Goal: Task Accomplishment & Management: Use online tool/utility

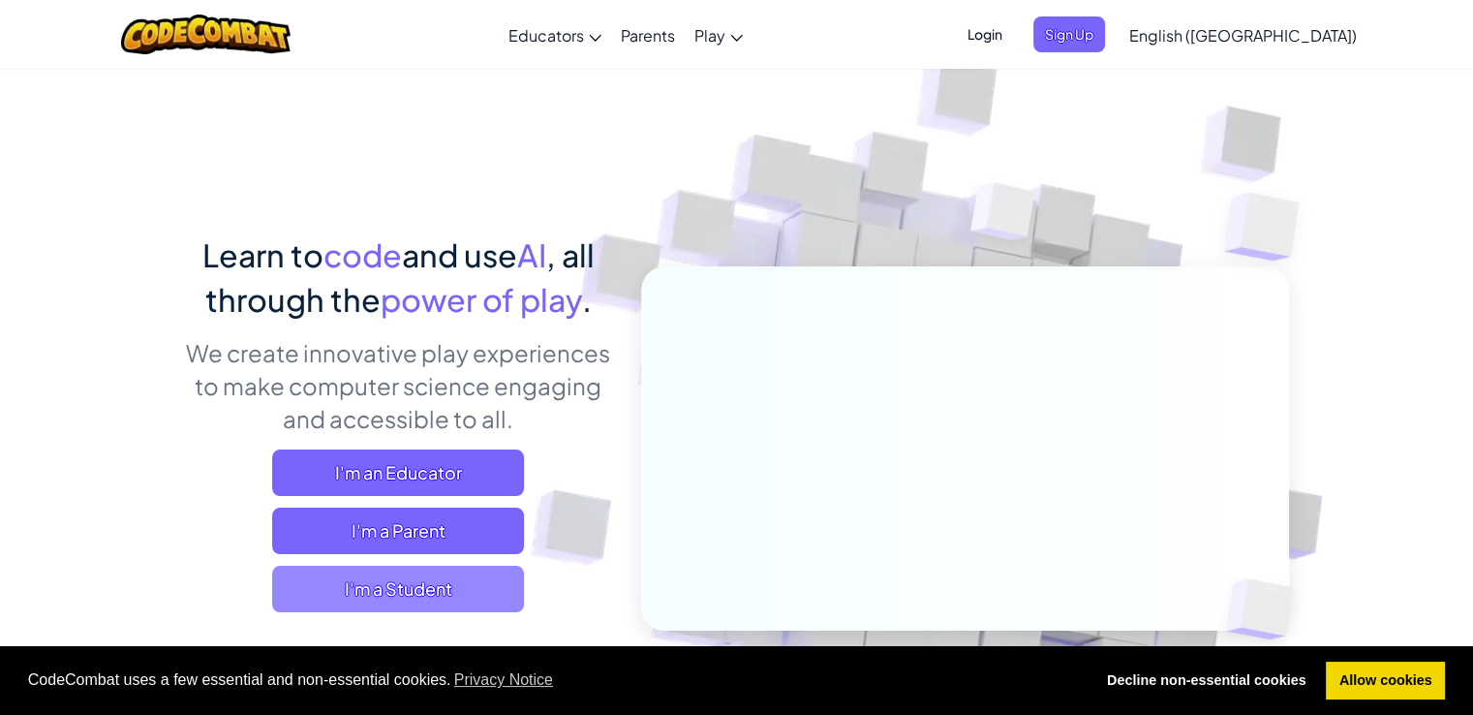
click at [446, 583] on span "I'm a Student" at bounding box center [398, 589] width 252 height 46
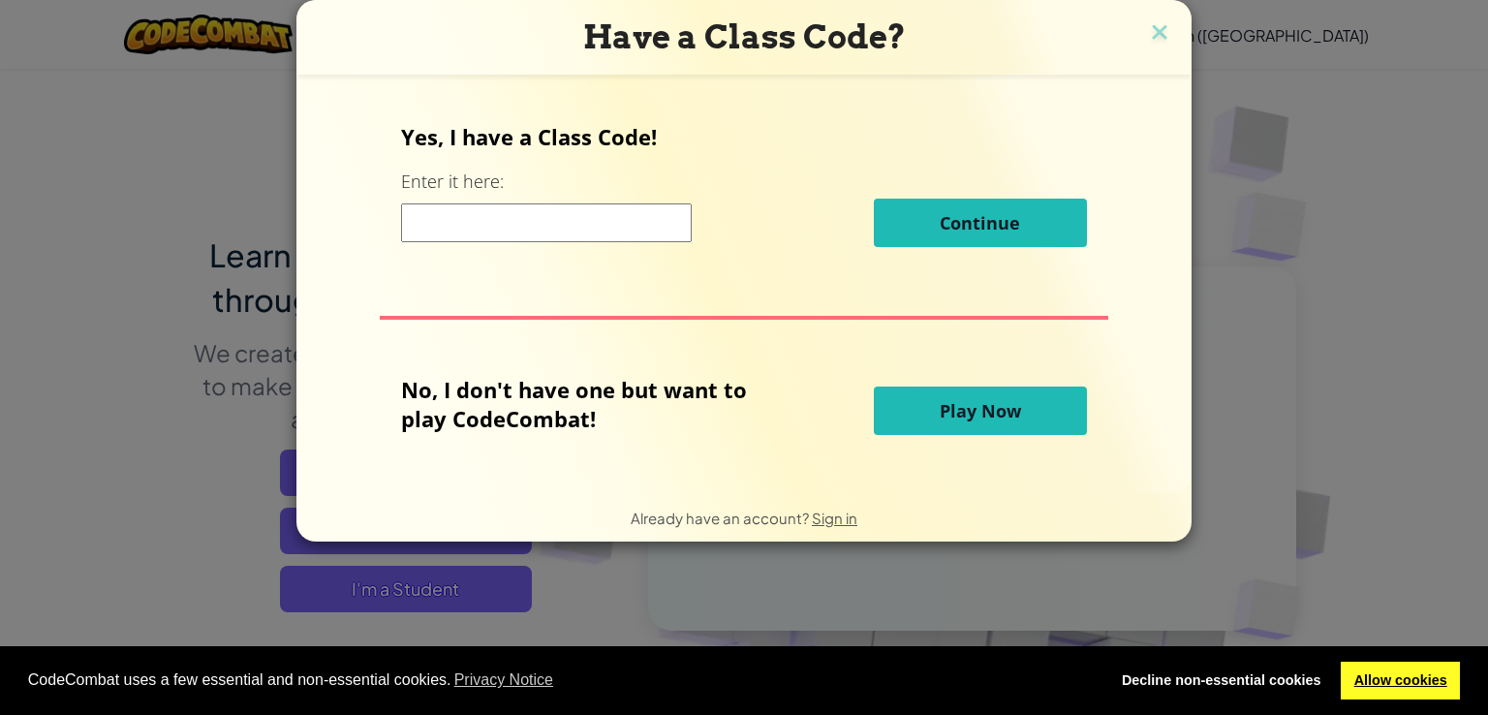
click at [1389, 681] on link "Allow cookies" at bounding box center [1399, 680] width 119 height 39
click at [961, 435] on div "No, I don't have one but want to play CodeCombat! Play Now" at bounding box center [743, 411] width 685 height 72
click at [984, 421] on span "Play Now" at bounding box center [979, 410] width 81 height 23
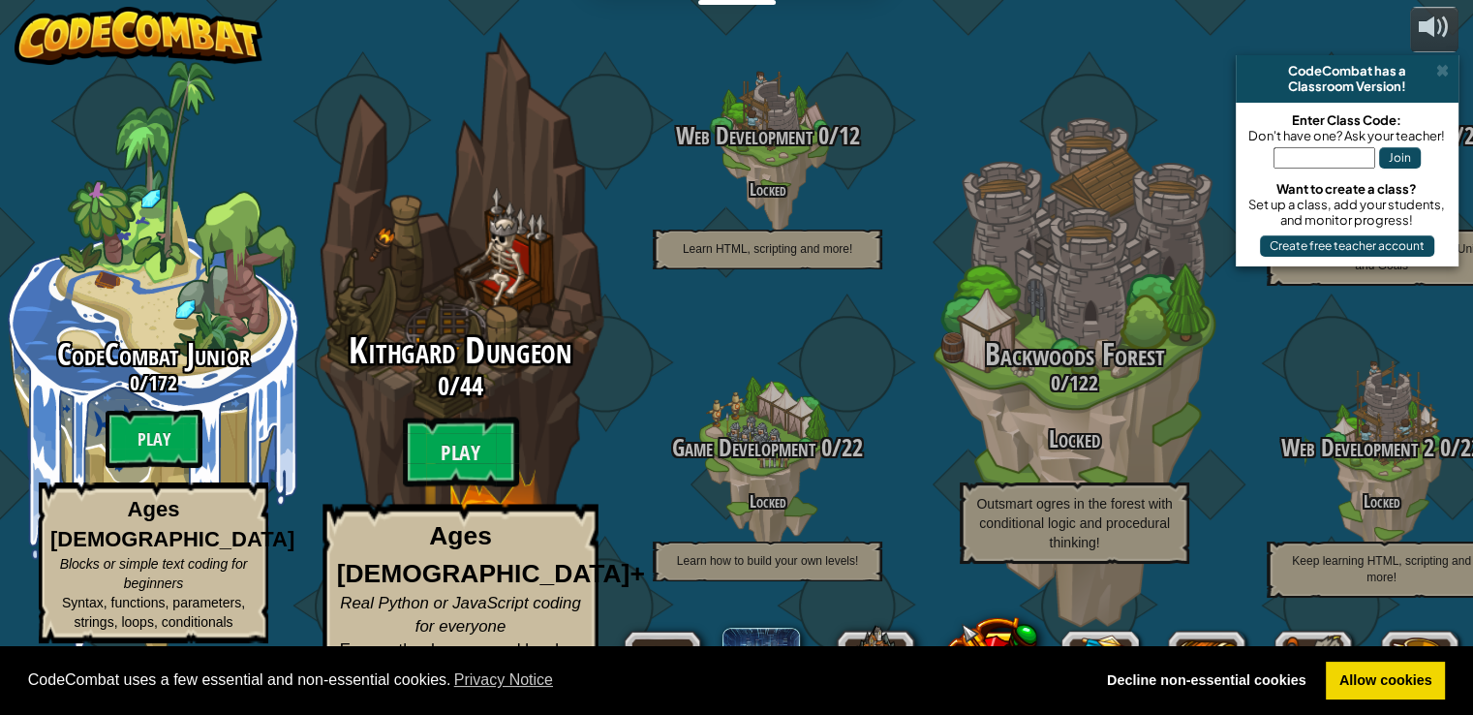
click at [593, 58] on div "Kithgard Dungeon 0 / 44 Play Ages [DEMOGRAPHIC_DATA]+ Real Python or JavaScript…" at bounding box center [460, 368] width 368 height 737
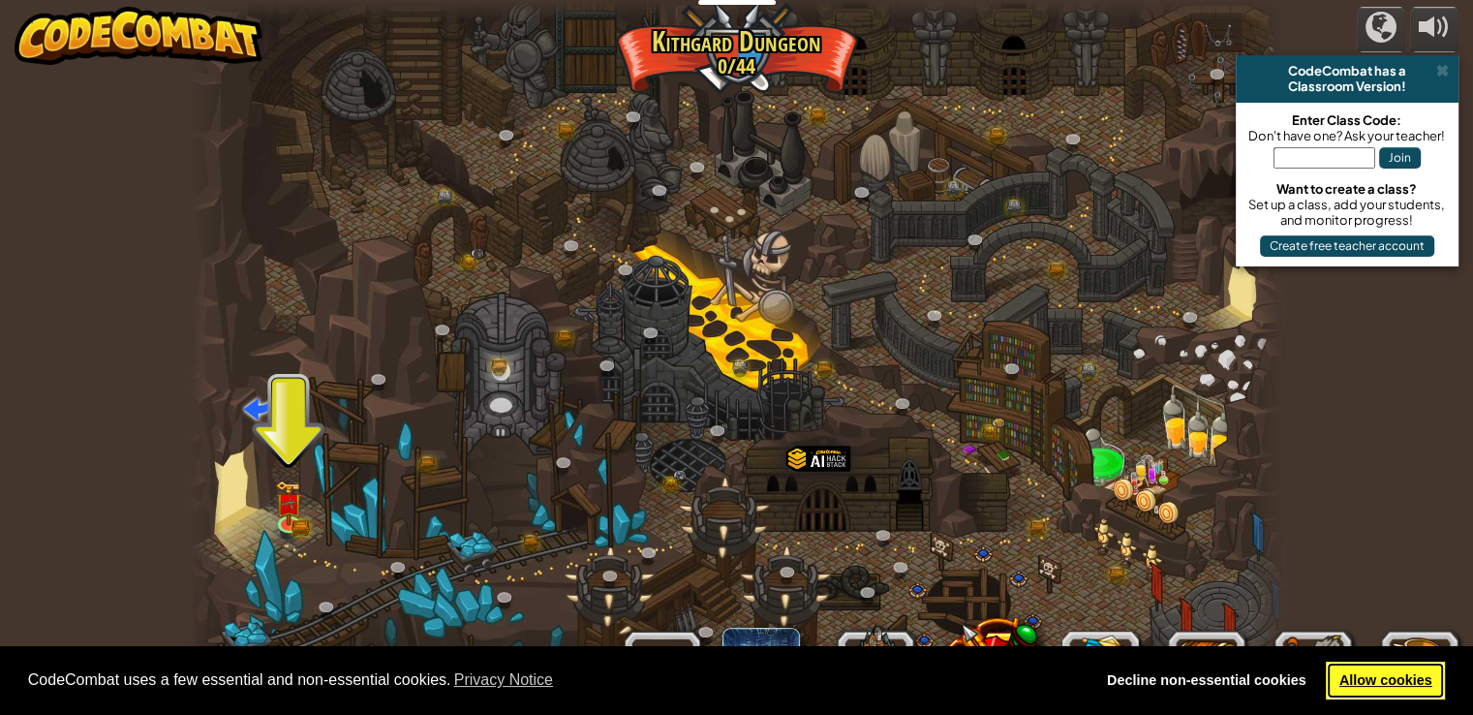
click at [1403, 687] on link "Allow cookies" at bounding box center [1385, 680] width 119 height 39
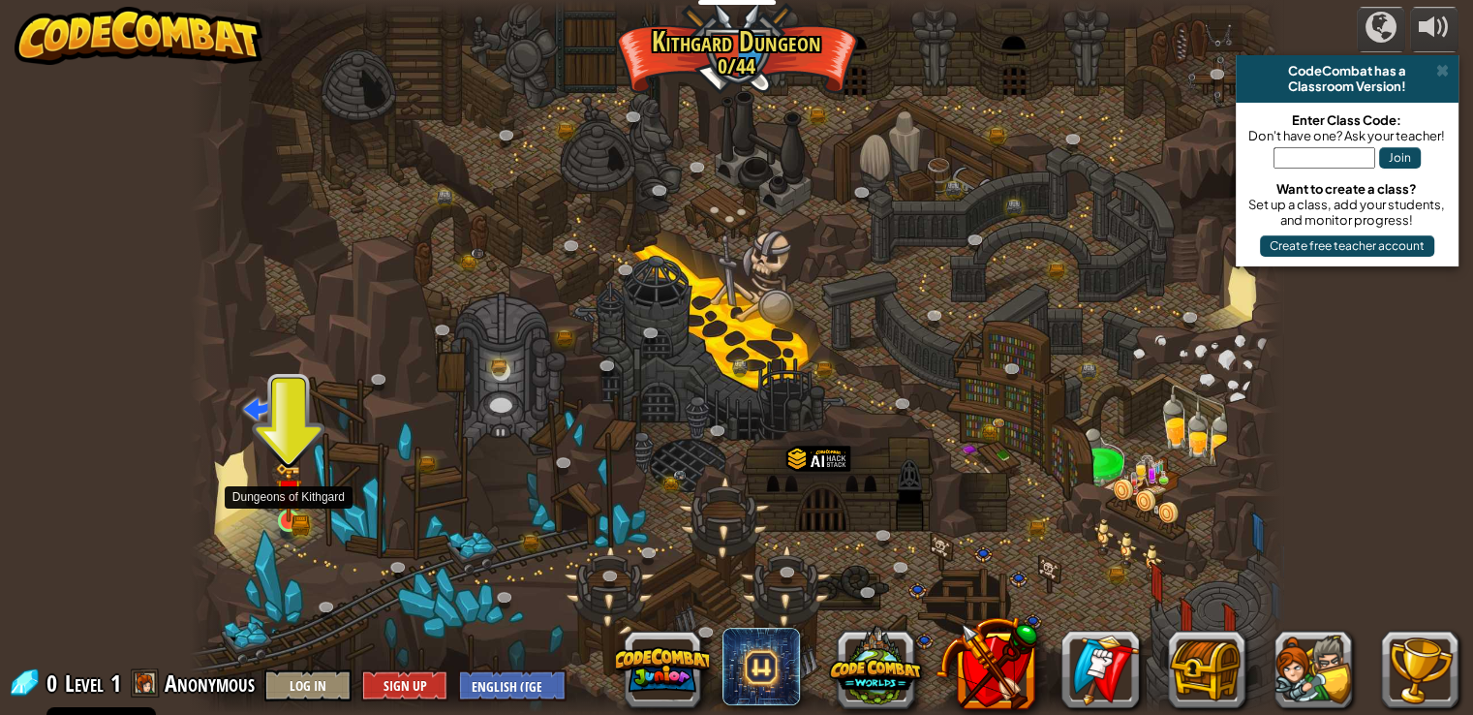
click at [298, 507] on img at bounding box center [288, 492] width 27 height 60
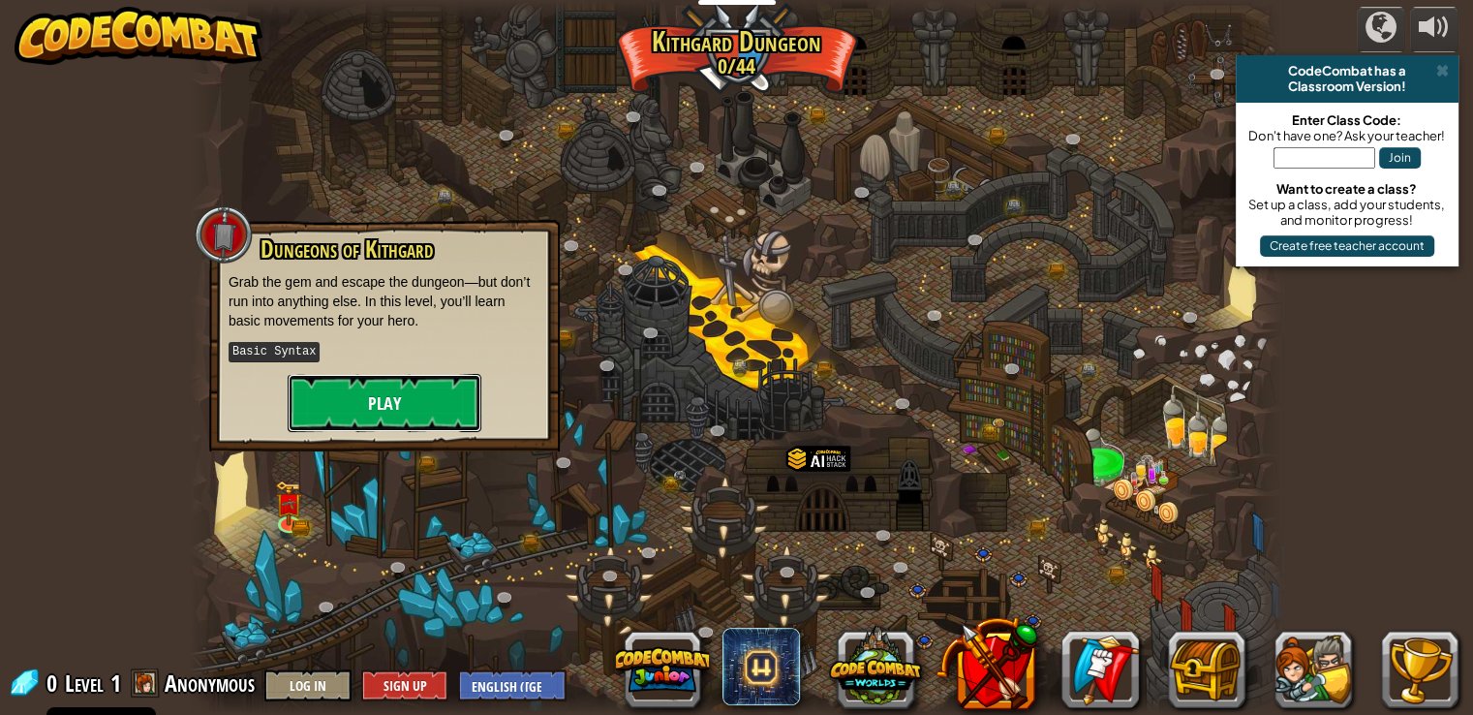
click at [360, 418] on button "Play" at bounding box center [385, 403] width 194 height 58
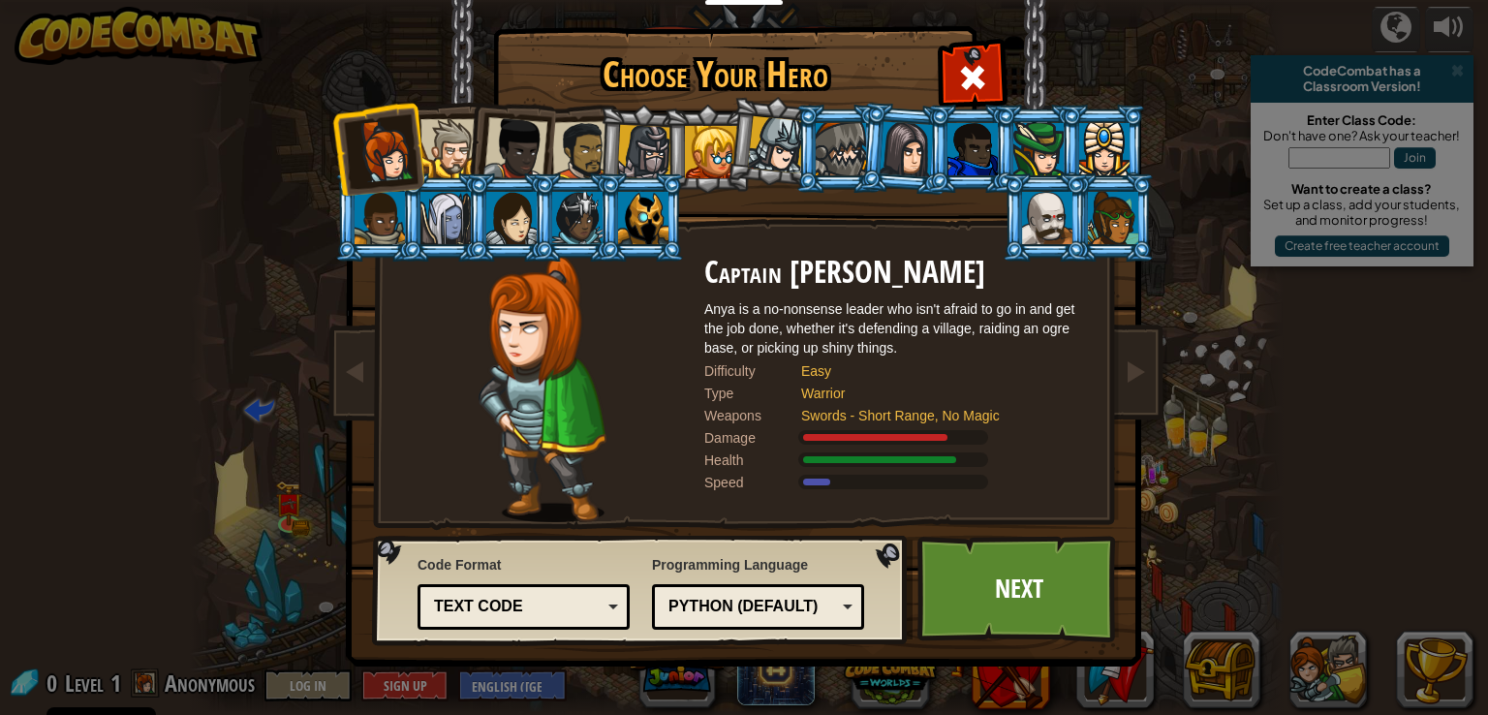
click at [590, 401] on img at bounding box center [541, 389] width 127 height 266
click at [426, 164] on div at bounding box center [449, 148] width 59 height 59
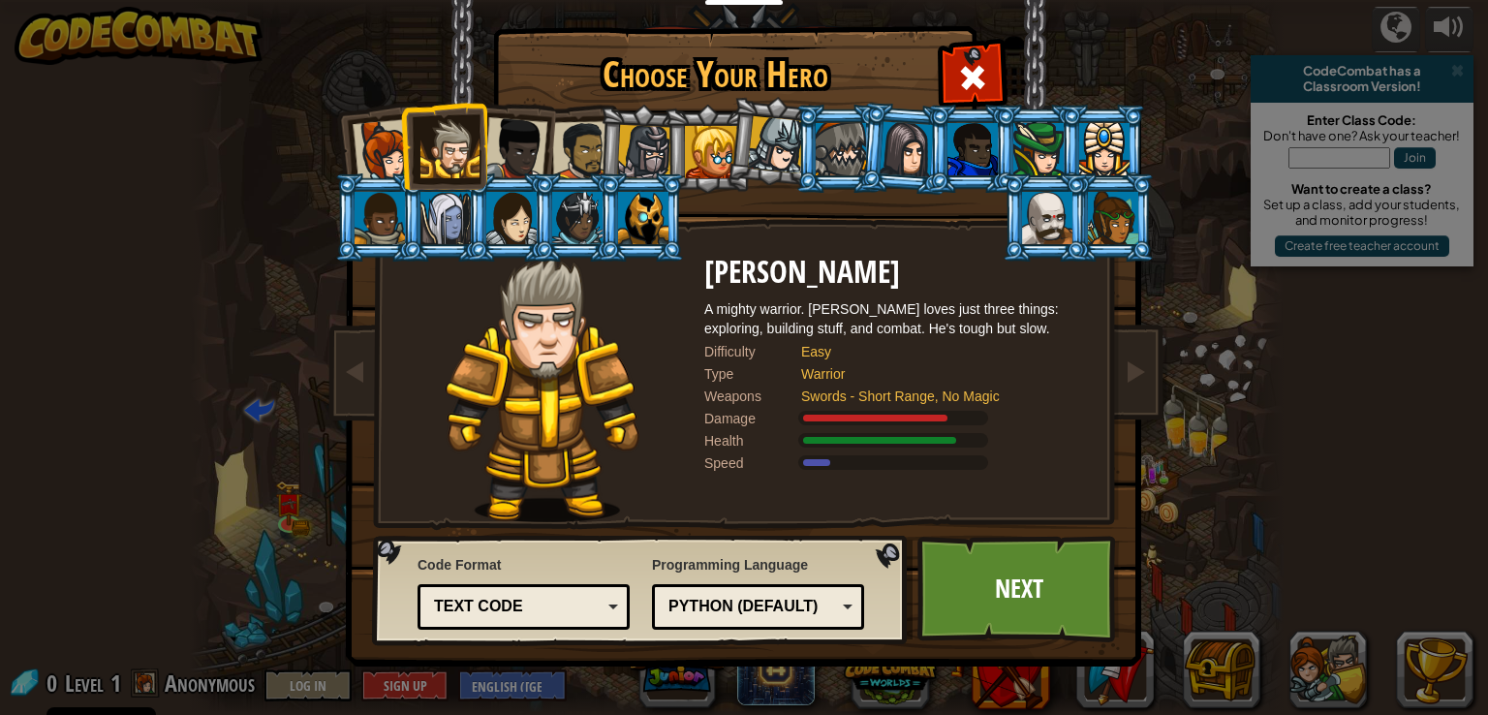
click at [507, 152] on div at bounding box center [515, 149] width 64 height 64
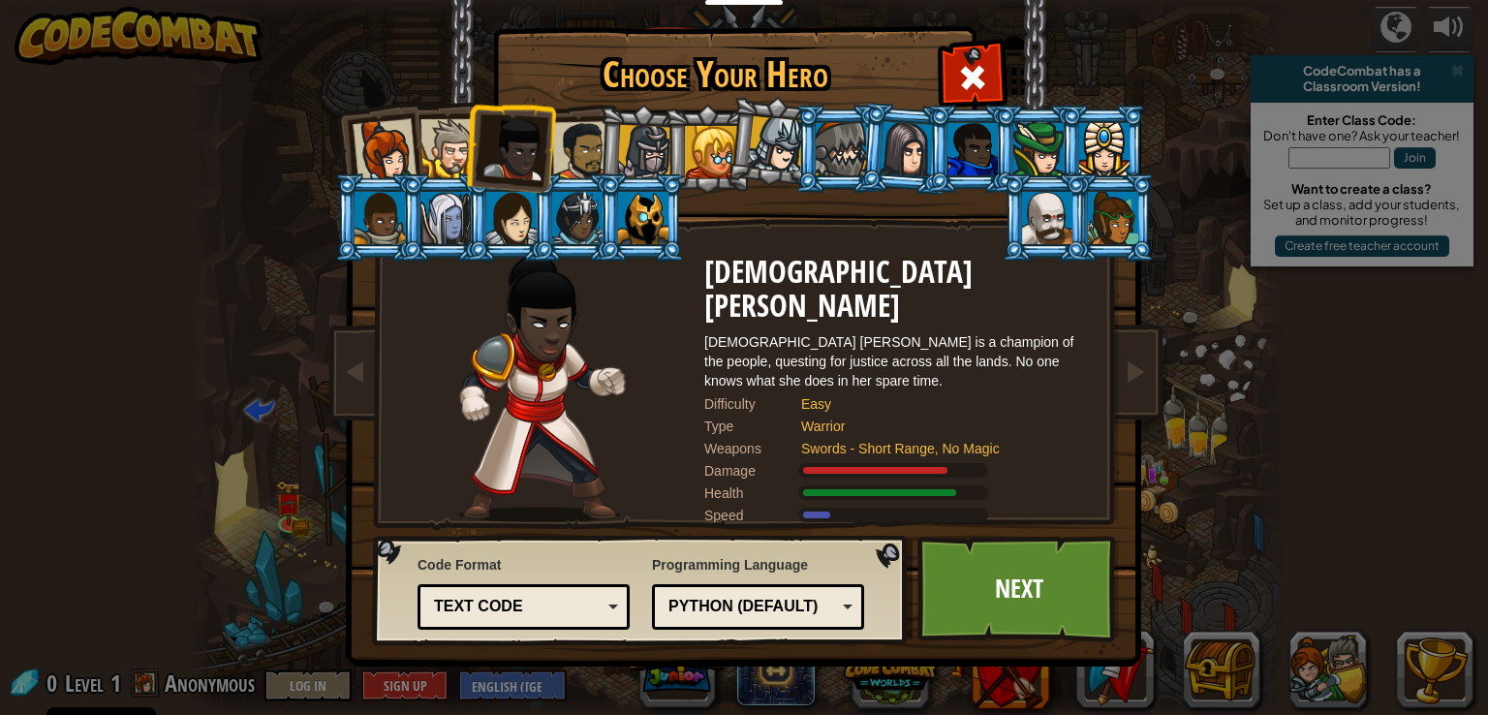
click at [594, 159] on div at bounding box center [582, 151] width 60 height 60
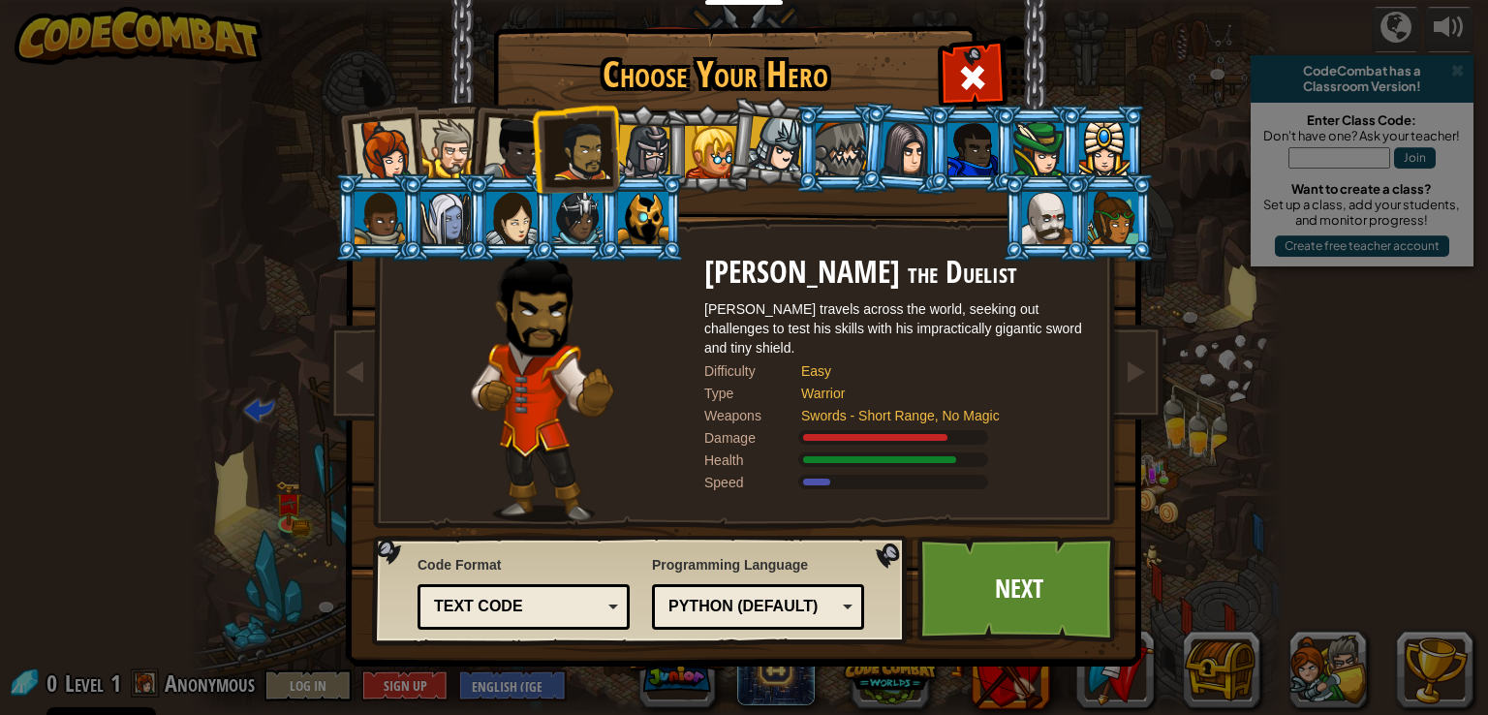
click at [648, 213] on div at bounding box center [643, 218] width 50 height 52
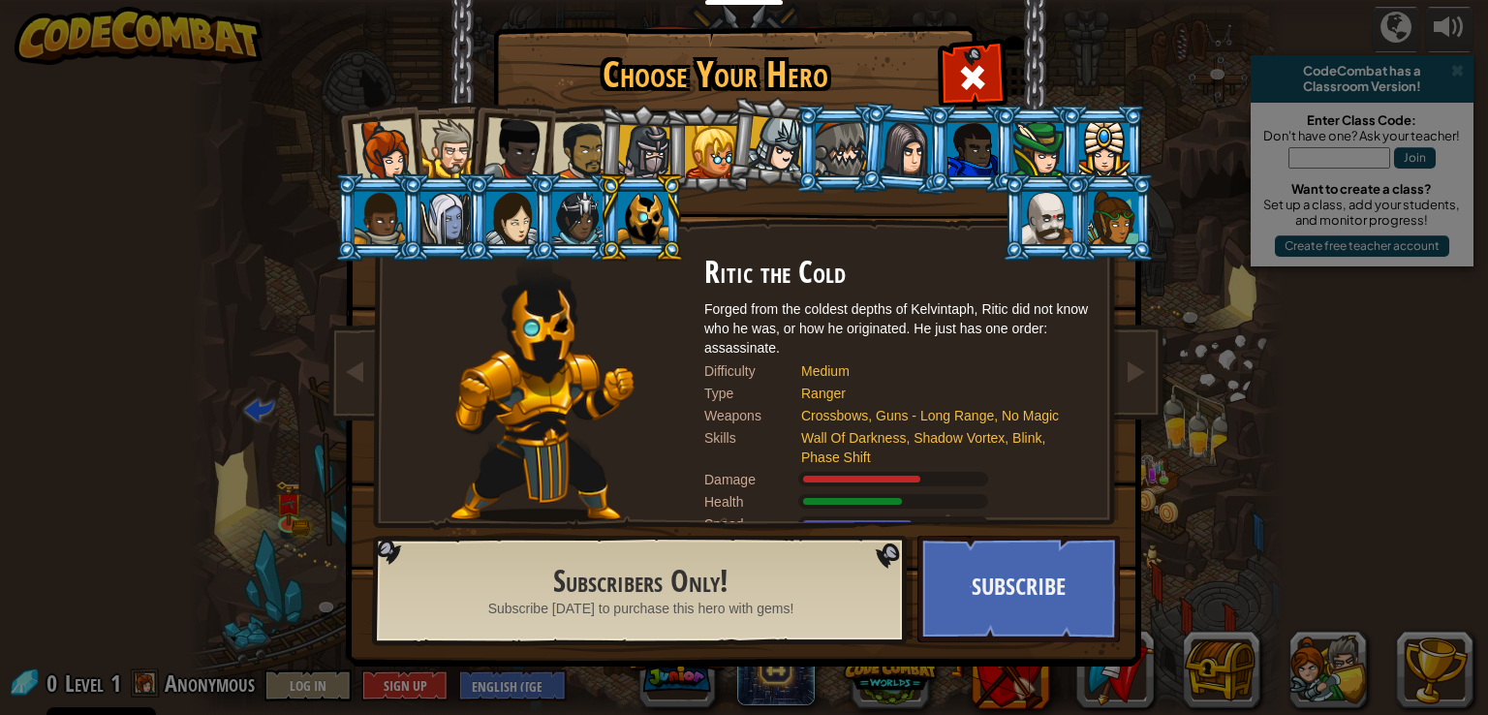
click at [599, 150] on li at bounding box center [642, 149] width 92 height 93
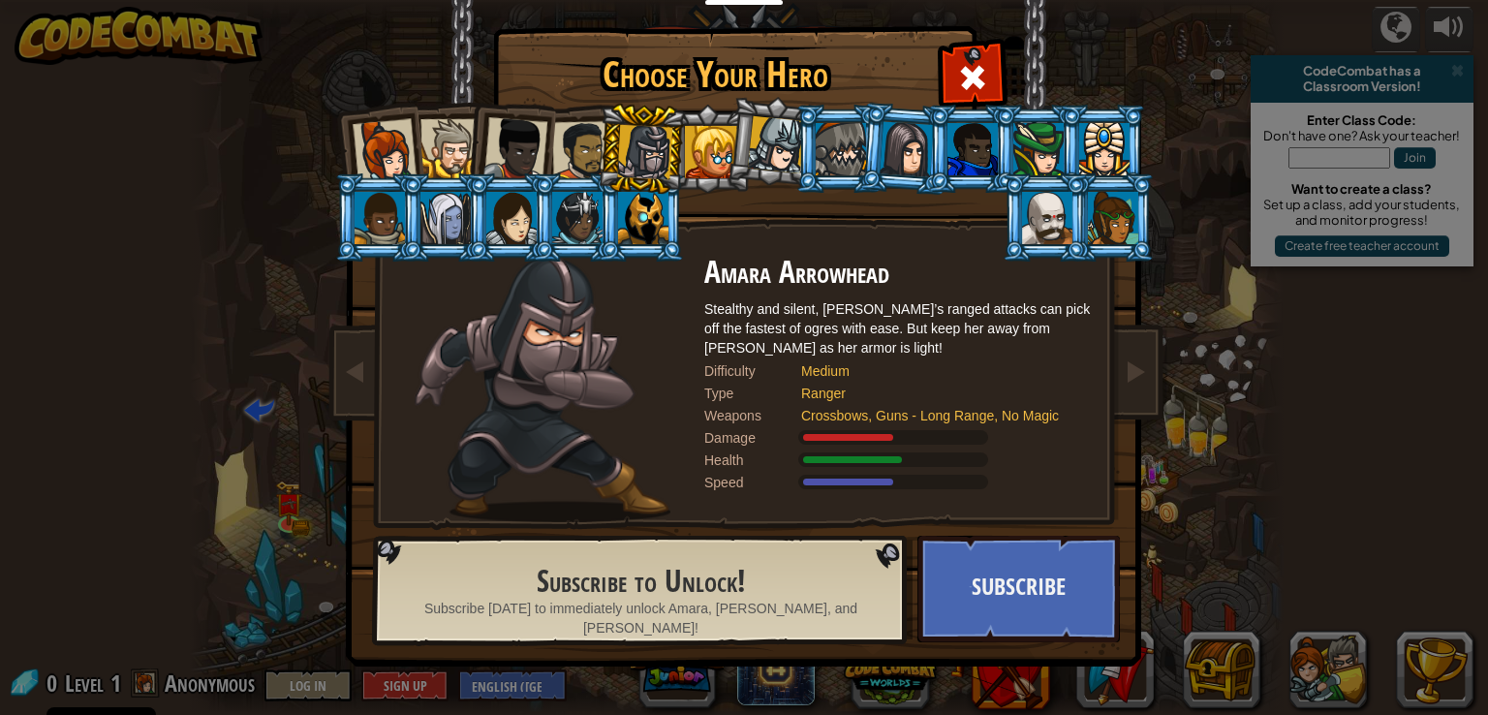
click at [569, 143] on div at bounding box center [582, 151] width 60 height 60
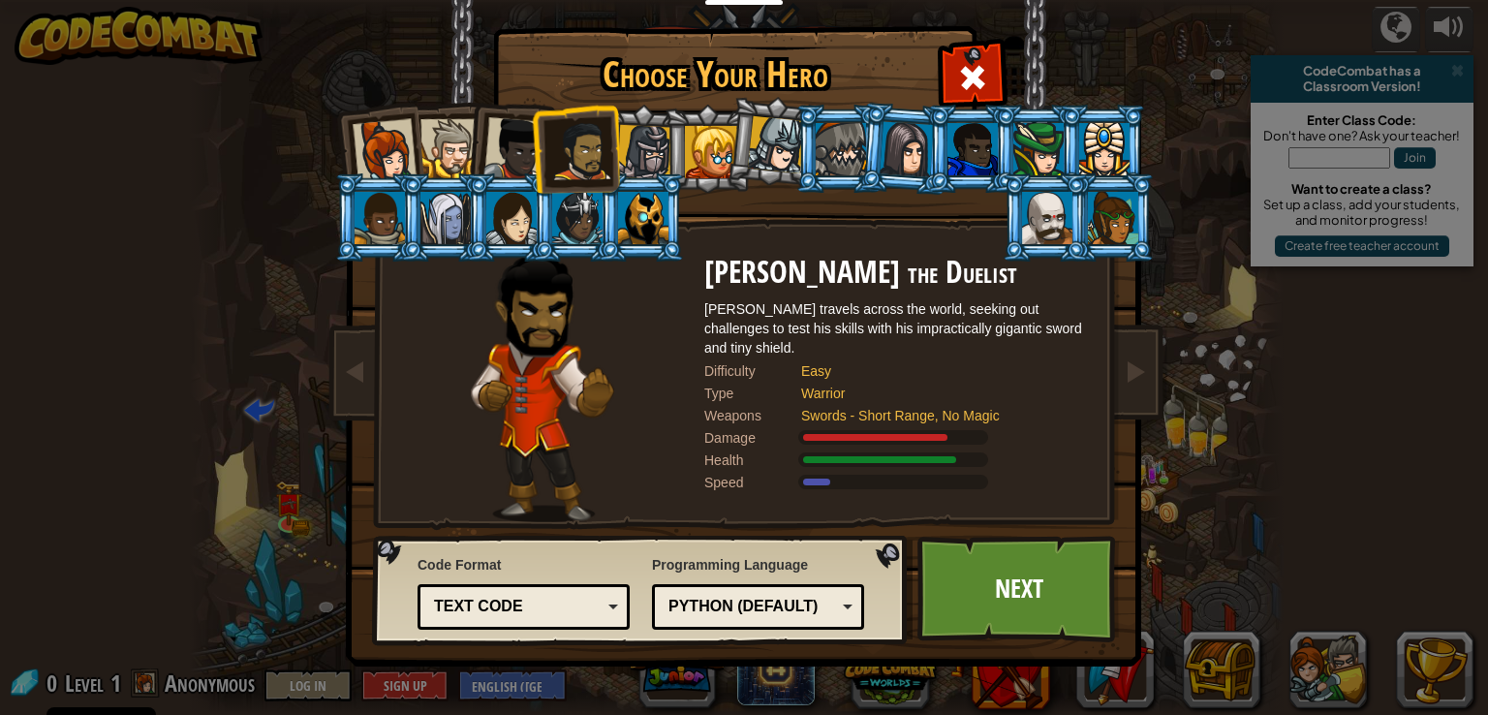
click at [519, 142] on div at bounding box center [515, 149] width 64 height 64
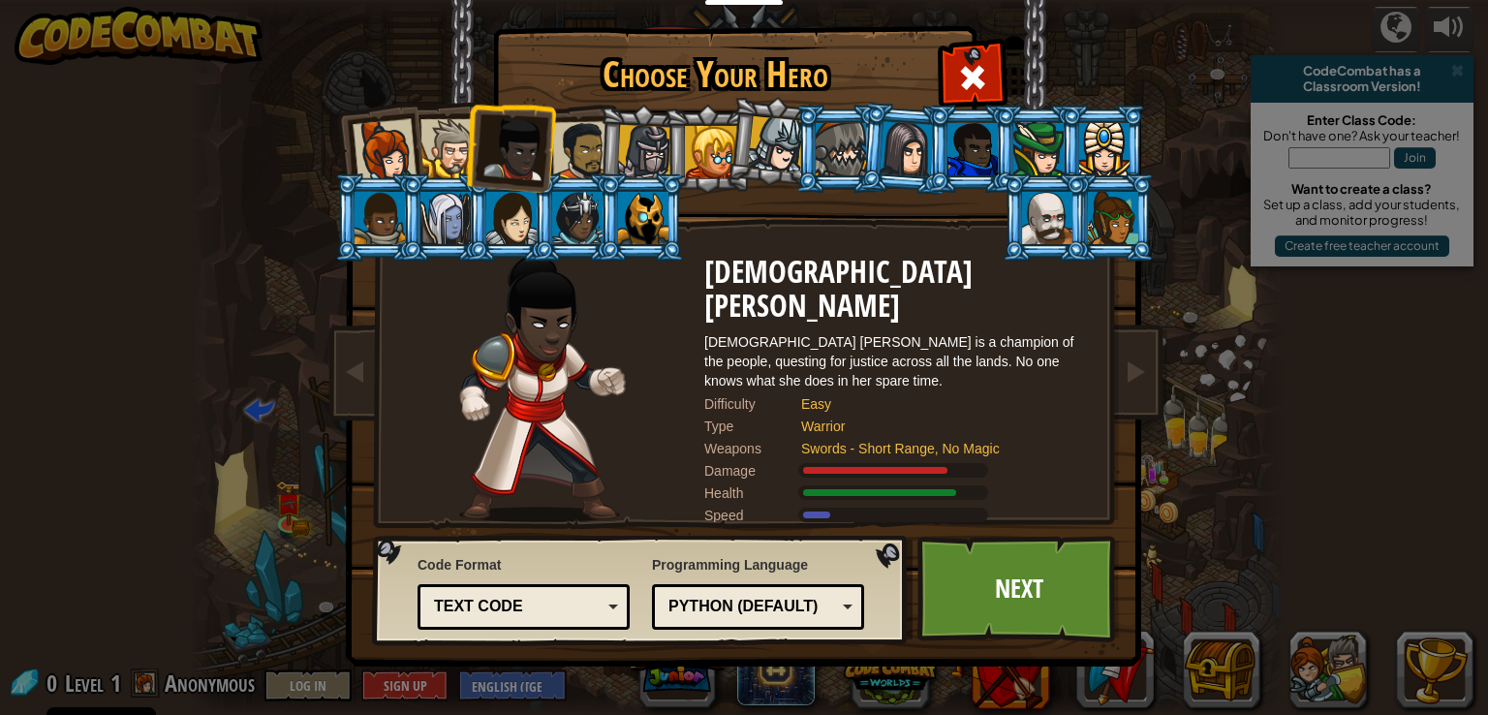
click at [376, 160] on div at bounding box center [385, 151] width 64 height 64
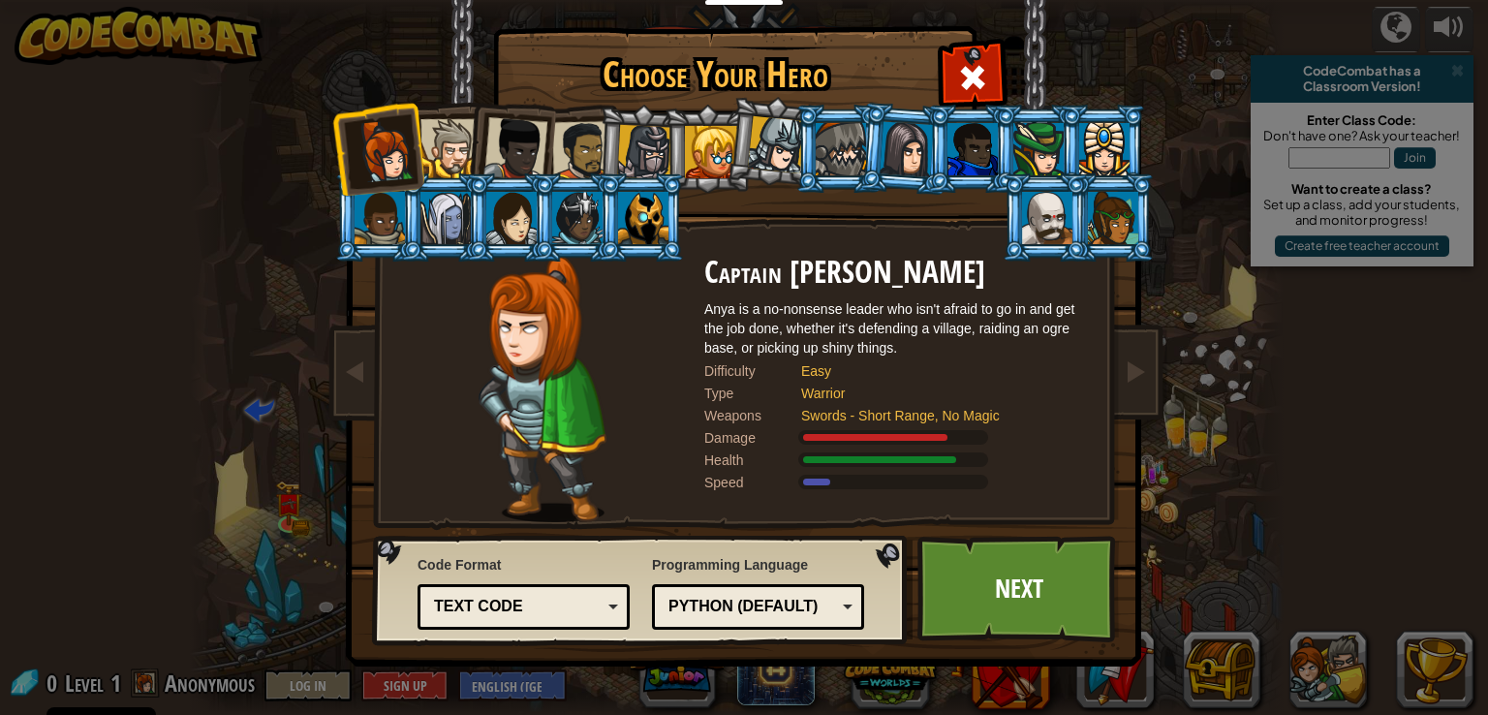
click at [459, 184] on li at bounding box center [443, 217] width 87 height 88
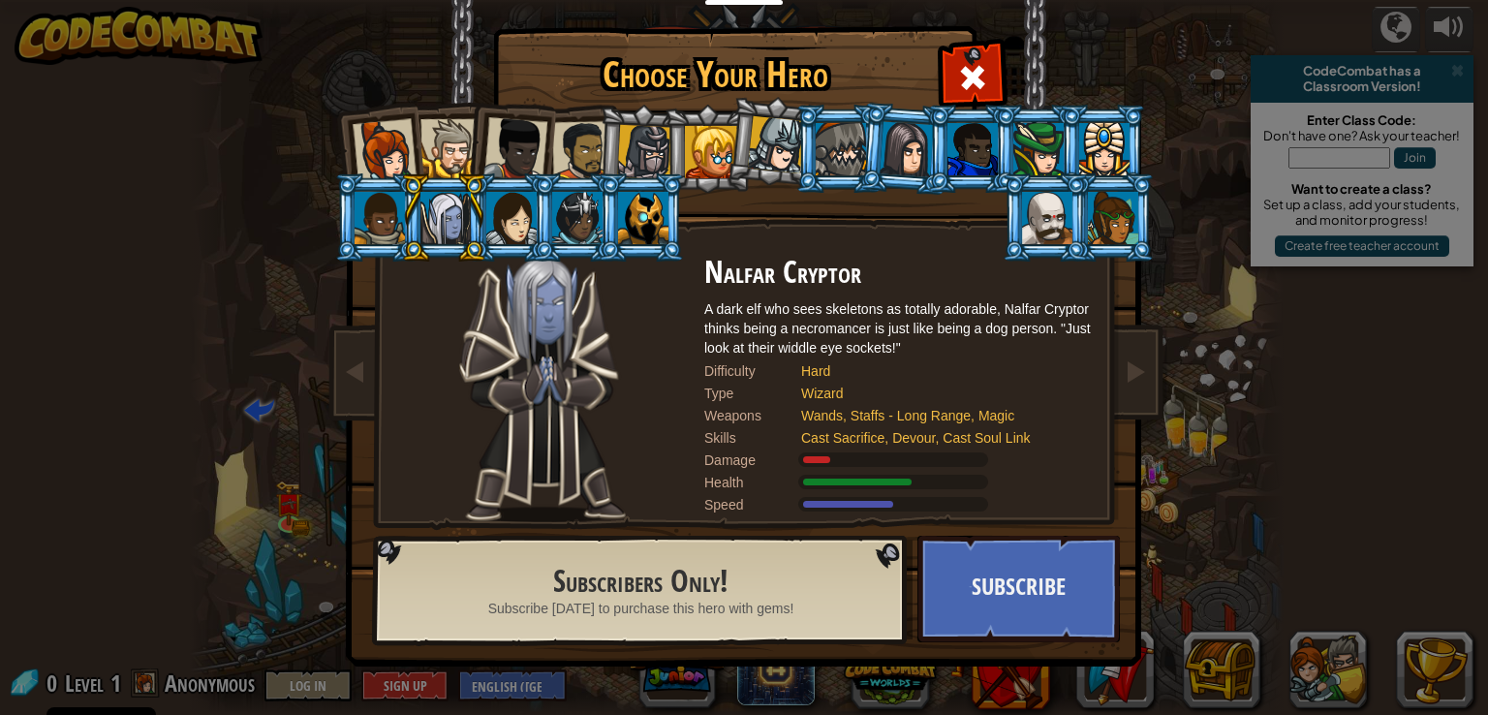
click at [459, 175] on li at bounding box center [443, 217] width 87 height 88
click at [418, 127] on li at bounding box center [377, 148] width 95 height 95
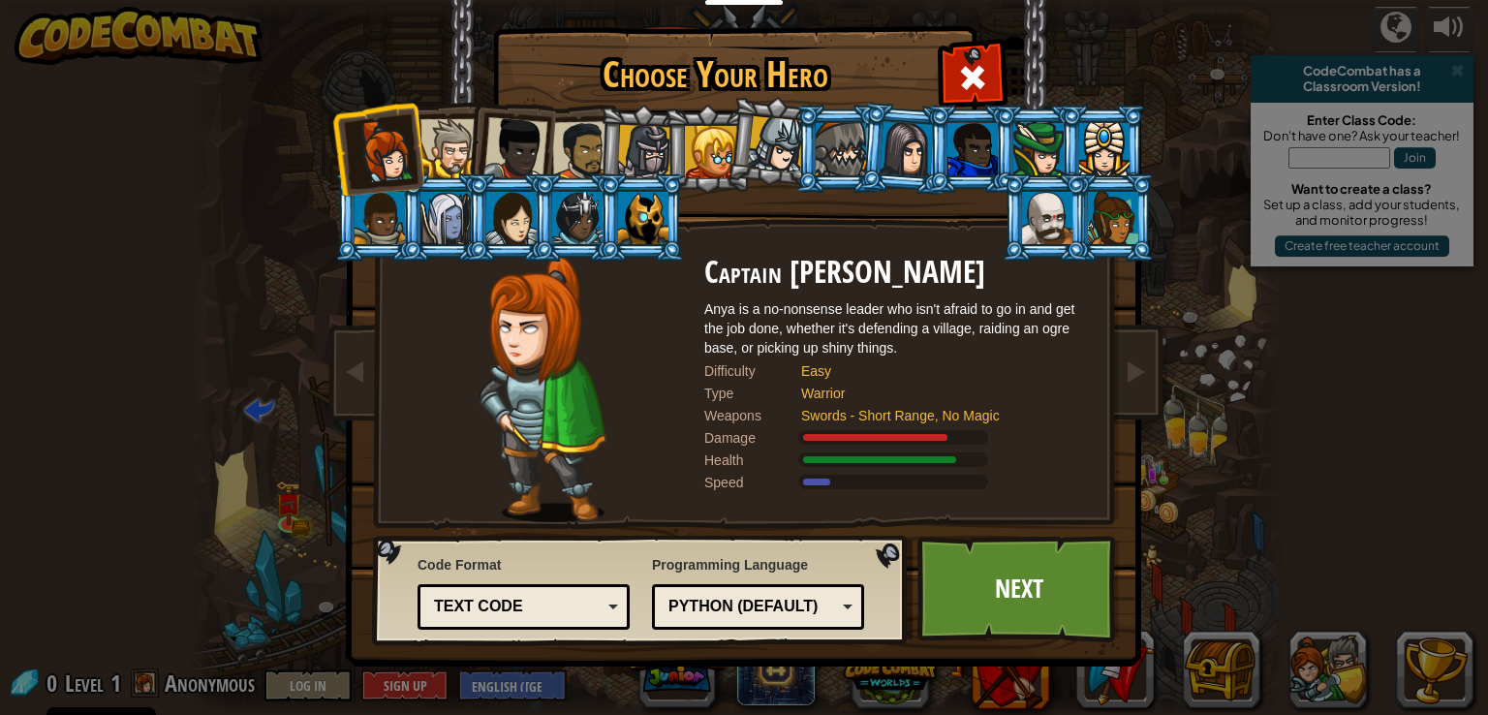
click at [441, 129] on div at bounding box center [449, 148] width 59 height 59
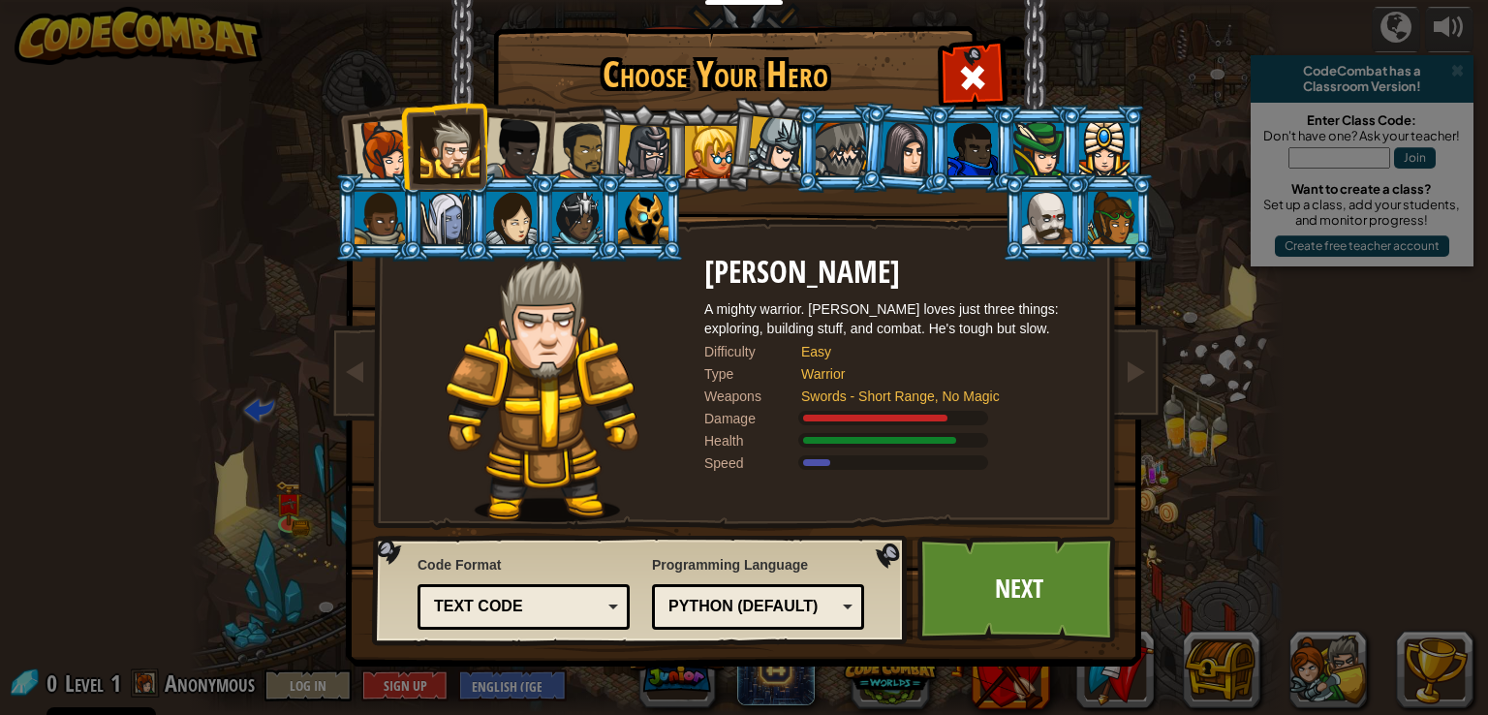
click at [530, 142] on div at bounding box center [515, 149] width 64 height 64
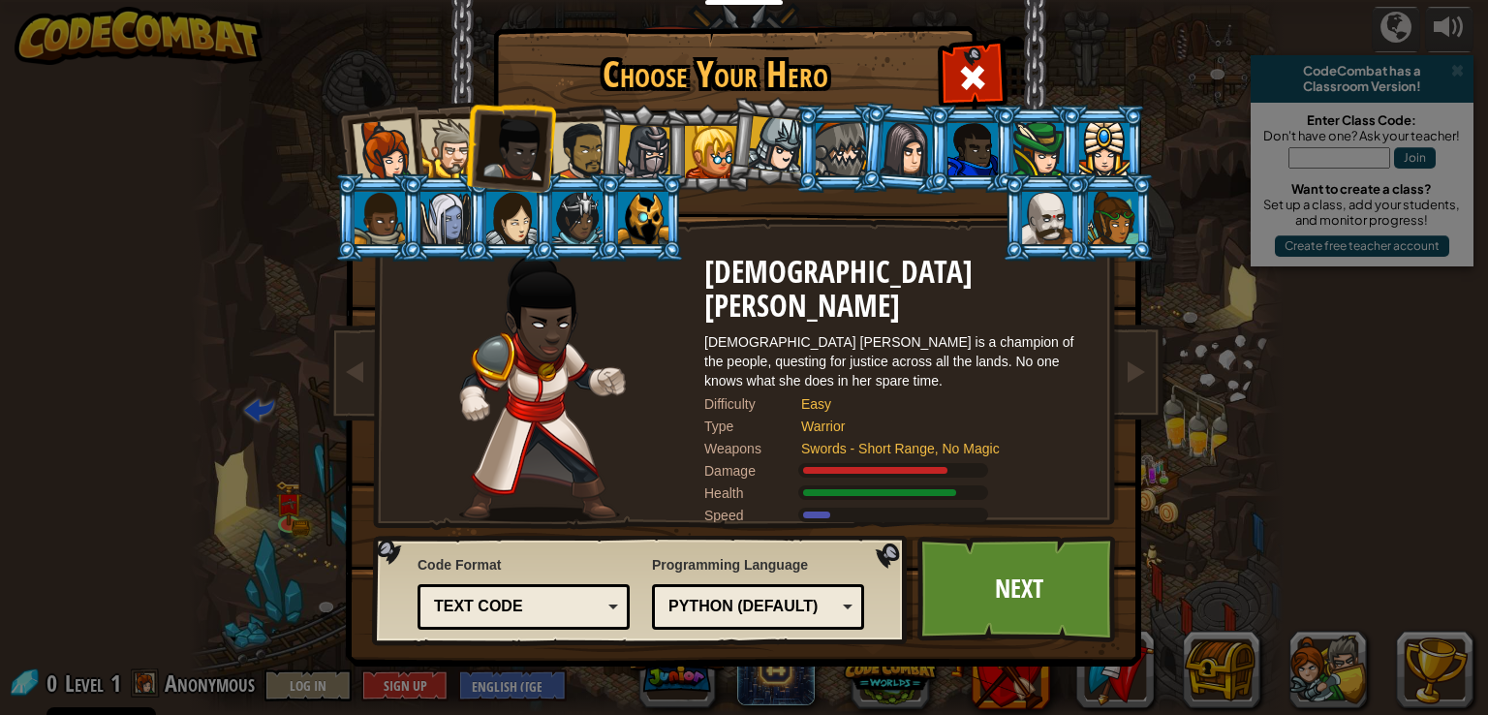
click at [585, 150] on div at bounding box center [582, 151] width 60 height 60
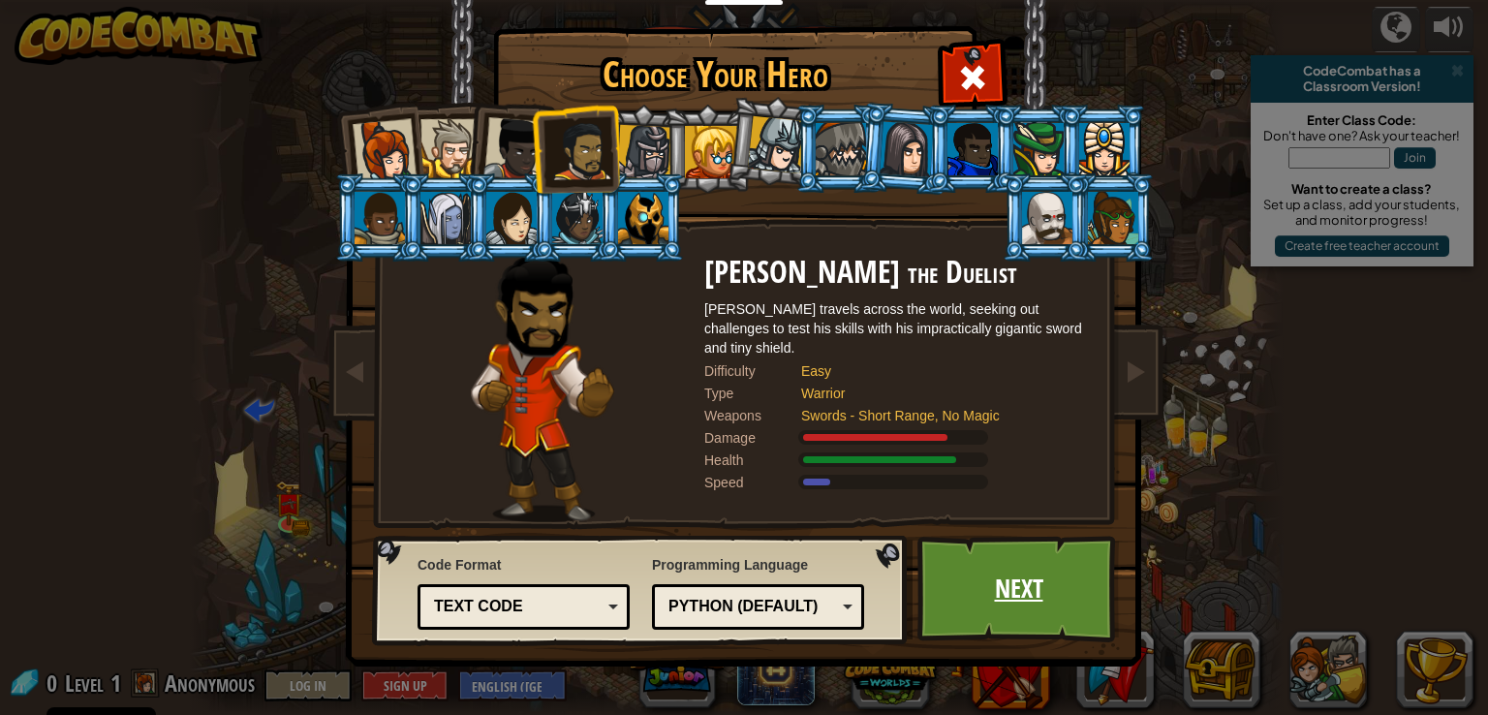
click at [1023, 572] on link "Next" at bounding box center [1018, 589] width 202 height 107
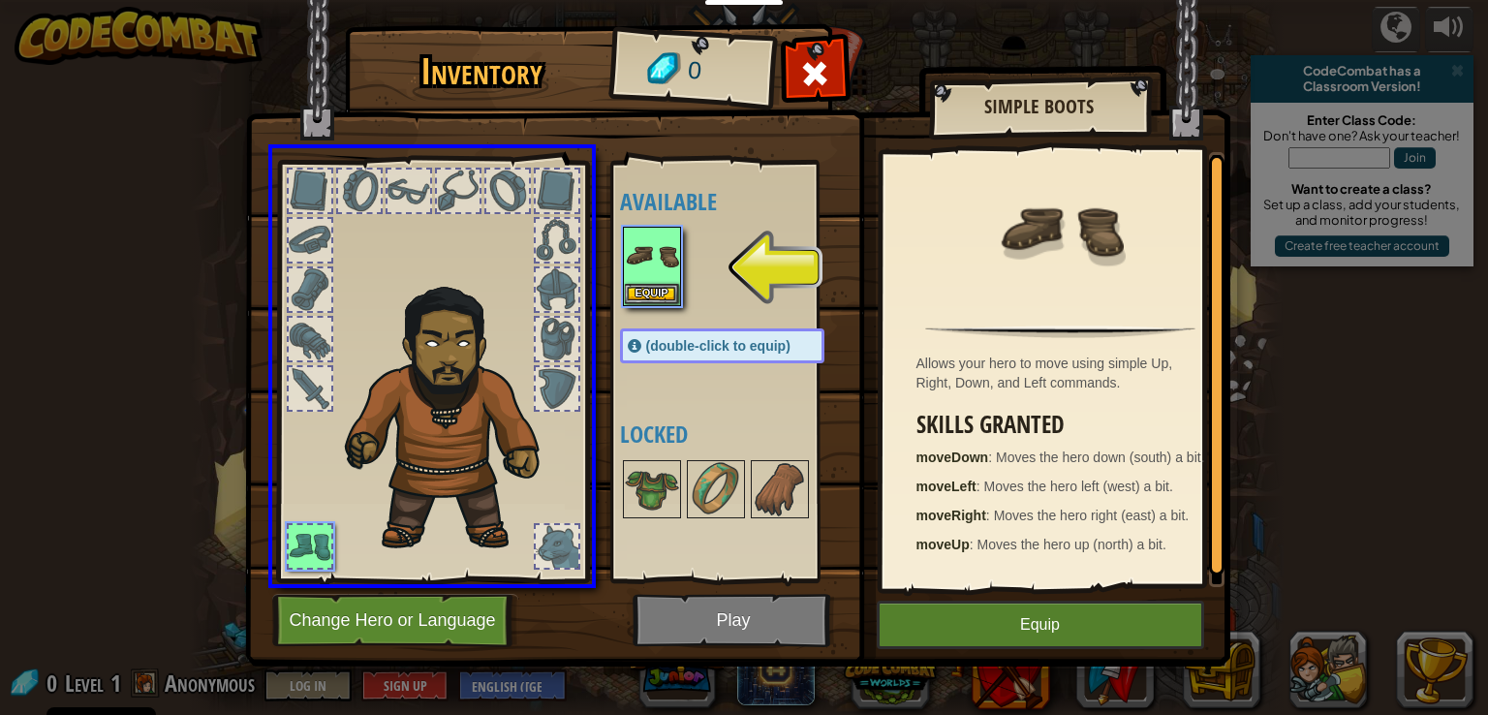
drag, startPoint x: 666, startPoint y: 261, endPoint x: 330, endPoint y: 568, distance: 455.2
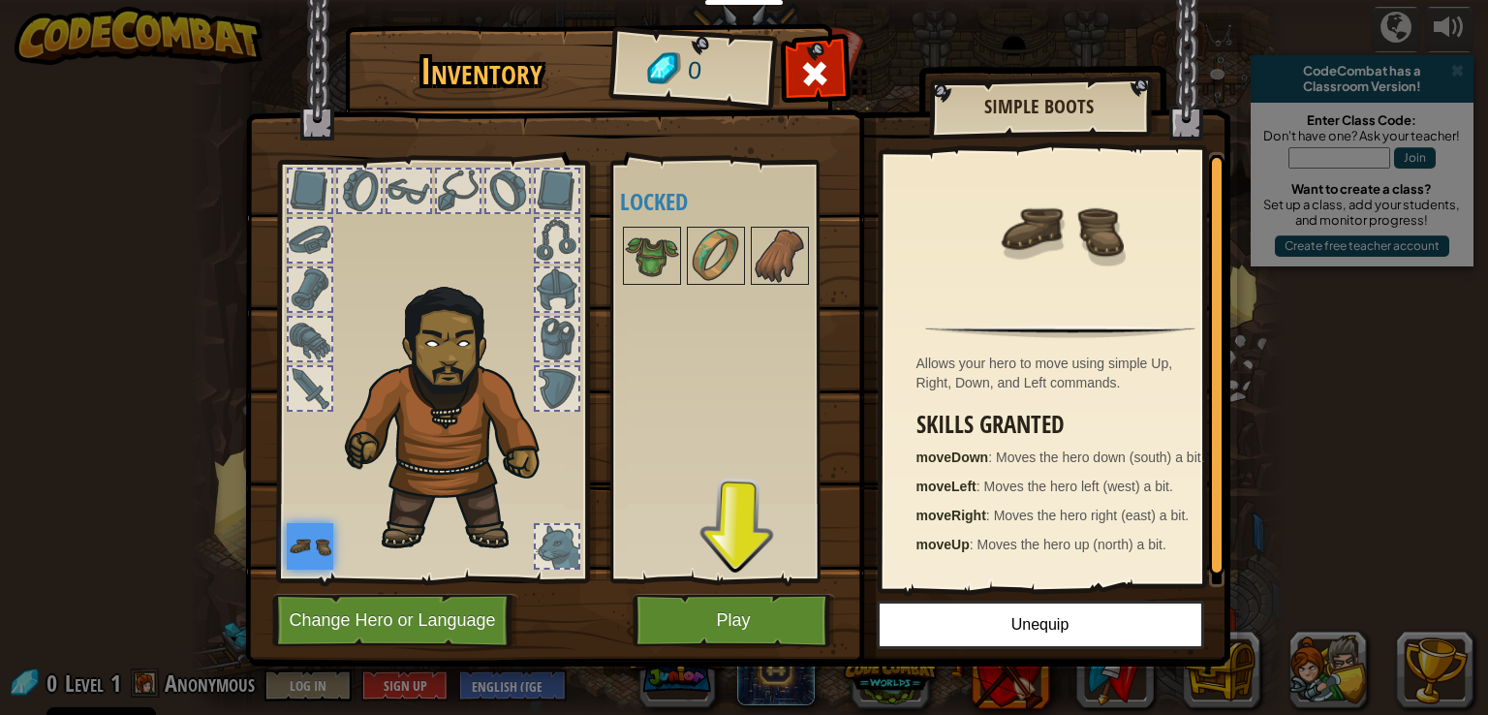
drag, startPoint x: 633, startPoint y: 264, endPoint x: 491, endPoint y: 320, distance: 152.7
click at [491, 320] on div "Inventory 0 Available Equip (double-click to equip) Locked Simple Boots Allows …" at bounding box center [744, 348] width 985 height 639
drag, startPoint x: 670, startPoint y: 265, endPoint x: 560, endPoint y: 415, distance: 186.3
click at [560, 415] on div "Inventory 0 Available Equip (double-click to equip) Locked Simple Boots Allows …" at bounding box center [744, 348] width 985 height 639
drag, startPoint x: 635, startPoint y: 283, endPoint x: 655, endPoint y: 277, distance: 20.2
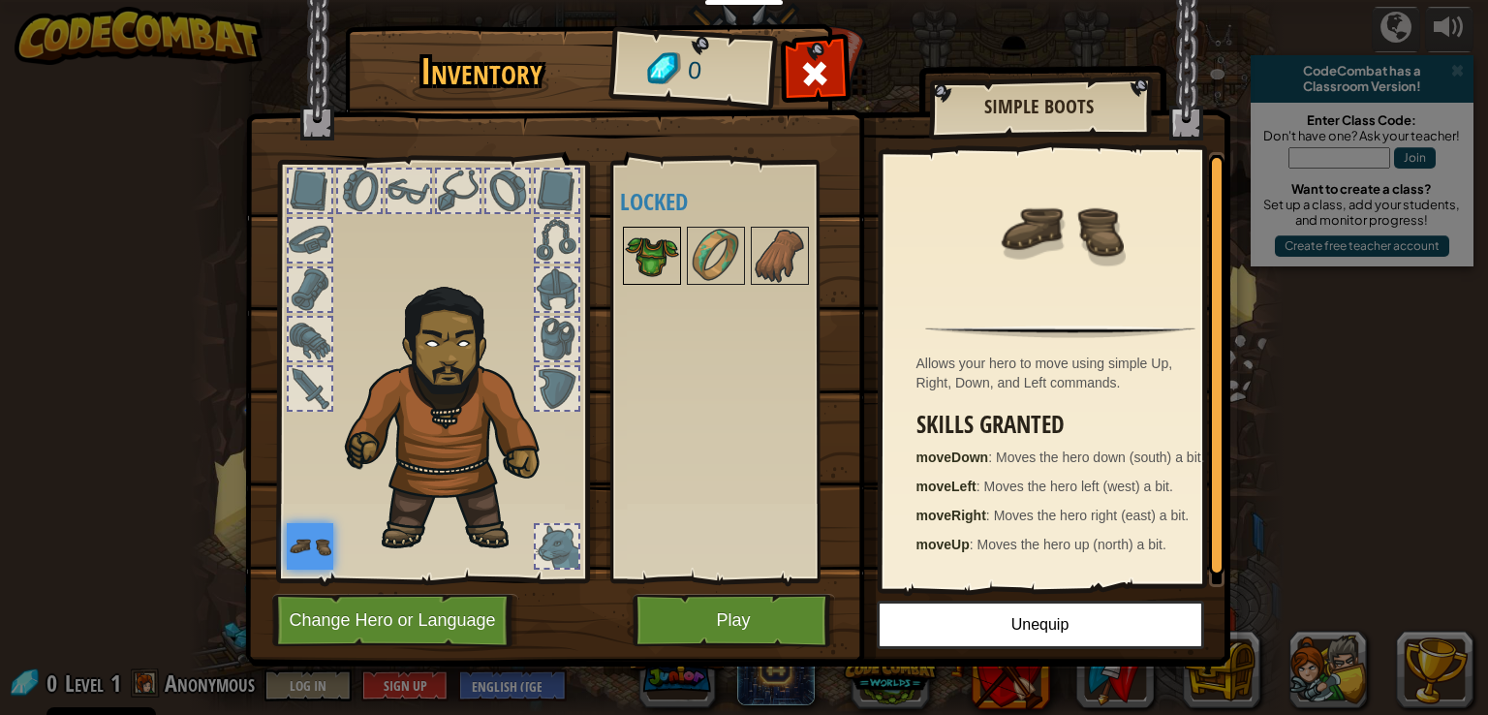
click at [638, 283] on div at bounding box center [652, 256] width 58 height 58
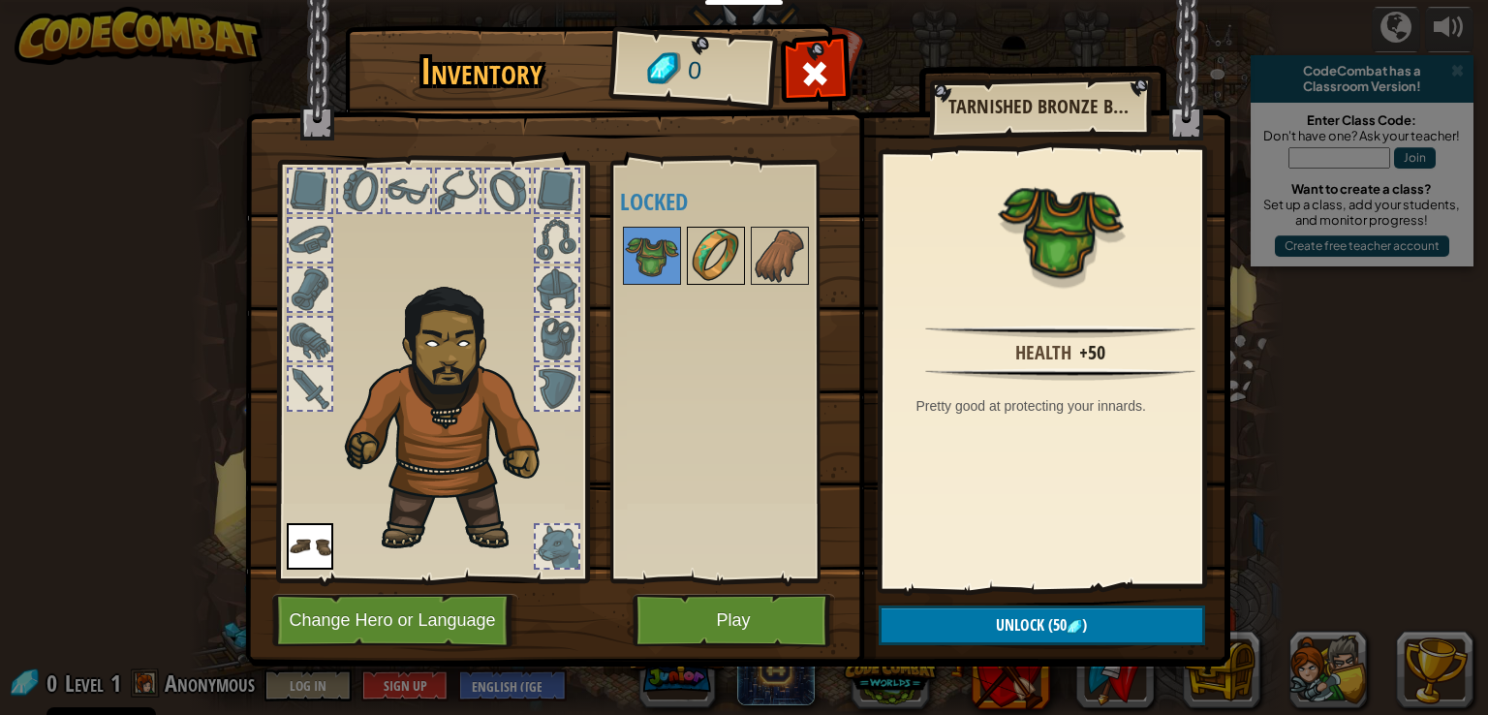
click at [737, 277] on img at bounding box center [716, 256] width 54 height 54
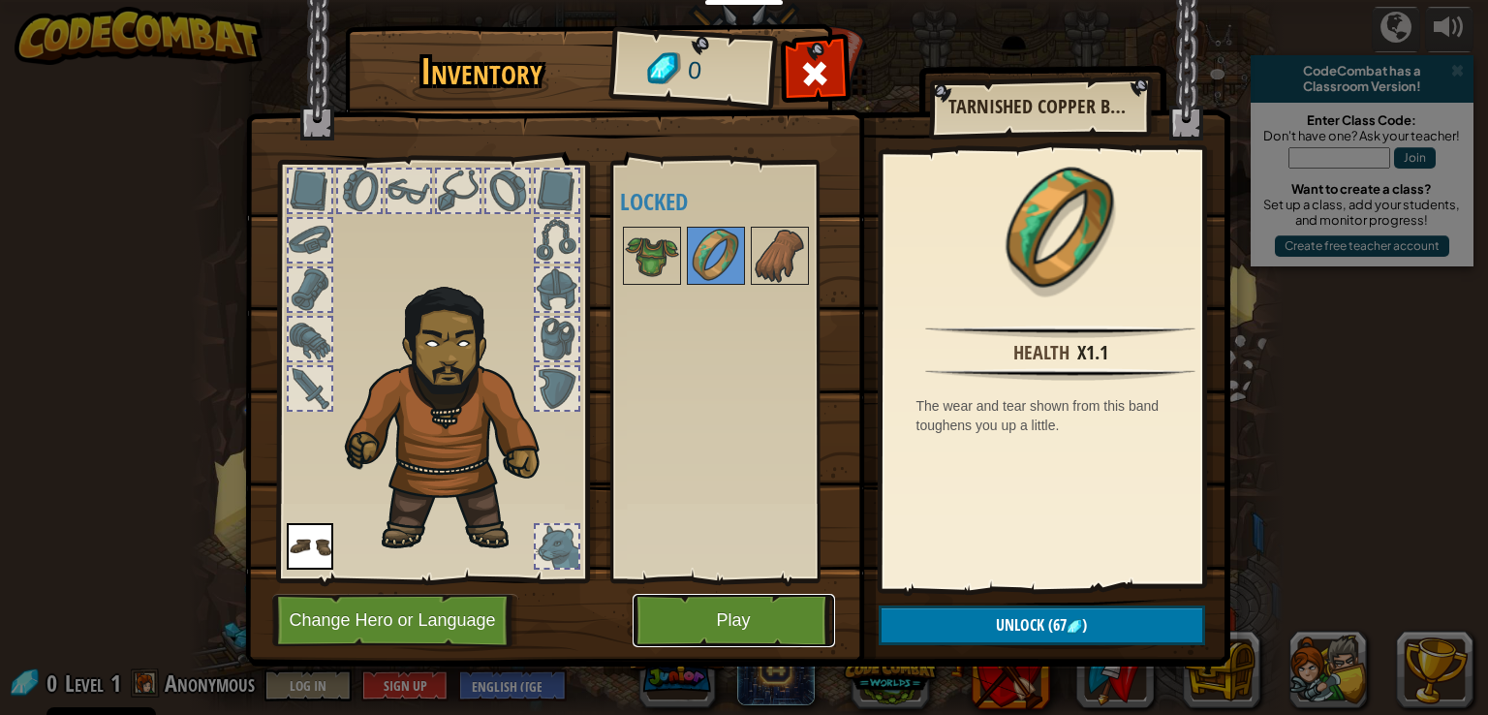
click at [723, 609] on button "Play" at bounding box center [733, 620] width 202 height 53
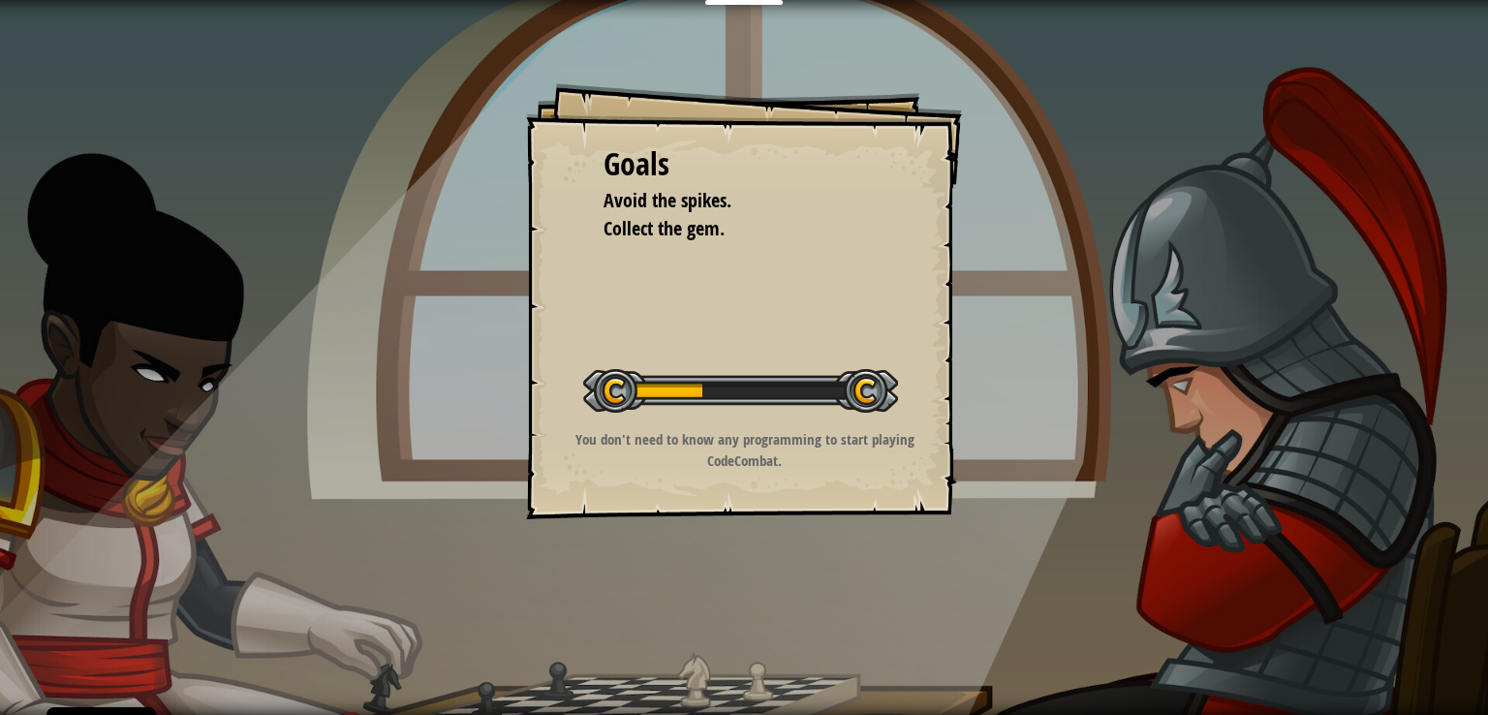
click at [735, 338] on div "Goals Avoid the spikes. Collect the gem. Start Level Error loading from server.…" at bounding box center [744, 301] width 436 height 436
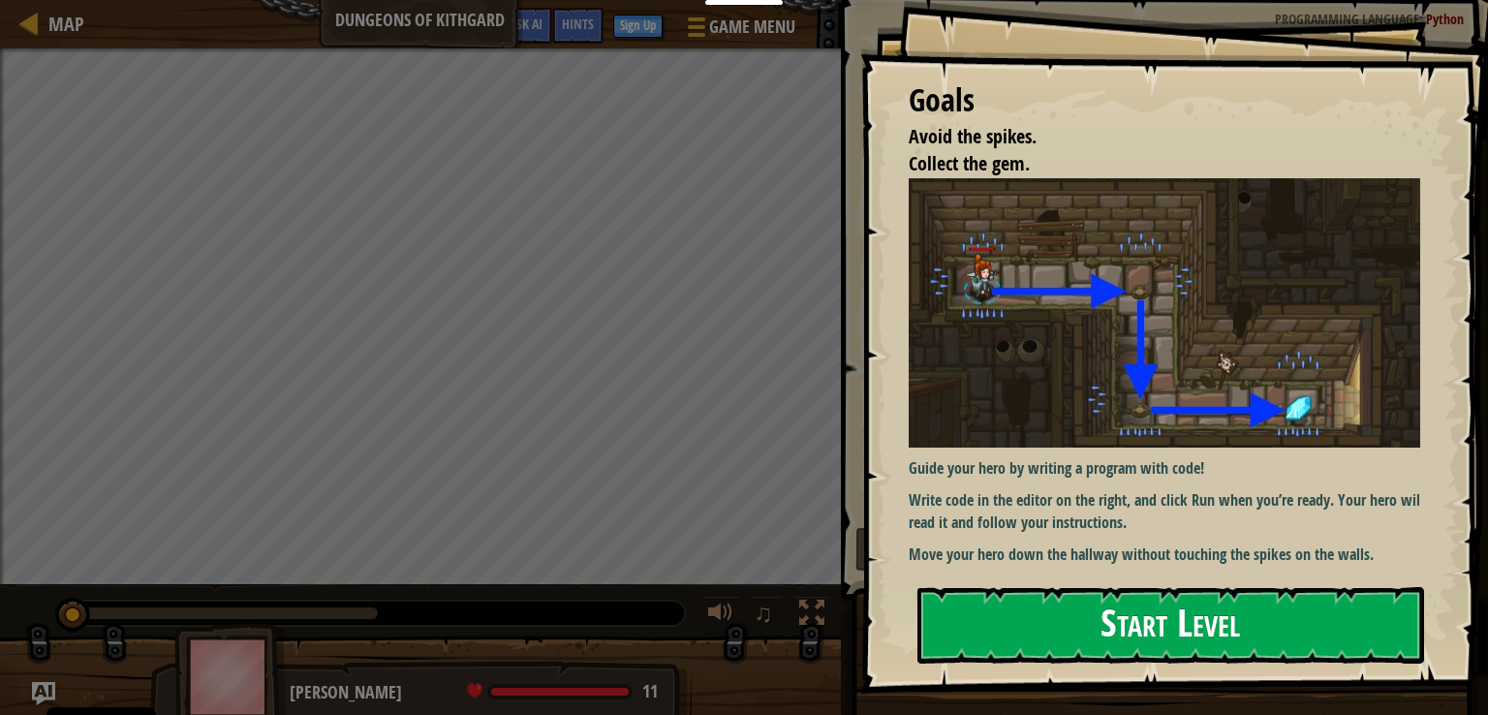
click at [1153, 621] on button "Start Level" at bounding box center [1170, 625] width 507 height 77
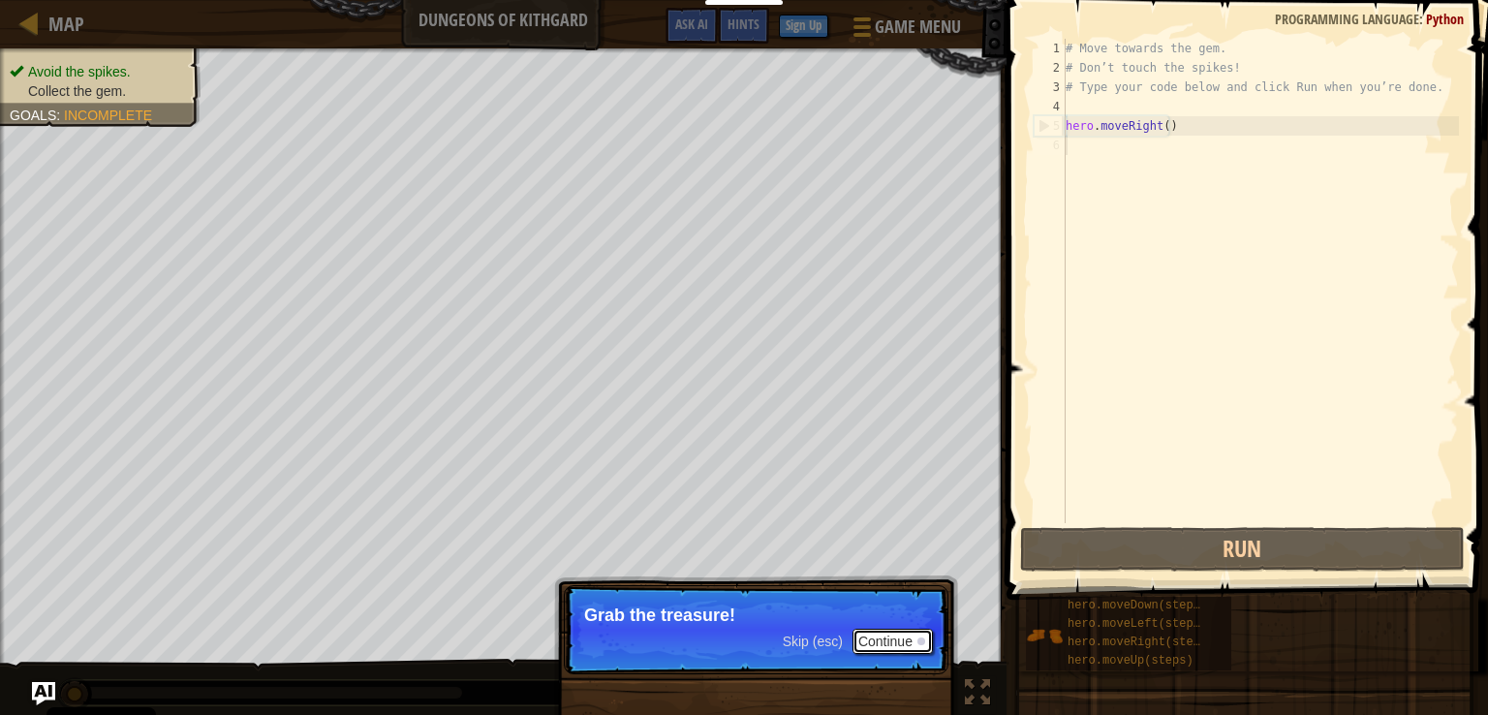
click at [889, 639] on button "Continue" at bounding box center [892, 641] width 80 height 25
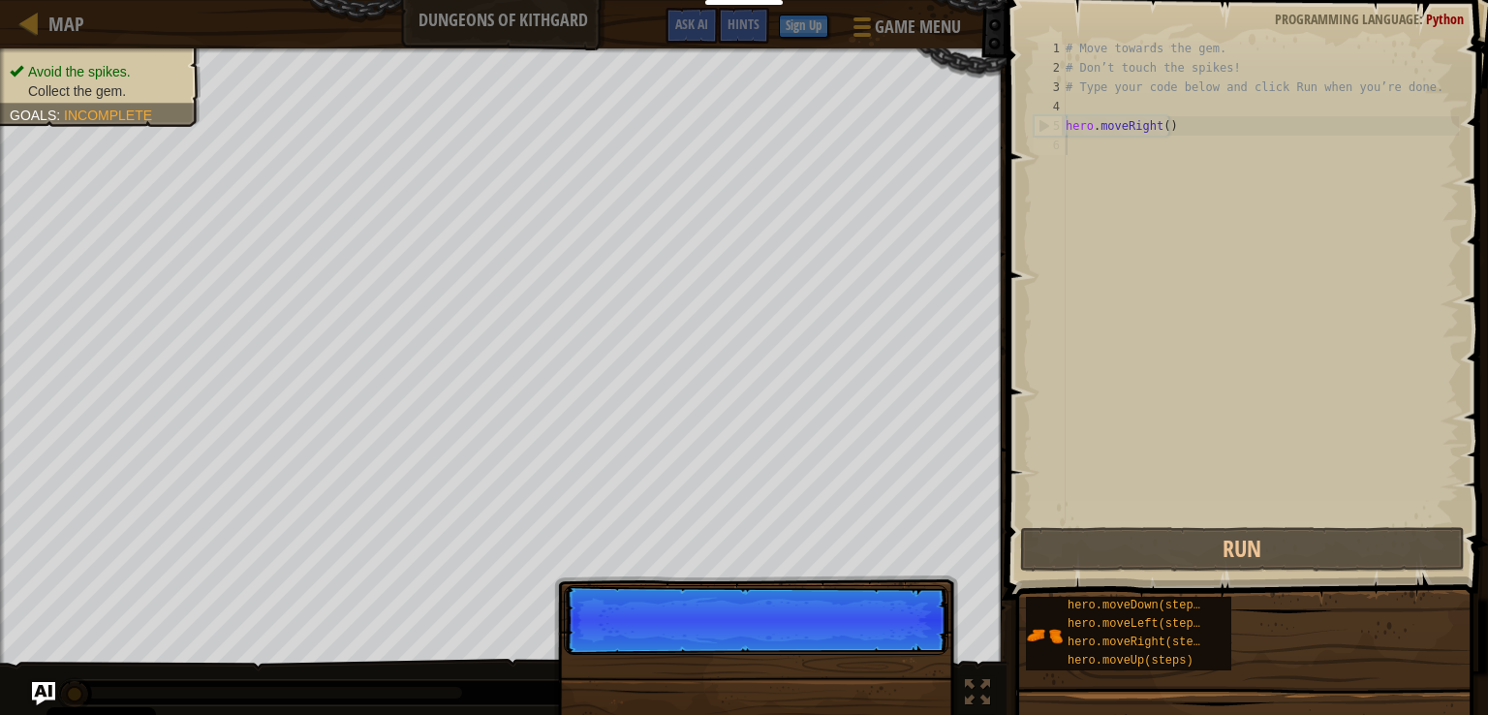
scroll to position [9, 0]
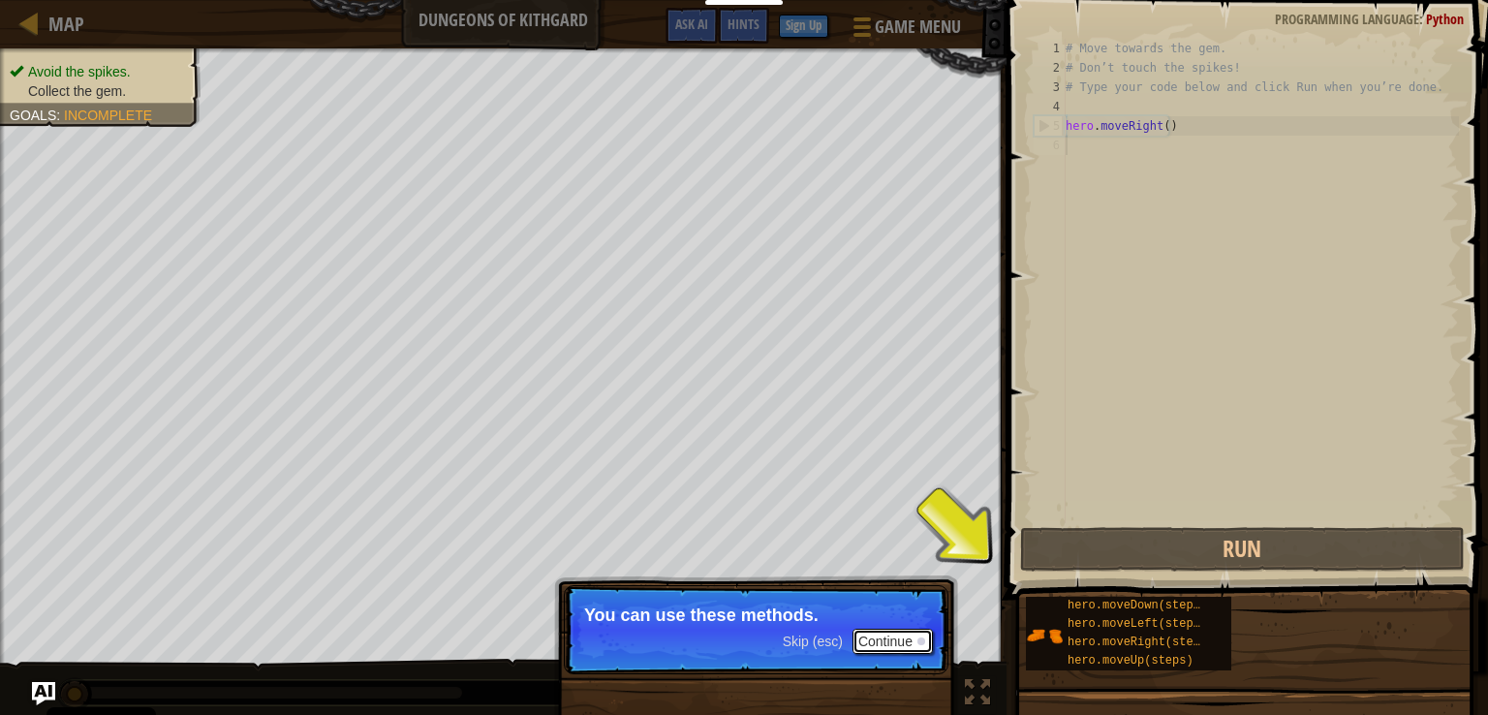
click at [882, 639] on button "Continue" at bounding box center [892, 641] width 80 height 25
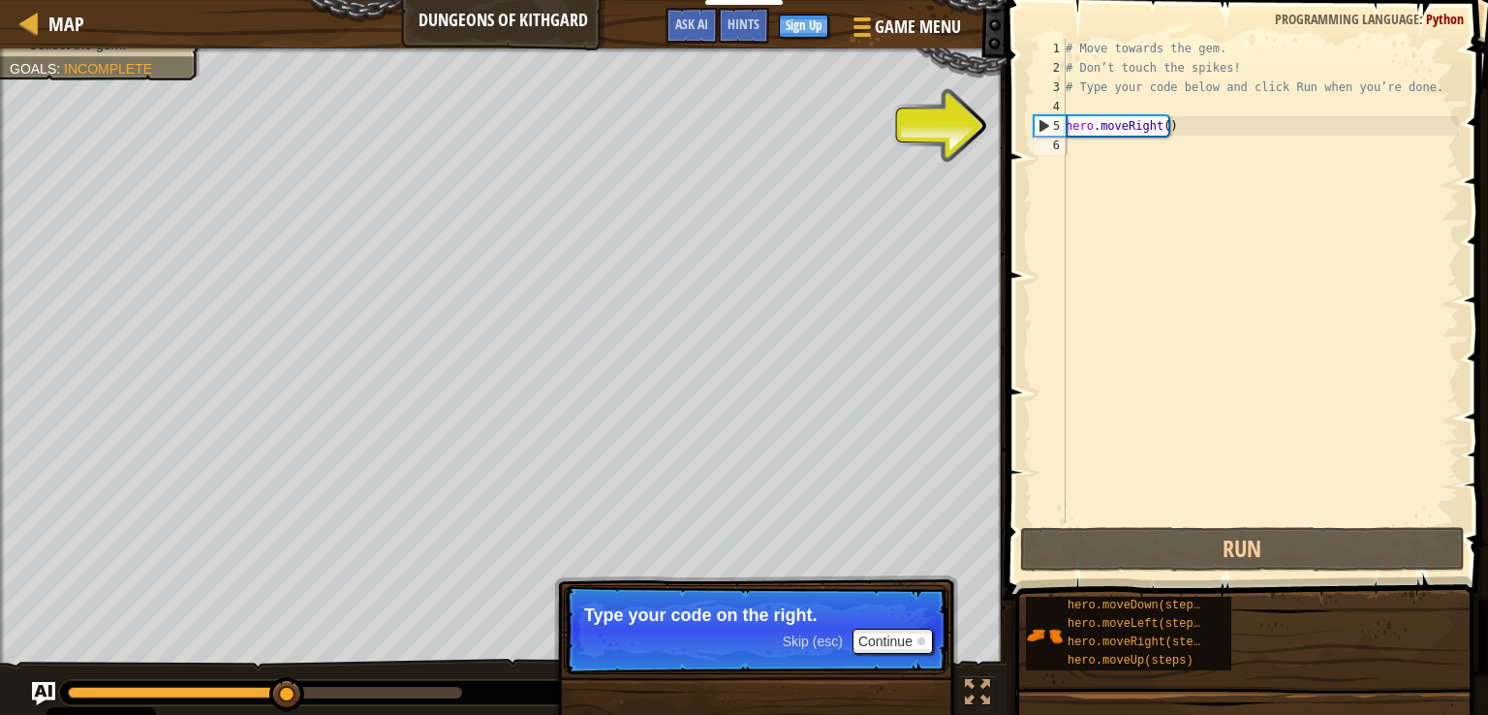
click at [877, 617] on p "Type your code on the right." at bounding box center [756, 614] width 344 height 19
click at [1104, 151] on div "# Move towards the gem. # Don’t touch the spikes! # Type your code below and cl…" at bounding box center [1259, 300] width 397 height 523
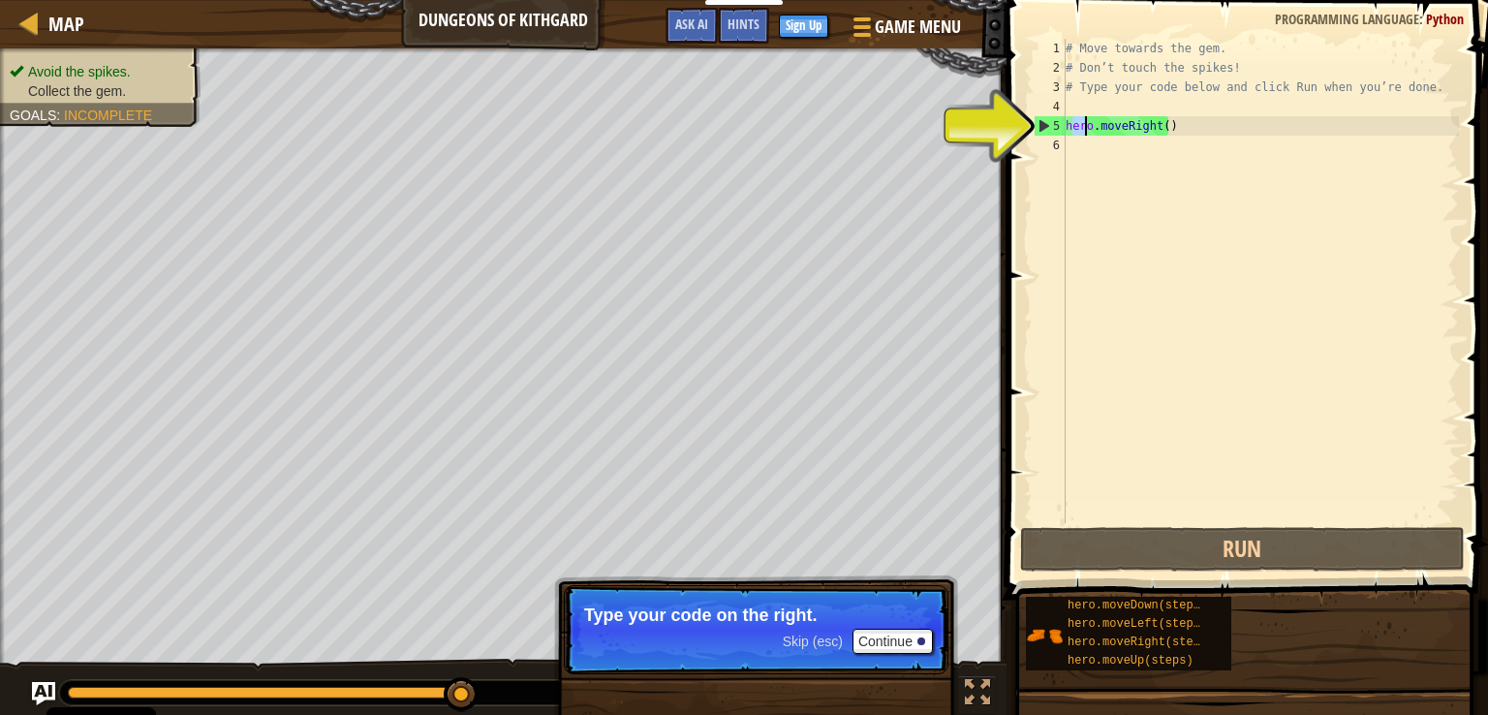
drag, startPoint x: 1069, startPoint y: 124, endPoint x: 1085, endPoint y: 129, distance: 16.2
click at [1085, 129] on div "# Move towards the gem. # Don’t touch the spikes! # Type your code below and cl…" at bounding box center [1259, 300] width 397 height 523
type textarea "hero.moveRight()"
click at [1067, 123] on div "# Move towards the gem. # Don’t touch the spikes! # Type your code below and cl…" at bounding box center [1259, 300] width 397 height 523
drag, startPoint x: 1067, startPoint y: 123, endPoint x: 1165, endPoint y: 134, distance: 98.4
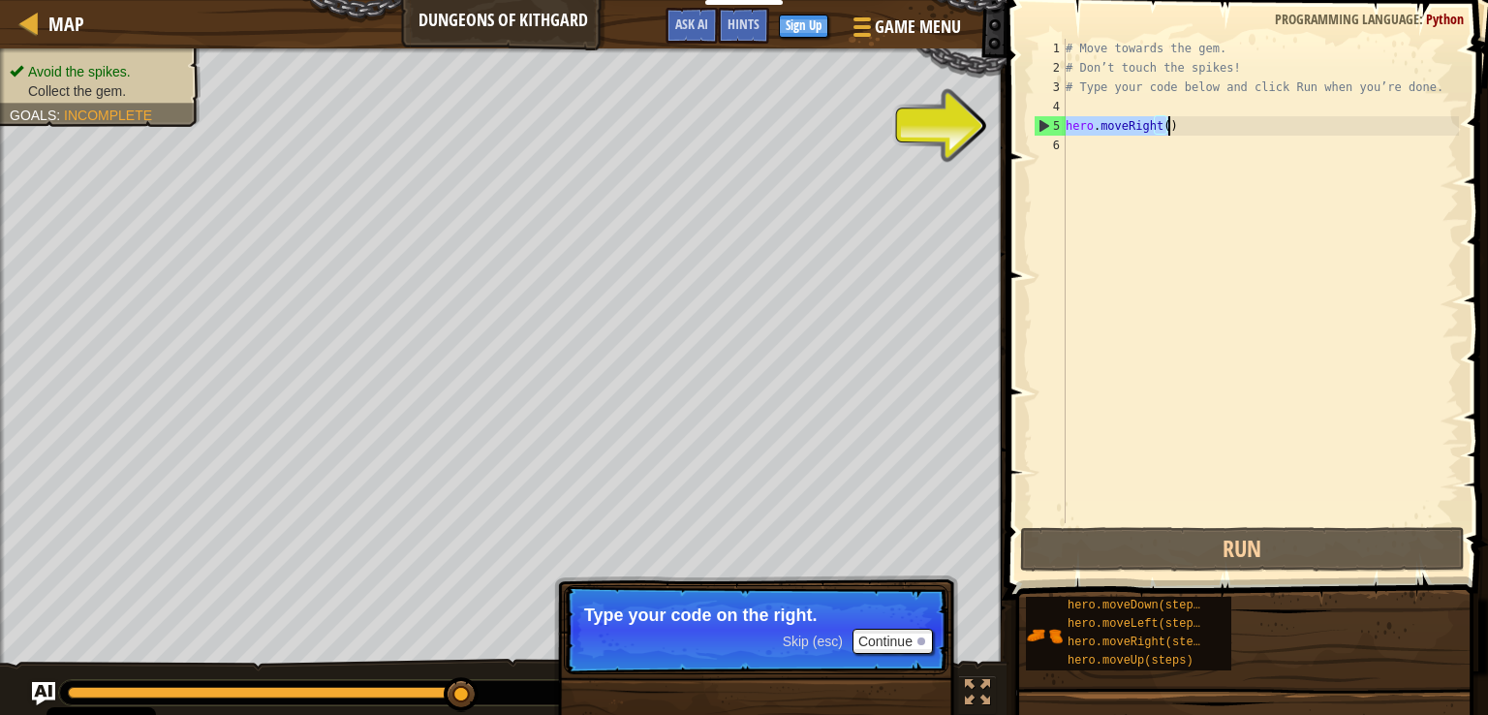
click at [1165, 134] on div "# Move towards the gem. # Don’t touch the spikes! # Type your code below and cl…" at bounding box center [1259, 300] width 397 height 523
click at [1116, 149] on div "# Move towards the gem. # Don’t touch the spikes! # Type your code below and cl…" at bounding box center [1259, 300] width 397 height 523
paste textarea "hero.moveRight()"
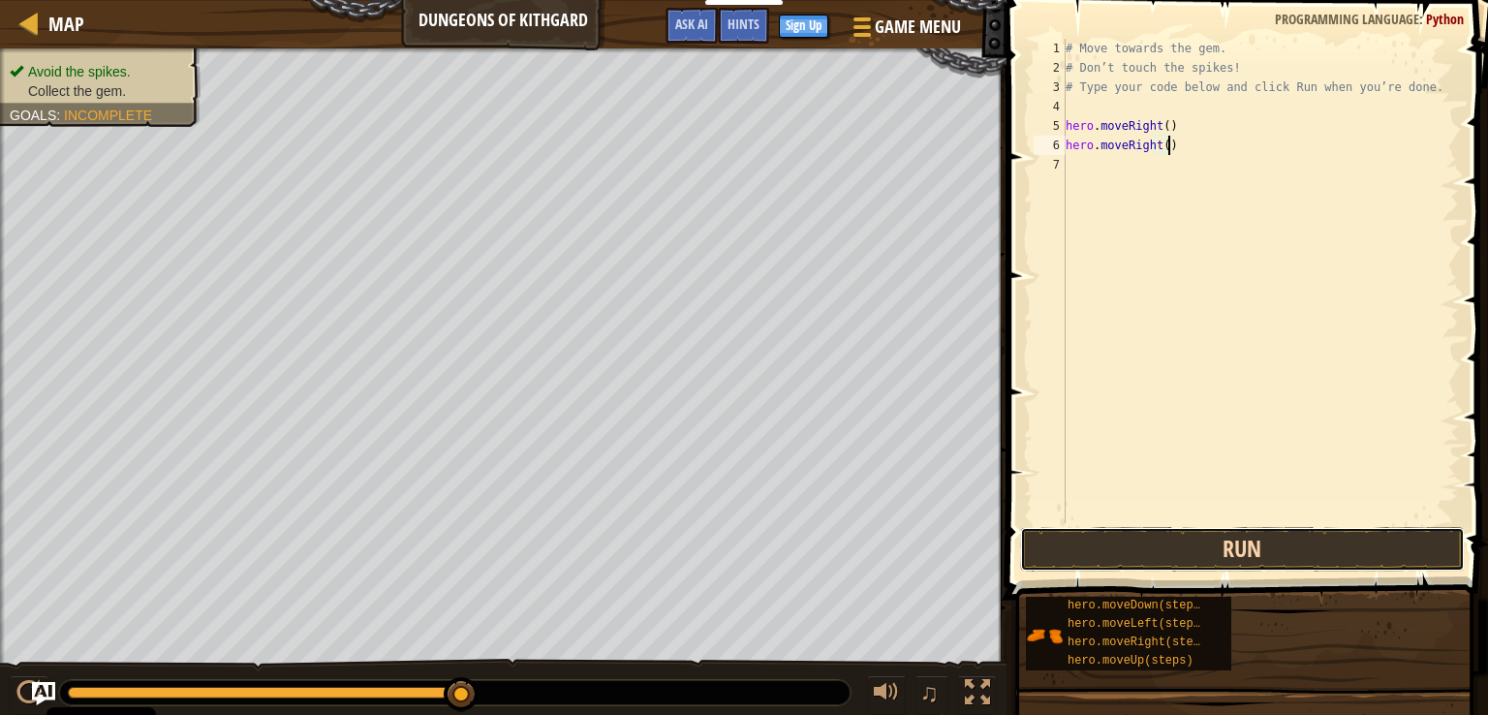
click at [1139, 546] on button "Run" at bounding box center [1242, 549] width 445 height 45
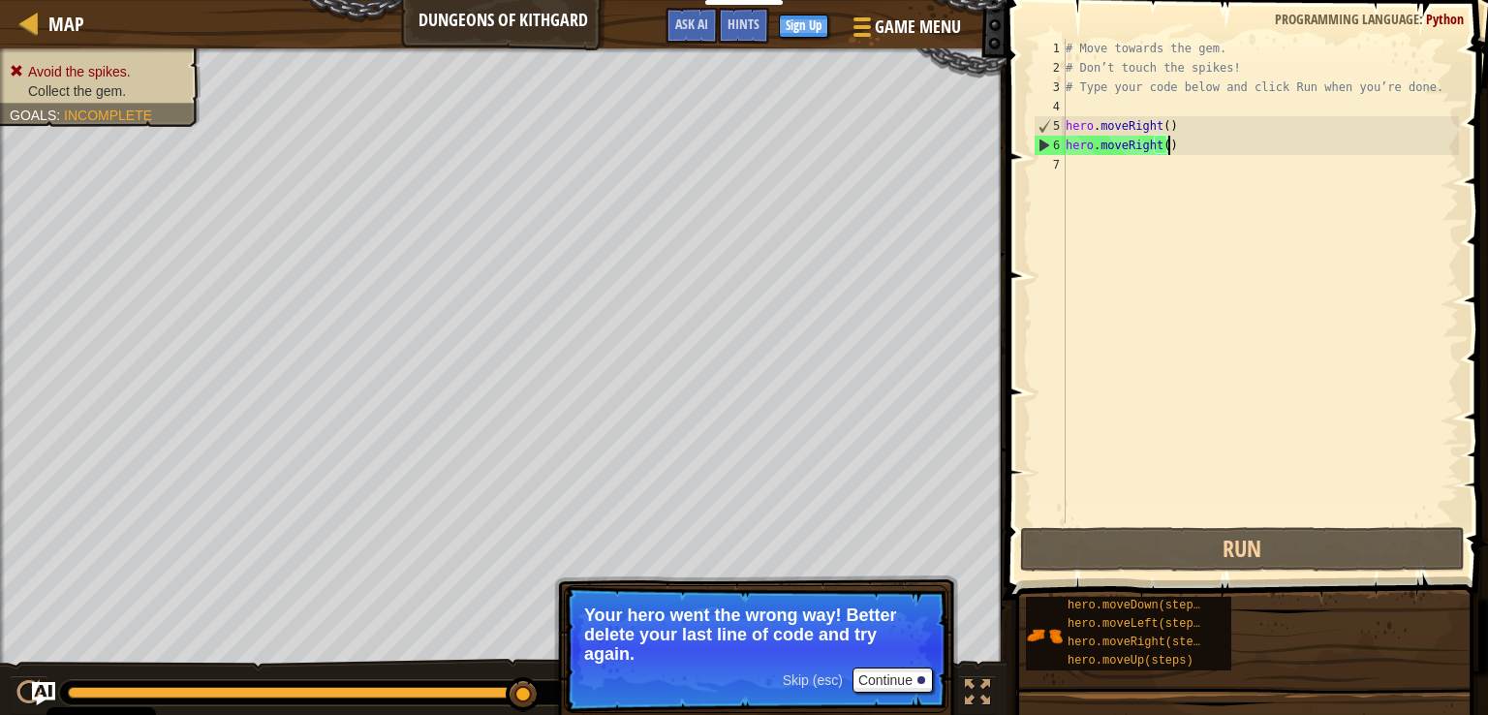
click at [1153, 139] on div "# Move towards the gem. # Don’t touch the spikes! # Type your code below and cl…" at bounding box center [1259, 300] width 397 height 523
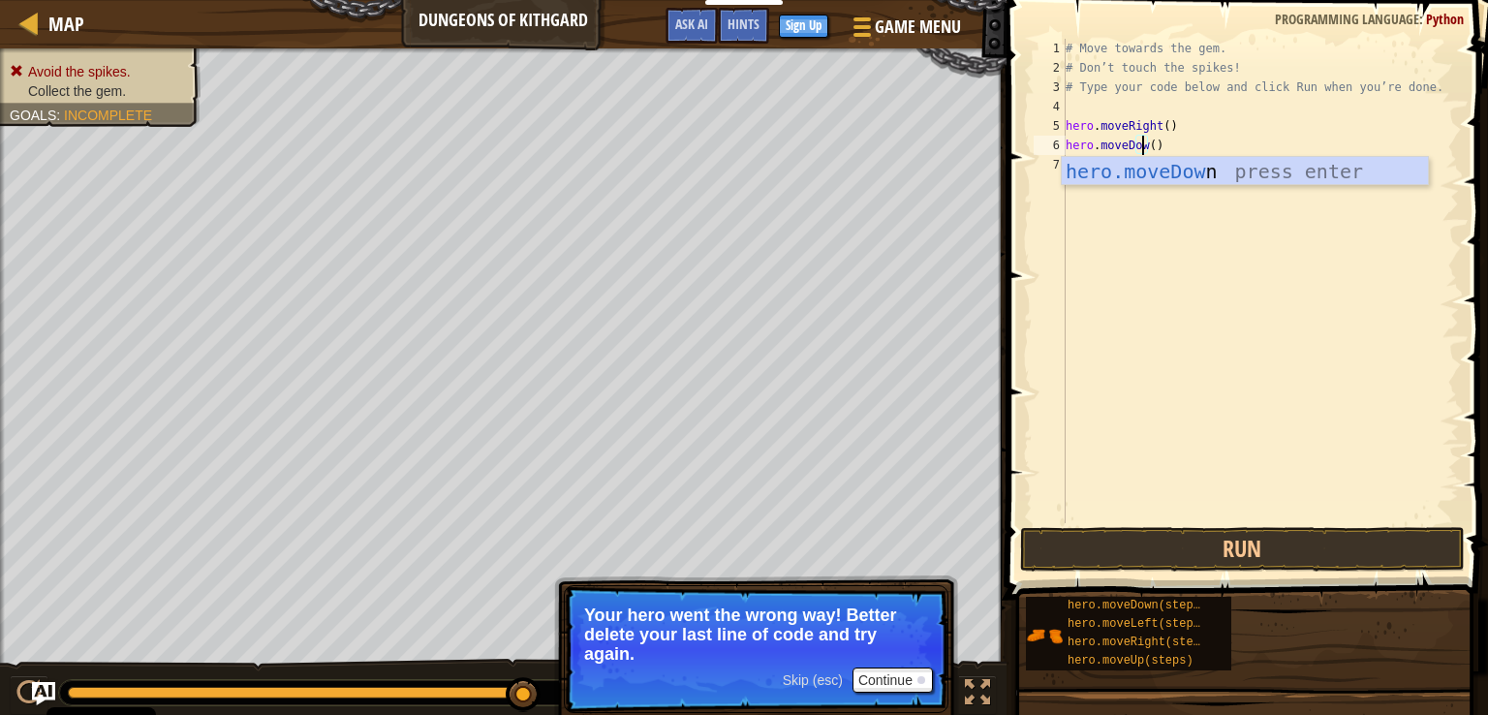
scroll to position [9, 6]
type textarea "hero.moveDown()"
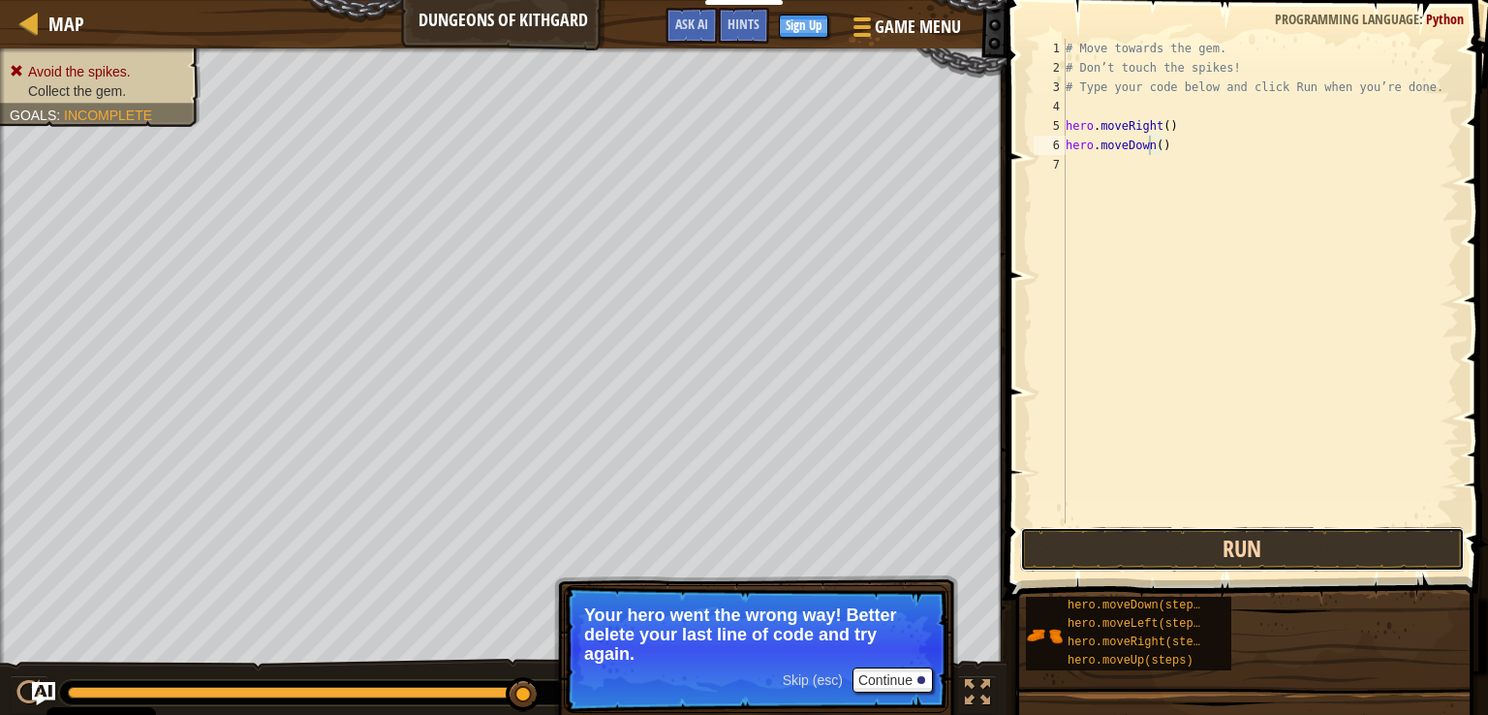
click at [1302, 557] on button "Run" at bounding box center [1242, 549] width 445 height 45
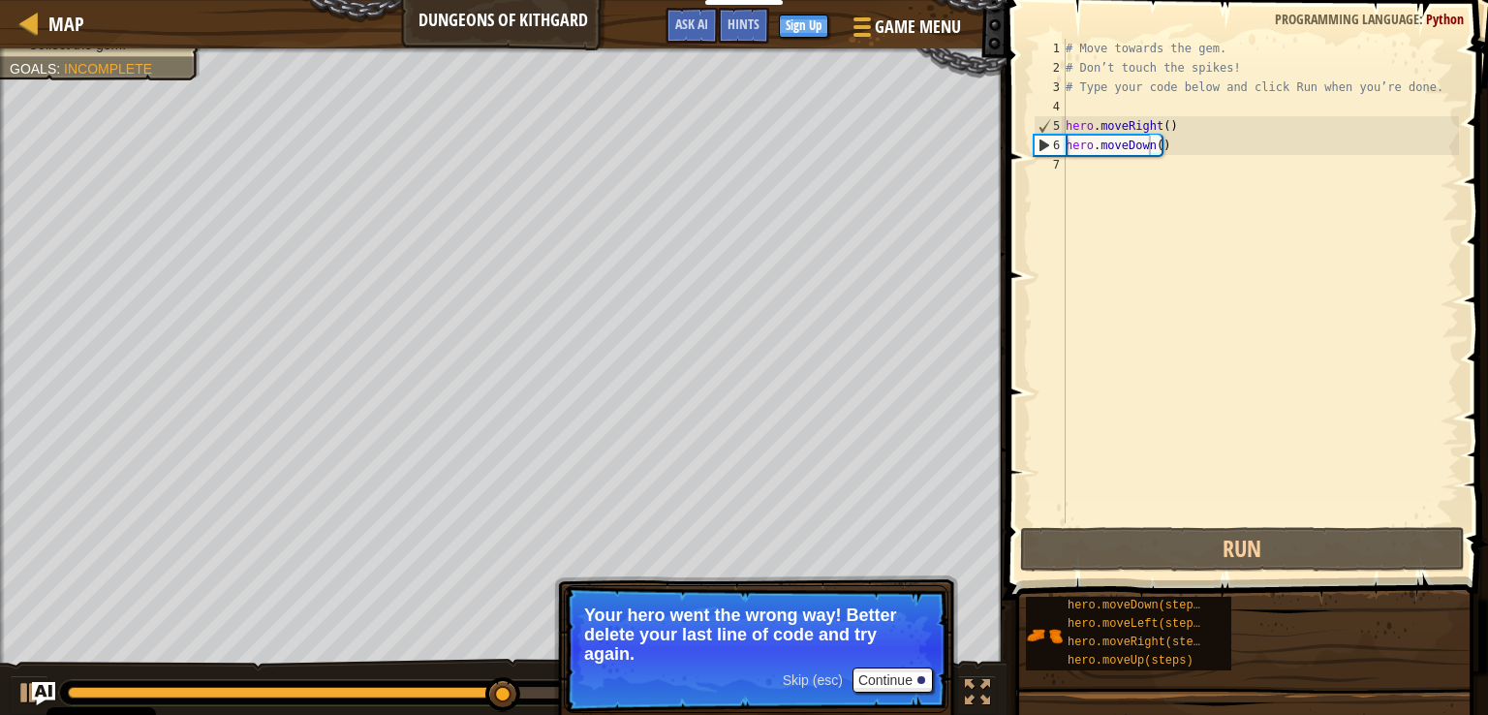
click at [902, 700] on p "Skip (esc) Continue Your hero went the wrong way! Better delete your last line …" at bounding box center [756, 649] width 384 height 128
click at [908, 690] on button "Continue" at bounding box center [892, 679] width 80 height 25
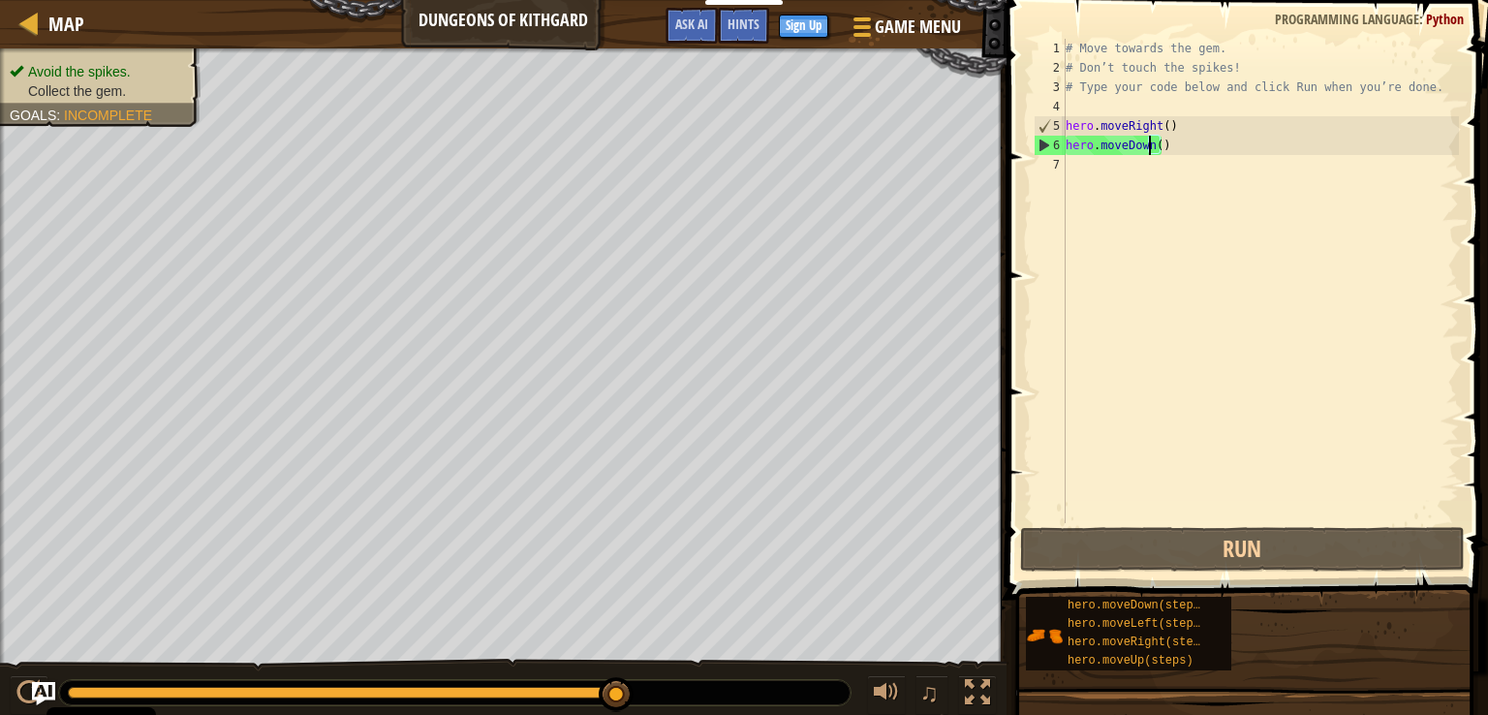
click at [1108, 177] on div "# Move towards the gem. # Don’t touch the spikes! # Type your code below and cl…" at bounding box center [1259, 300] width 397 height 523
paste textarea "hero.moveRight()"
type textarea "hero.moveRight()"
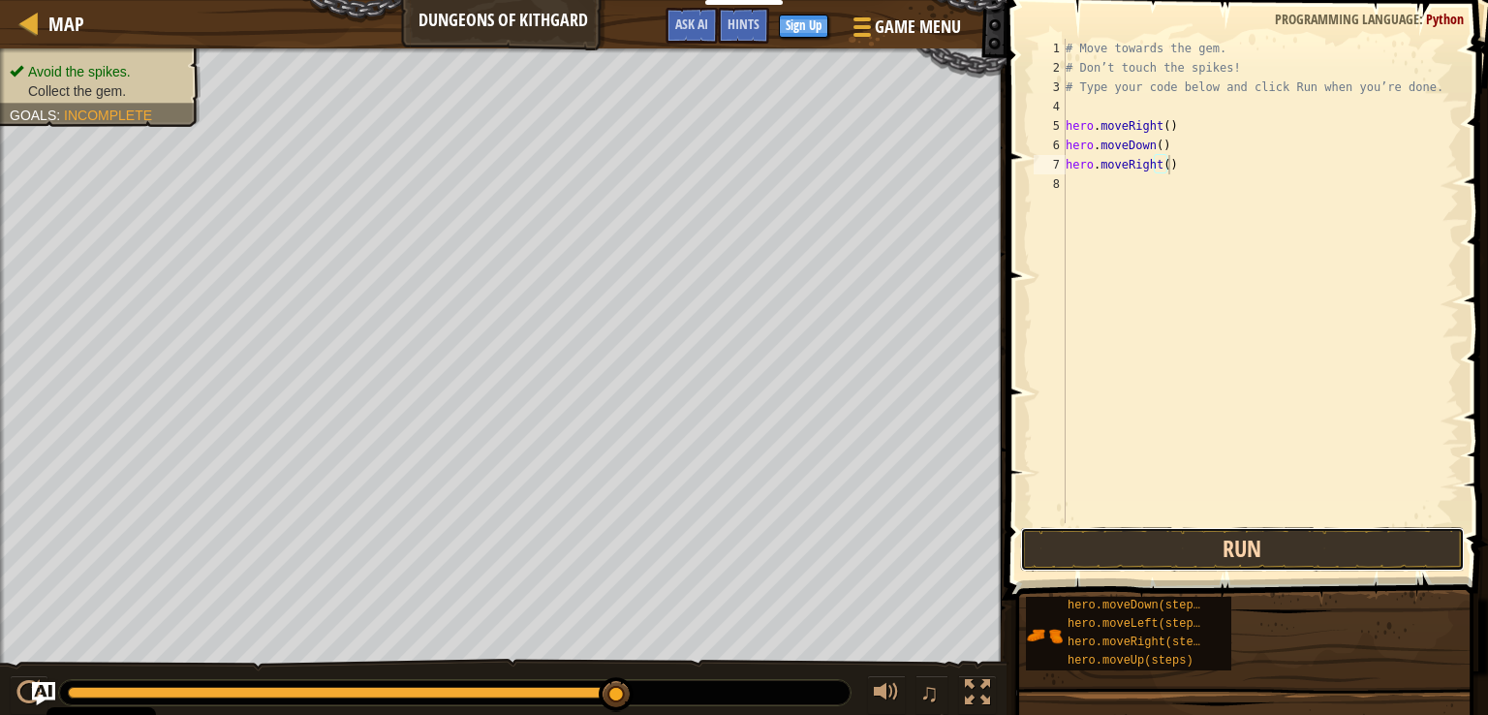
click at [1191, 565] on button "Run" at bounding box center [1242, 549] width 445 height 45
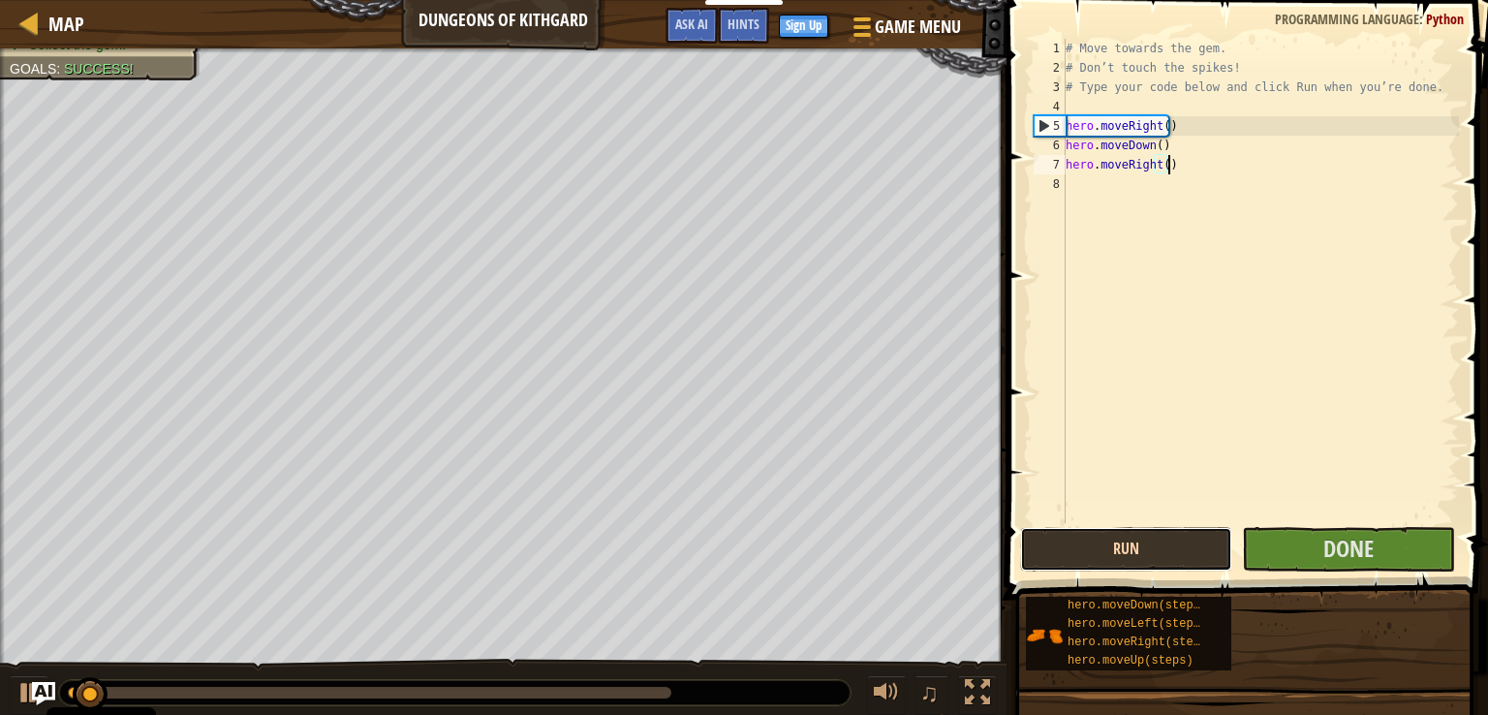
click at [1196, 539] on button "Run" at bounding box center [1126, 549] width 212 height 45
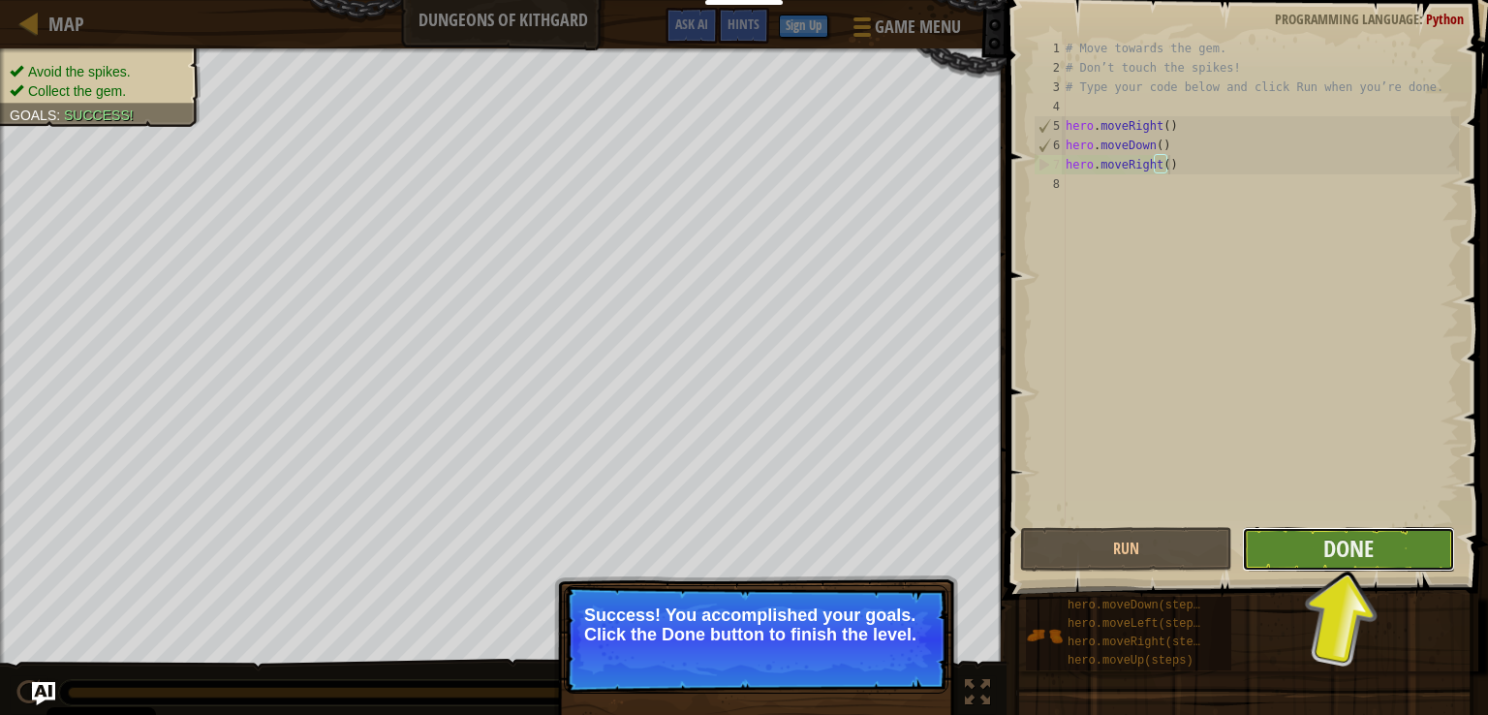
click at [1345, 568] on button "Done" at bounding box center [1348, 549] width 212 height 45
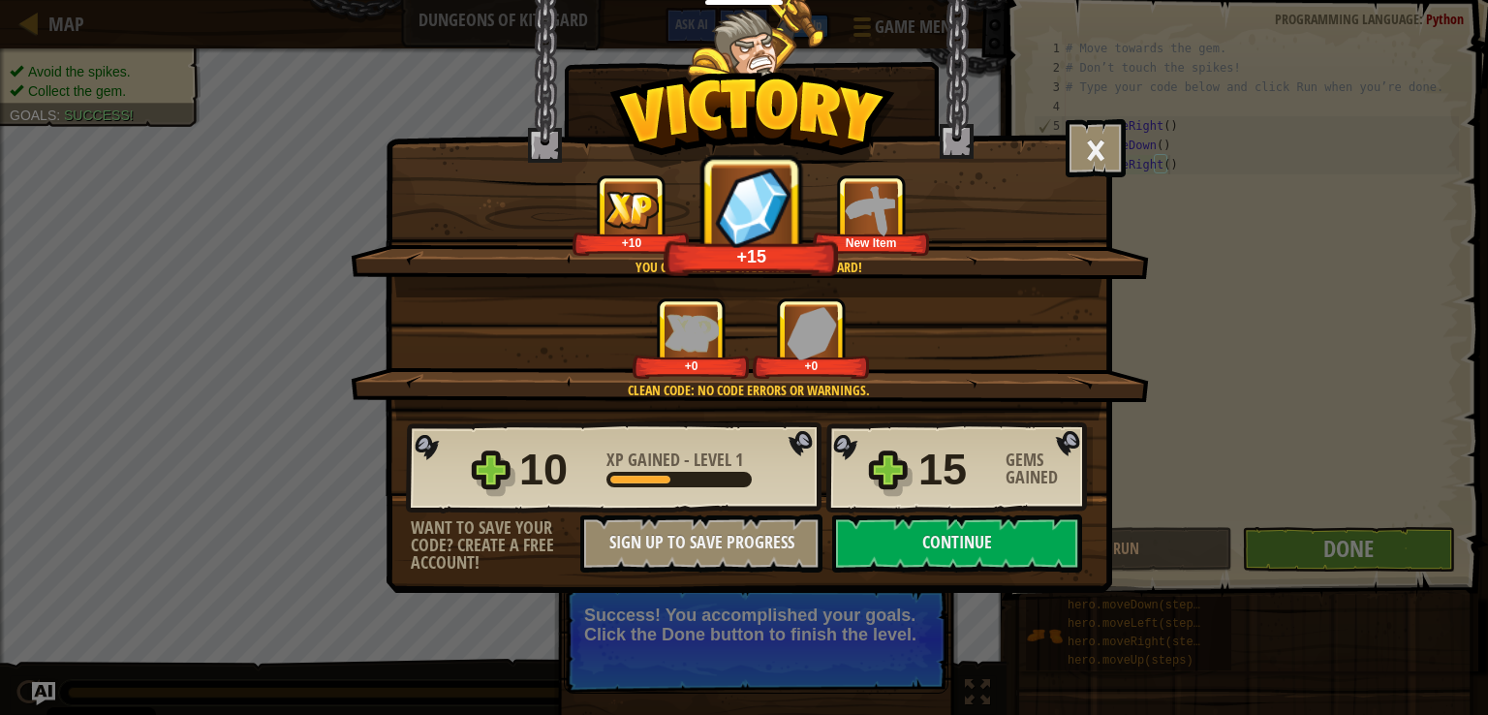
click at [799, 234] on div "+15" at bounding box center [750, 215] width 174 height 121
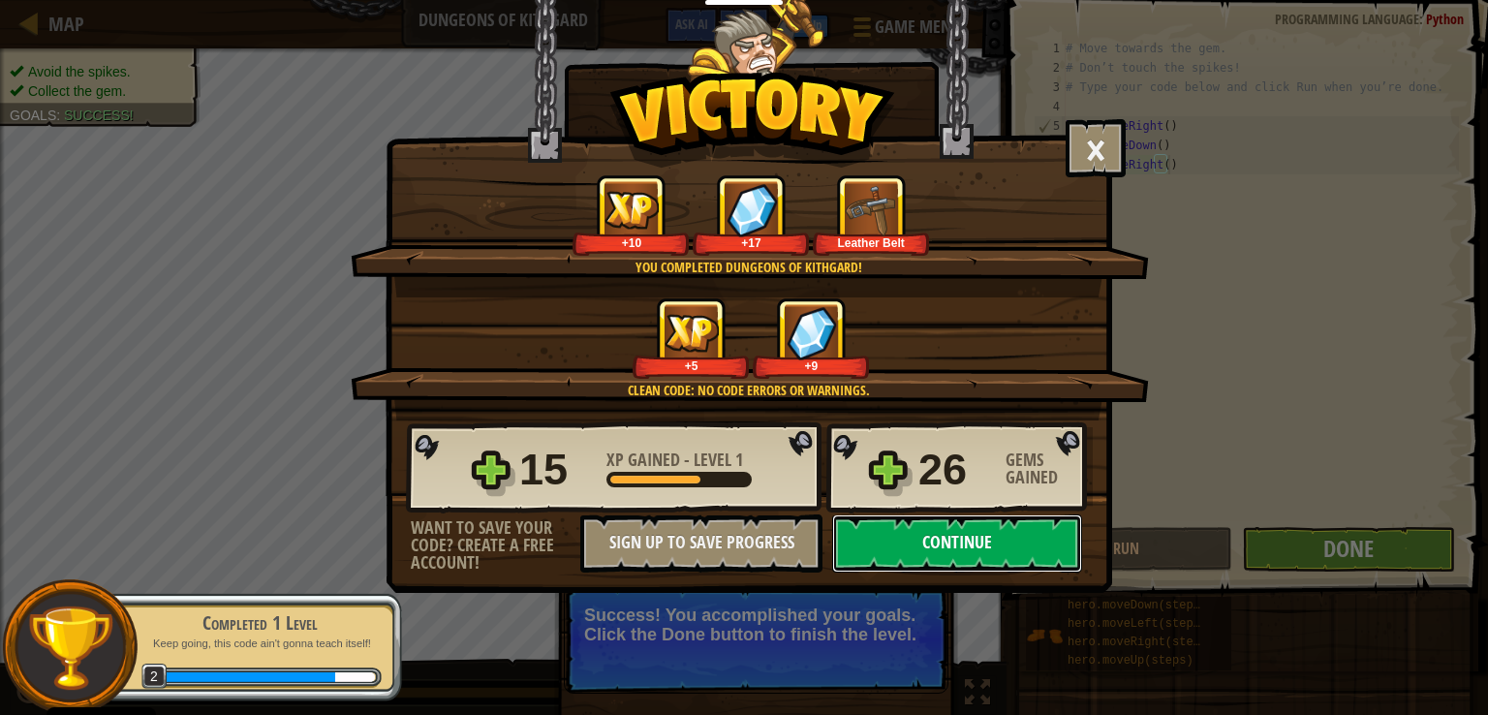
click at [934, 531] on button "Continue" at bounding box center [957, 543] width 250 height 58
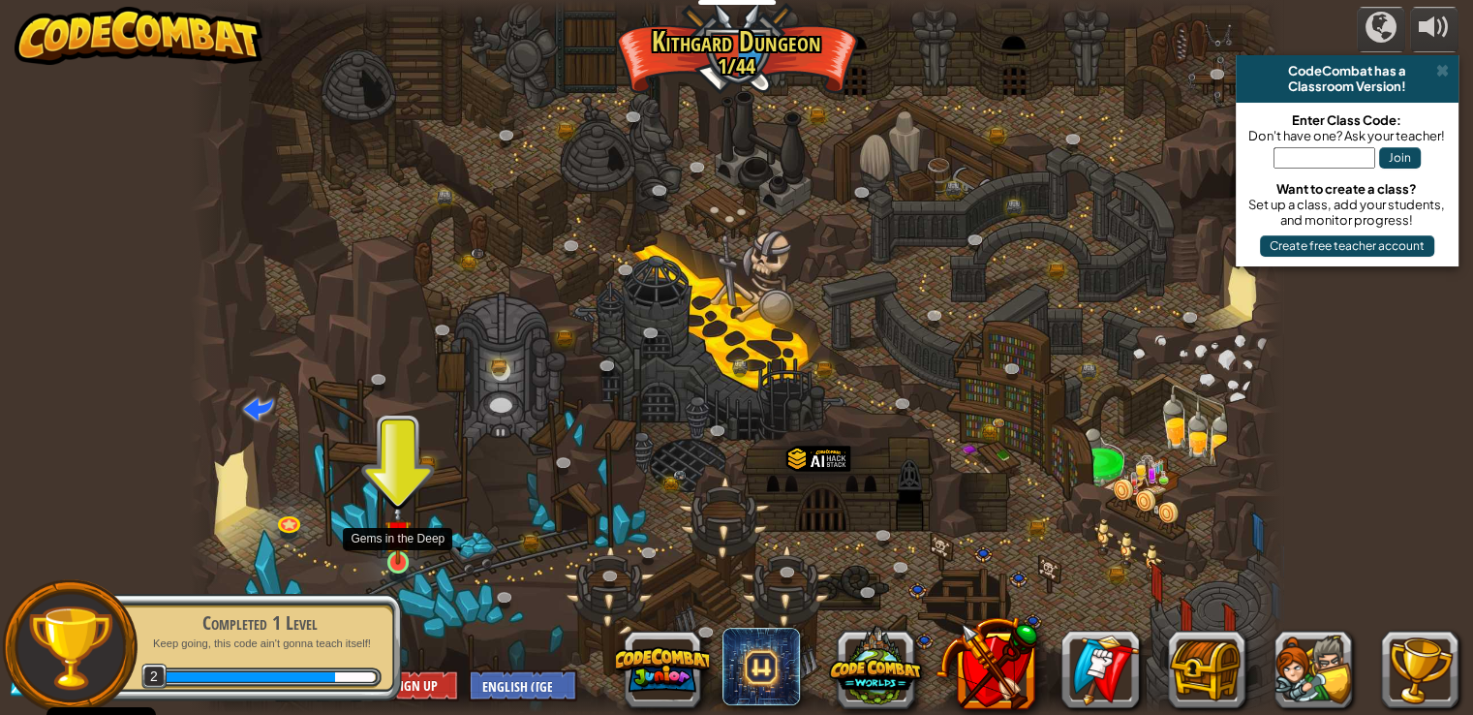
click at [389, 546] on img at bounding box center [397, 533] width 27 height 63
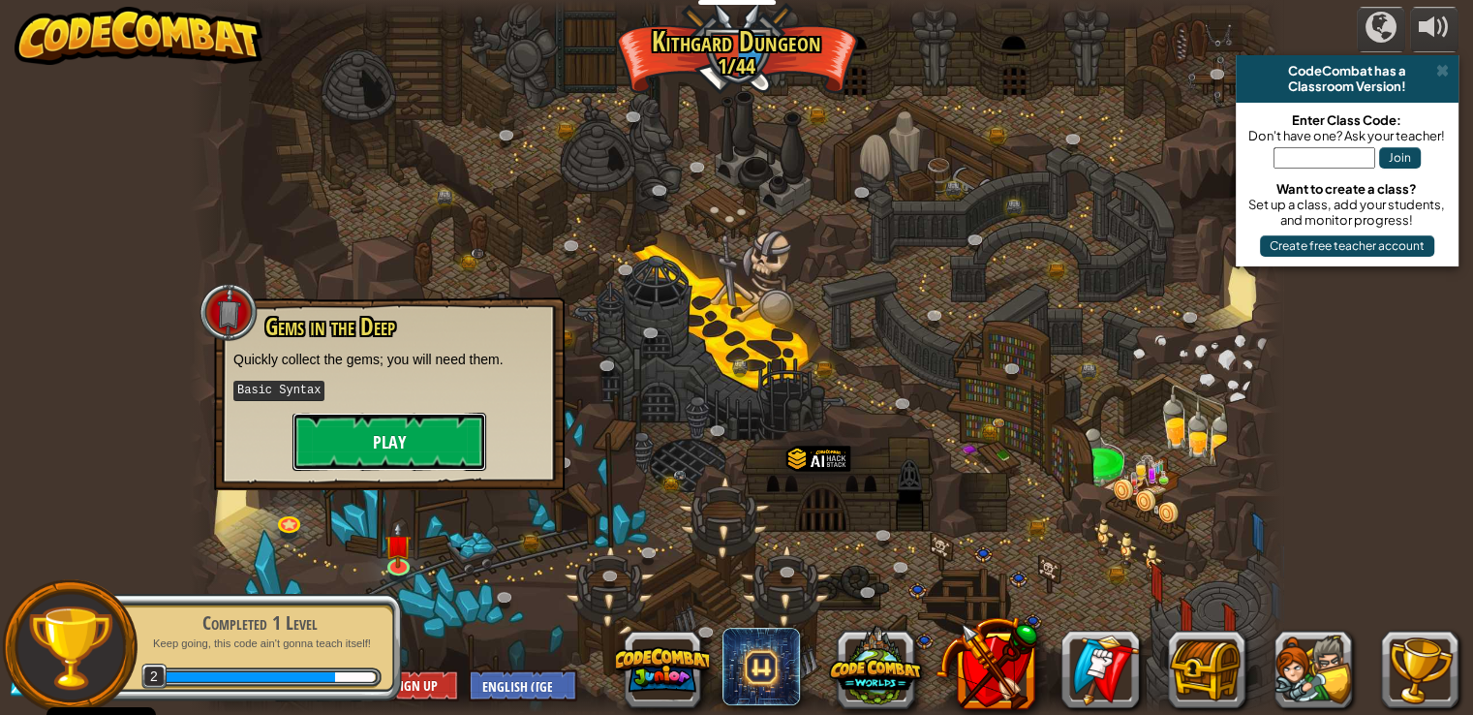
click at [405, 435] on button "Play" at bounding box center [389, 442] width 194 height 58
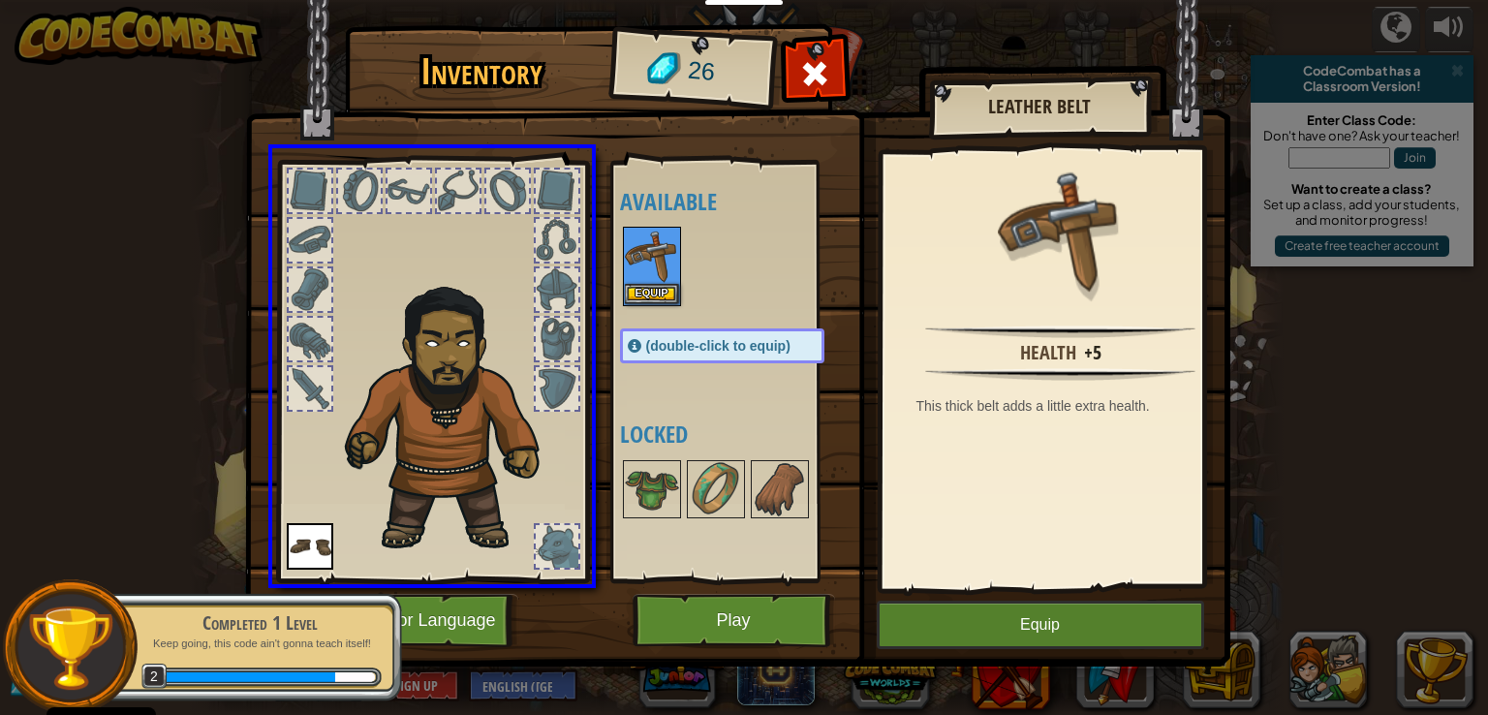
drag, startPoint x: 653, startPoint y: 269, endPoint x: 363, endPoint y: 443, distance: 337.5
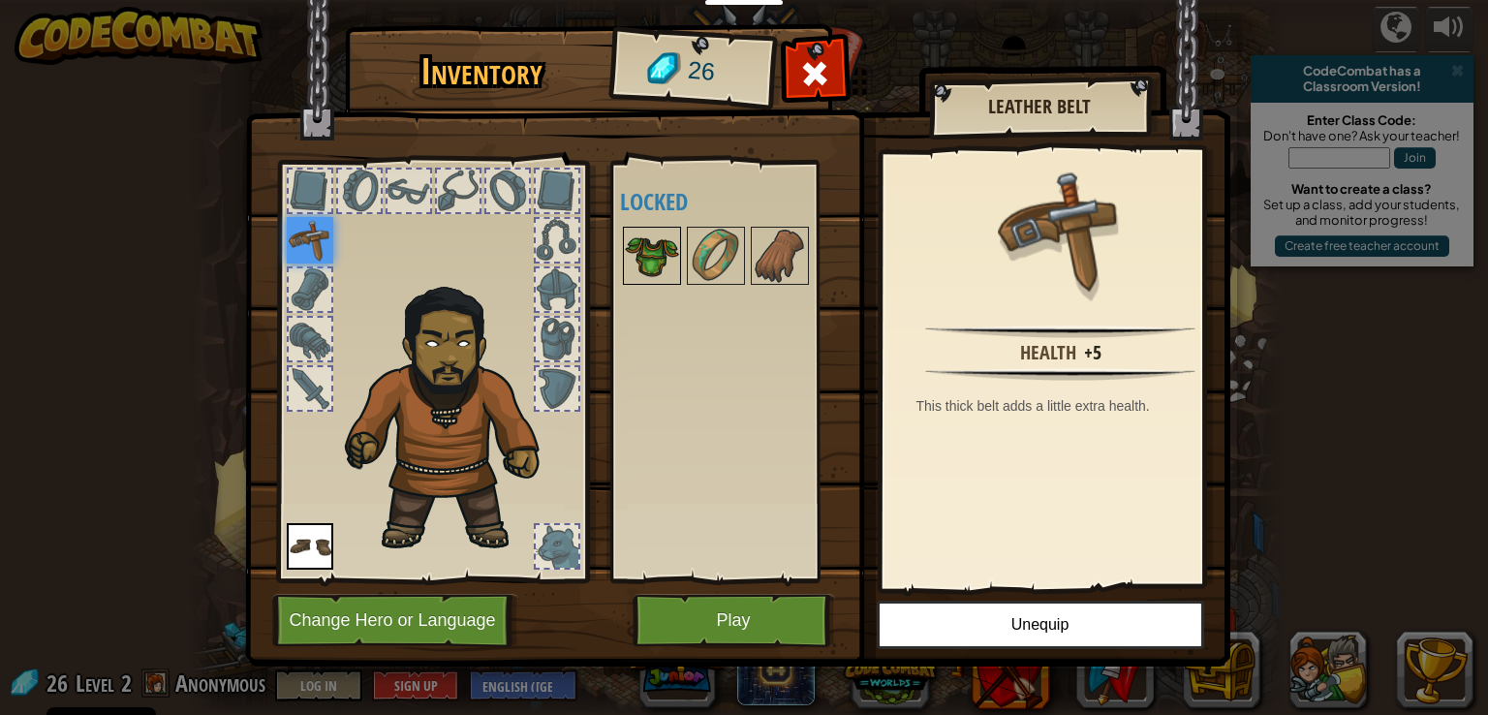
click at [648, 250] on img at bounding box center [652, 256] width 54 height 54
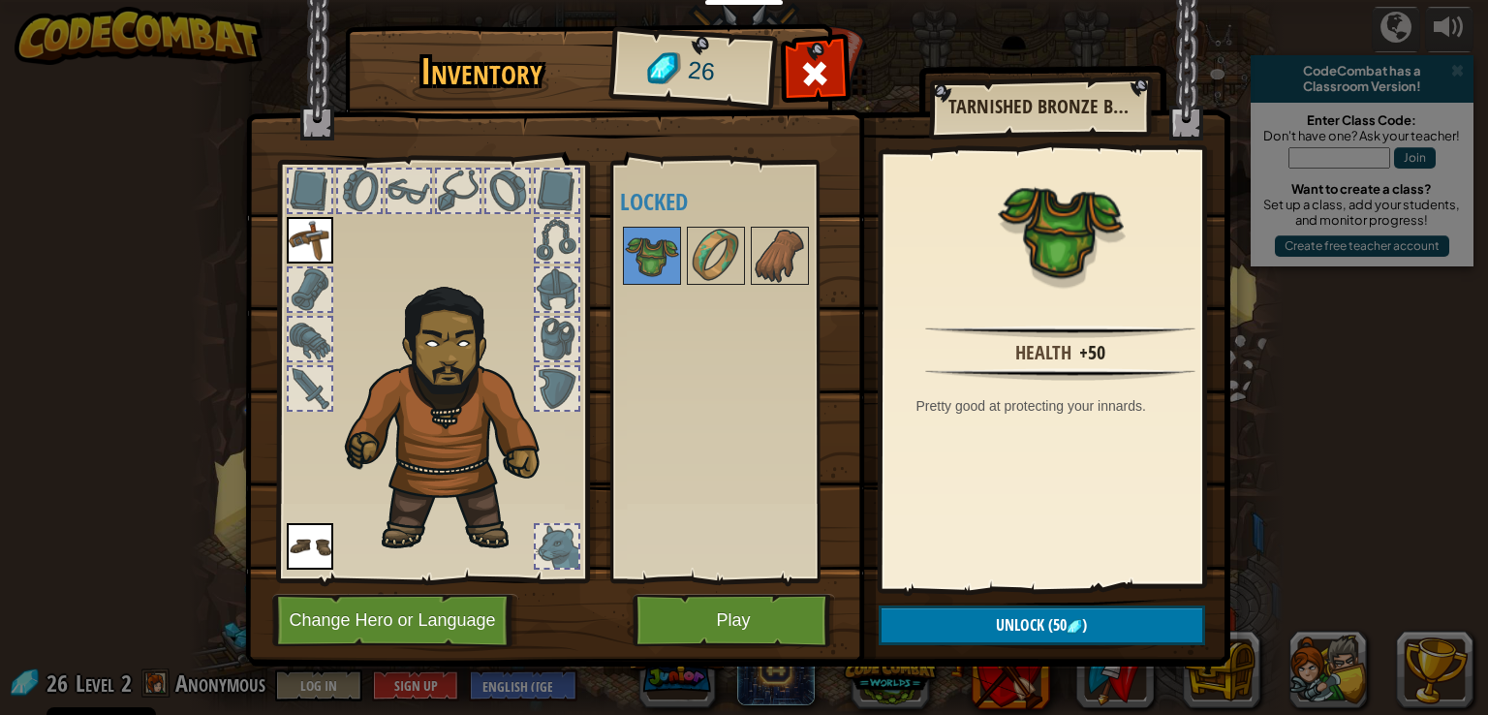
click at [684, 263] on div at bounding box center [741, 256] width 243 height 64
click at [707, 264] on img at bounding box center [716, 256] width 54 height 54
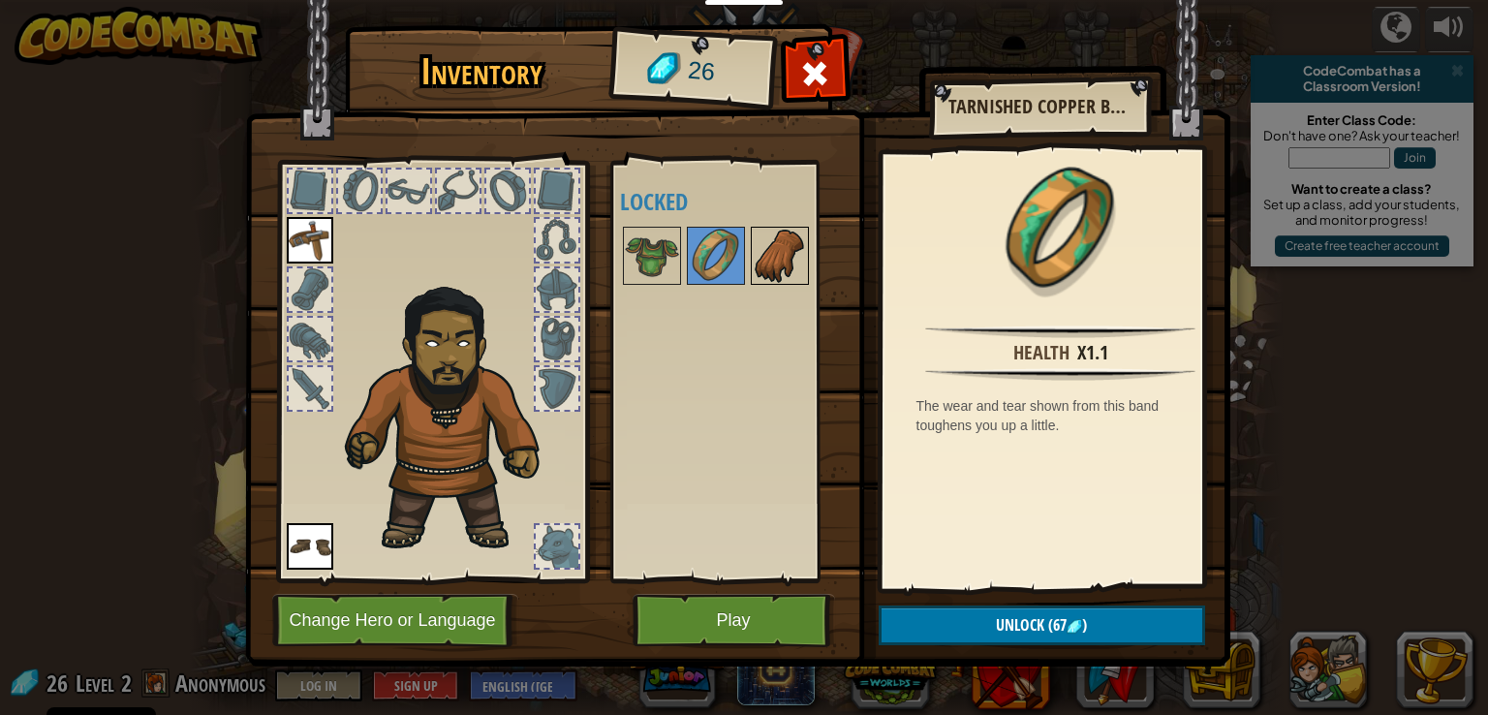
click at [790, 264] on img at bounding box center [780, 256] width 54 height 54
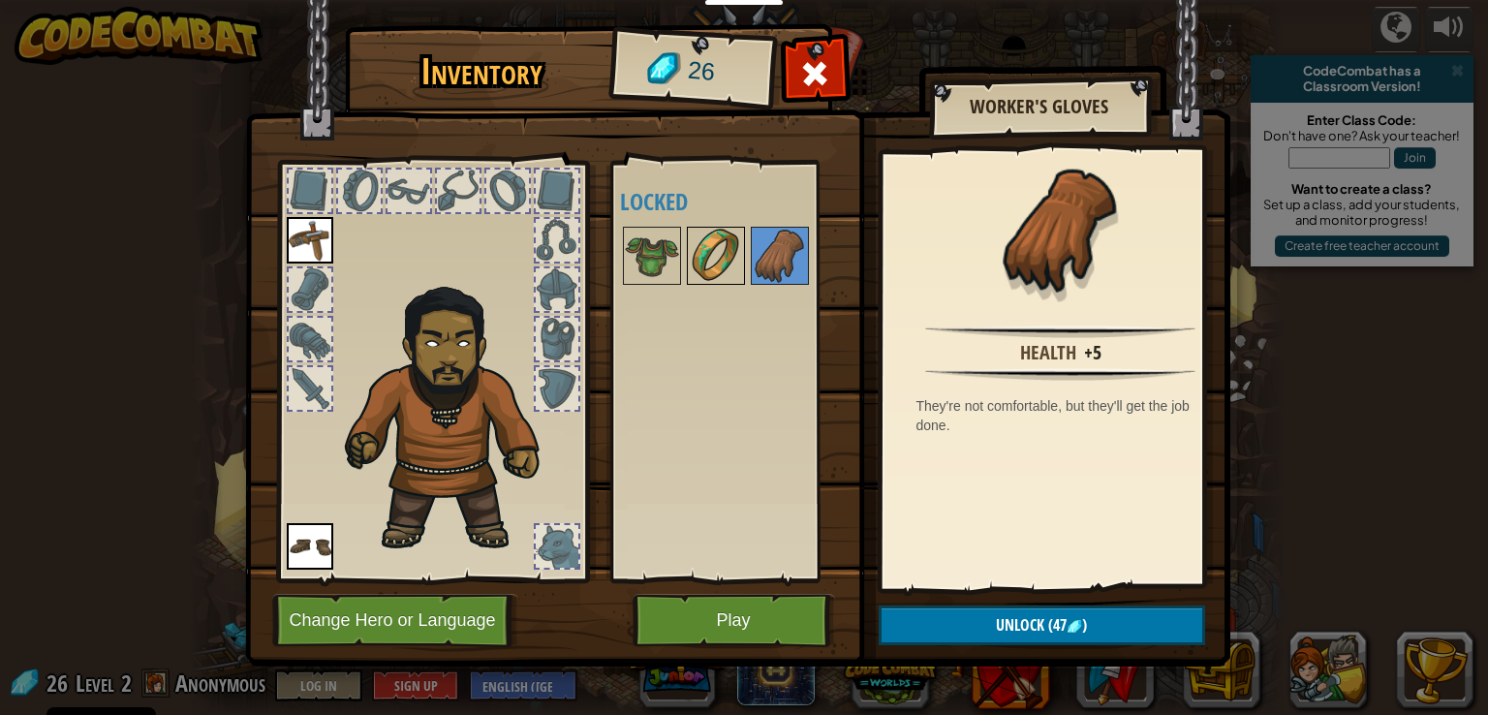
click at [704, 259] on img at bounding box center [716, 256] width 54 height 54
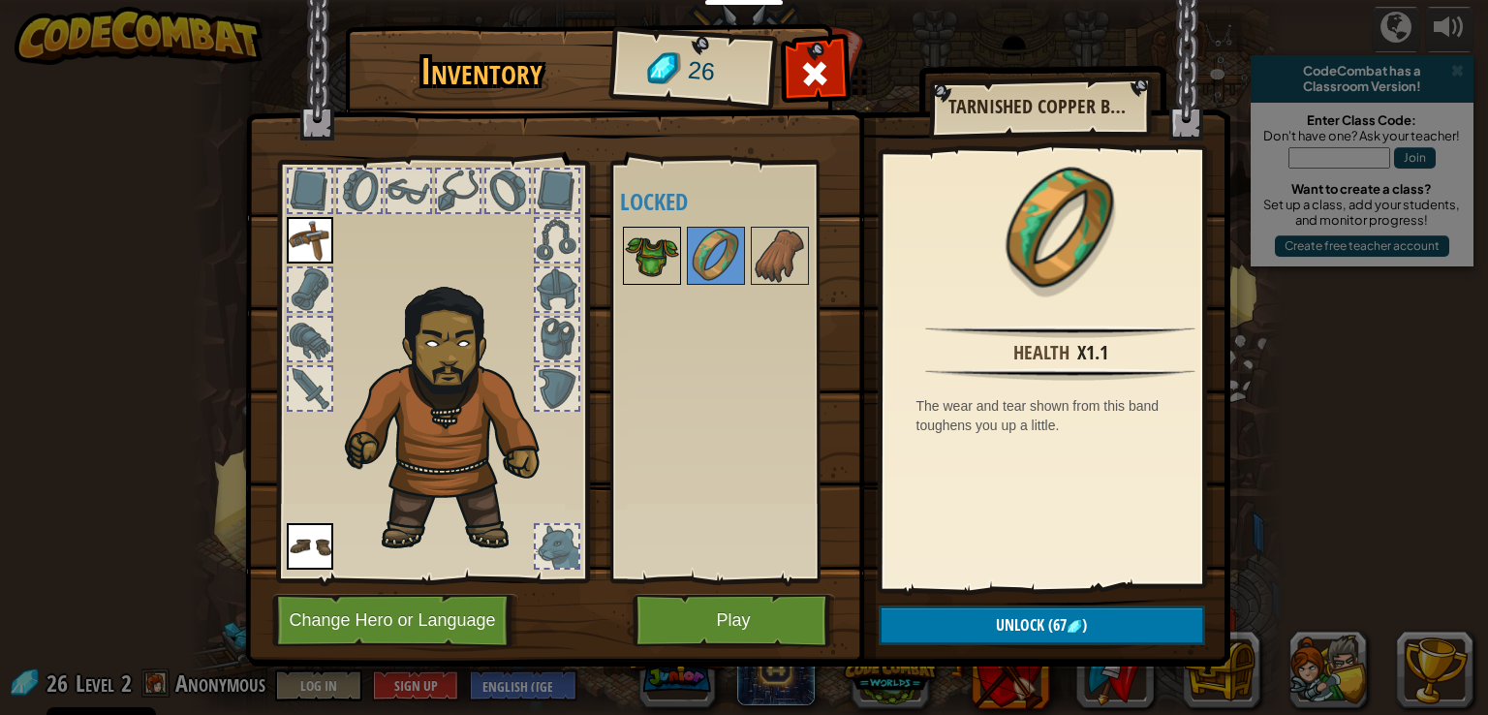
click at [656, 260] on img at bounding box center [652, 256] width 54 height 54
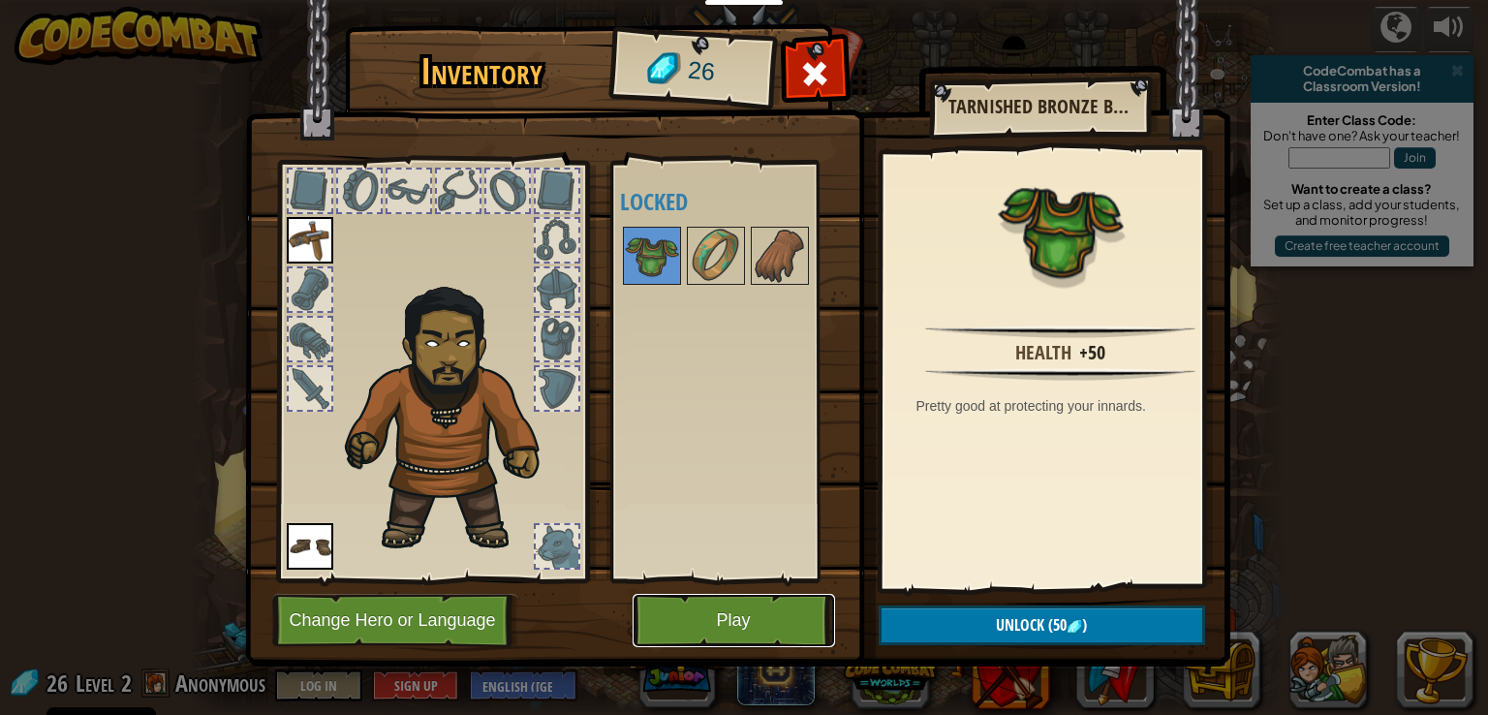
click at [741, 613] on button "Play" at bounding box center [733, 620] width 202 height 53
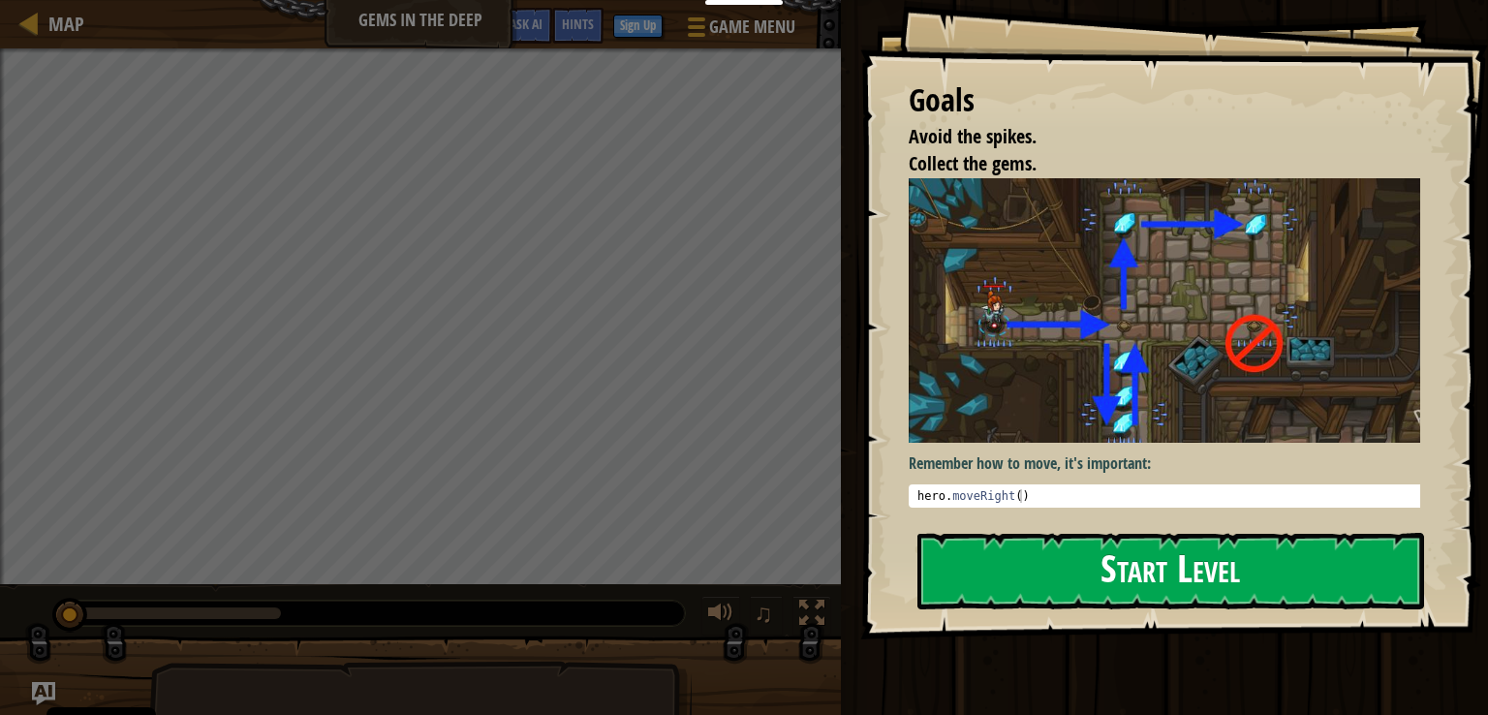
click at [1215, 592] on button "Start Level" at bounding box center [1170, 571] width 507 height 77
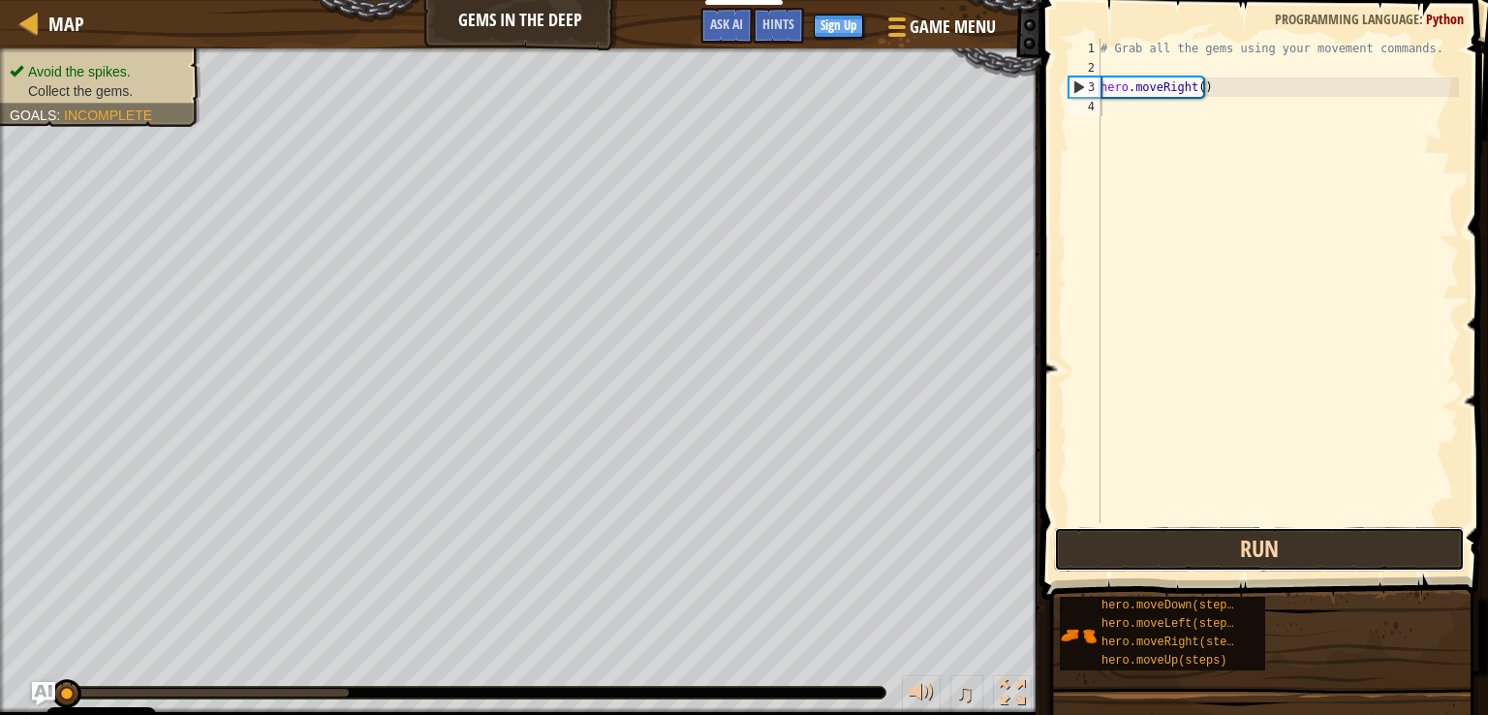
click at [1308, 548] on button "Run" at bounding box center [1259, 549] width 411 height 45
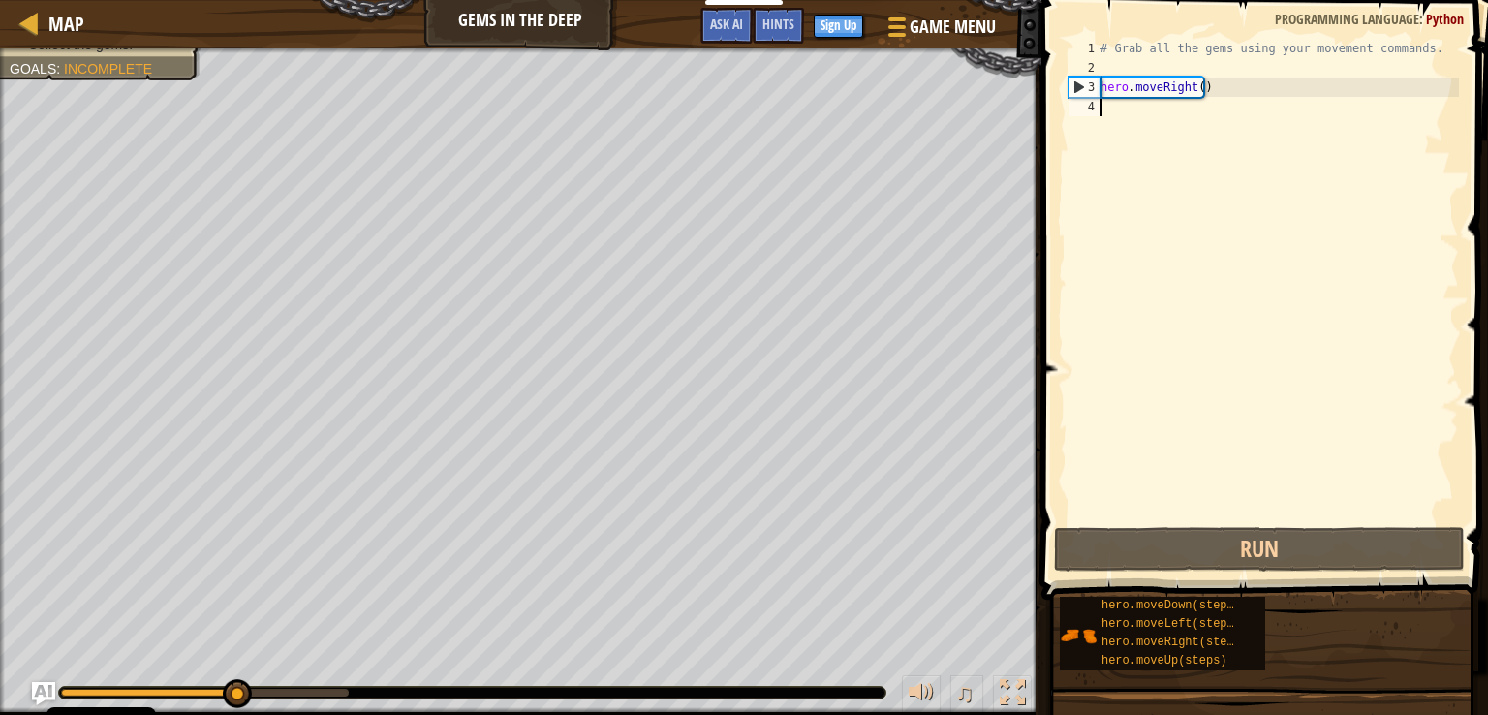
paste textarea "hero.moveRight()"
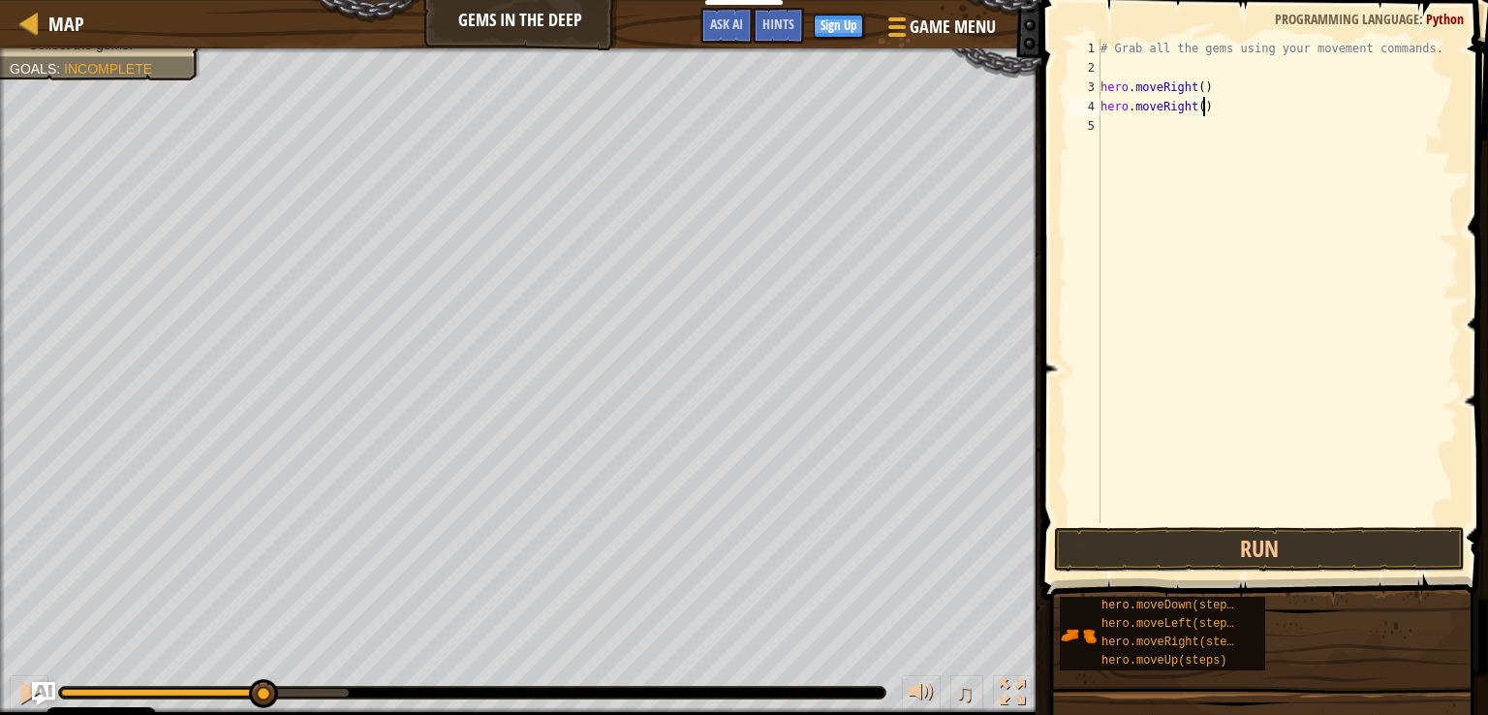
click at [1193, 112] on div "# Grab all the gems using your movement commands. hero . moveRight ( ) hero . m…" at bounding box center [1277, 300] width 362 height 523
click at [1185, 110] on div "# Grab all the gems using your movement commands. hero . moveRight ( ) hero . m…" at bounding box center [1277, 300] width 362 height 523
click at [1188, 110] on div "# Grab all the gems using your movement commands. hero . moveRight ( ) hero . m…" at bounding box center [1277, 300] width 362 height 523
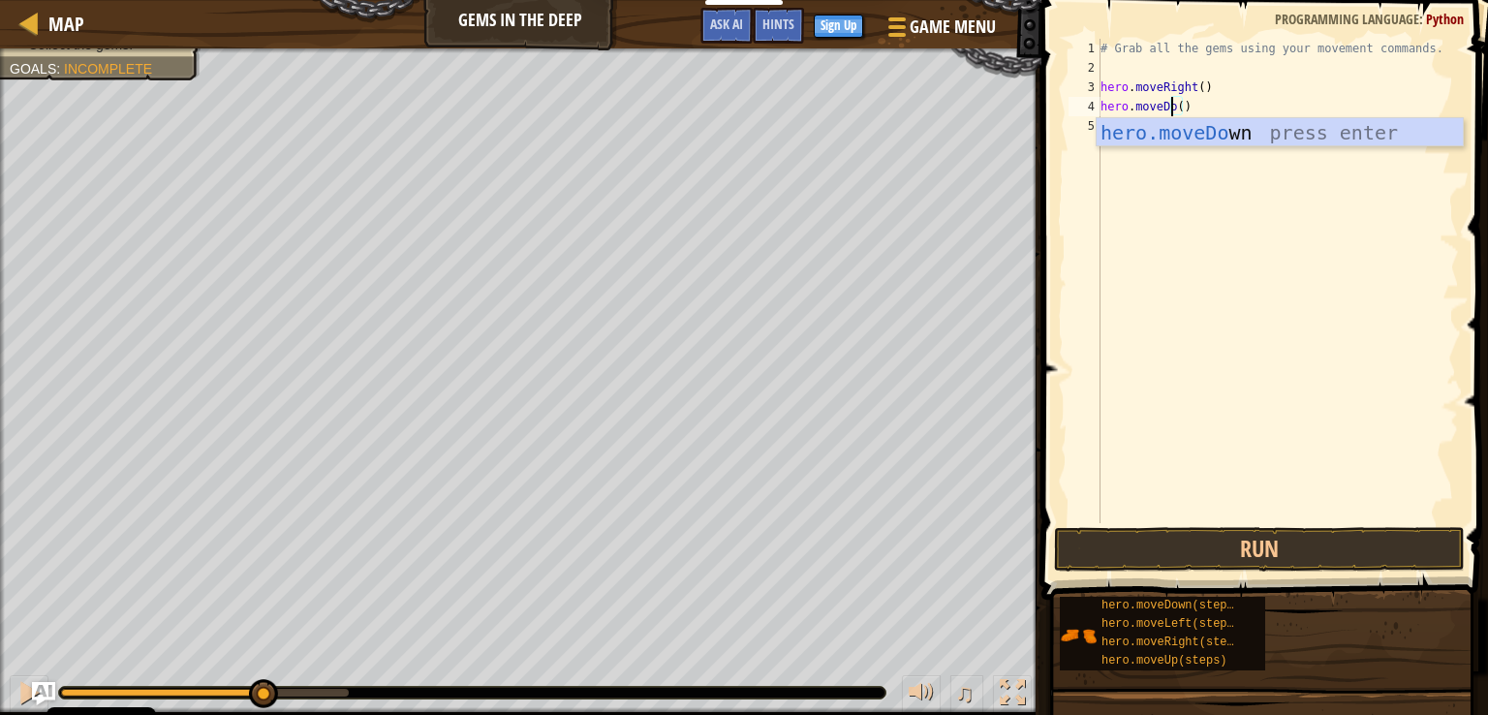
scroll to position [9, 6]
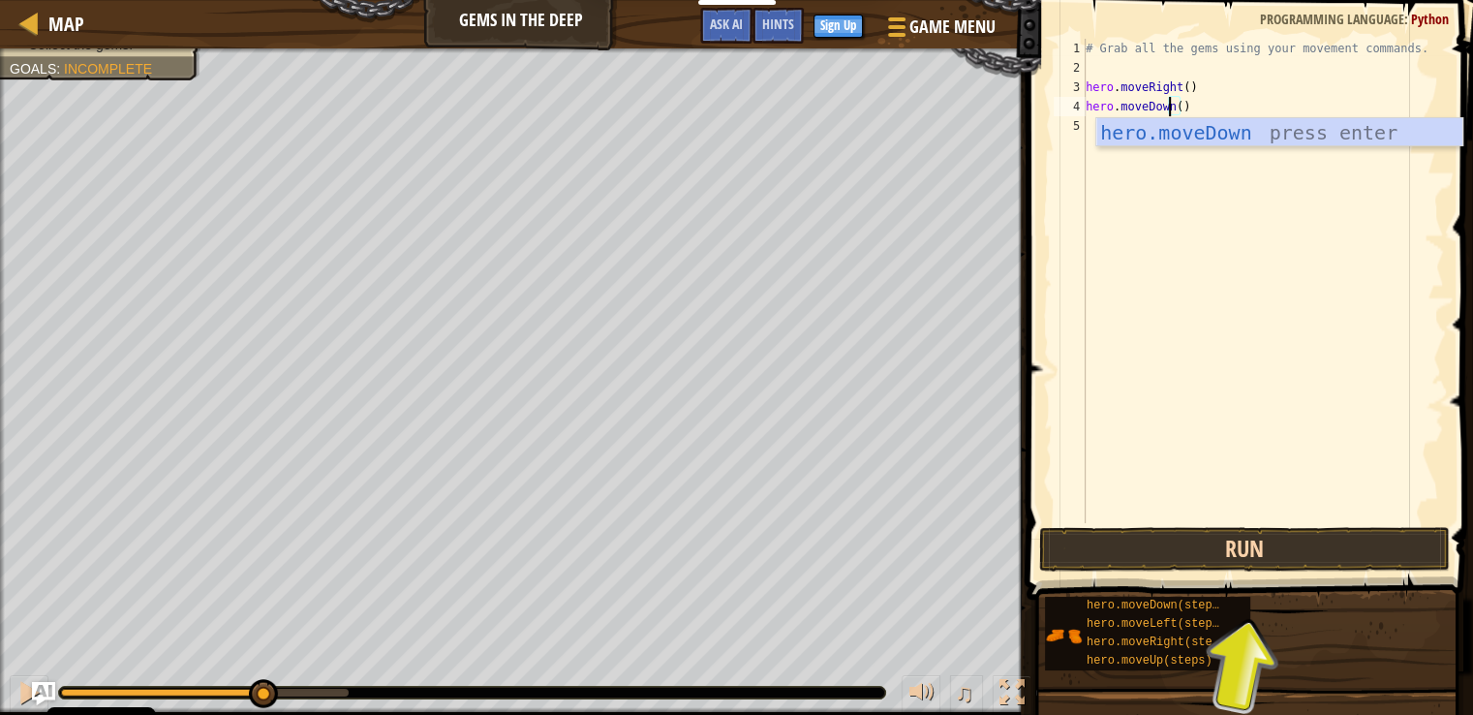
type textarea "hero.moveDown()"
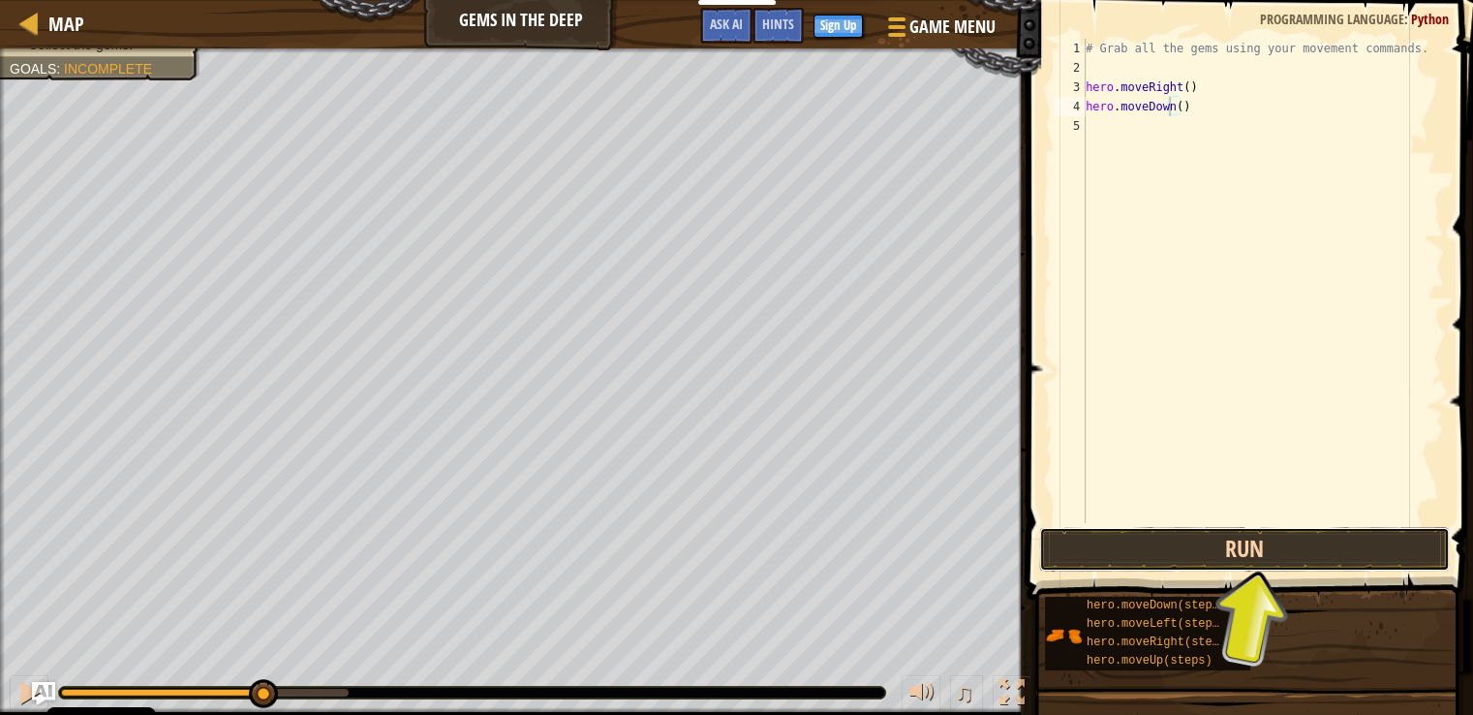
click at [1229, 543] on button "Run" at bounding box center [1244, 549] width 411 height 45
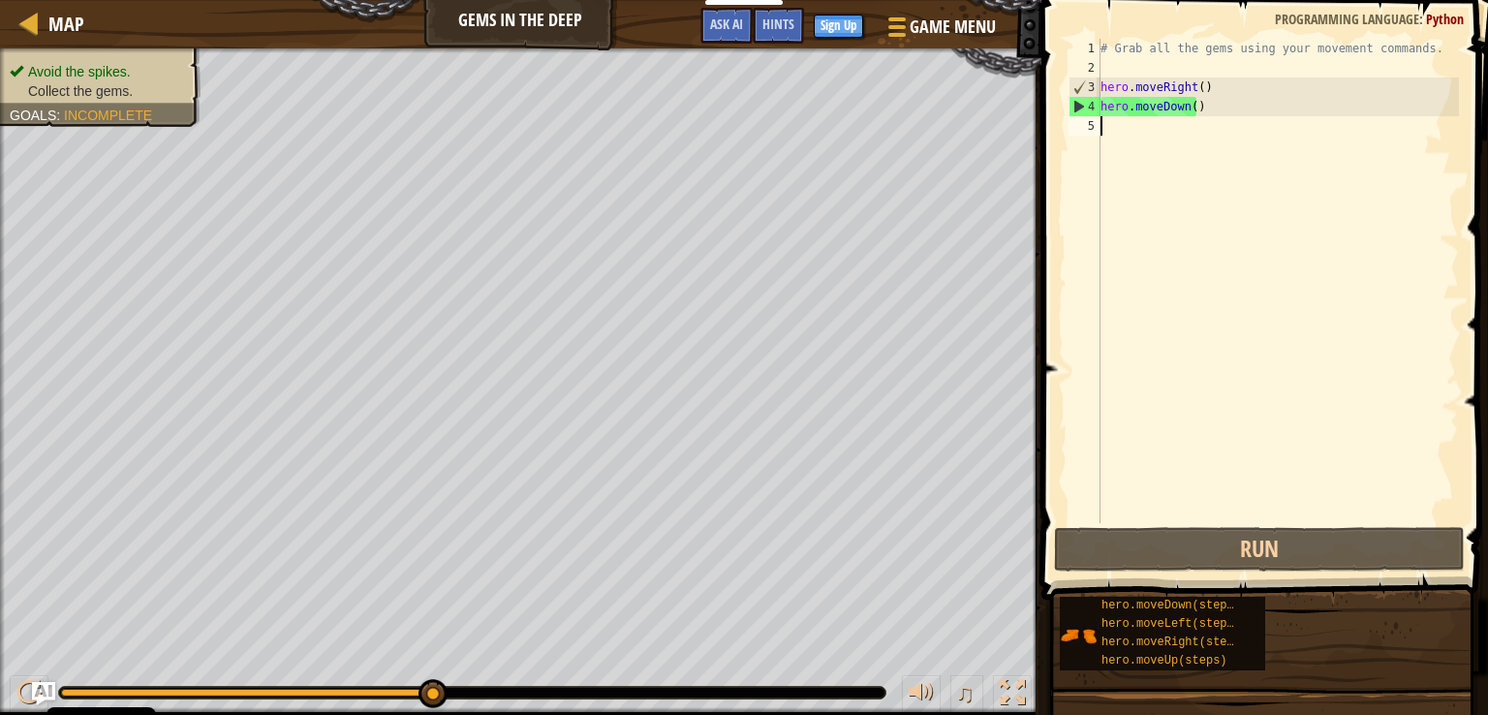
click at [1215, 128] on div "# Grab all the gems using your movement commands. hero . moveRight ( ) hero . m…" at bounding box center [1277, 300] width 362 height 523
paste textarea "hero.moveRight()"
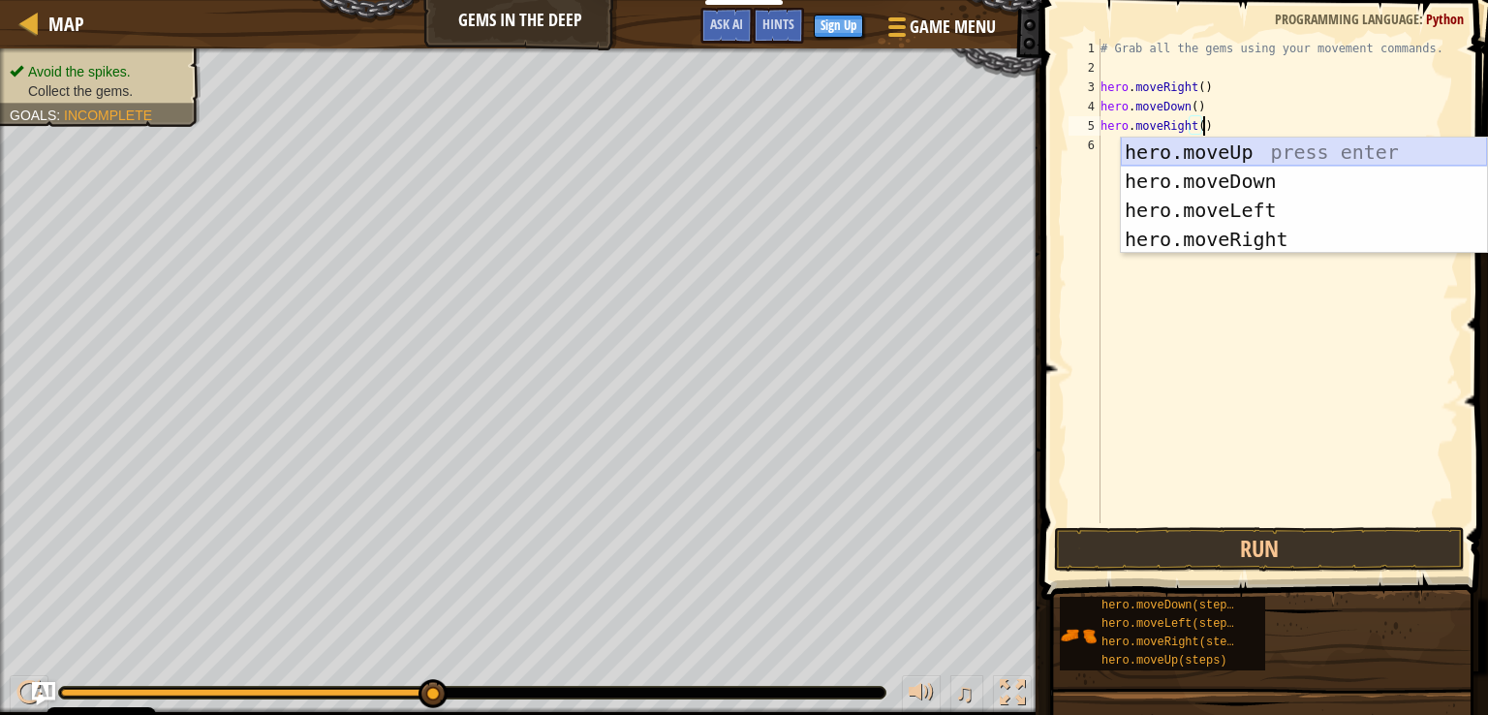
click at [1215, 163] on div "hero.moveUp press enter hero.moveDown press enter hero.moveLeft press enter her…" at bounding box center [1304, 225] width 366 height 174
type textarea "hero.moveRight()hero.moveUp()"
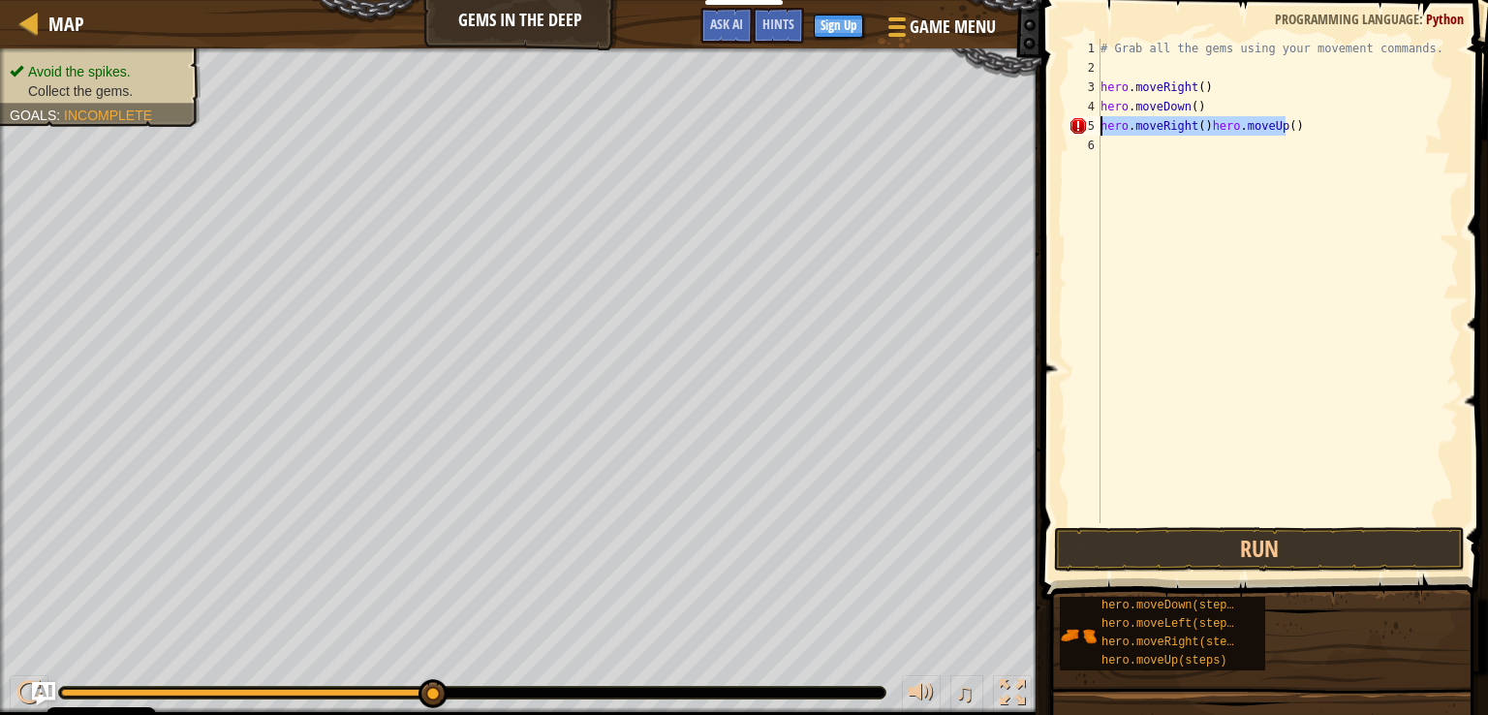
drag, startPoint x: 1286, startPoint y: 128, endPoint x: 1054, endPoint y: 117, distance: 232.7
click at [1054, 117] on div "hero.moveRight()hero.moveUp() 1 2 3 4 5 6 # Grab all the gems using your moveme…" at bounding box center [1261, 338] width 452 height 657
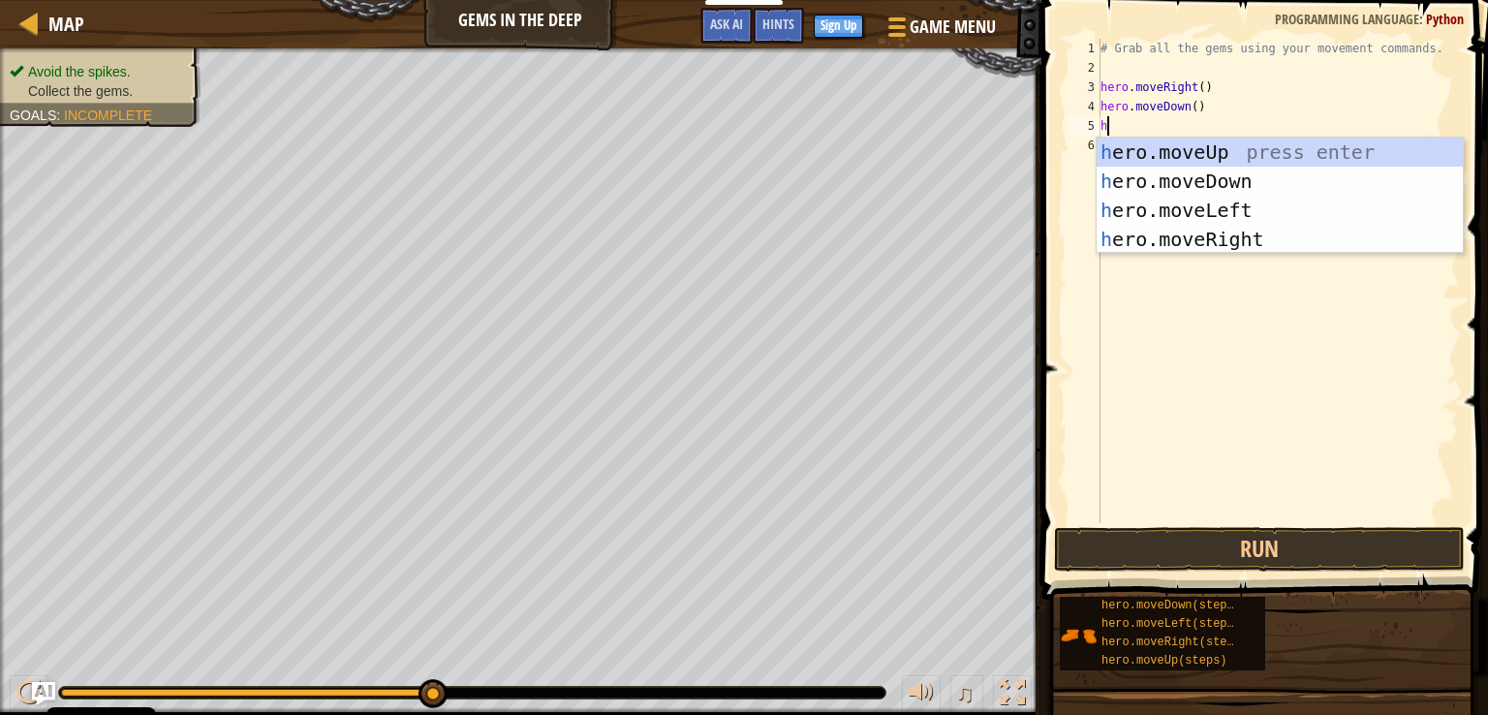
type textarea "he"
click at [1223, 139] on div "he ro.moveUp press enter he ro.moveDown press enter he ro.moveLeft press enter …" at bounding box center [1279, 225] width 366 height 174
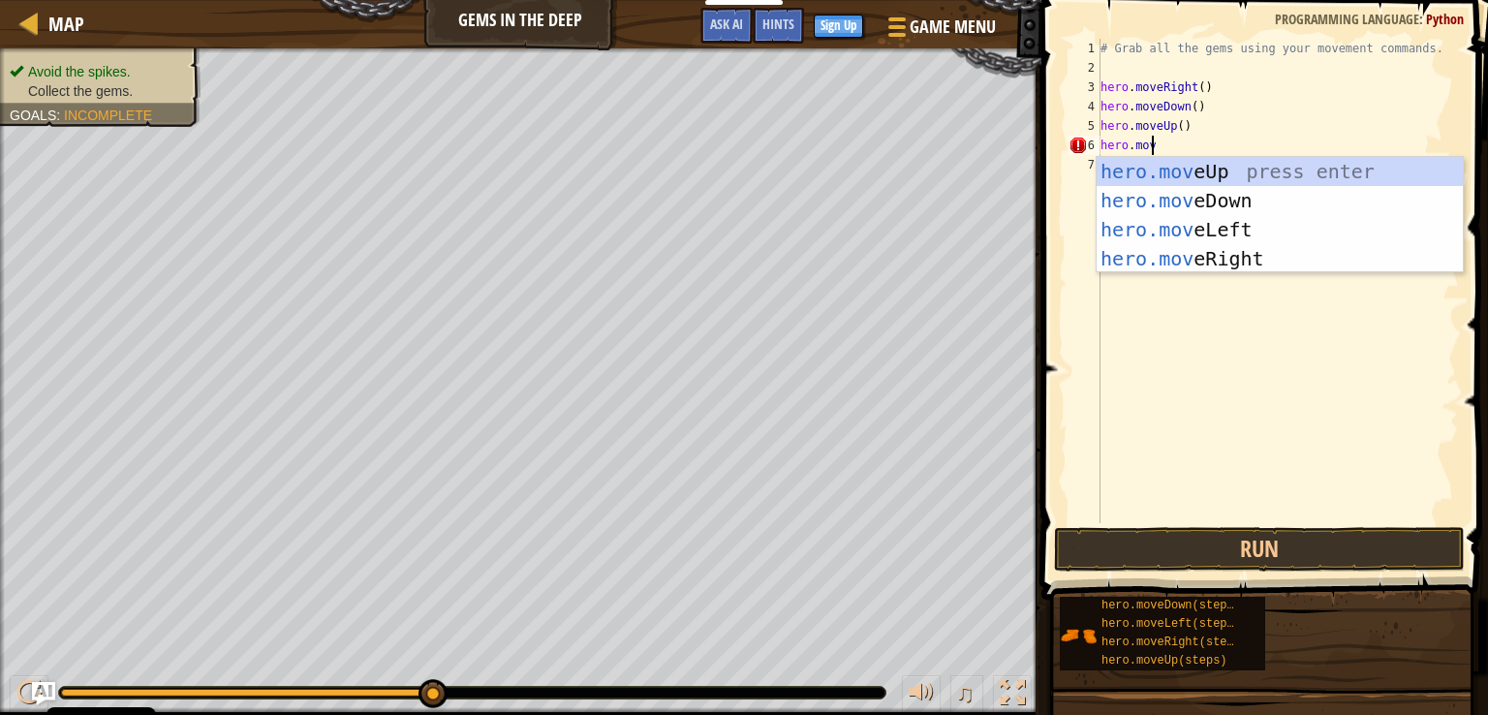
scroll to position [9, 3]
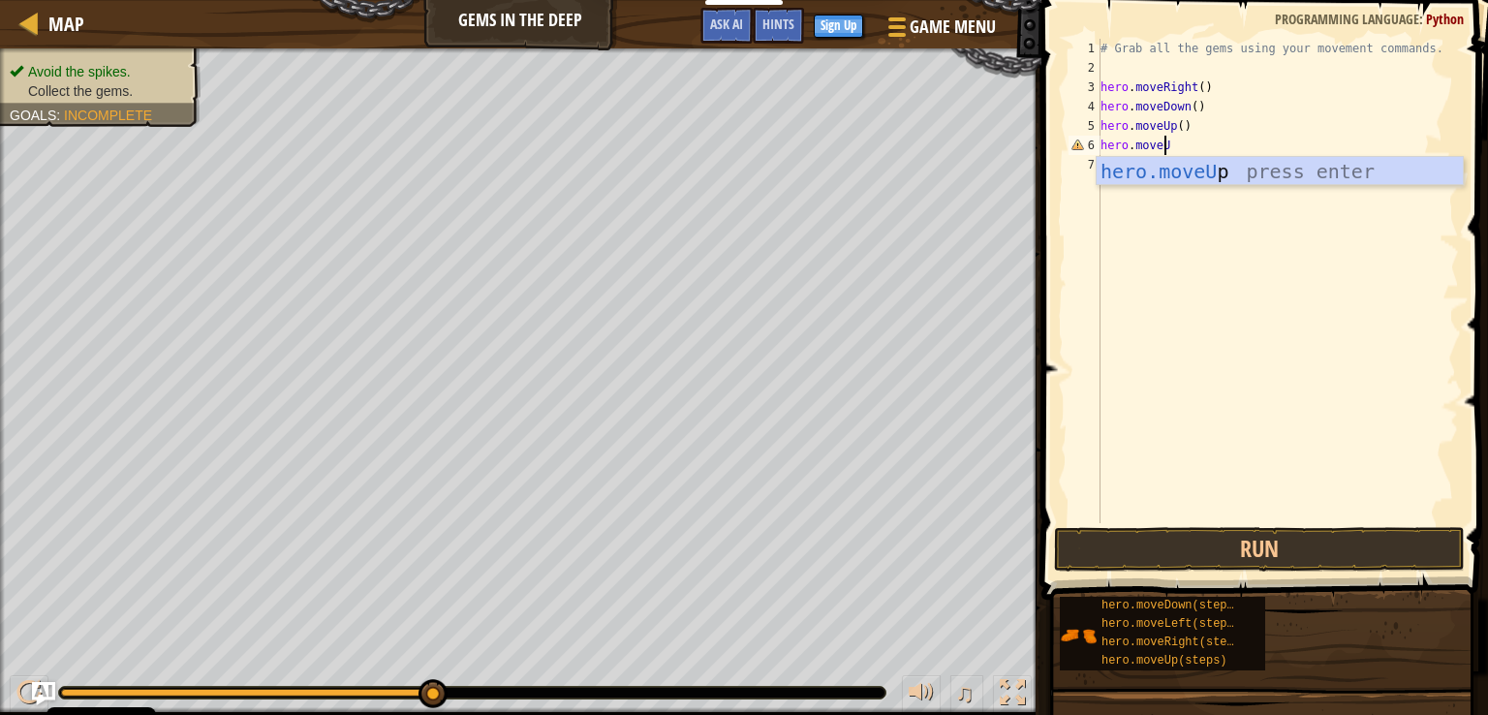
type textarea "hero.moveUp"
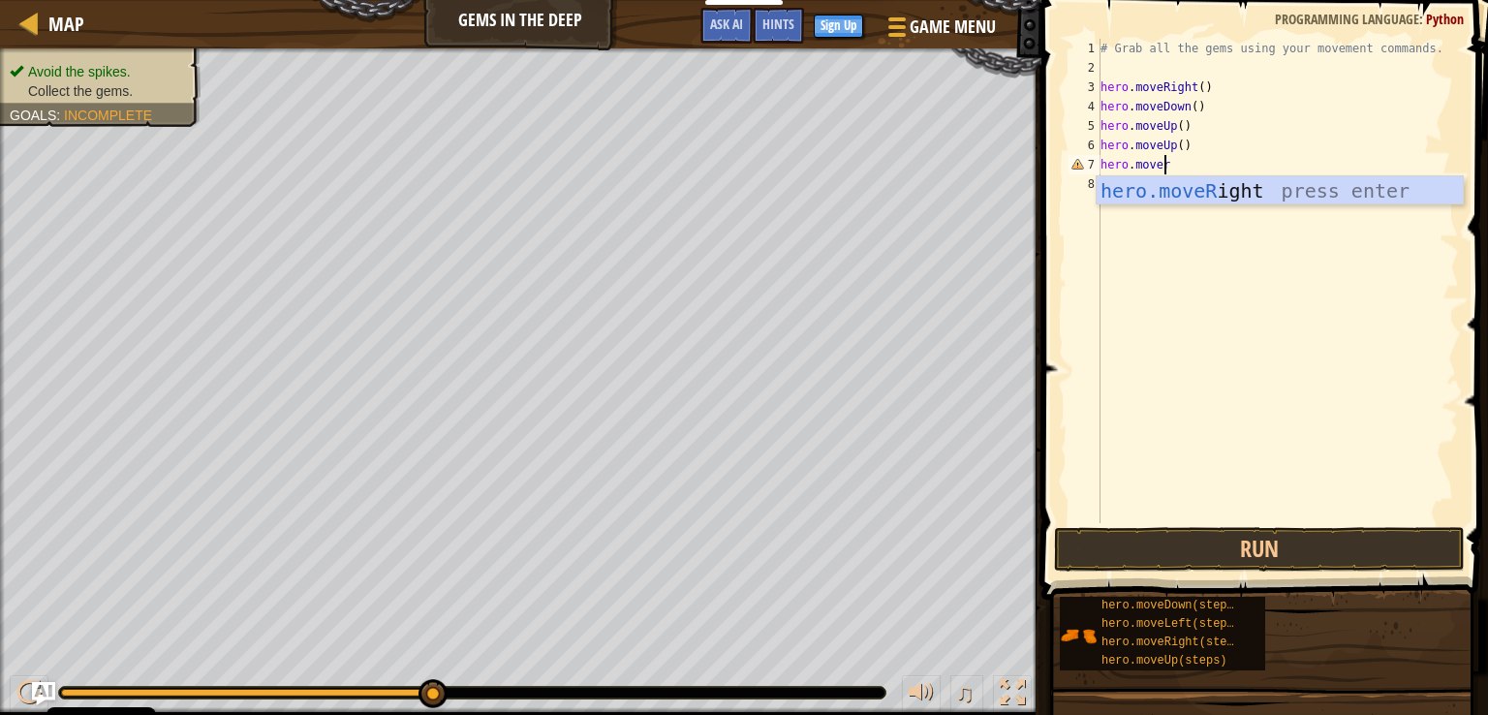
type textarea "hero.move"
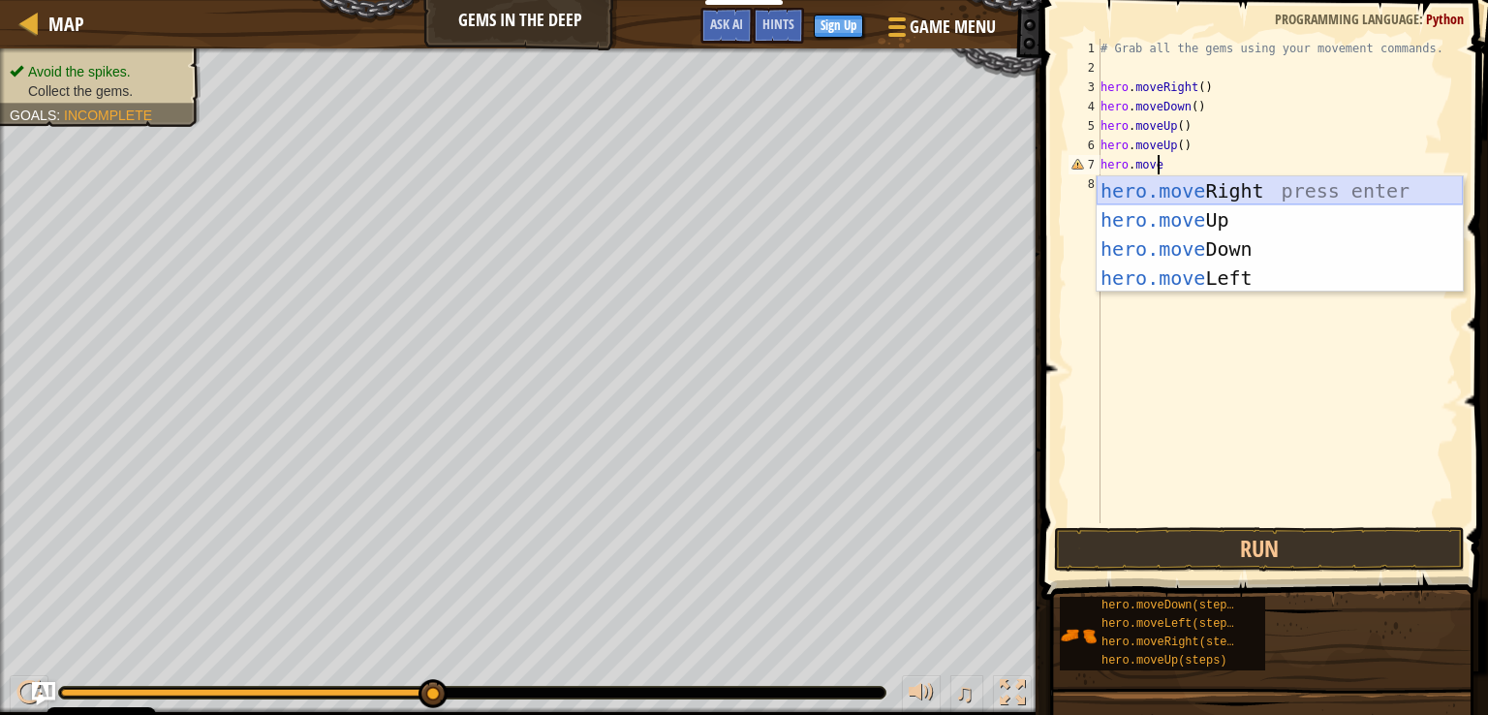
click at [1166, 196] on div "hero.move Right press enter hero.move Up press enter hero.move Down press enter…" at bounding box center [1279, 263] width 366 height 174
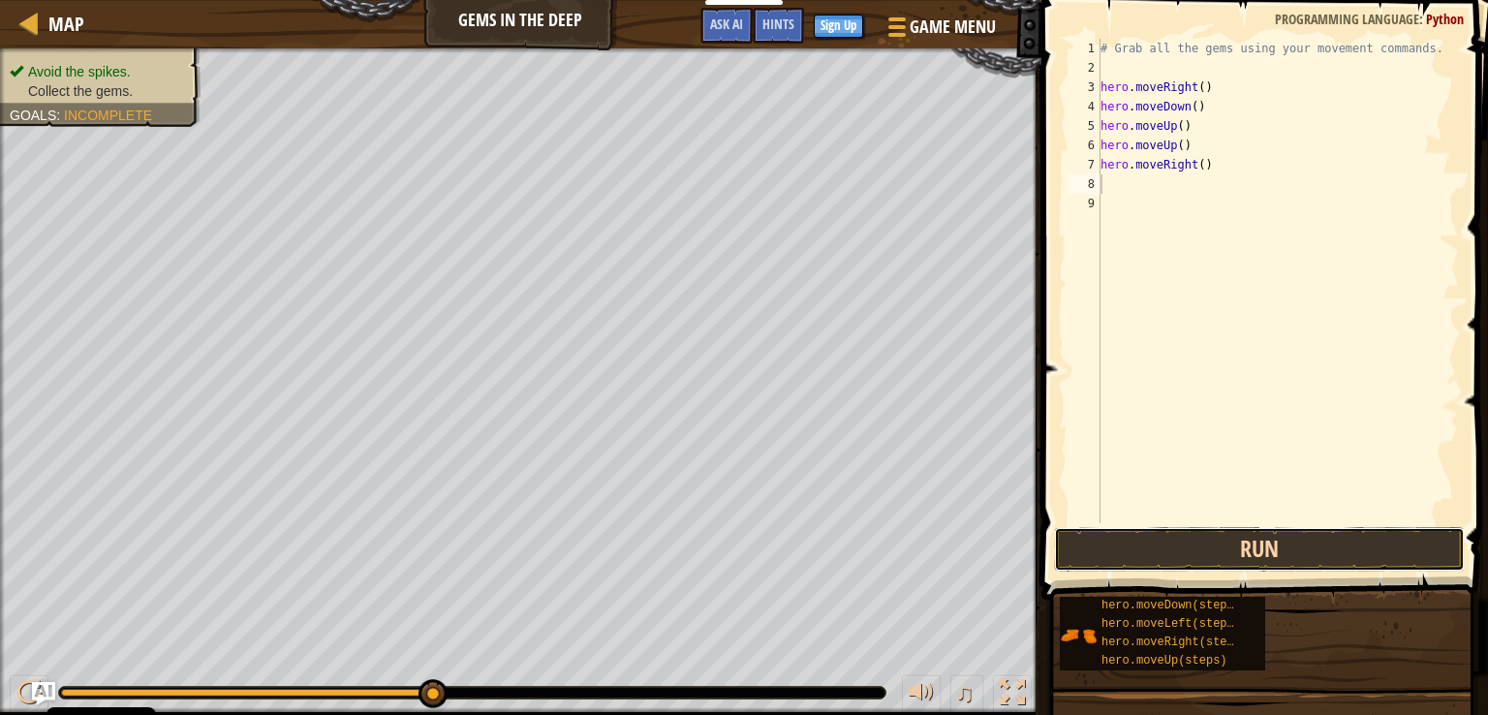
click at [1386, 547] on button "Run" at bounding box center [1259, 549] width 411 height 45
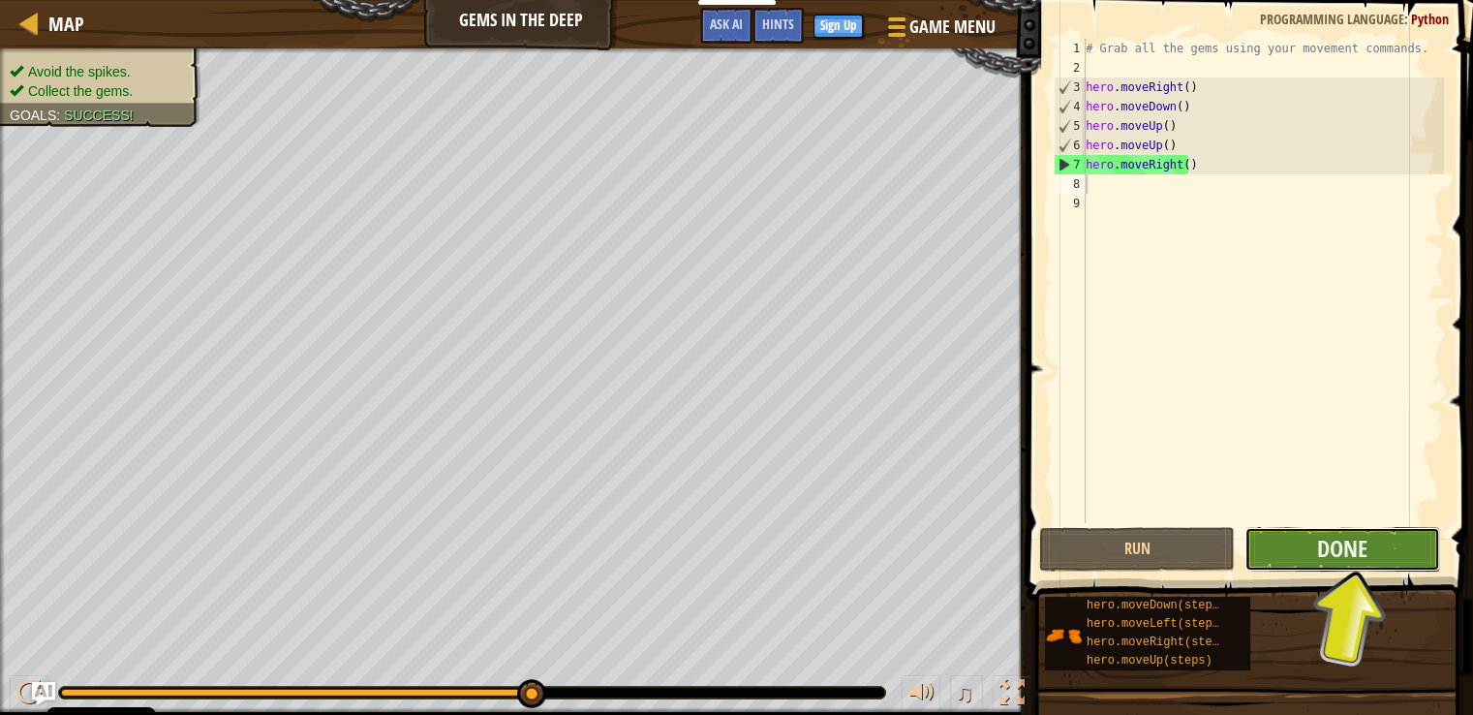
click at [1377, 542] on button "Done" at bounding box center [1343, 549] width 196 height 45
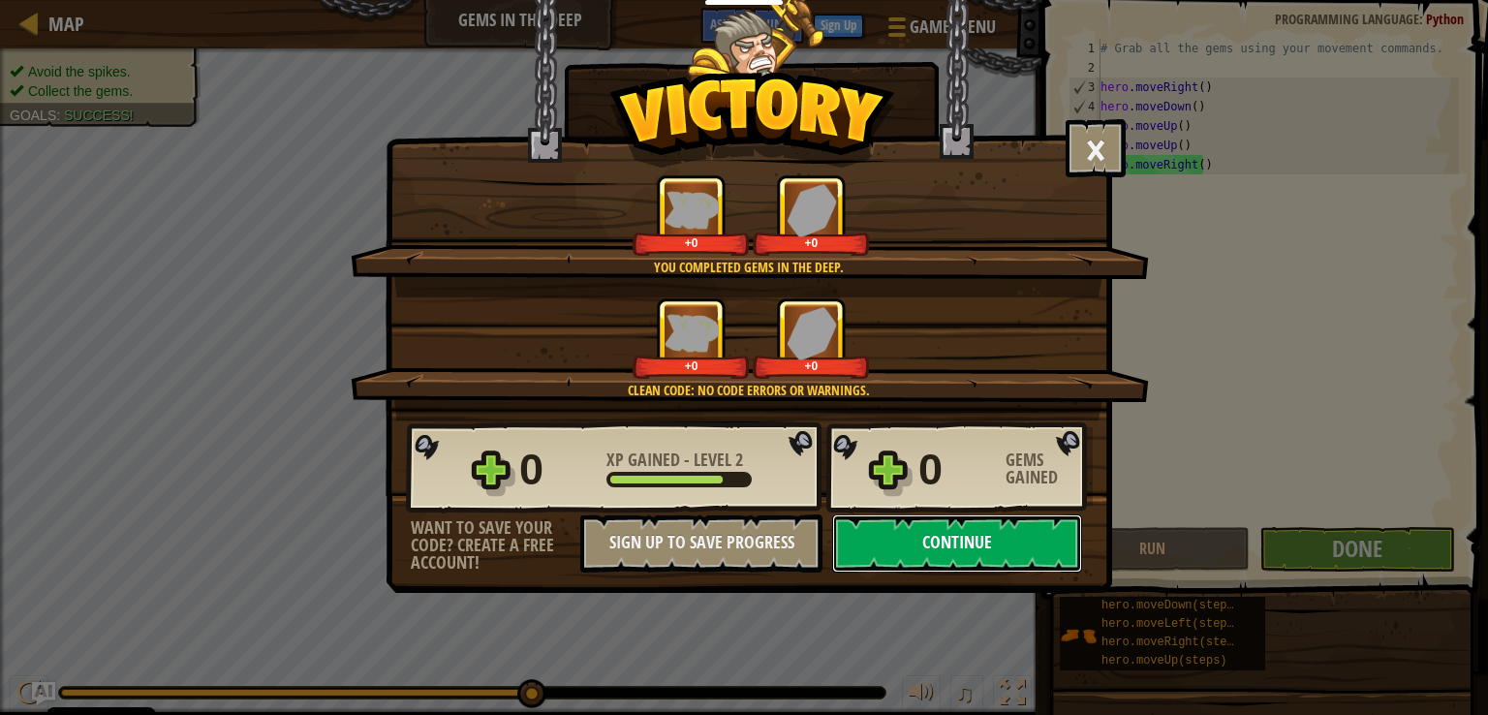
click at [1046, 557] on button "Continue" at bounding box center [957, 543] width 250 height 58
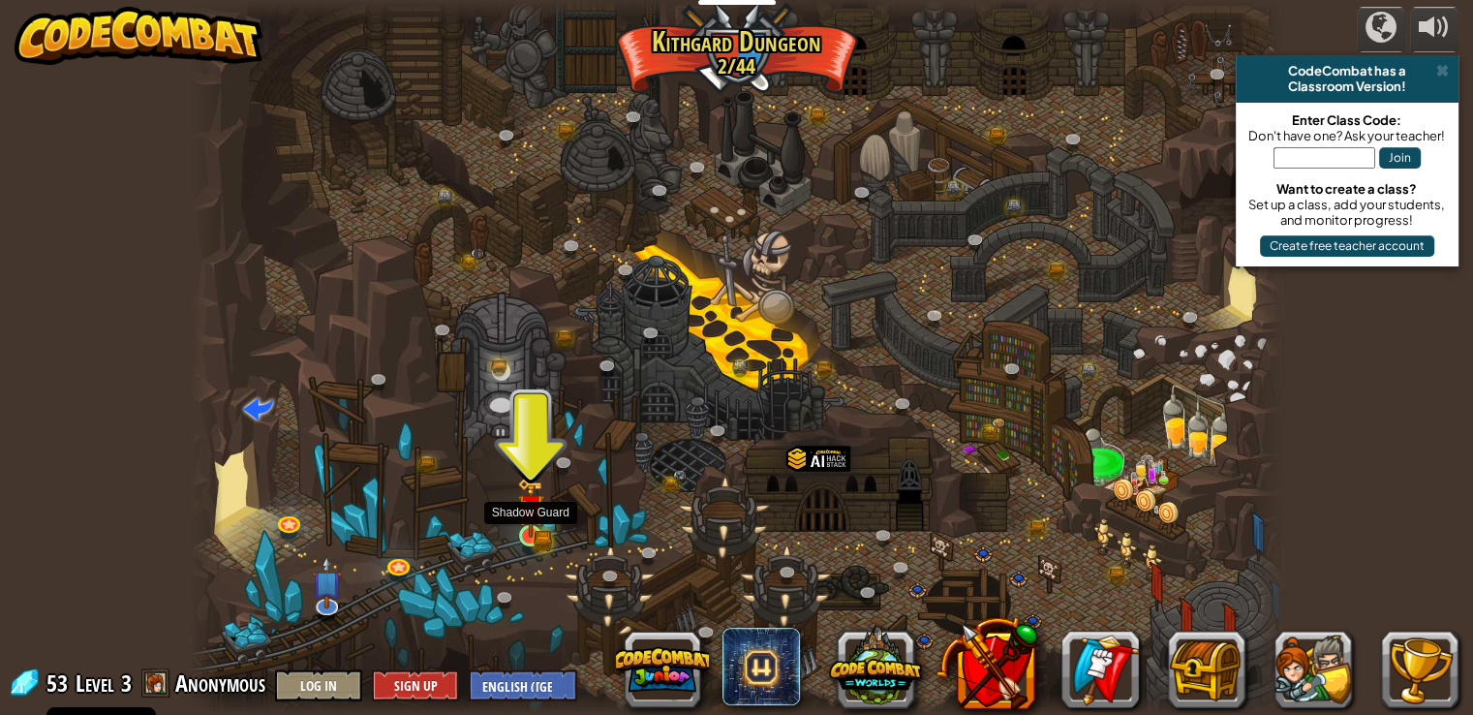
click at [544, 516] on img at bounding box center [530, 507] width 27 height 60
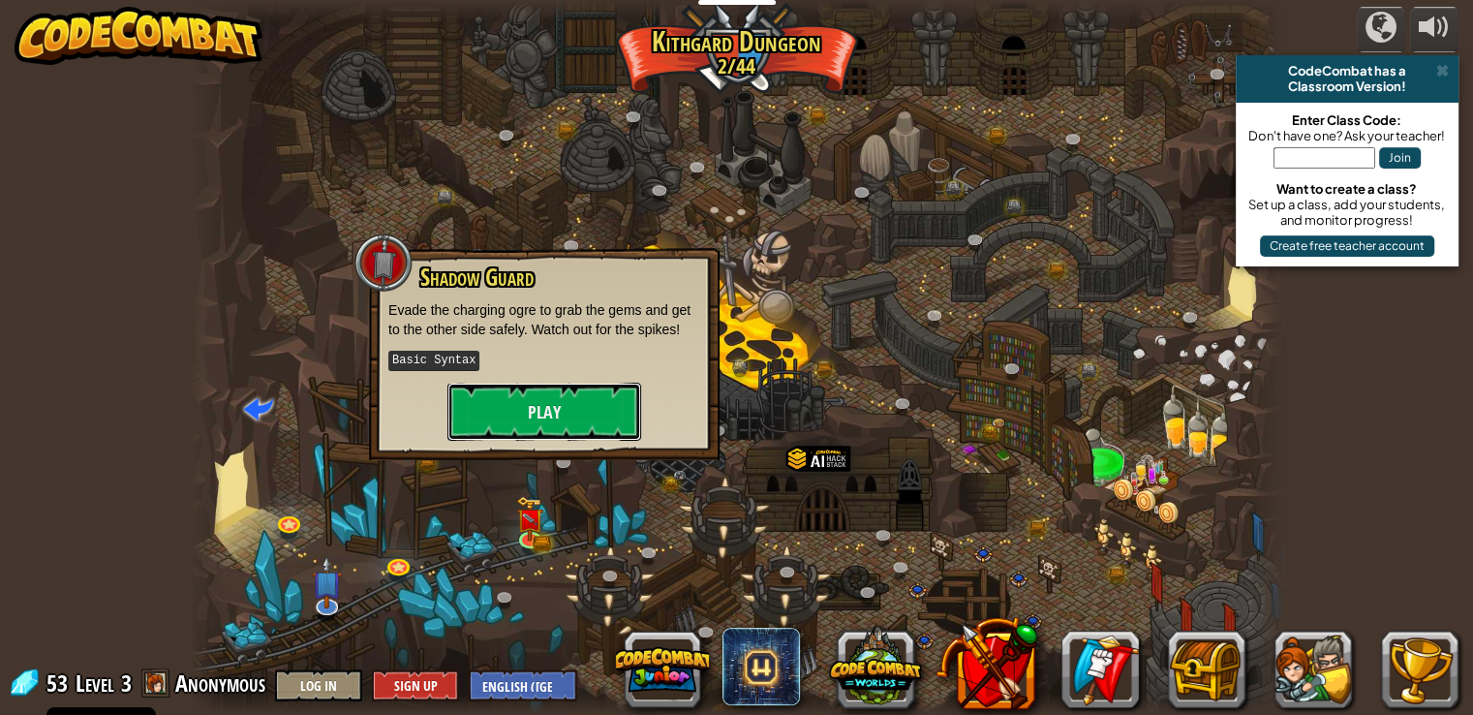
click at [601, 392] on button "Play" at bounding box center [544, 412] width 194 height 58
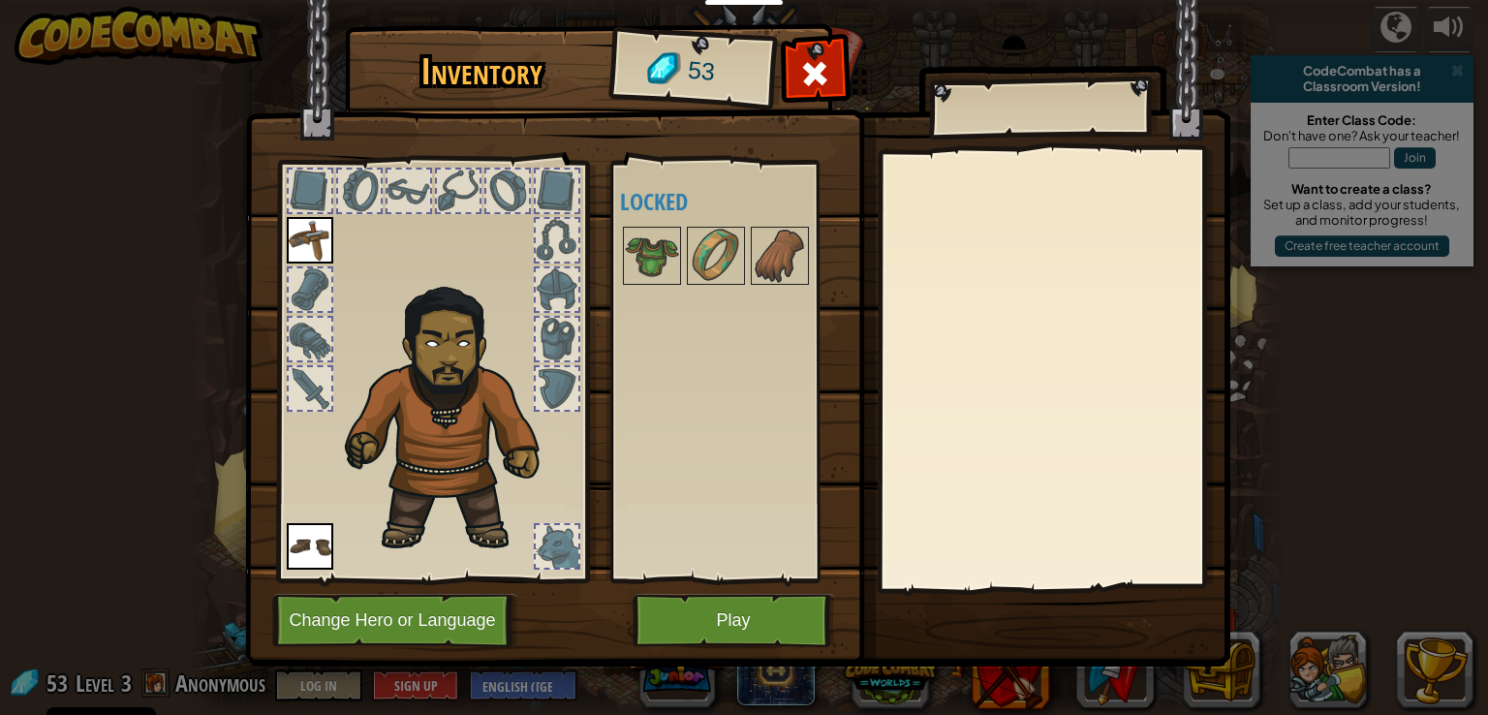
click at [685, 256] on div at bounding box center [741, 256] width 243 height 64
click at [674, 255] on img at bounding box center [652, 256] width 54 height 54
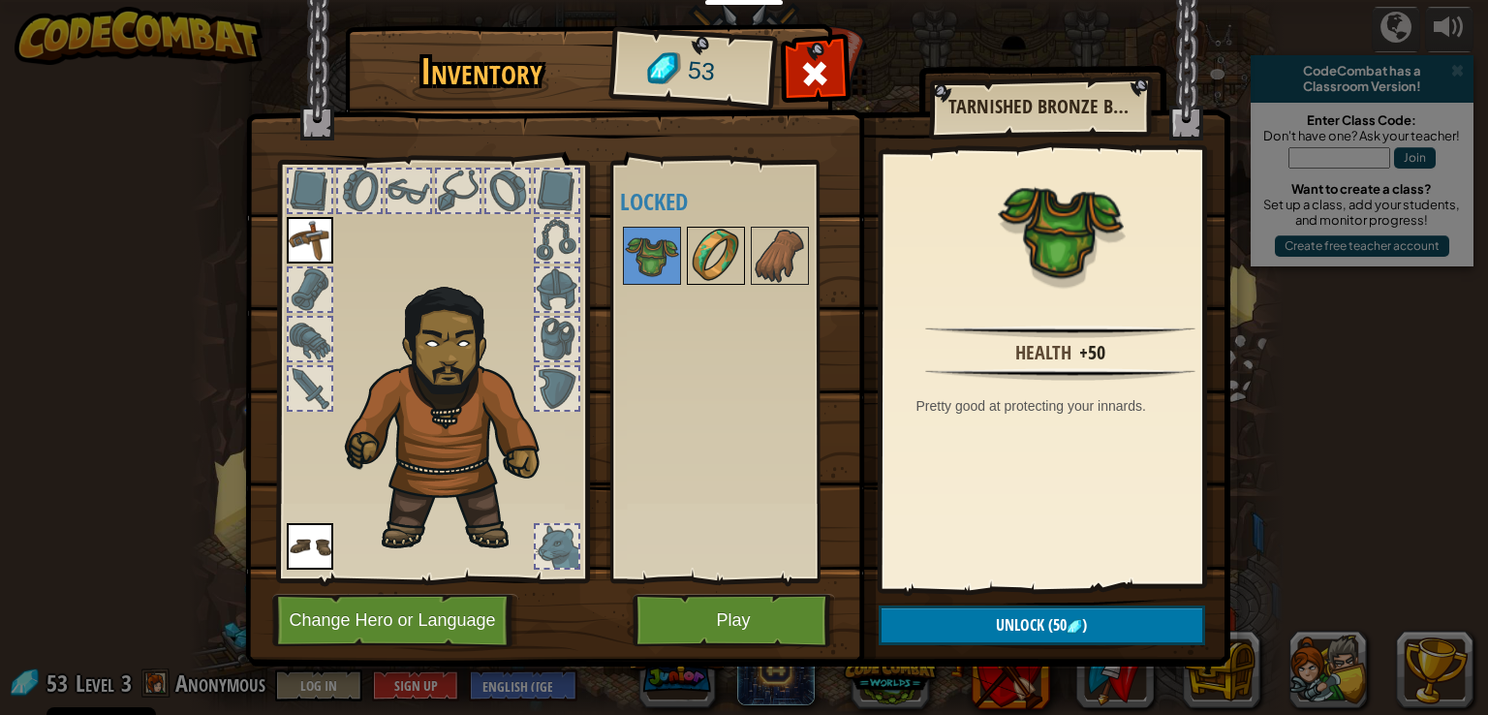
click at [723, 257] on img at bounding box center [716, 256] width 54 height 54
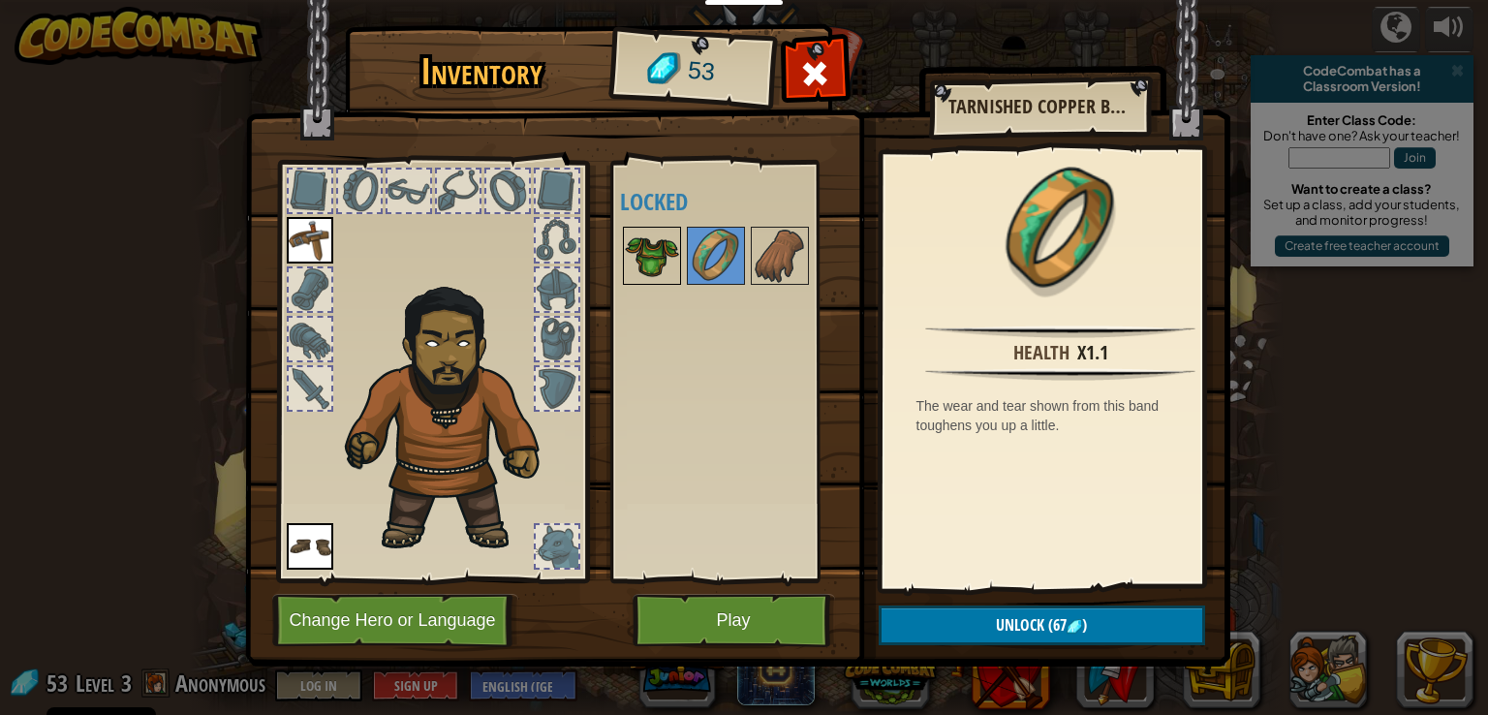
click at [670, 257] on img at bounding box center [652, 256] width 54 height 54
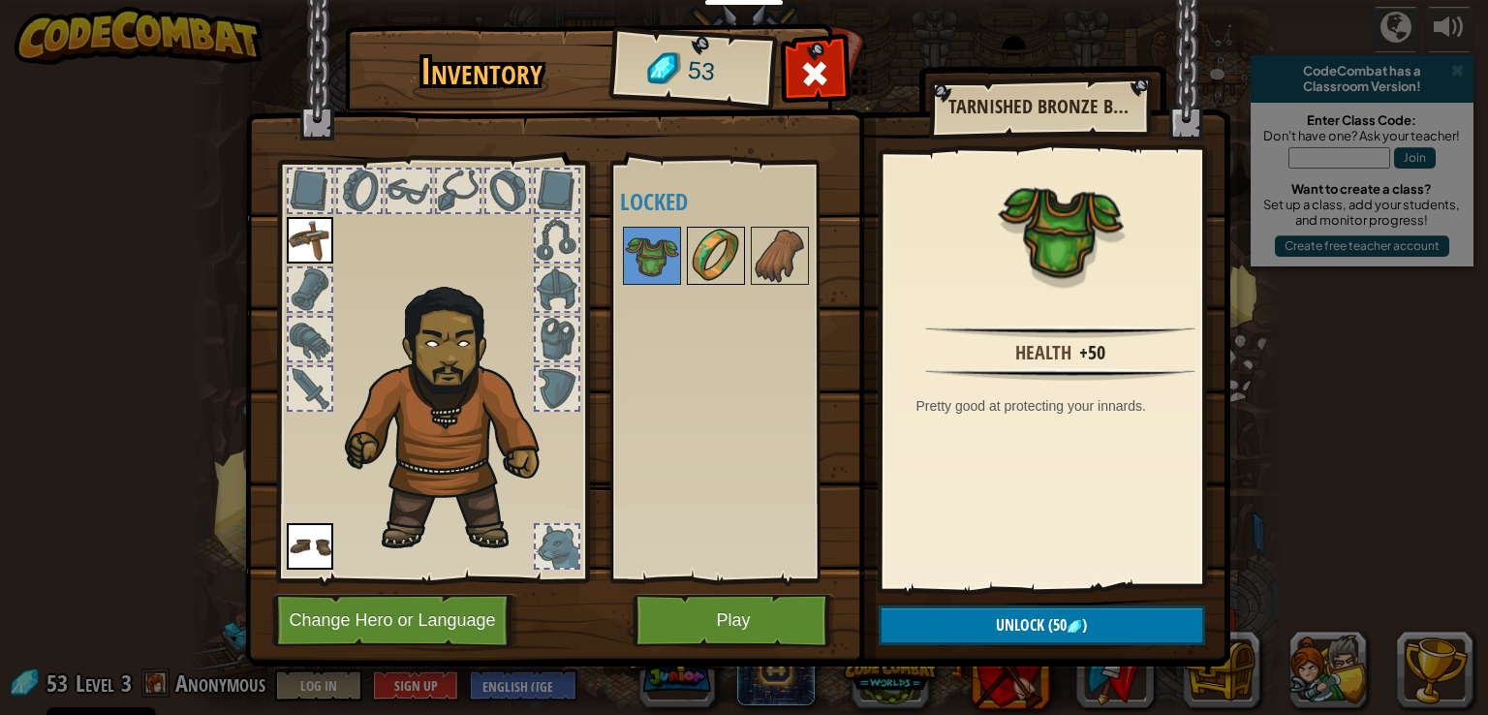
click at [730, 270] on img at bounding box center [716, 256] width 54 height 54
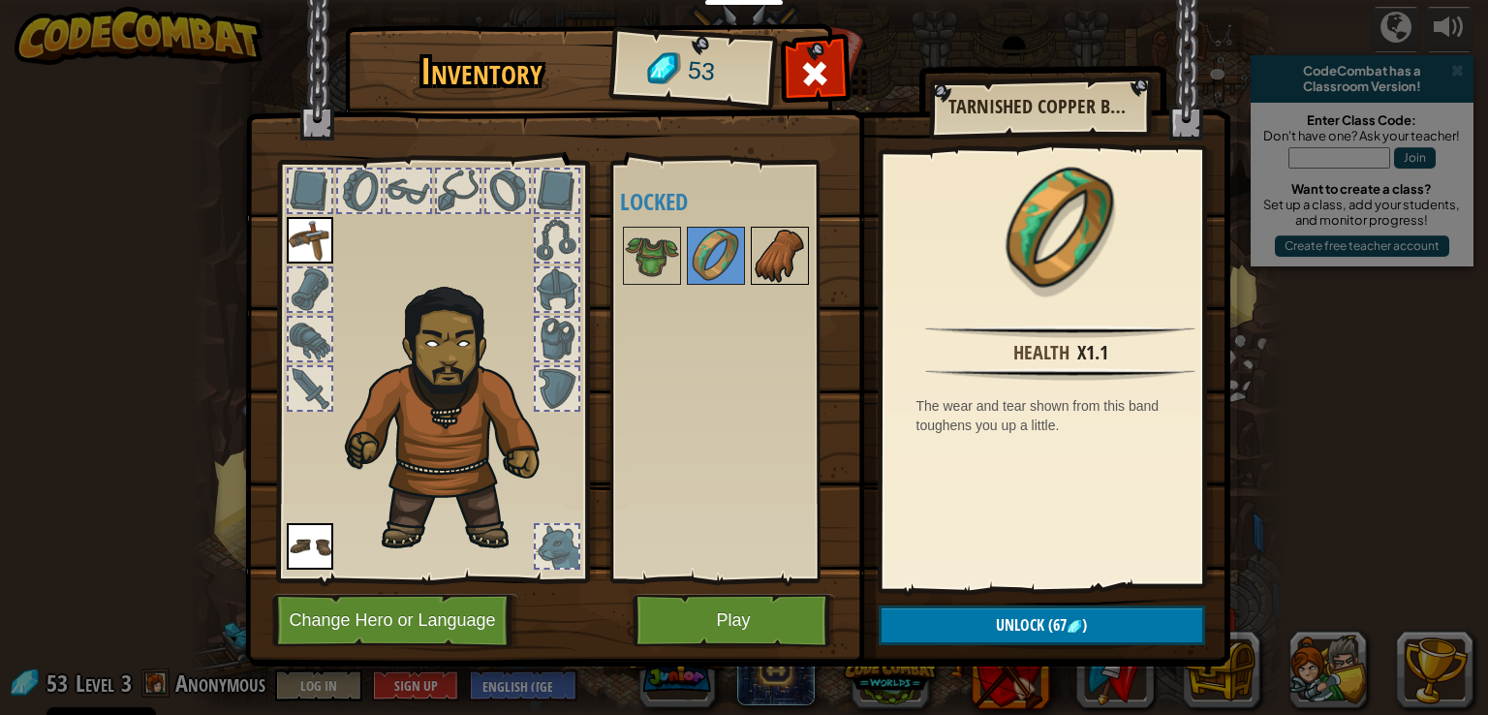
click at [769, 269] on img at bounding box center [780, 256] width 54 height 54
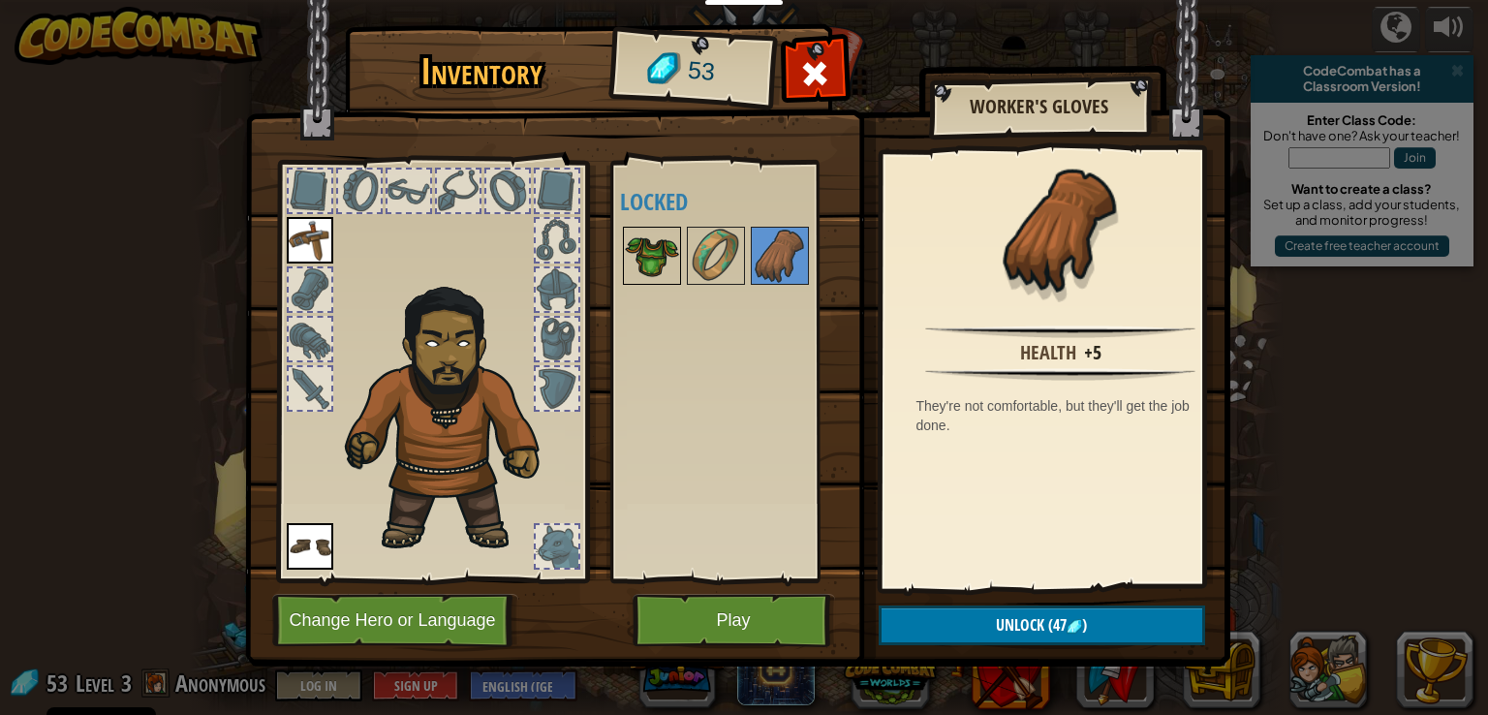
click at [669, 268] on img at bounding box center [652, 256] width 54 height 54
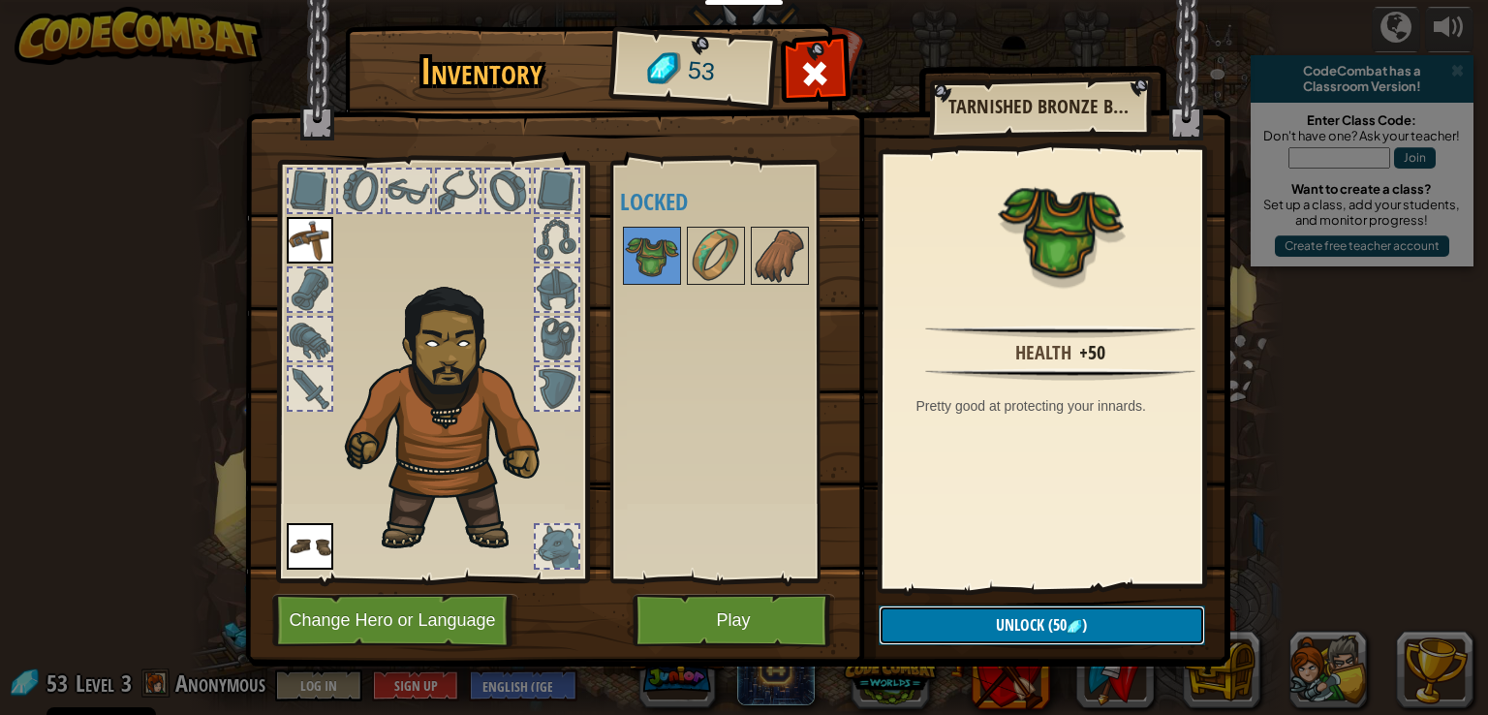
click at [1035, 628] on span "Unlock" at bounding box center [1020, 624] width 48 height 21
click at [1051, 638] on button "Confirm" at bounding box center [1041, 625] width 326 height 40
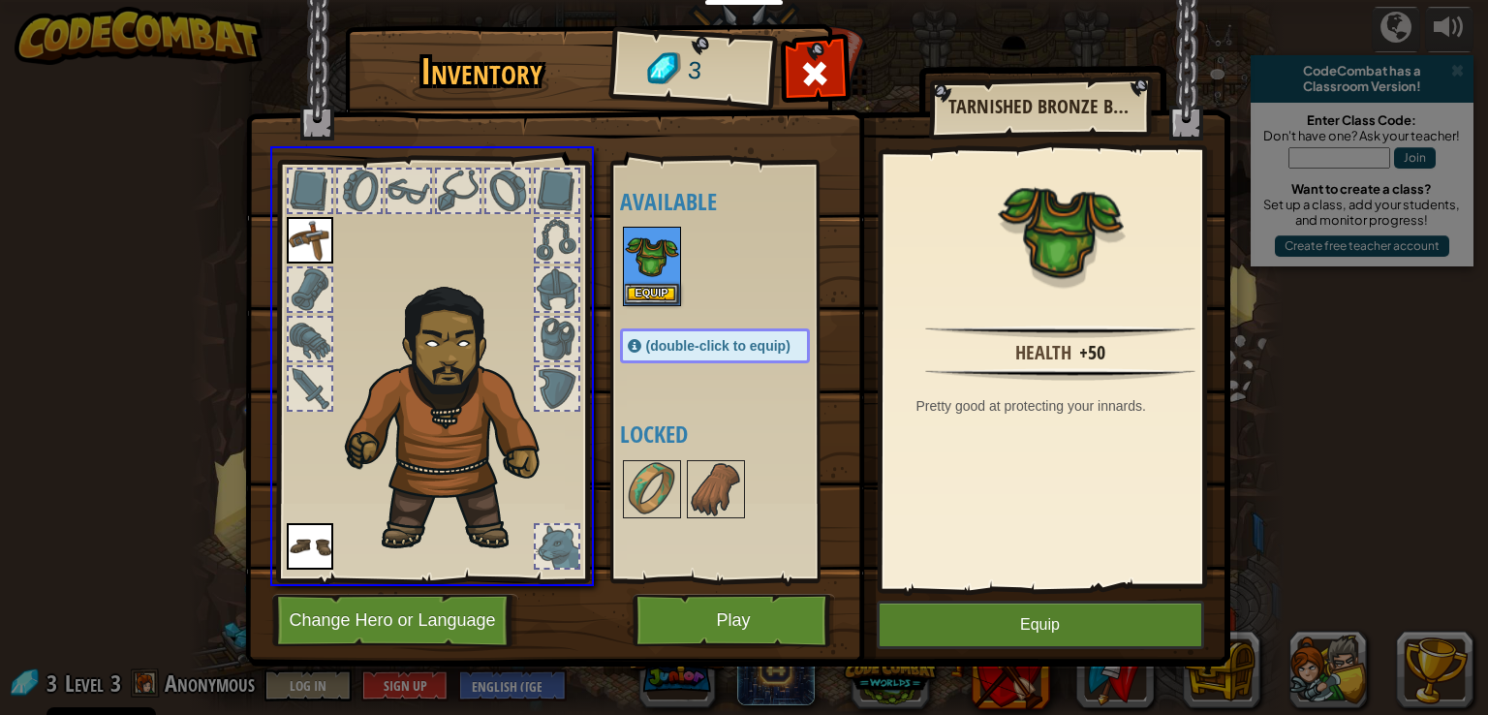
drag, startPoint x: 658, startPoint y: 276, endPoint x: 600, endPoint y: 300, distance: 62.1
click at [600, 300] on div "Inventory 3 Available Equip Equip Equip (double-click to equip) Locked Tarnishe…" at bounding box center [744, 357] width 1488 height 715
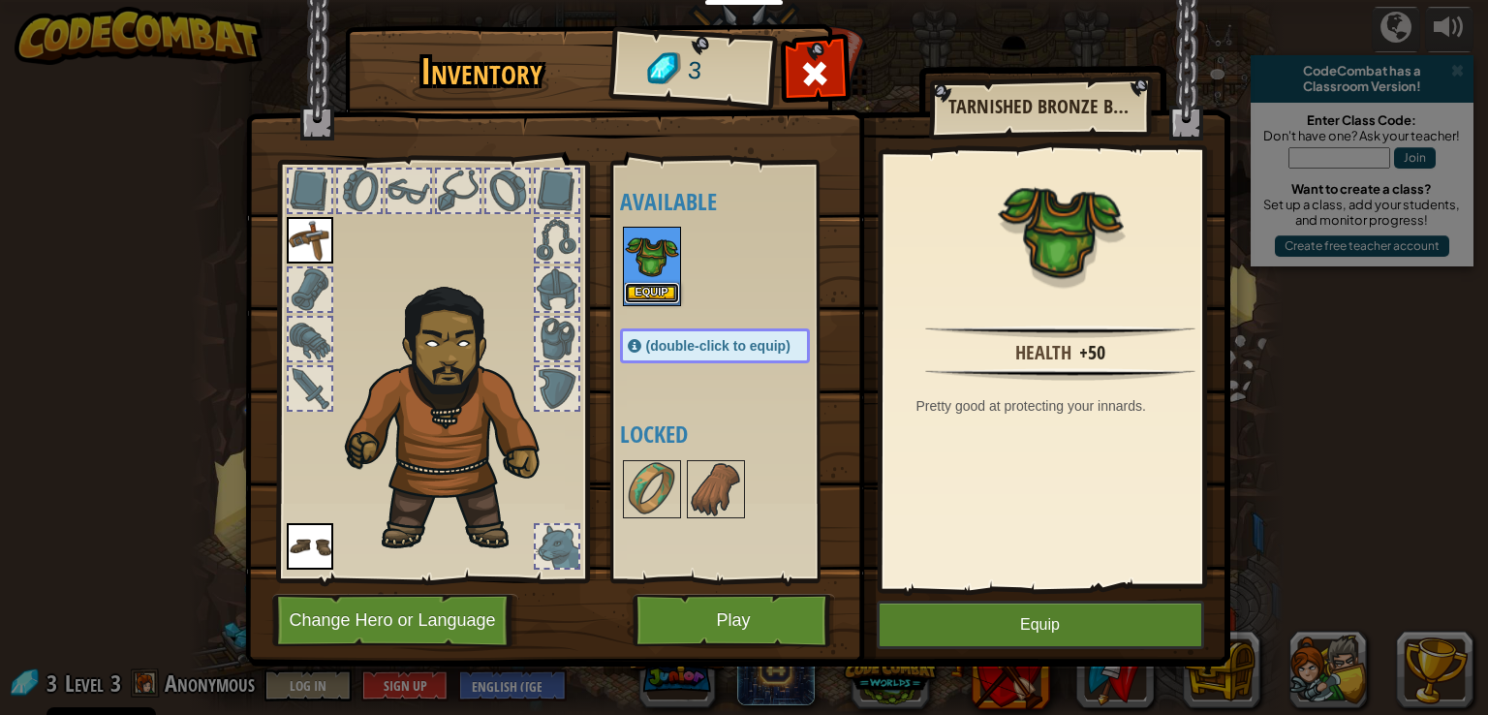
click at [634, 291] on button "Equip" at bounding box center [652, 293] width 54 height 20
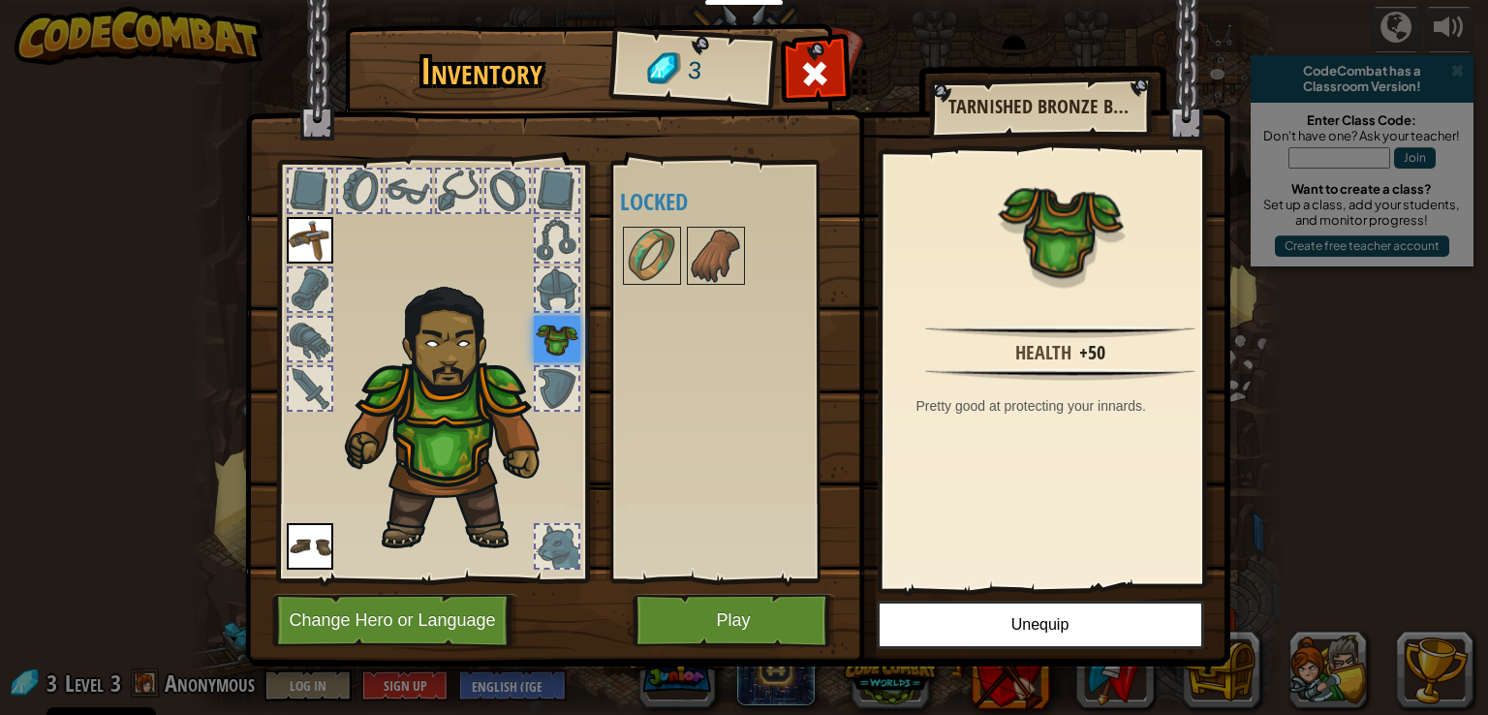
click at [716, 421] on div "Available Equip Equip Equip (double-click to equip) Locked" at bounding box center [734, 371] width 229 height 404
click at [748, 625] on button "Play" at bounding box center [733, 620] width 202 height 53
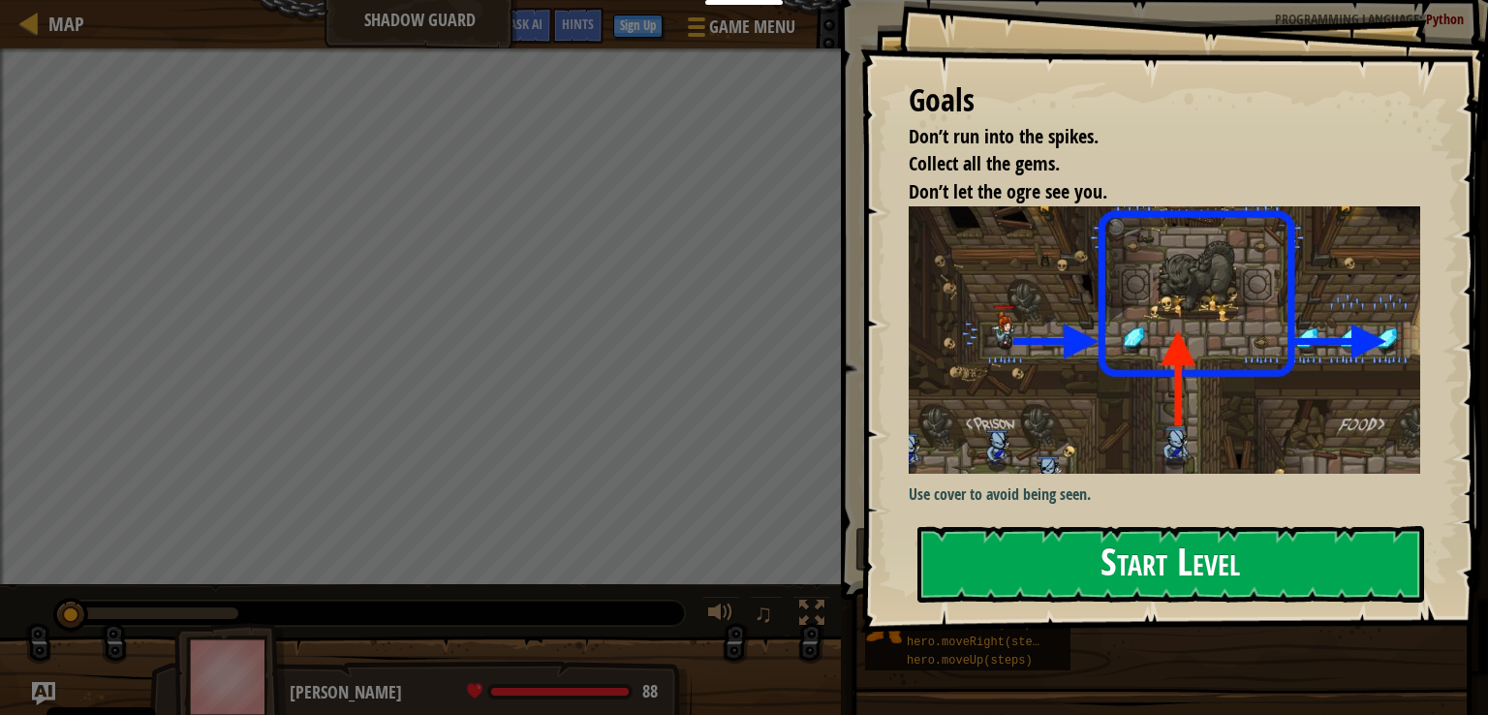
click at [1144, 572] on button "Start Level" at bounding box center [1170, 564] width 507 height 77
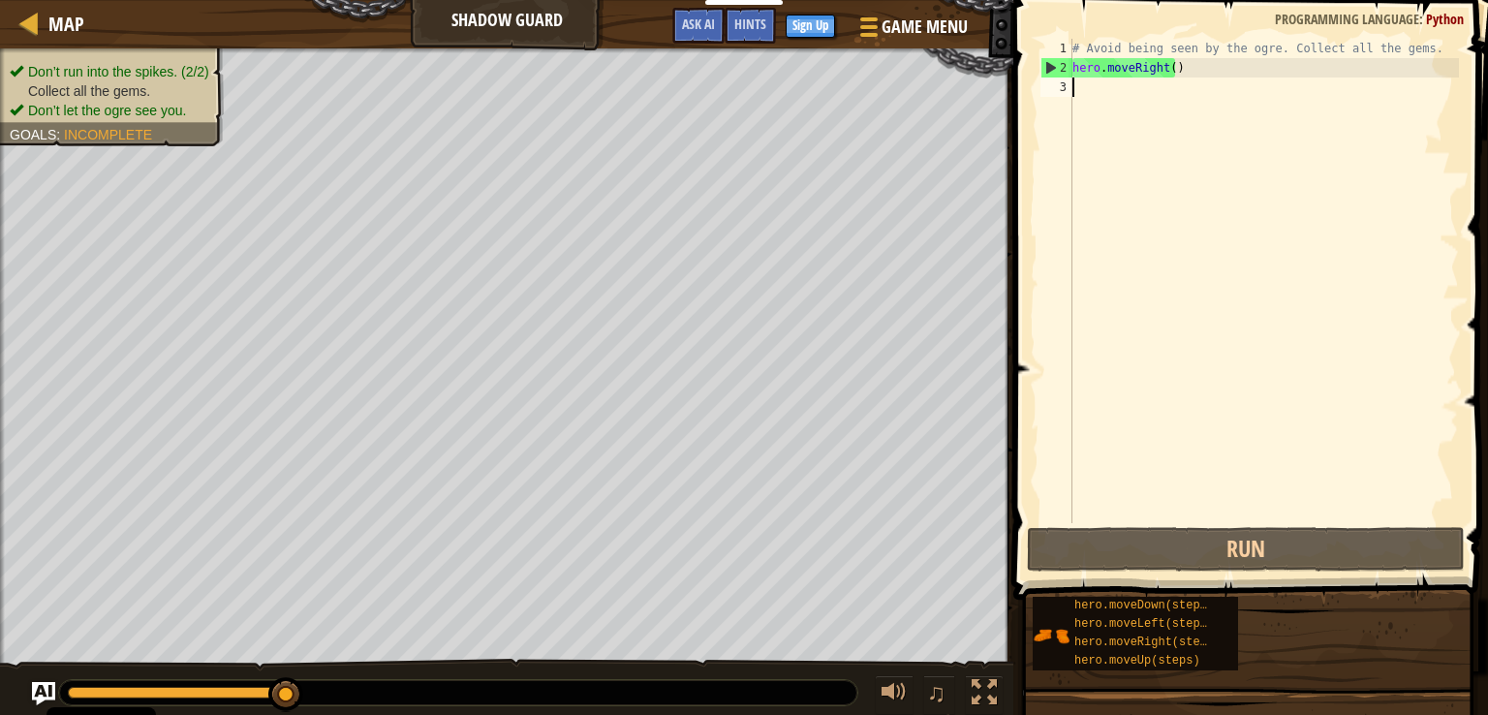
click at [565, 0] on html "Cookie Policy CodeCombat uses a few essential and non-essential cookies. Privac…" at bounding box center [744, 0] width 1488 height 0
click at [806, 0] on html "Cookie Policy CodeCombat uses a few essential and non-essential cookies. Privac…" at bounding box center [744, 0] width 1488 height 0
click at [1240, 276] on div "Map Shadow Guard Game Menu Done Sign Up Hints Ask AI 1 הההההההההההההההההההההההה…" at bounding box center [744, 357] width 1488 height 715
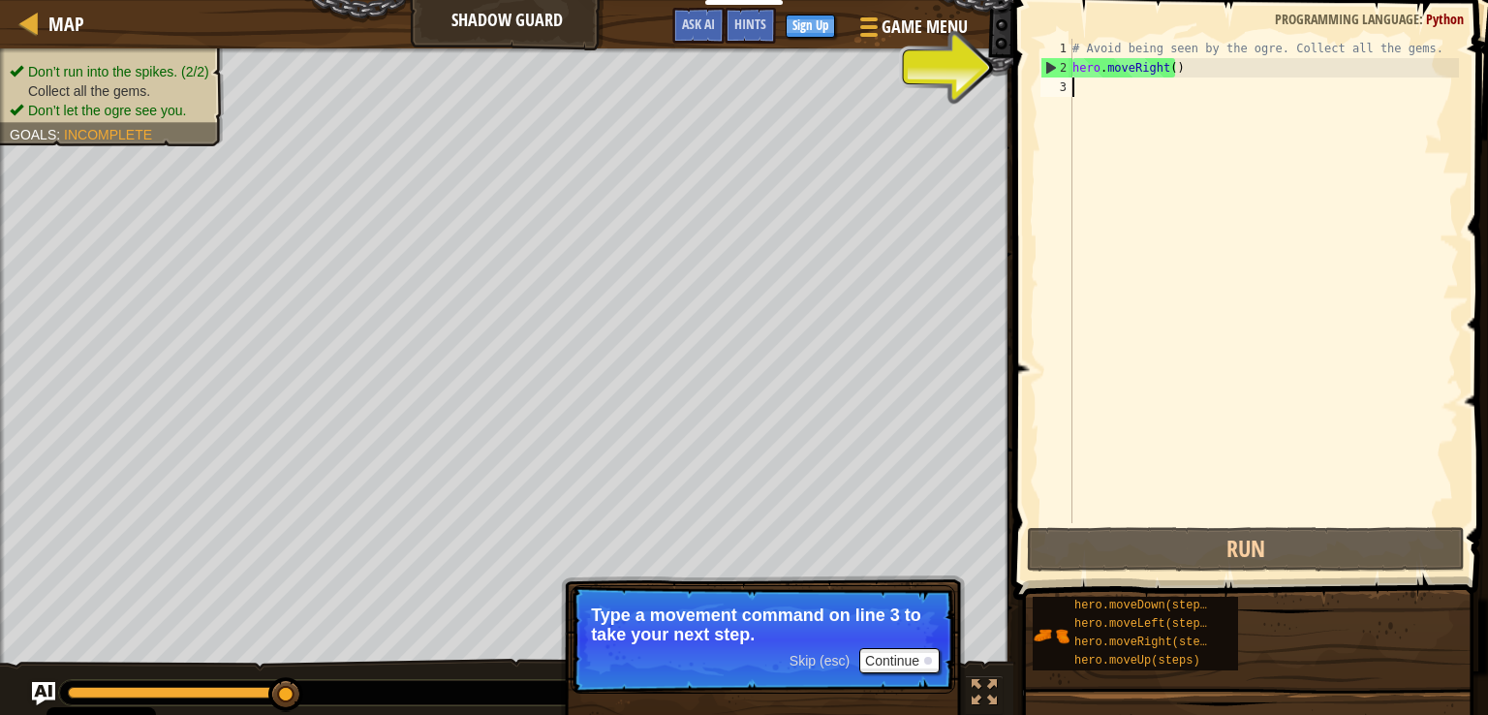
click at [1158, 85] on div "# Avoid being seen by the ogre. Collect all the gems. hero . moveRight ( )" at bounding box center [1263, 300] width 390 height 523
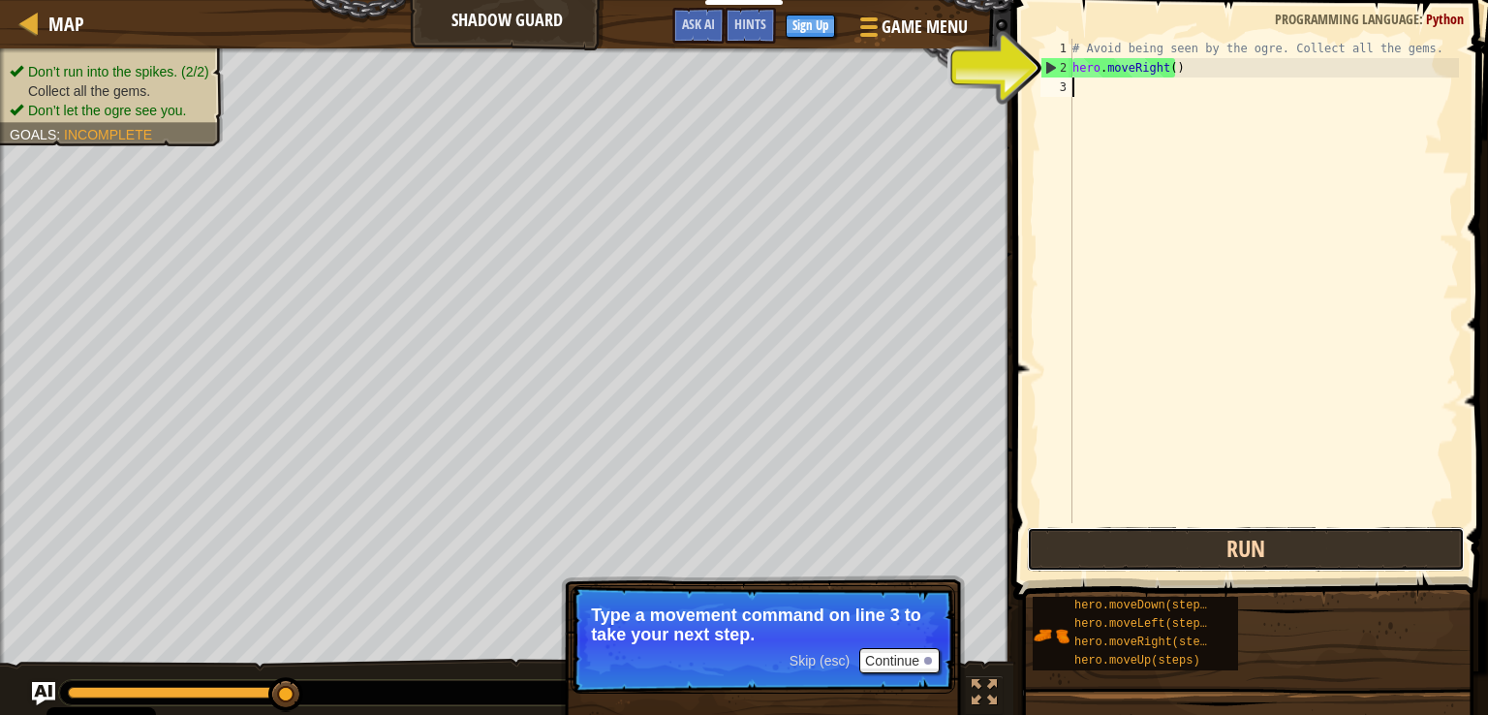
click at [1304, 547] on button "Run" at bounding box center [1246, 549] width 438 height 45
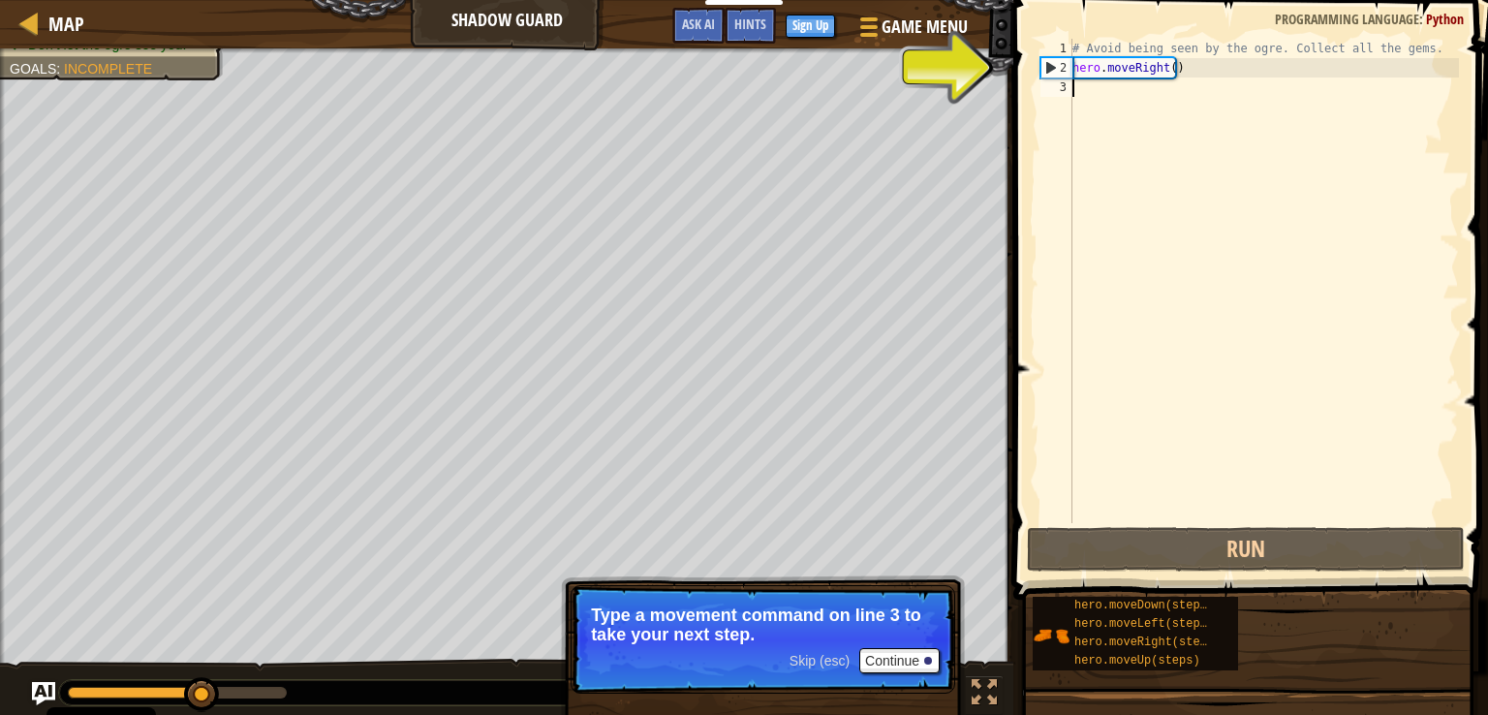
click at [1143, 83] on div "# Avoid being seen by the ogre. Collect all the gems. hero . moveRight ( )" at bounding box center [1263, 300] width 390 height 523
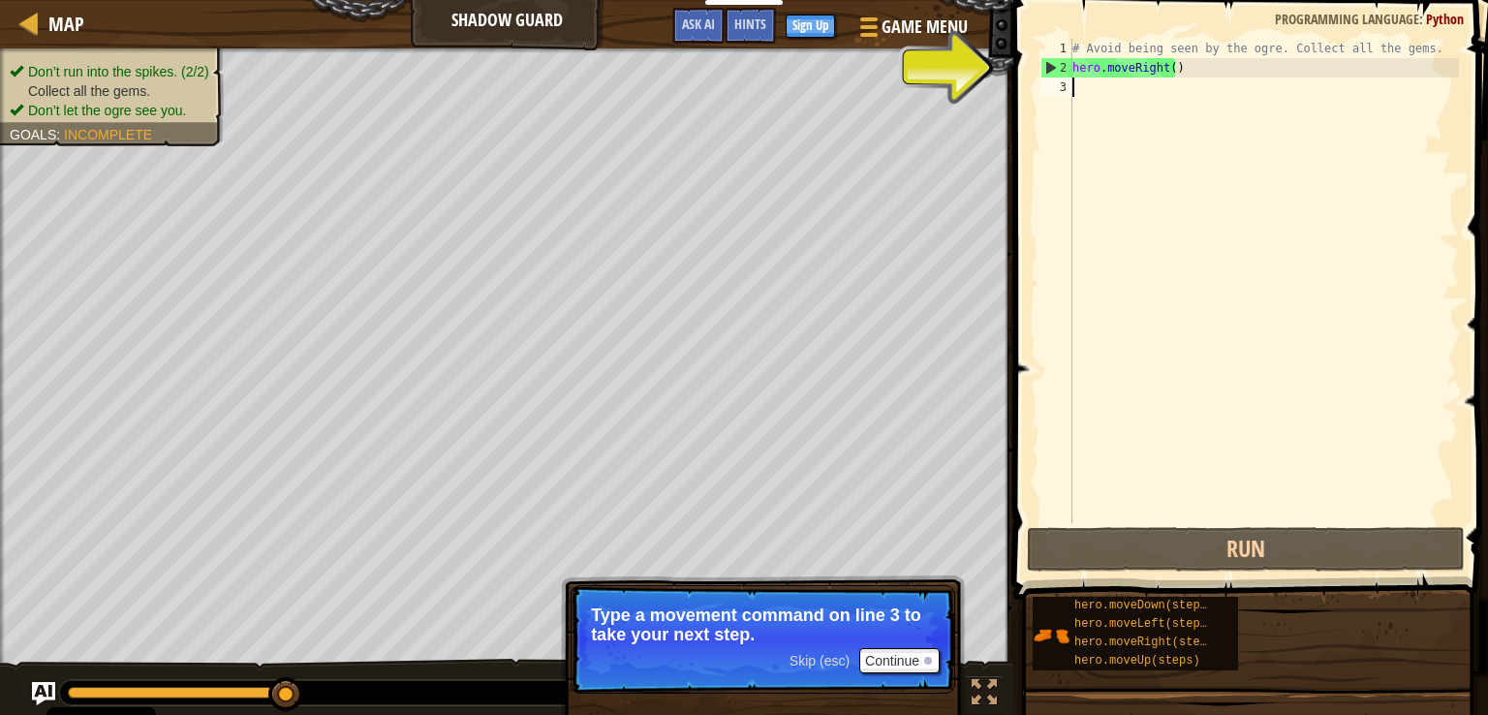
paste textarea "hero.moveRight()"
type textarea "hero.moveRight()"
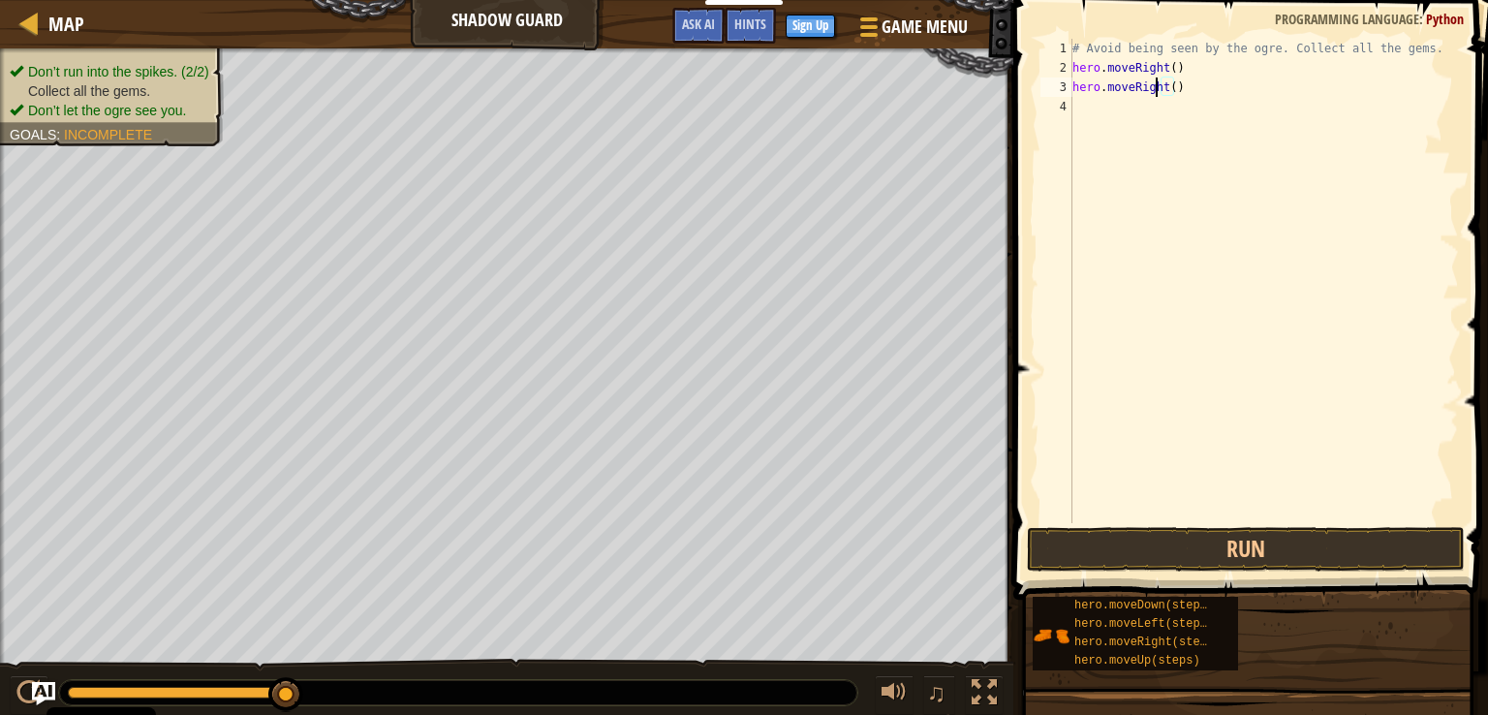
click at [1157, 90] on div "# Avoid being seen by the ogre. Collect all the gems. hero . moveRight ( ) hero…" at bounding box center [1263, 300] width 390 height 523
click at [1156, 87] on div "# Avoid being seen by the ogre. Collect all the gems. hero . moveRight ( ) hero…" at bounding box center [1263, 300] width 390 height 523
click at [1147, 108] on div "# Avoid being seen by the ogre. Collect all the gems. hero . moveRight ( ) hero…" at bounding box center [1263, 300] width 390 height 523
paste textarea "hero.moveRight()"
click at [1131, 553] on button "Run" at bounding box center [1246, 549] width 438 height 45
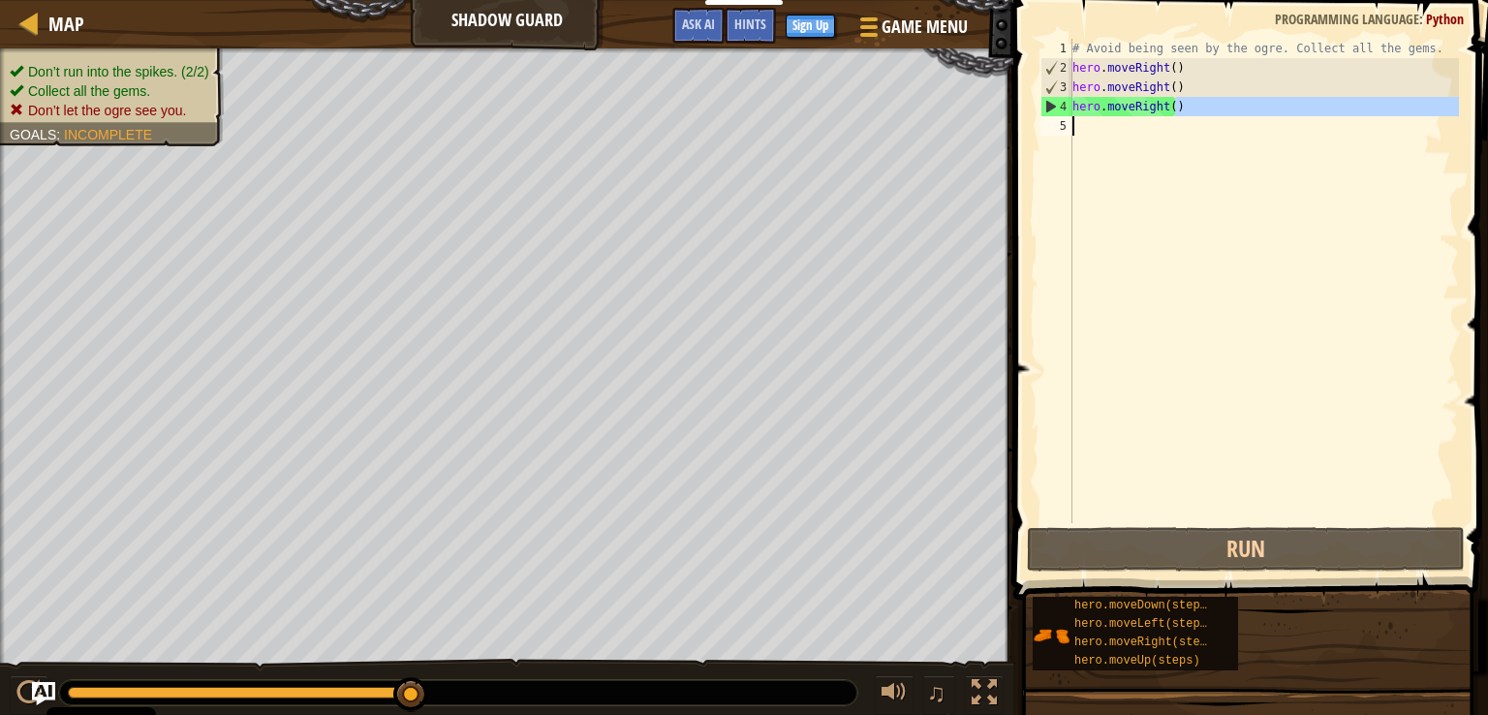
drag, startPoint x: 1199, startPoint y: 111, endPoint x: 1184, endPoint y: 126, distance: 21.2
click at [1184, 126] on div "# Avoid being seen by the ogre. Collect all the gems. hero . moveRight ( ) hero…" at bounding box center [1263, 300] width 390 height 523
type textarea "hero.moveRight()"
click at [1184, 126] on div "# Avoid being seen by the ogre. Collect all the gems. hero . moveRight ( ) hero…" at bounding box center [1263, 281] width 390 height 484
click at [1166, 85] on div "# Avoid being seen by the ogre. Collect all the gems. hero . moveRight ( ) hero…" at bounding box center [1263, 300] width 390 height 523
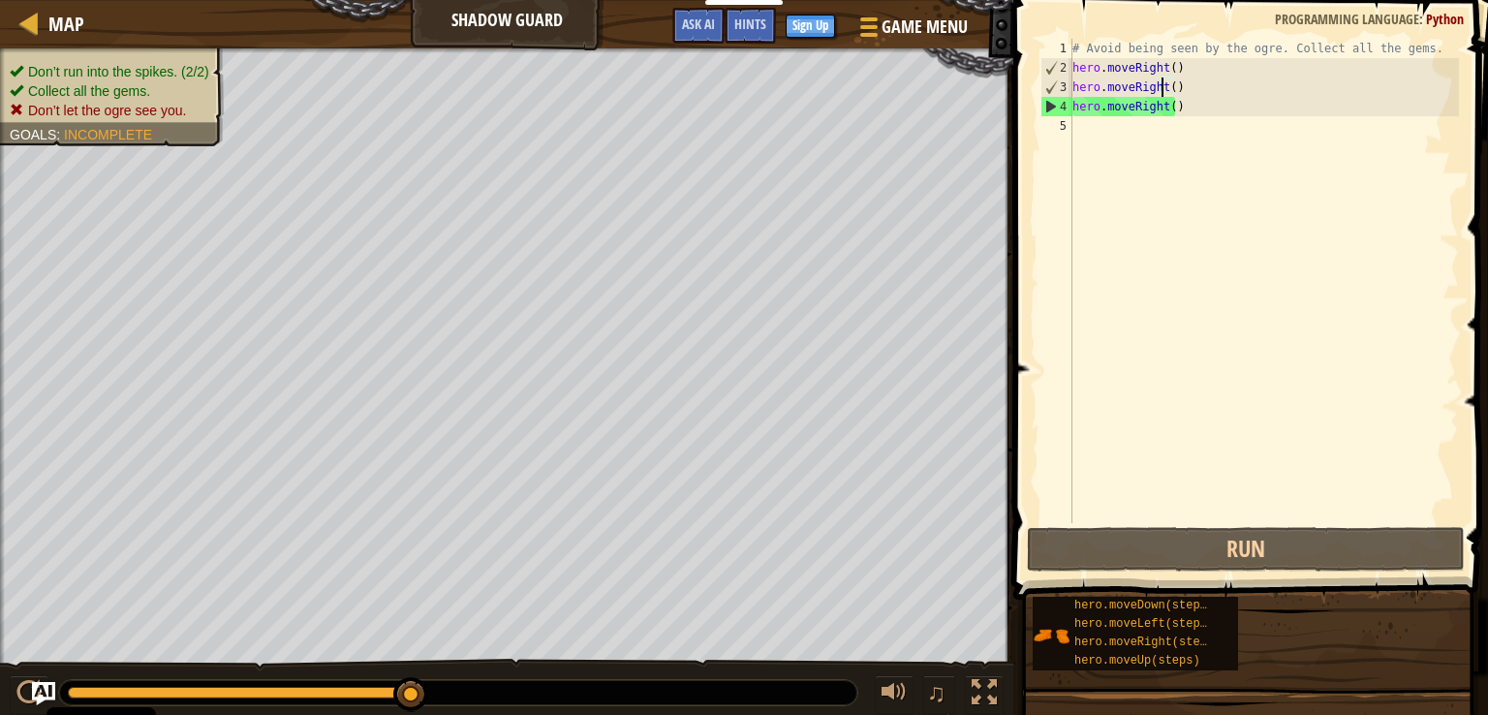
click at [1160, 86] on div "# Avoid being seen by the ogre. Collect all the gems. hero . moveRight ( ) hero…" at bounding box center [1263, 300] width 390 height 523
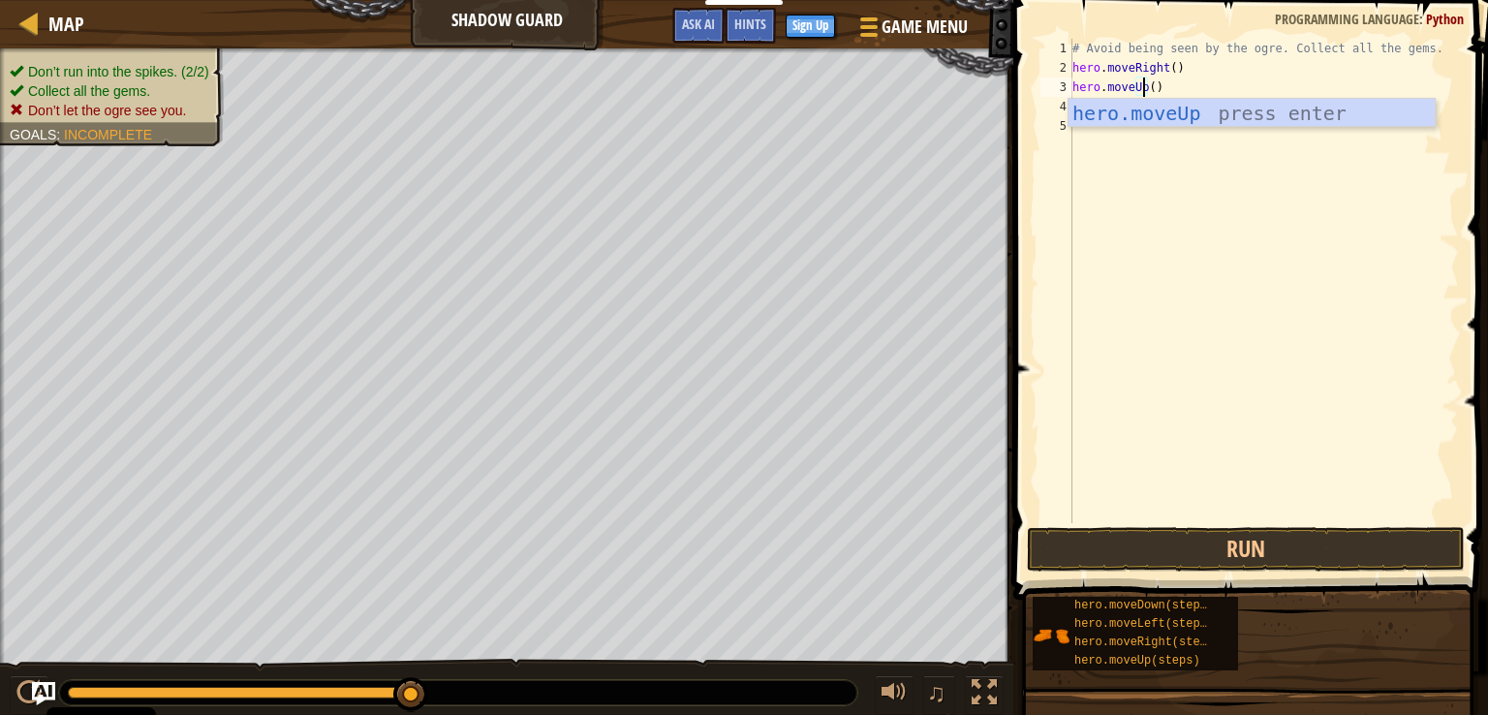
scroll to position [9, 5]
click at [1165, 86] on div "# Avoid being seen by the ogre. Collect all the gems. hero . moveRight ( ) hero…" at bounding box center [1263, 300] width 390 height 523
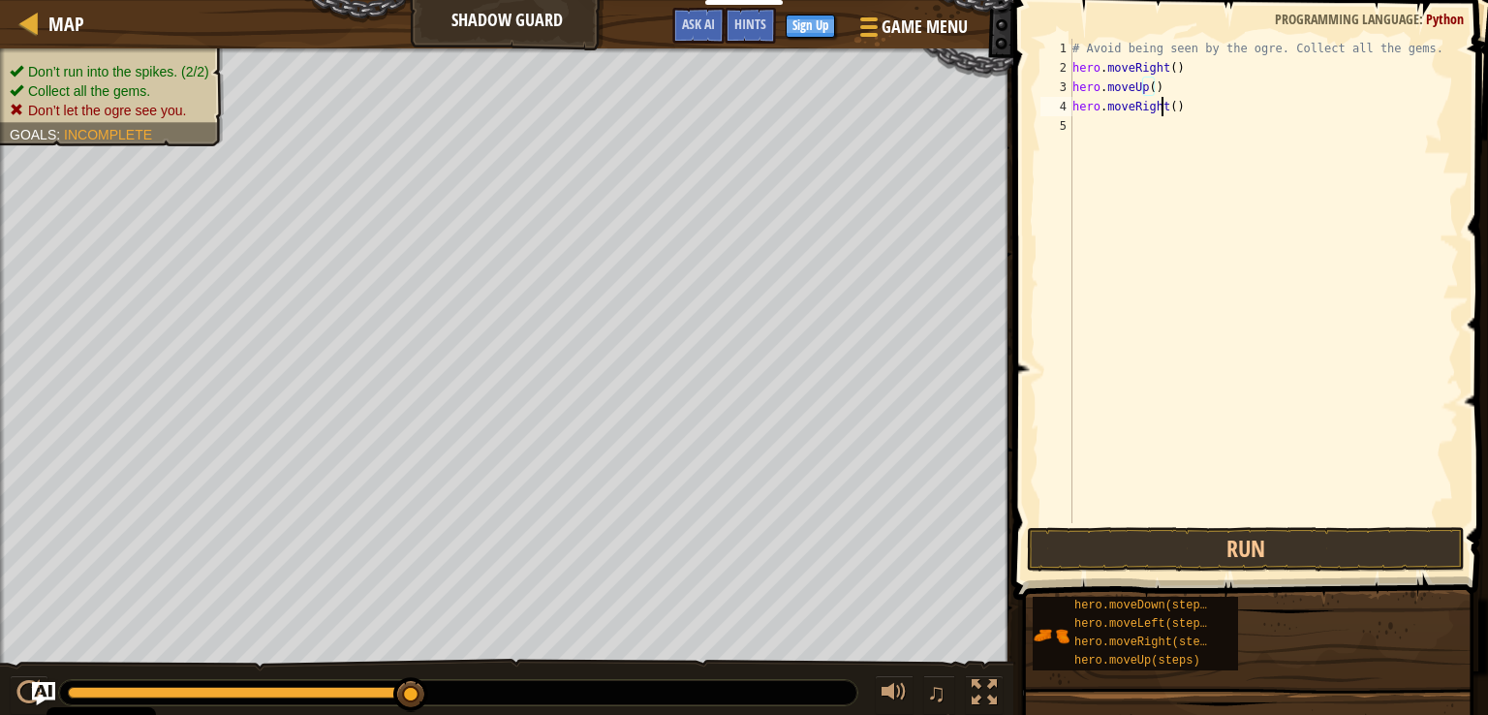
click at [1163, 109] on div "# Avoid being seen by the ogre. Collect all the gems. hero . moveRight ( ) hero…" at bounding box center [1263, 300] width 390 height 523
type textarea "hero.moveRight()"
click at [1192, 113] on div "# Avoid being seen by the ogre. Collect all the gems. hero . moveRight ( ) hero…" at bounding box center [1263, 300] width 390 height 523
click at [1191, 125] on div "# Avoid being seen by the ogre. Collect all the gems. hero . moveRight ( ) hero…" at bounding box center [1263, 300] width 390 height 523
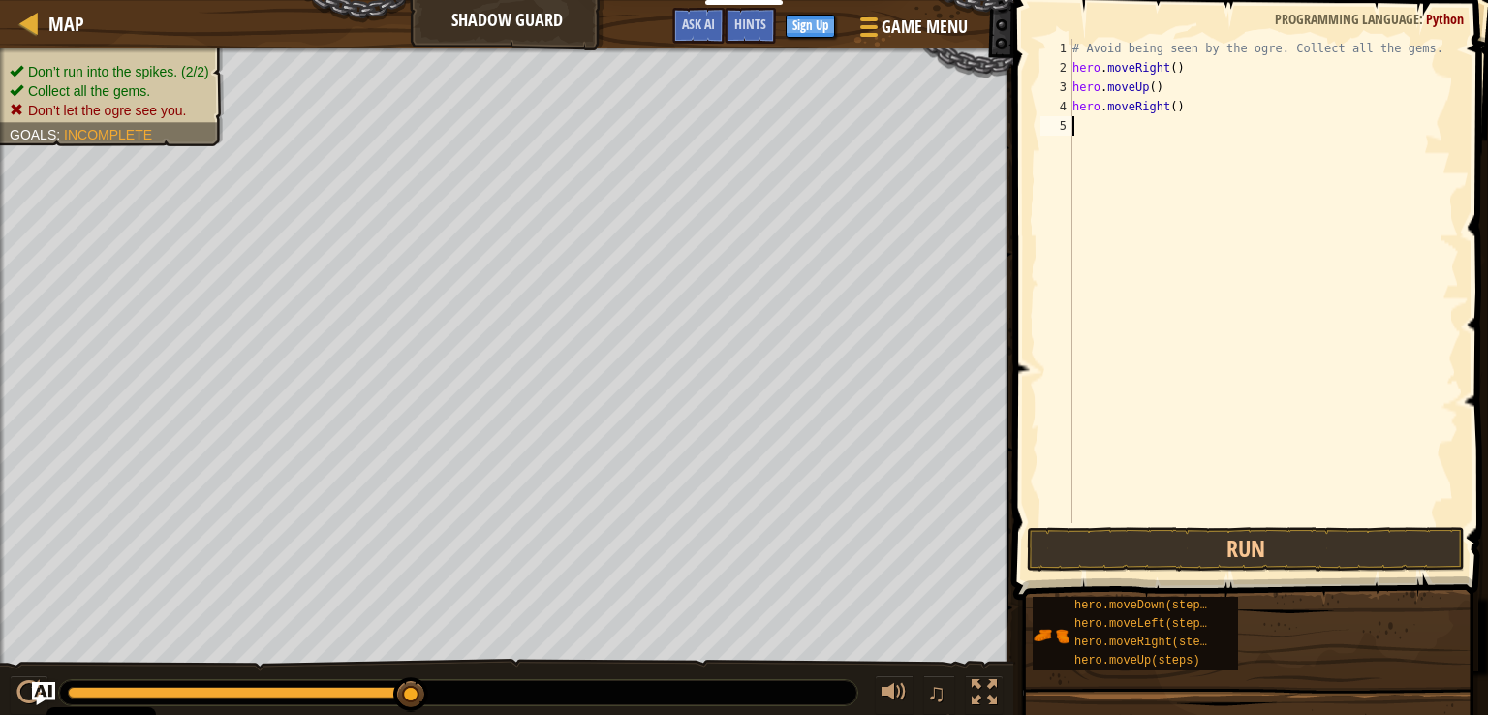
type textarea "v"
paste textarea "hero.moveRight()"
drag, startPoint x: 1161, startPoint y: 122, endPoint x: 1129, endPoint y: 125, distance: 32.1
click at [1129, 125] on div "# Avoid being seen by the ogre. Collect all the gems. hero . moveRight ( ) hero…" at bounding box center [1263, 300] width 390 height 523
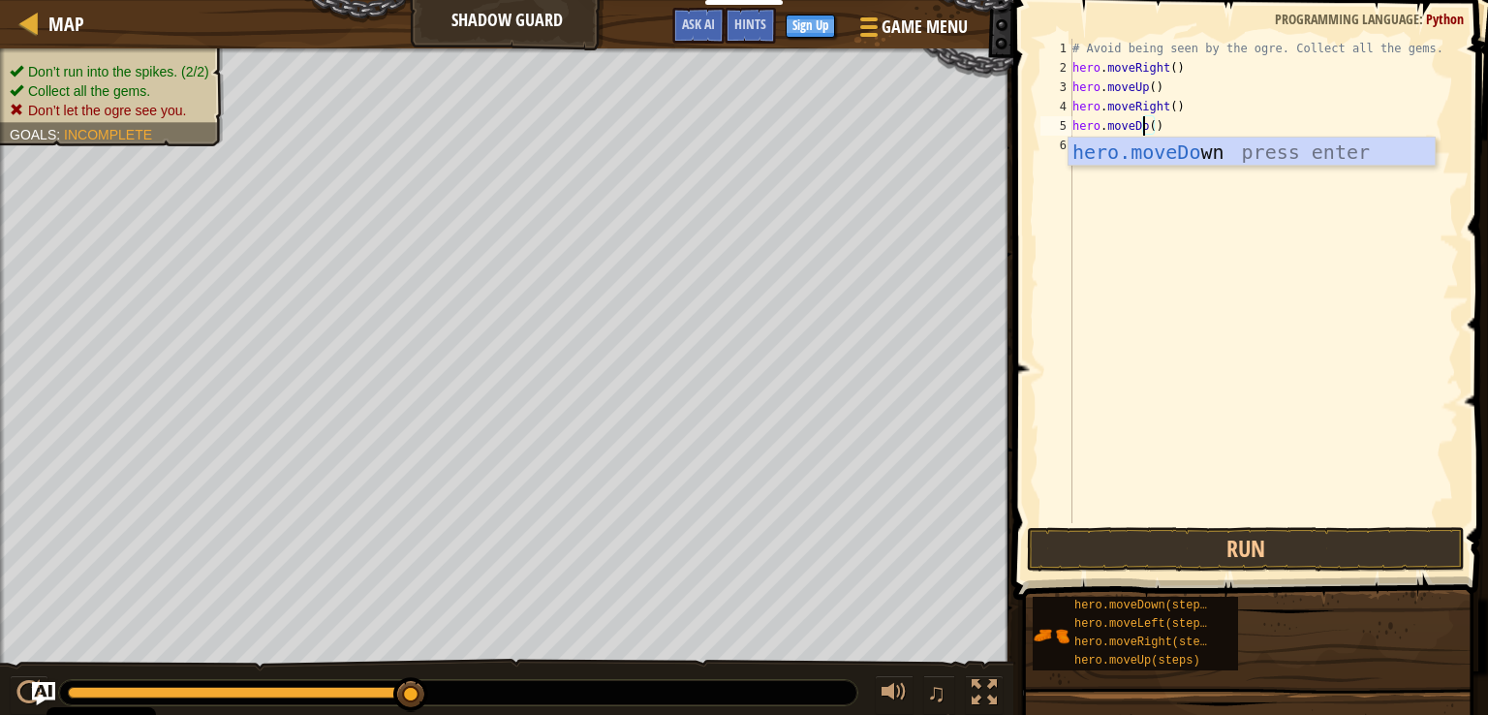
scroll to position [9, 6]
type textarea "hero.moveDown()"
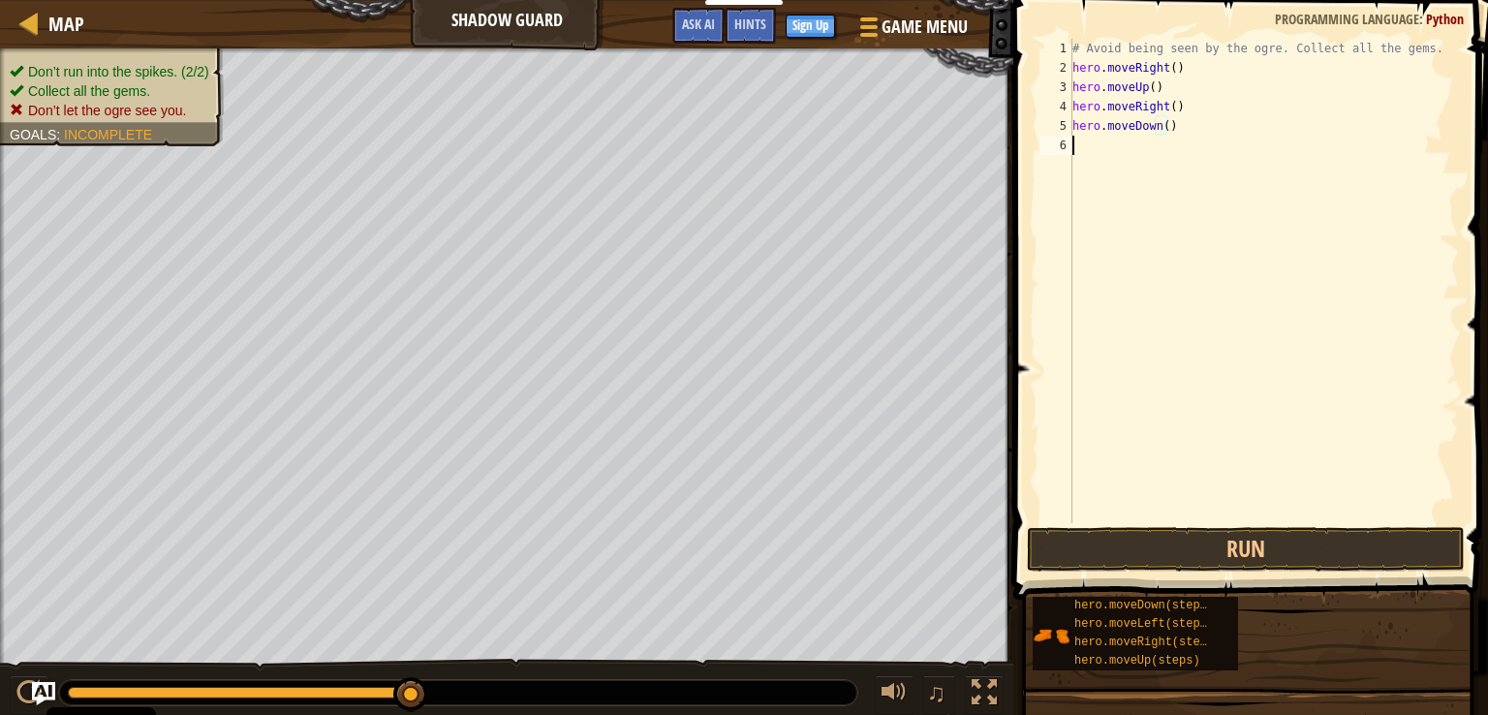
click at [1189, 195] on div "# Avoid being seen by the ogre. Collect all the gems. hero . moveRight ( ) hero…" at bounding box center [1263, 300] width 390 height 523
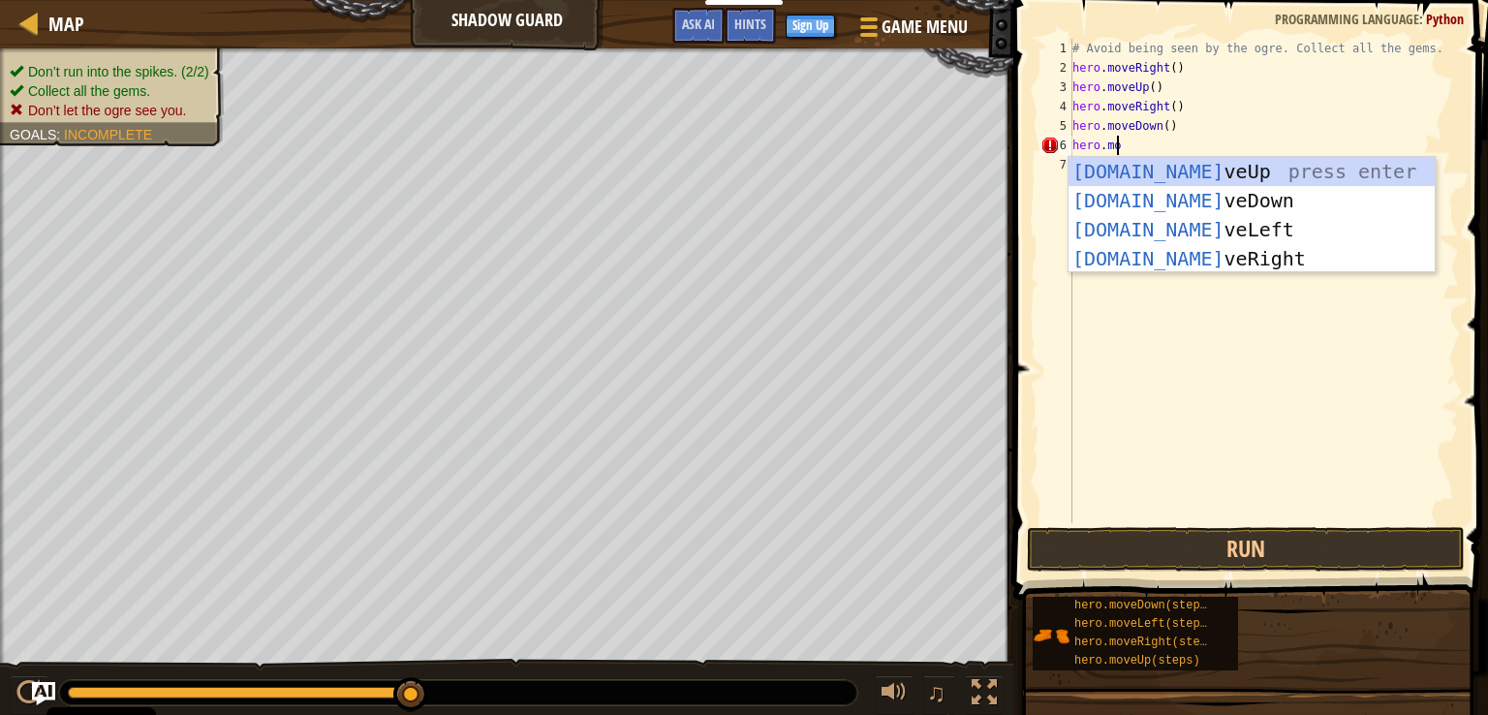
scroll to position [9, 3]
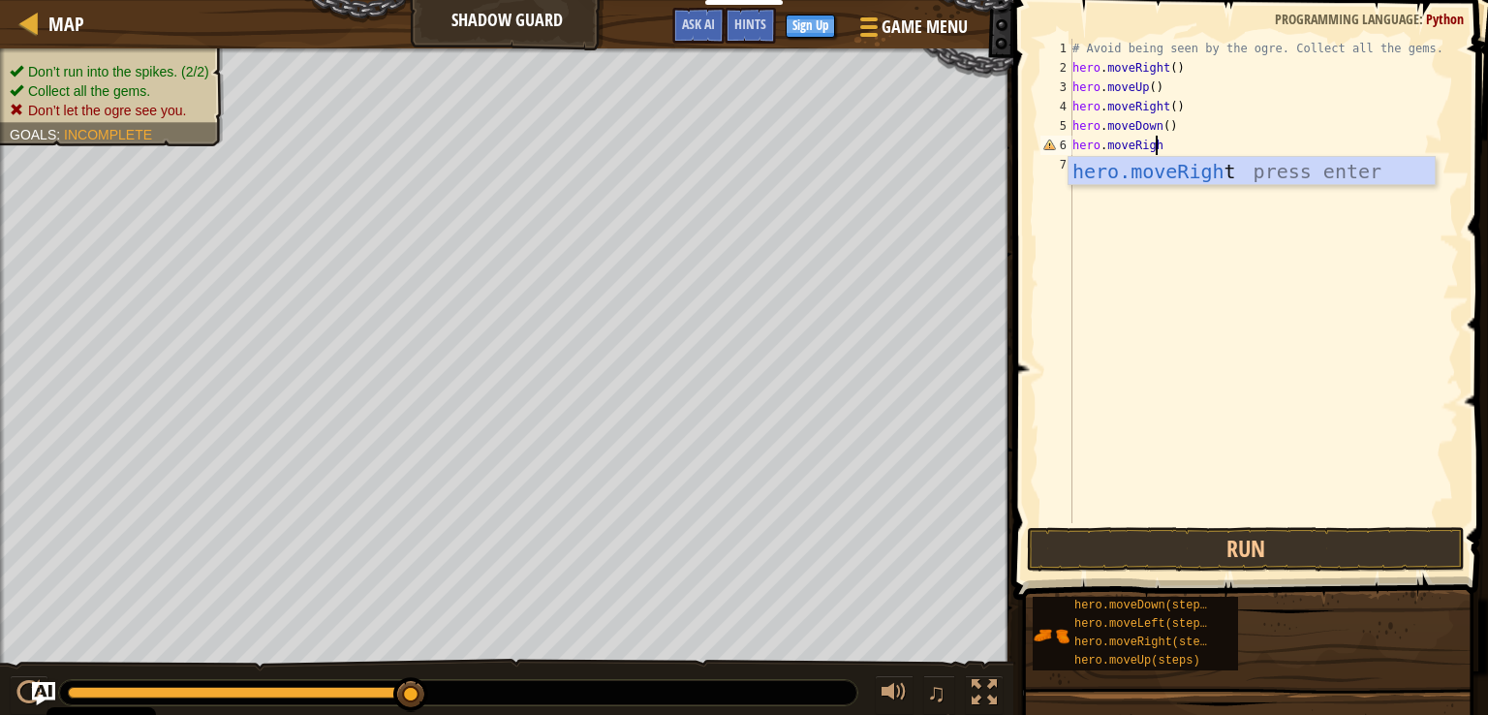
type textarea "hero.moveRight"
click at [1188, 160] on div "hero.moveRight press enter" at bounding box center [1251, 200] width 366 height 87
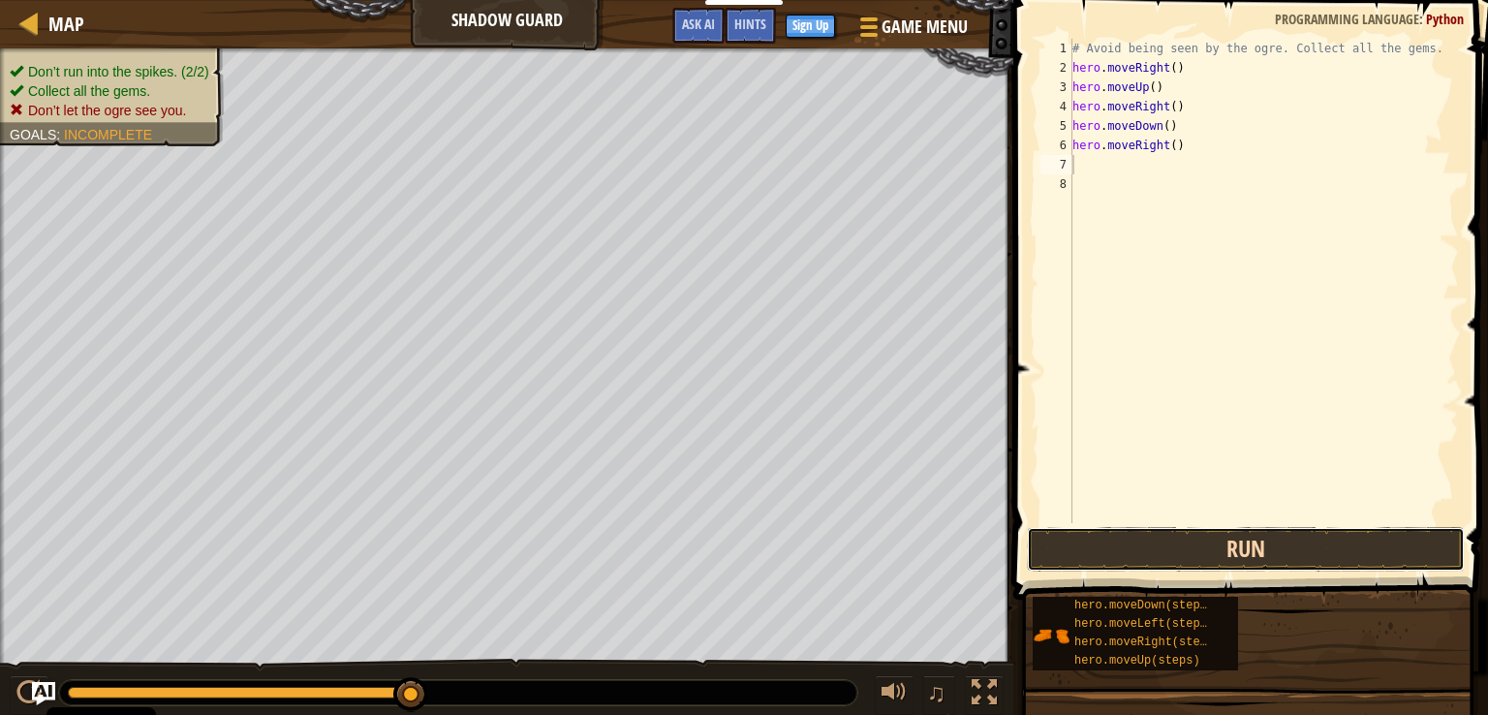
click at [1242, 559] on button "Run" at bounding box center [1246, 549] width 438 height 45
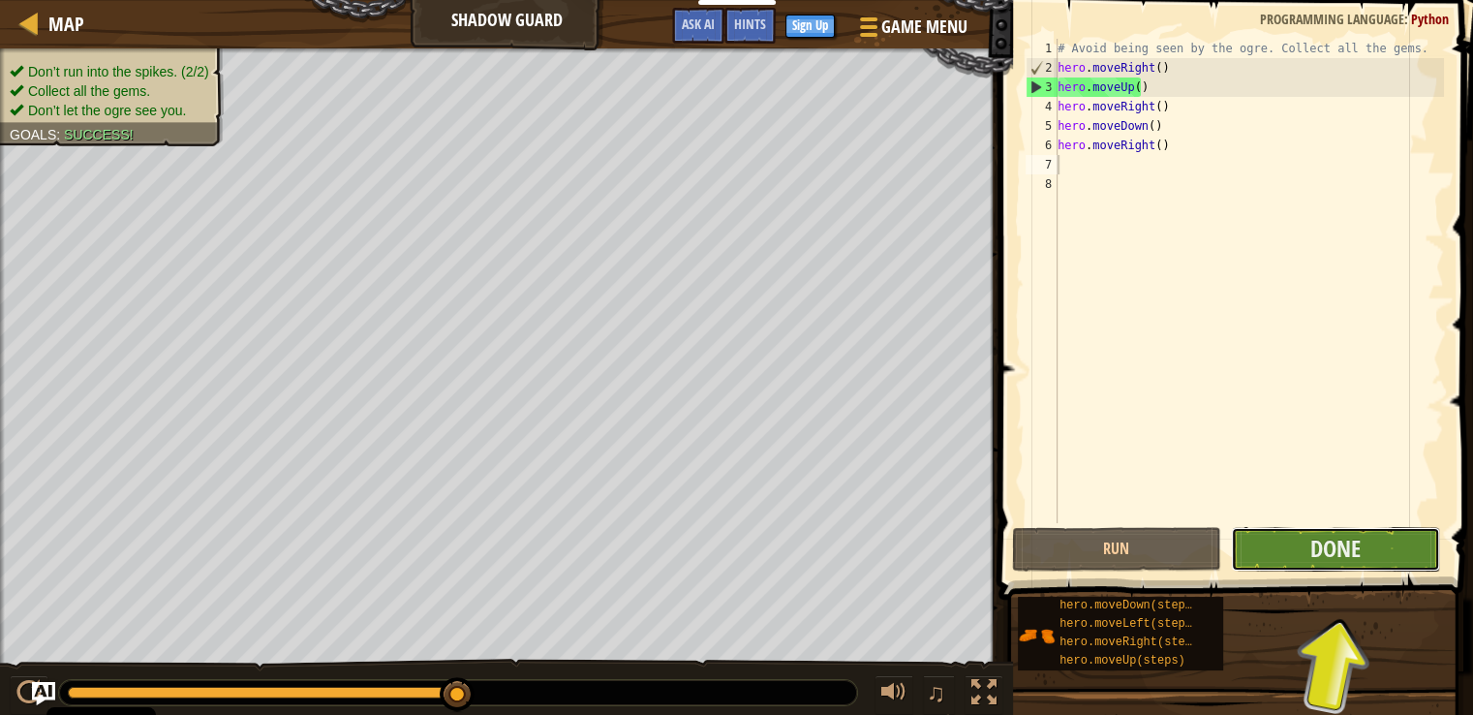
click at [1292, 539] on button "Done" at bounding box center [1335, 549] width 209 height 45
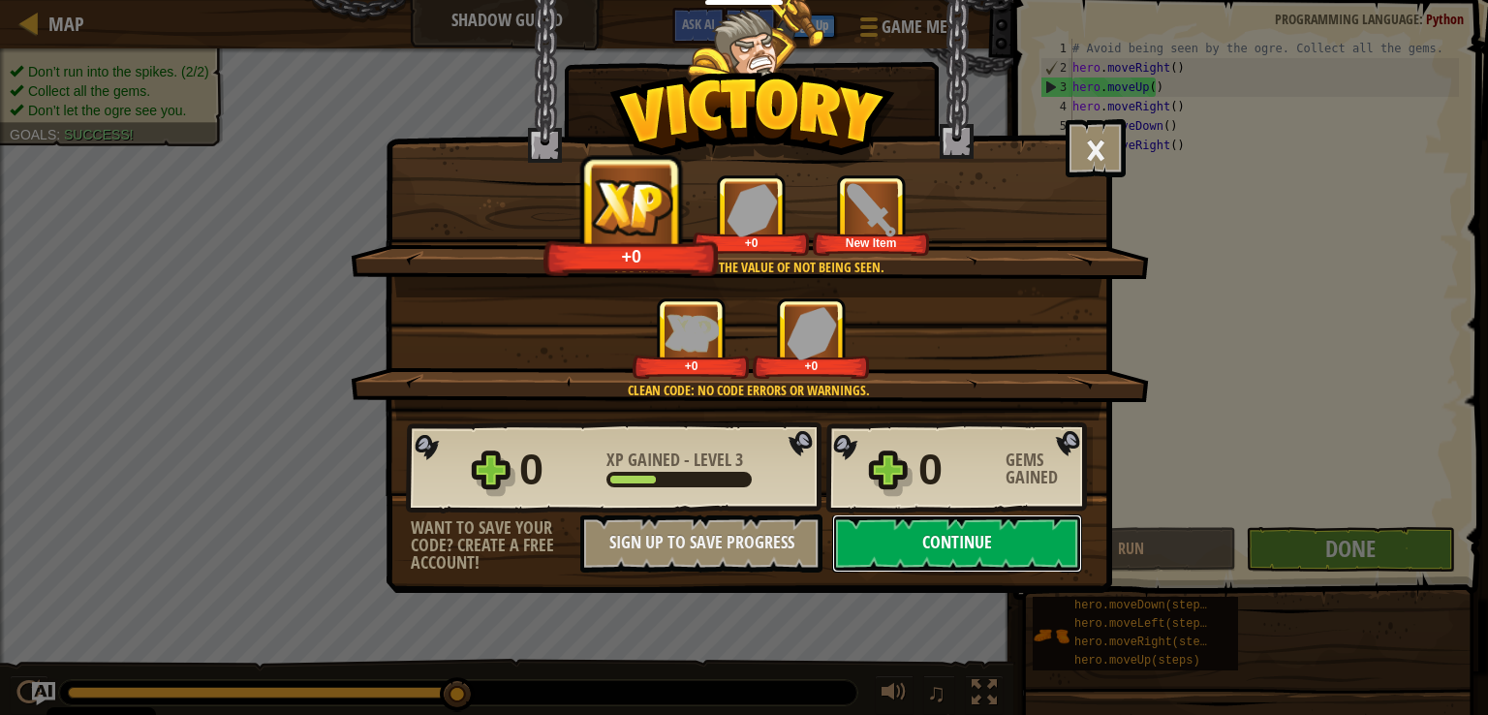
click at [960, 557] on button "Continue" at bounding box center [957, 543] width 250 height 58
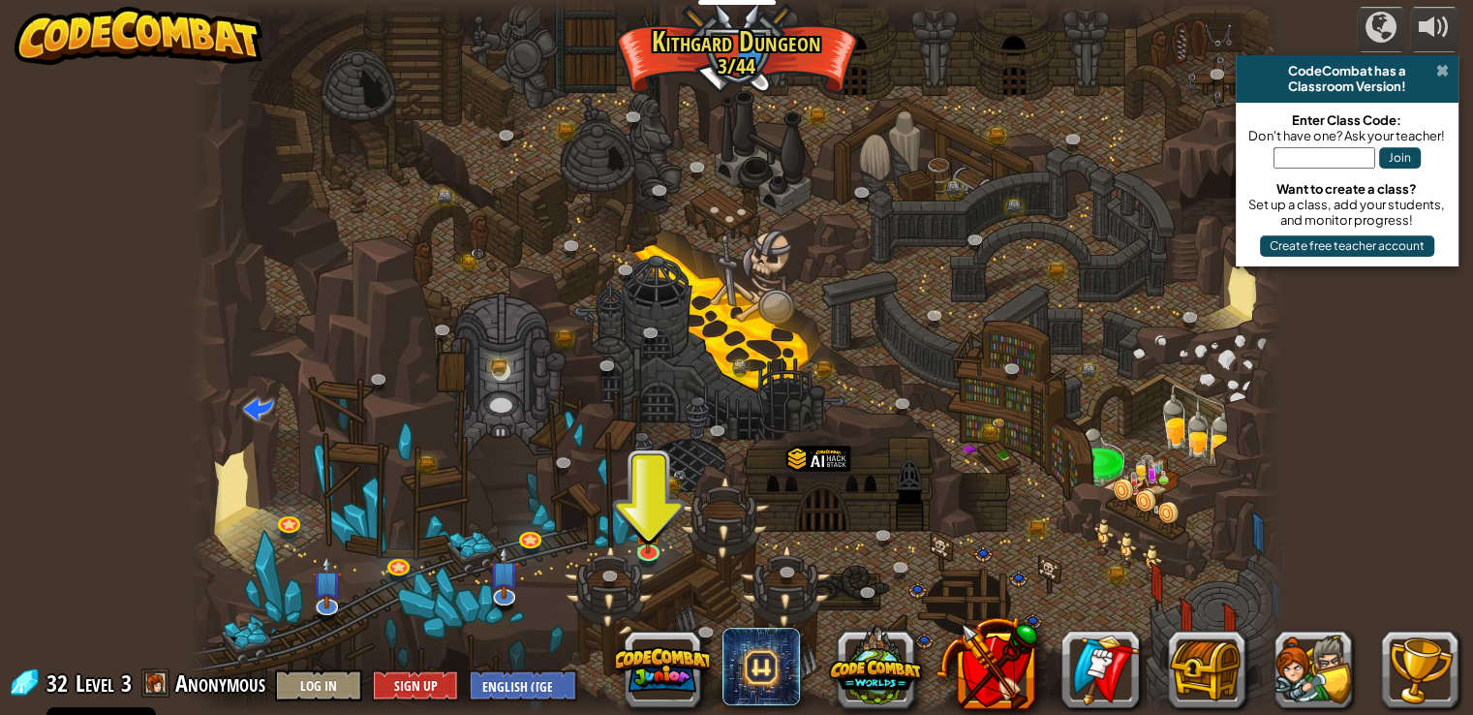
click at [1446, 73] on span at bounding box center [1442, 70] width 13 height 15
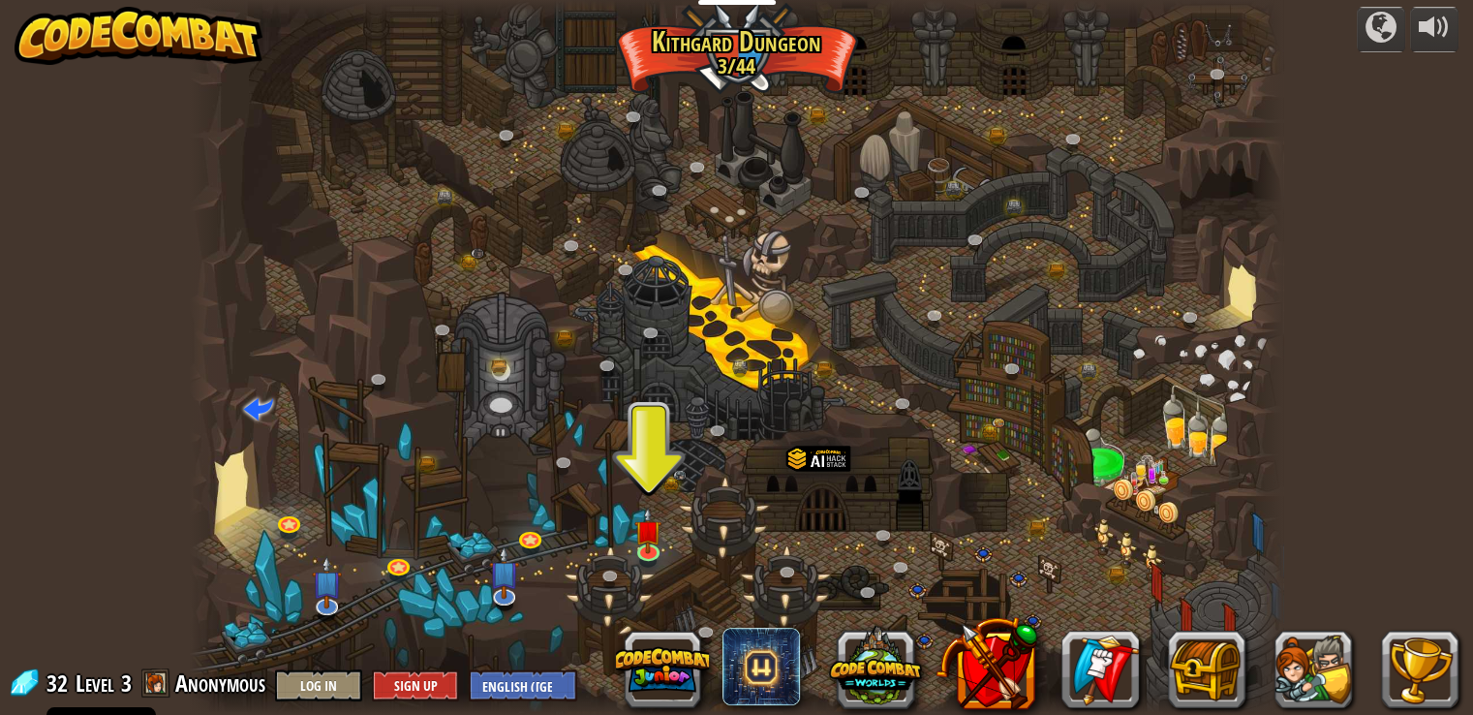
click at [805, 275] on div at bounding box center [736, 357] width 1093 height 715
drag, startPoint x: 778, startPoint y: 380, endPoint x: 779, endPoint y: 333, distance: 46.5
click at [779, 333] on div at bounding box center [736, 357] width 1093 height 715
click at [655, 535] on img at bounding box center [647, 518] width 27 height 63
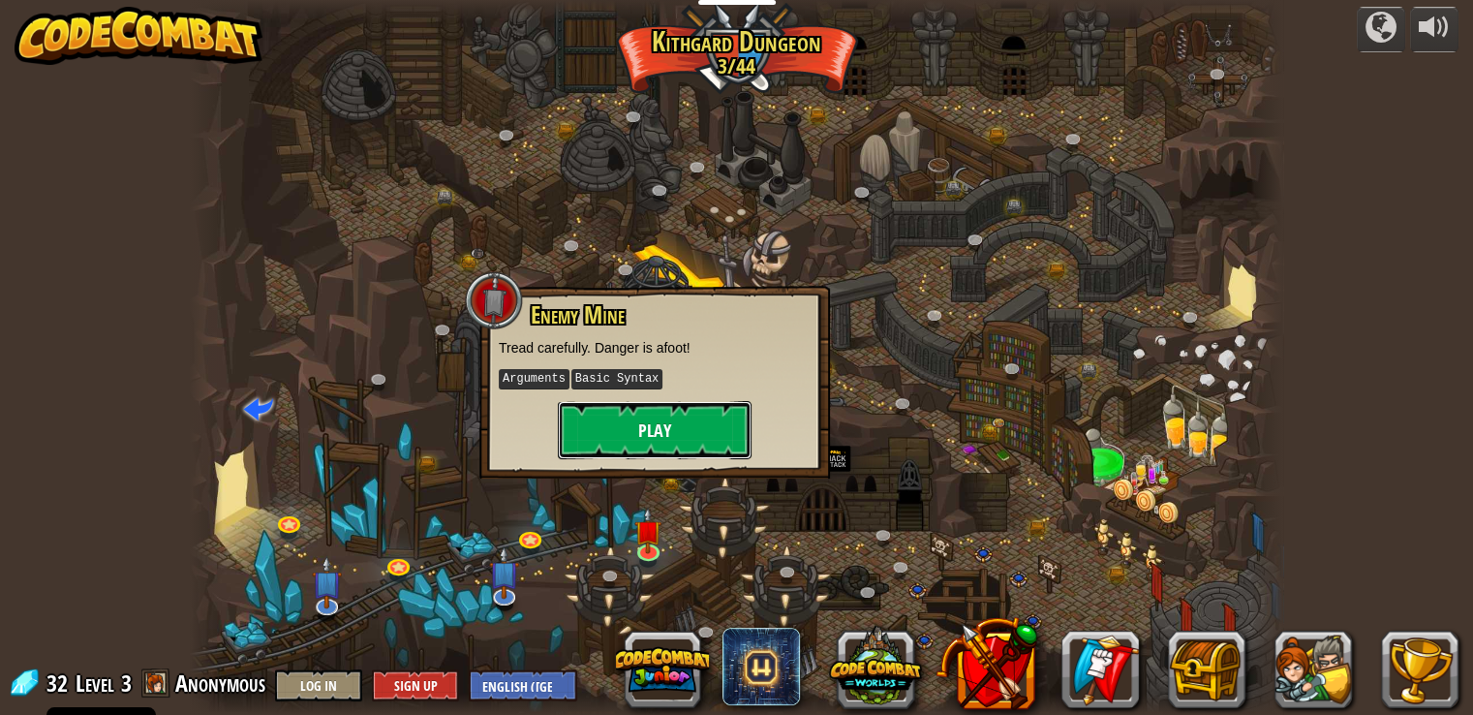
click at [632, 417] on button "Play" at bounding box center [655, 430] width 194 height 58
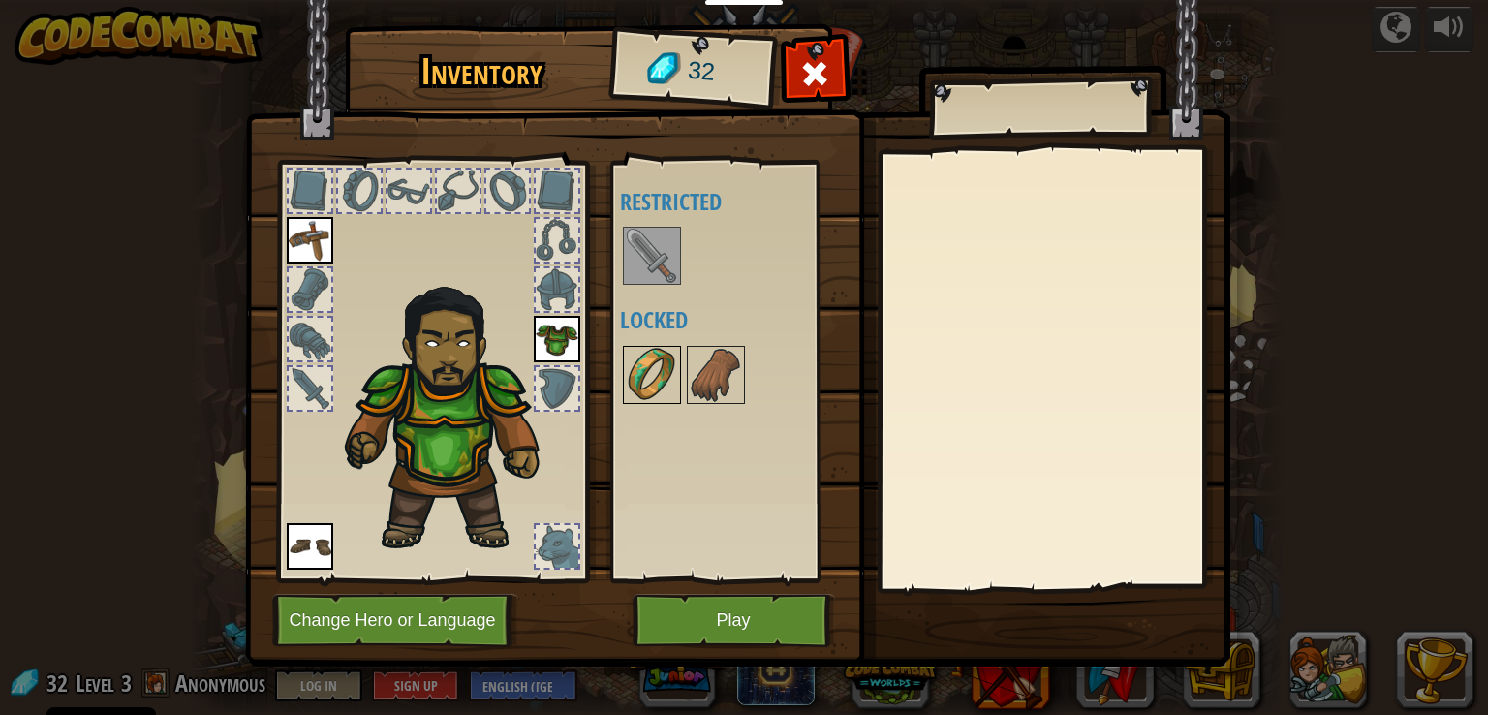
click at [672, 382] on img at bounding box center [652, 375] width 54 height 54
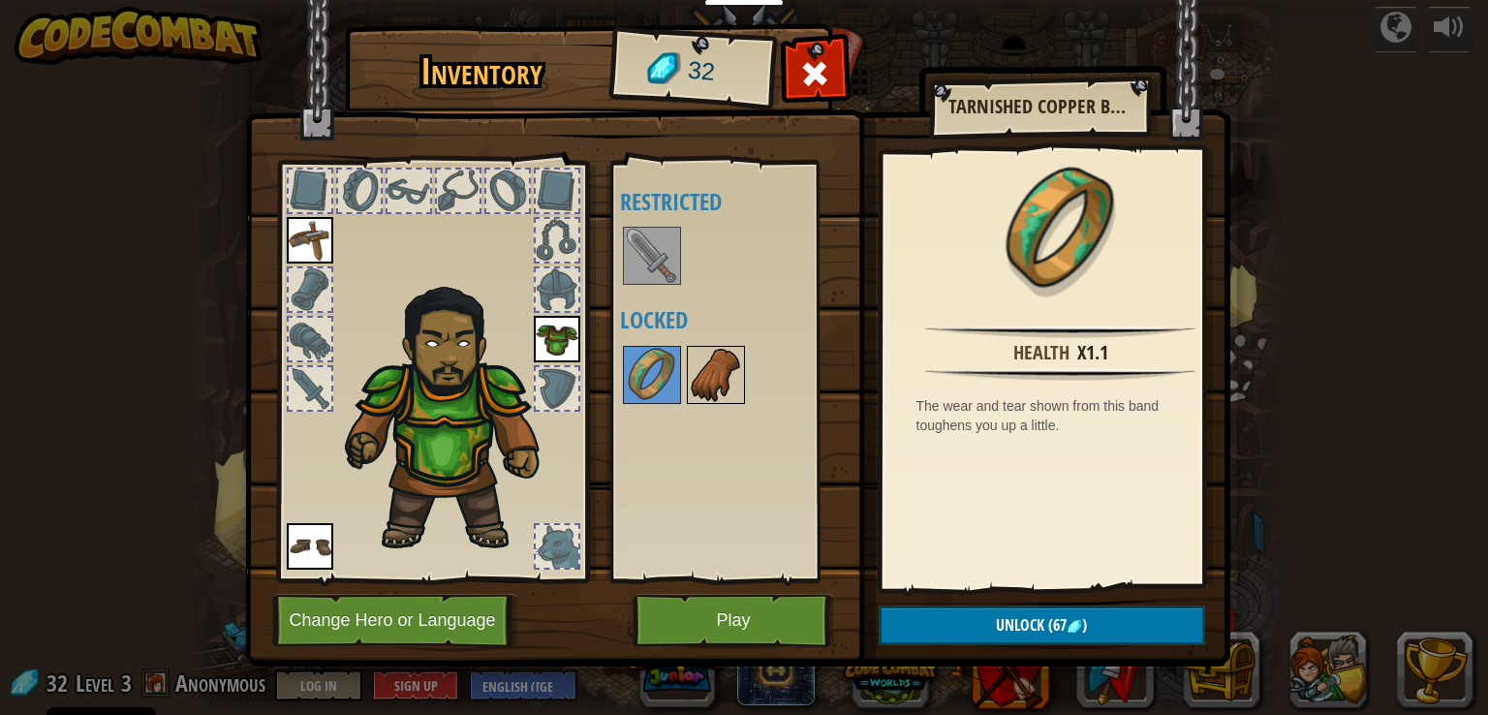
click at [697, 379] on img at bounding box center [716, 375] width 54 height 54
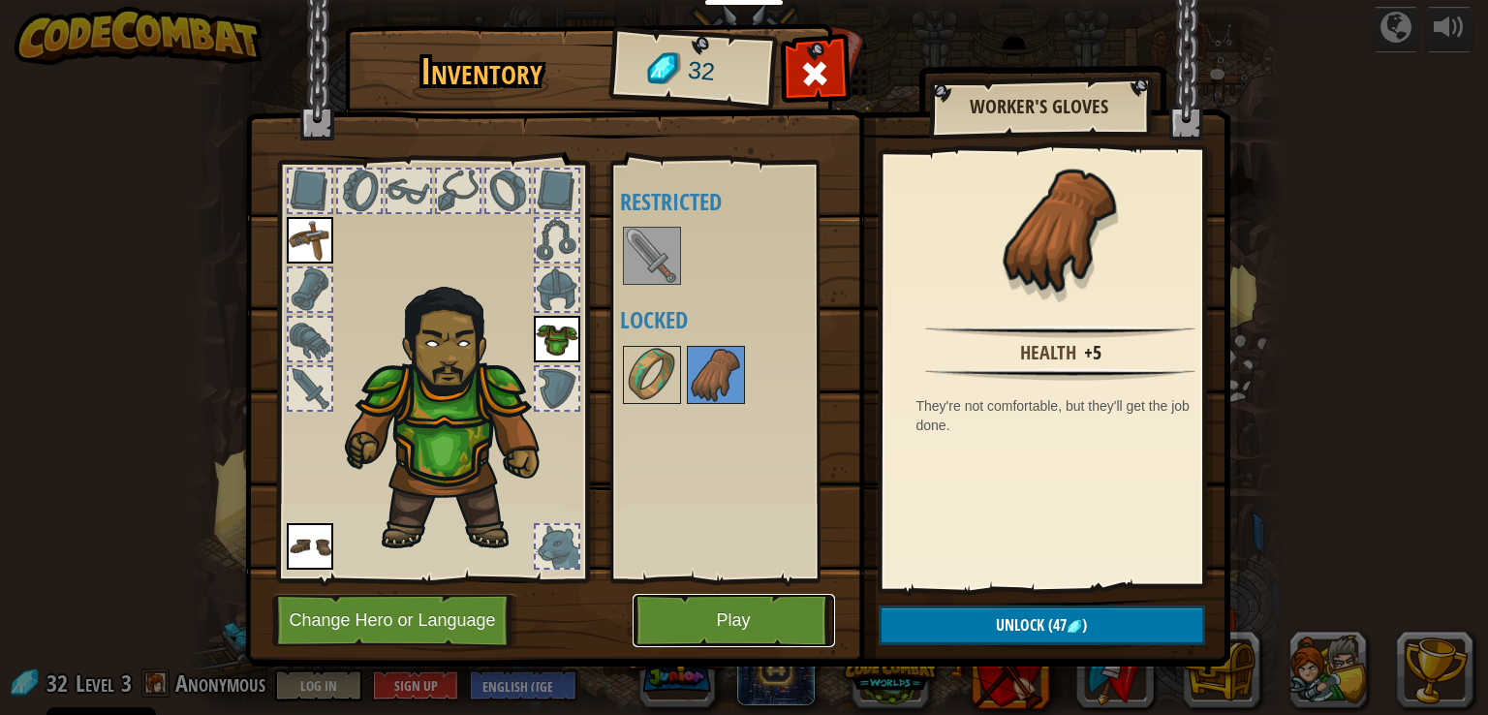
click at [749, 623] on button "Play" at bounding box center [733, 620] width 202 height 53
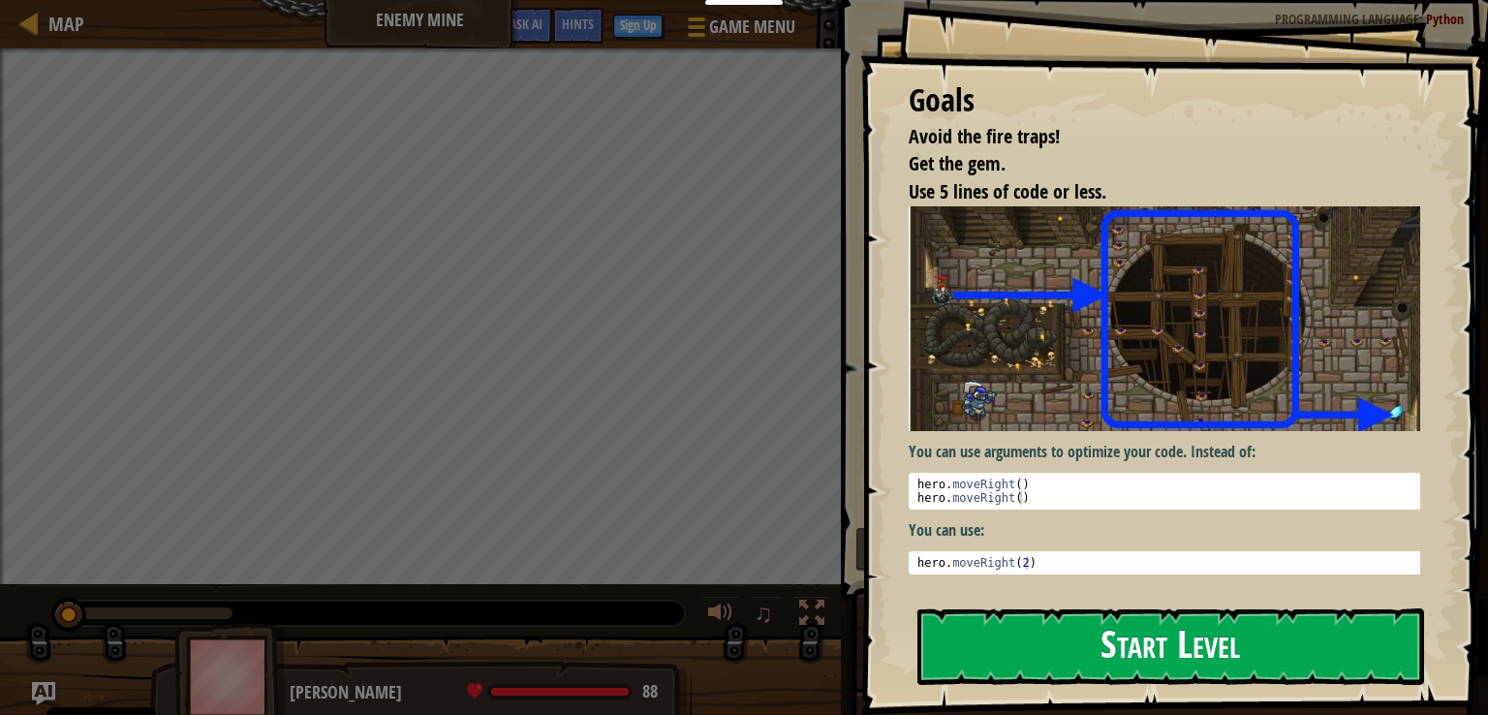
click at [1182, 625] on button "Start Level" at bounding box center [1170, 646] width 507 height 77
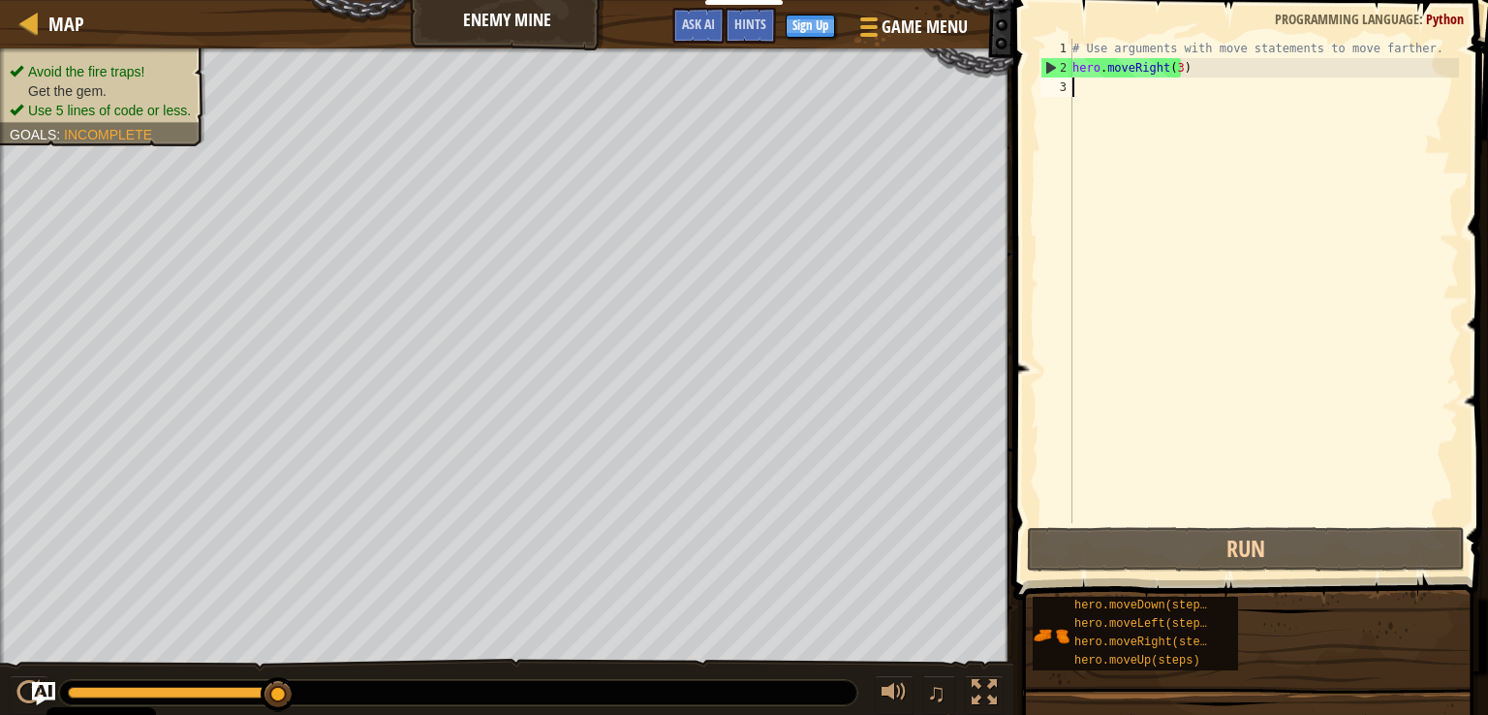
click at [1125, 75] on div "# Use arguments with move statements to move farther. hero . moveRight ( 3 )" at bounding box center [1263, 300] width 390 height 523
type textarea "hero.moveRight(3)"
click at [1118, 83] on div "# Use arguments with move statements to move farther. hero . moveRight ( 3 )" at bounding box center [1263, 300] width 390 height 523
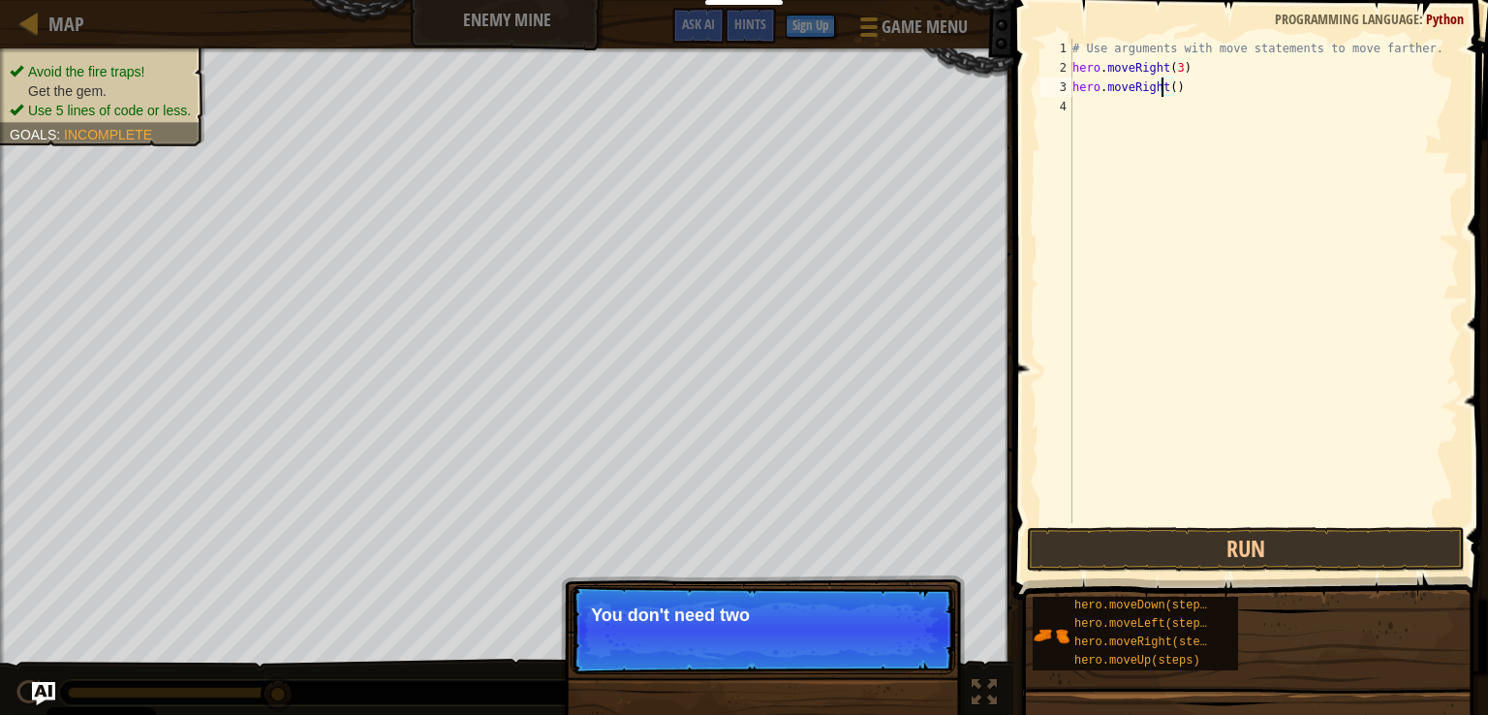
click at [1161, 91] on div "# Use arguments with move statements to move farther. hero . moveRight ( 3 ) he…" at bounding box center [1263, 300] width 390 height 523
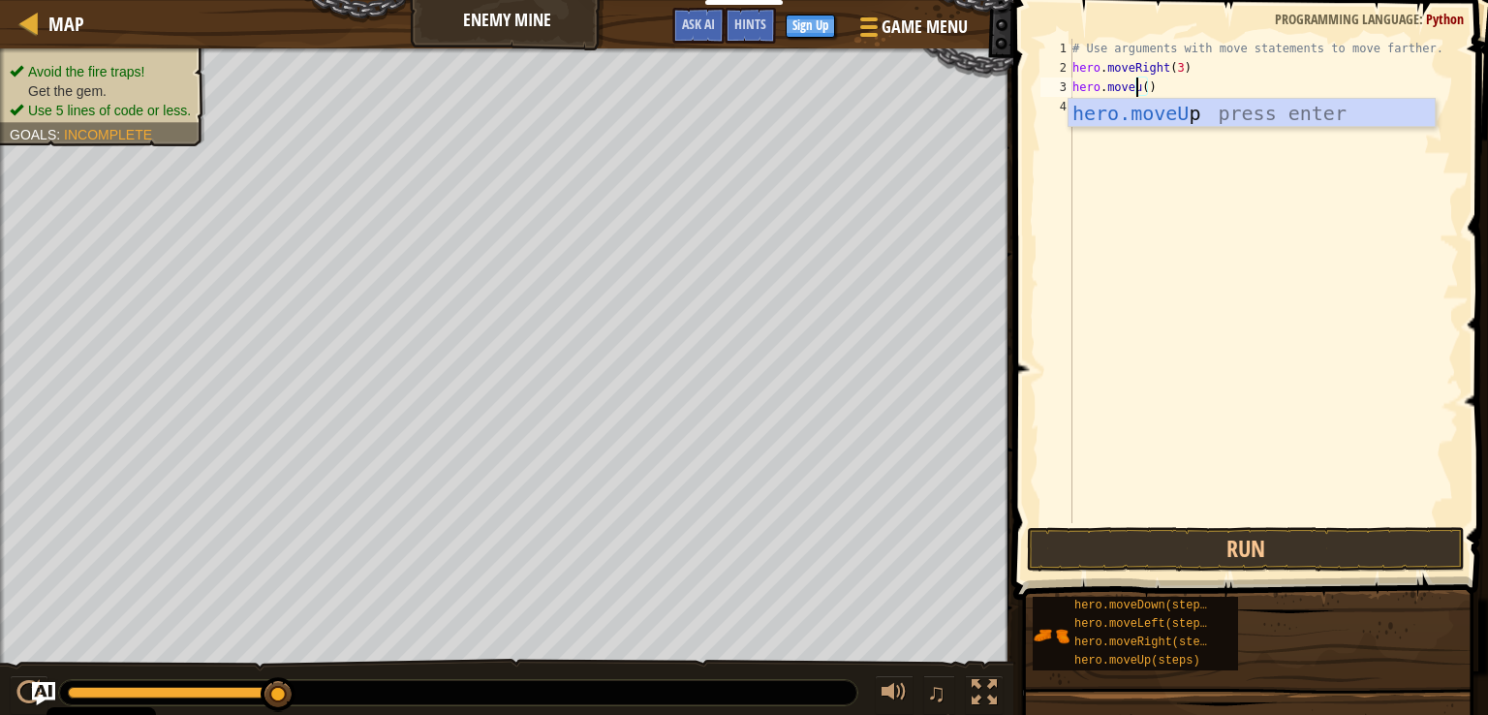
scroll to position [9, 5]
click at [1153, 106] on div "hero.moveUp press enter" at bounding box center [1251, 142] width 366 height 87
type textarea "hero.moveUp"
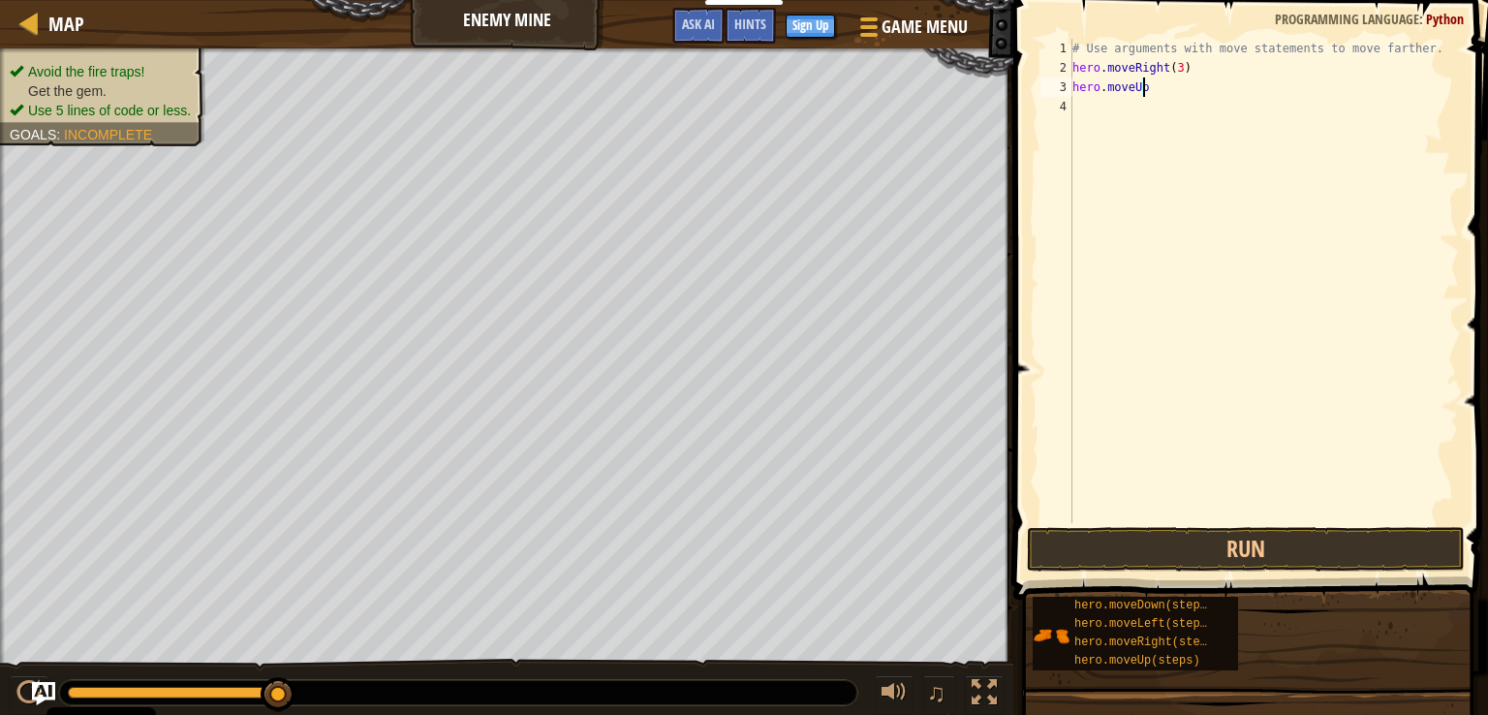
scroll to position [9, 4]
click at [1153, 106] on div "# Use arguments with move statements to move farther. hero . moveRight ( 3 ) he…" at bounding box center [1263, 300] width 390 height 523
click at [1155, 90] on div "# Use arguments with move statements to move farther. hero . moveRight ( 3 ) he…" at bounding box center [1263, 300] width 390 height 523
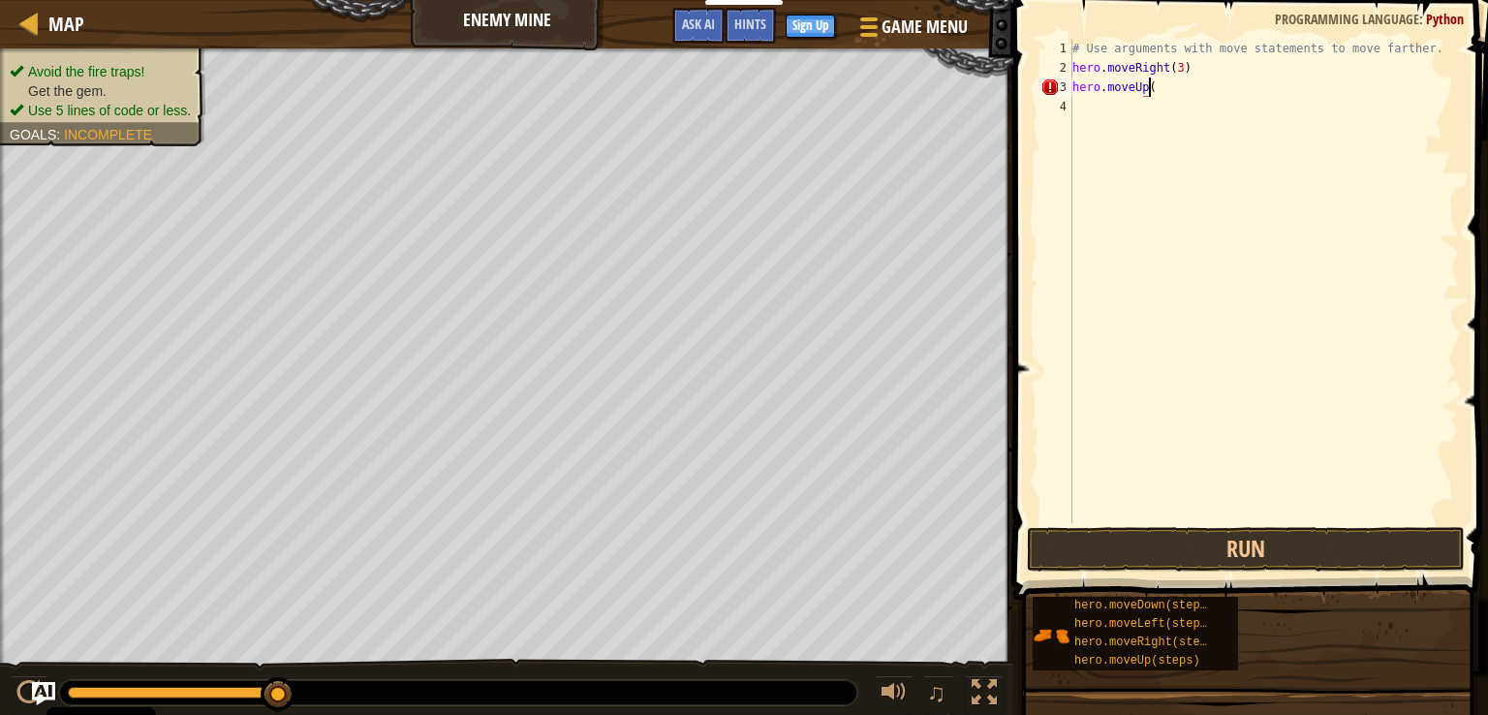
type textarea "hero.moveUp()"
click at [1207, 134] on div "# Use arguments with move statements to move farther. hero . moveRight ( 3 ) he…" at bounding box center [1263, 300] width 390 height 523
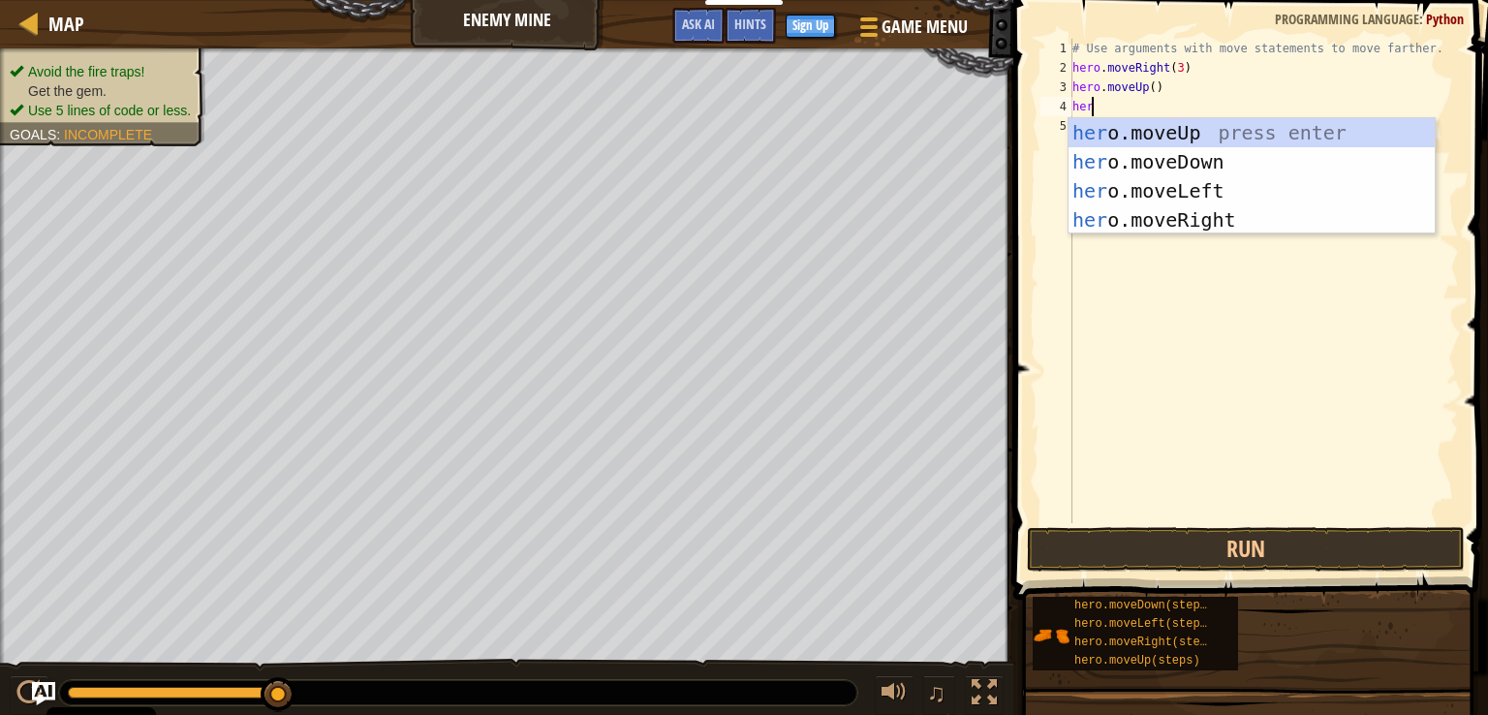
type textarea "hero"
click at [1217, 215] on div "hero .moveUp press enter hero .moveDown press enter hero .moveLeft press enter …" at bounding box center [1251, 205] width 366 height 174
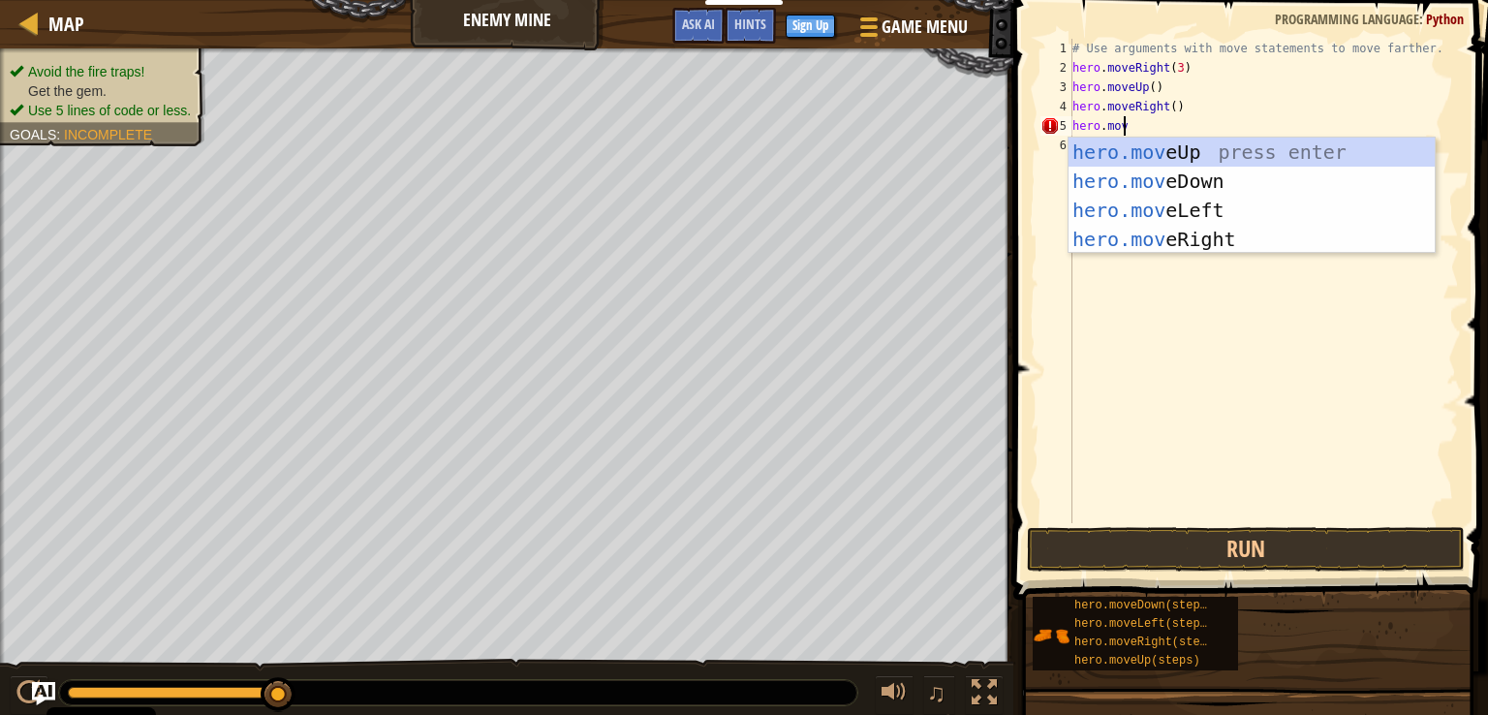
scroll to position [9, 3]
type textarea "hero.move"
click at [1182, 175] on div "hero.move Up press enter hero.move Down press enter hero.move Left press enter …" at bounding box center [1251, 225] width 366 height 174
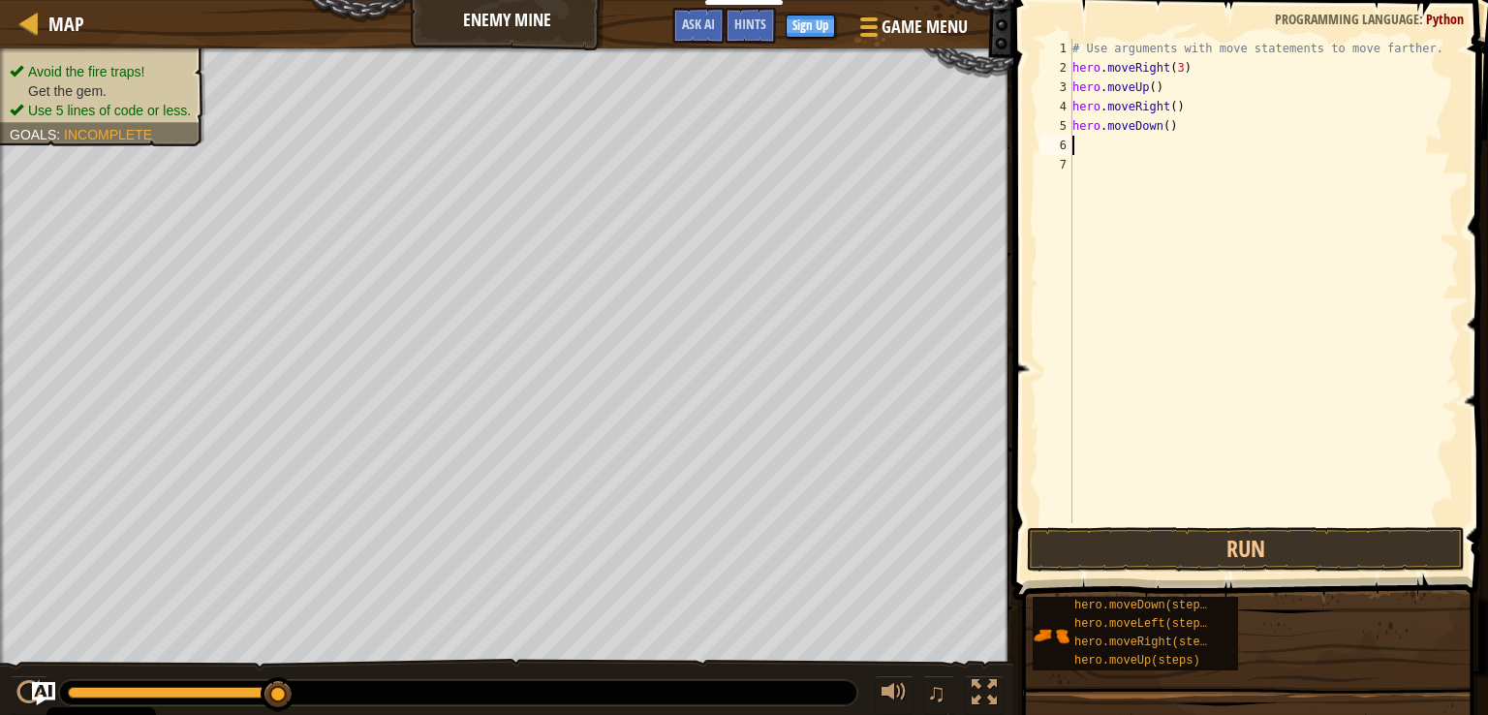
scroll to position [9, 0]
click at [1165, 128] on div "# Use arguments with move statements to move farther. hero . moveRight ( 3 ) he…" at bounding box center [1263, 300] width 390 height 523
click at [1162, 128] on div "# Use arguments with move statements to move farther. hero . moveRight ( 3 ) he…" at bounding box center [1263, 300] width 390 height 523
type textarea "hero.moveDown(3)"
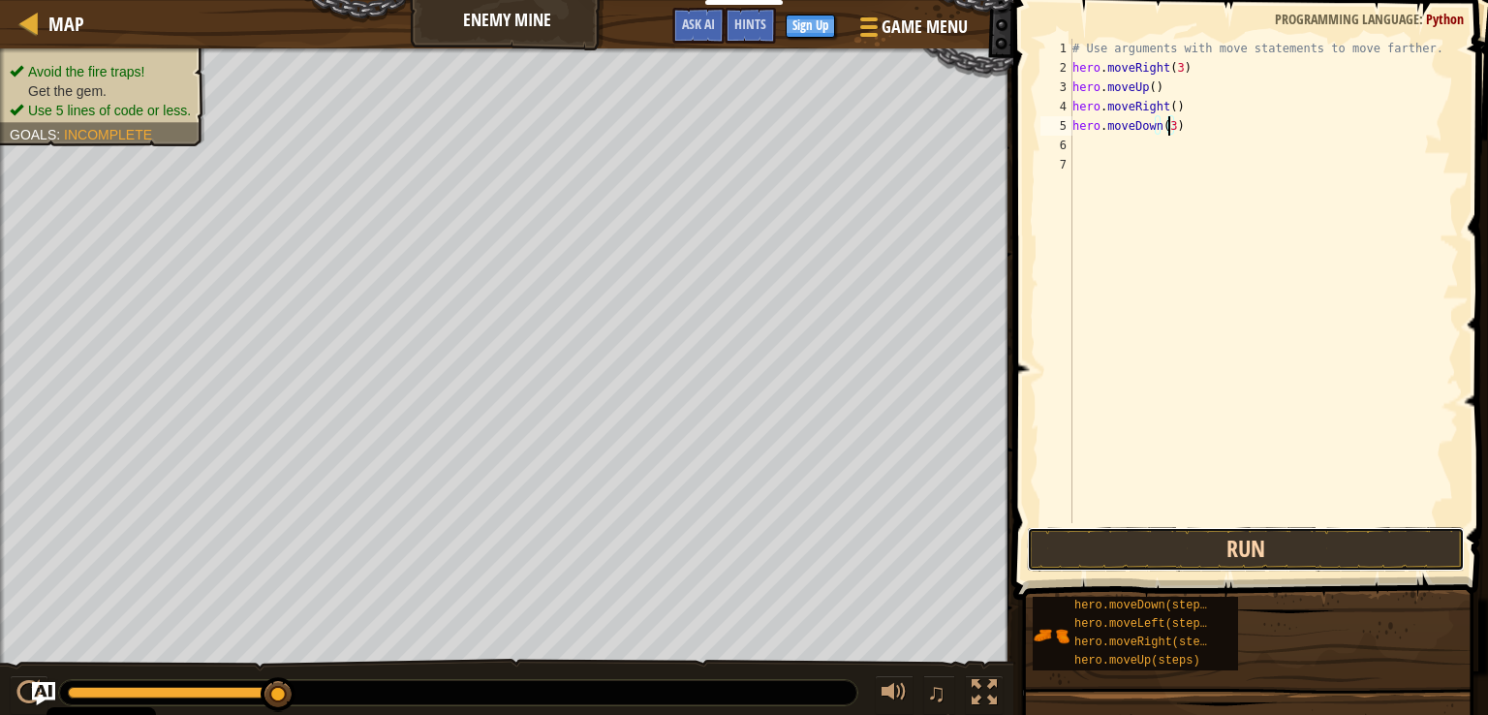
click at [1321, 548] on button "Run" at bounding box center [1246, 549] width 438 height 45
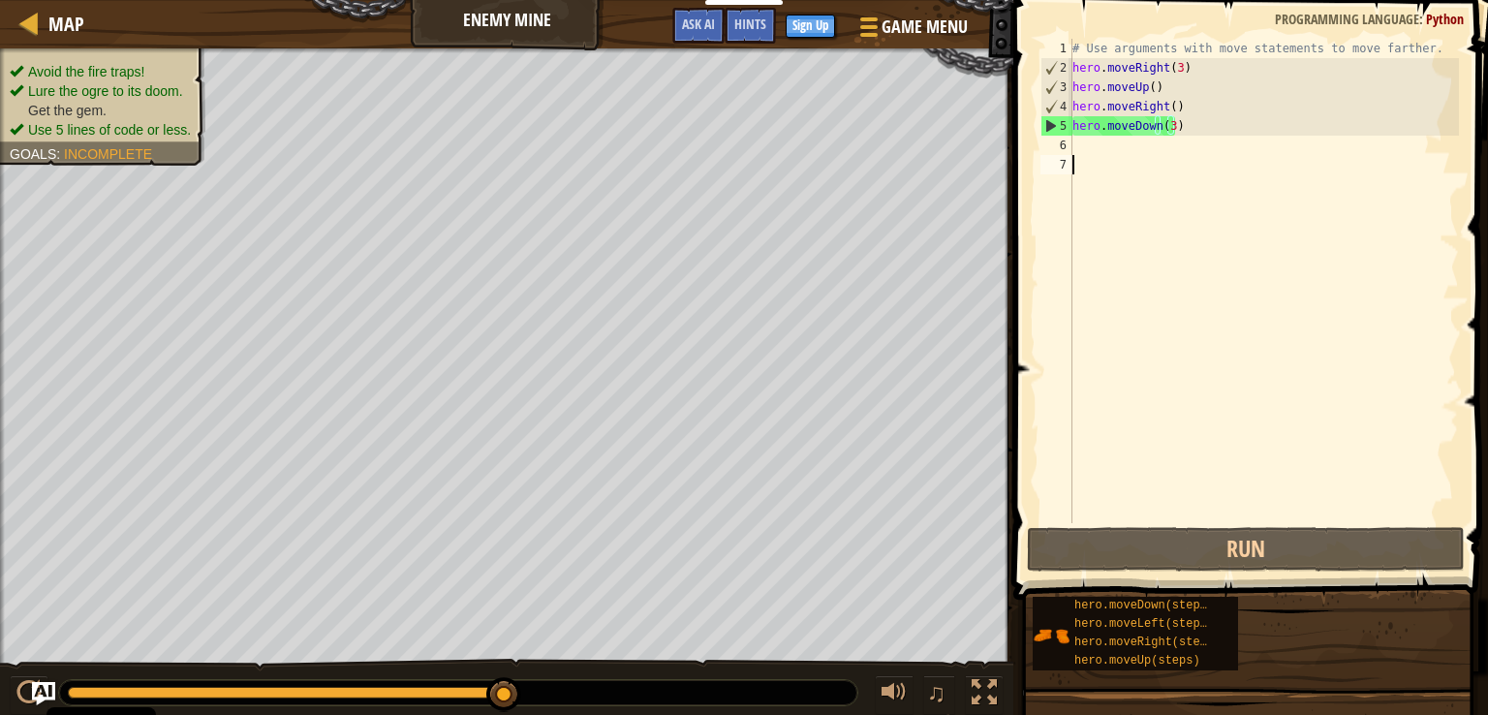
click at [1189, 157] on div "# Use arguments with move statements to move farther. hero . moveRight ( 3 ) he…" at bounding box center [1263, 300] width 390 height 523
click at [1177, 140] on div "# Use arguments with move statements to move farther. hero . moveRight ( 3 ) he…" at bounding box center [1263, 300] width 390 height 523
paste textarea "hero.moveRight()"
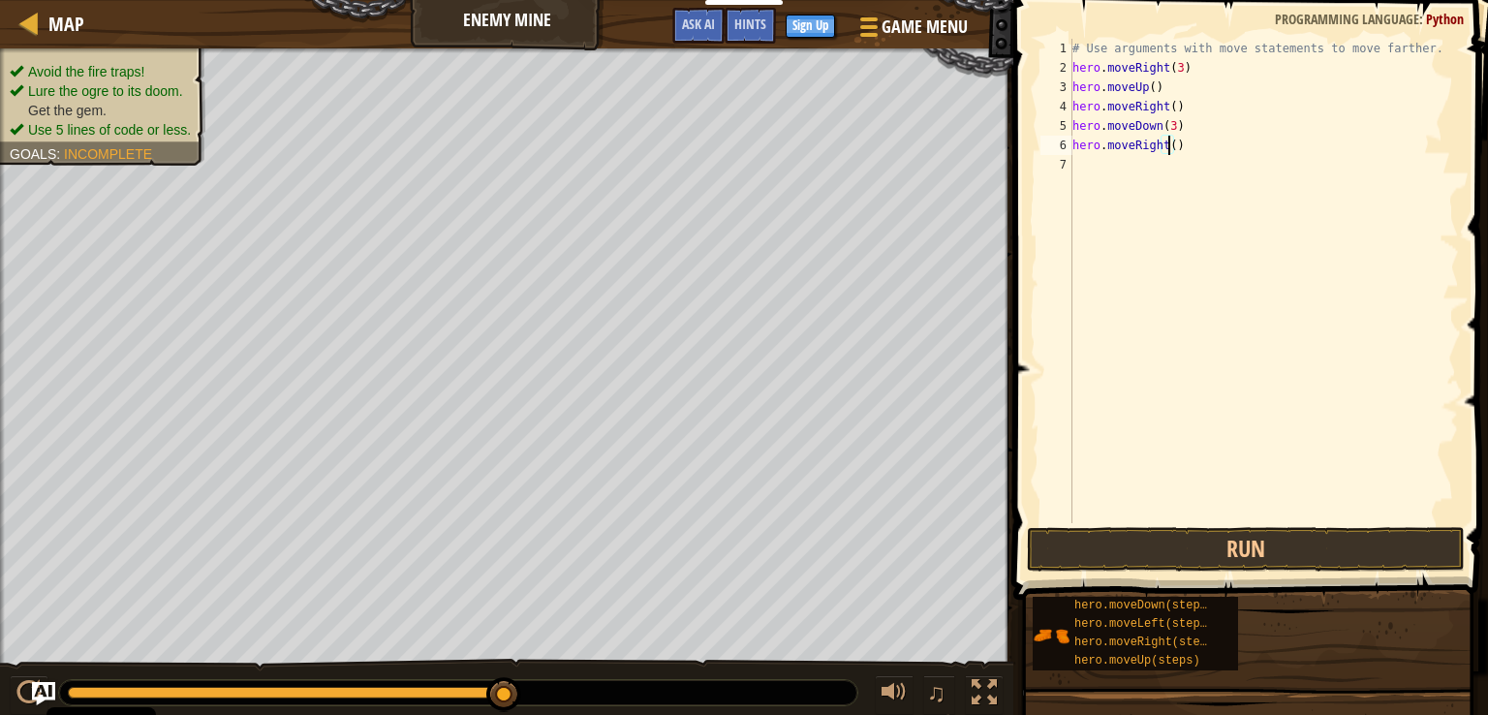
click at [1168, 146] on div "# Use arguments with move statements to move farther. hero . moveRight ( 3 ) he…" at bounding box center [1263, 300] width 390 height 523
type textarea "hero.moveRight(2)"
click at [1213, 549] on button "Run" at bounding box center [1246, 549] width 438 height 45
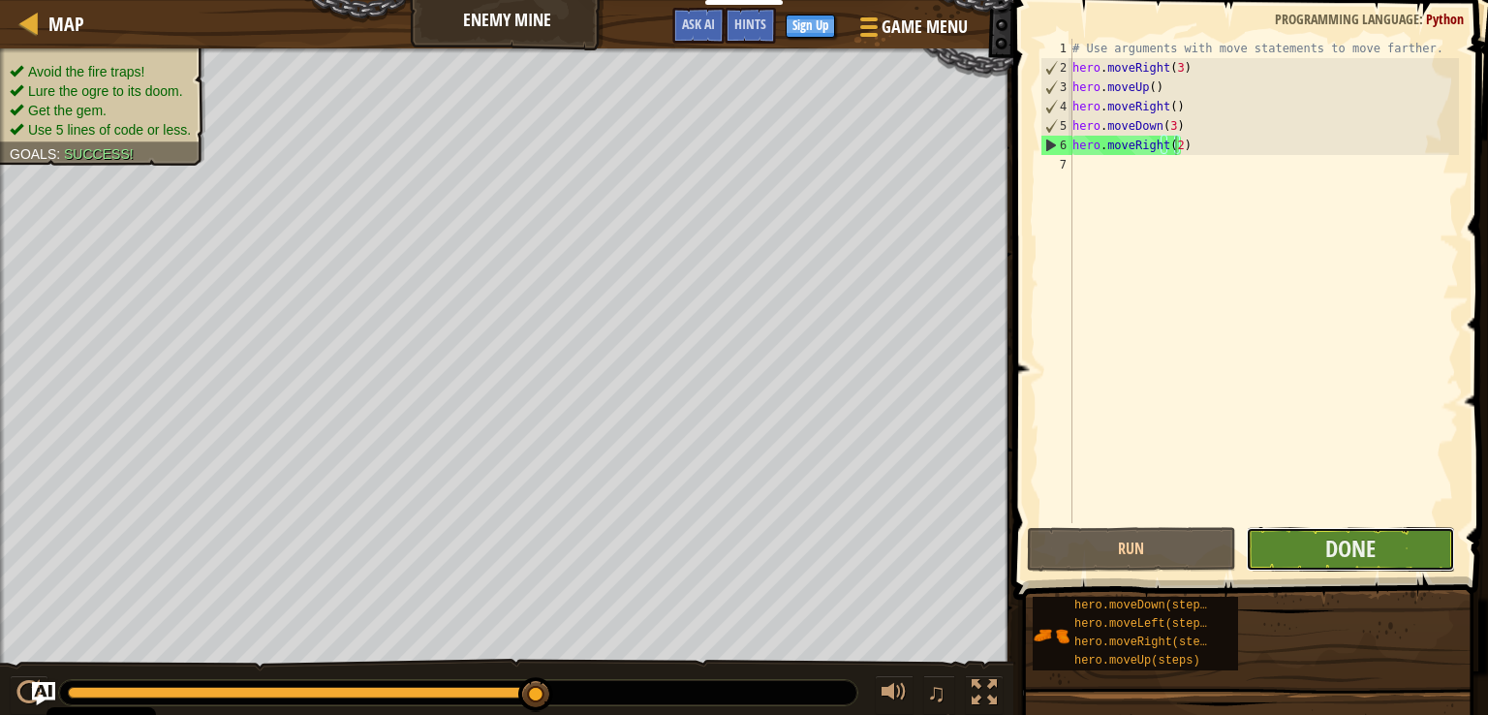
click at [1294, 550] on button "Done" at bounding box center [1350, 549] width 209 height 45
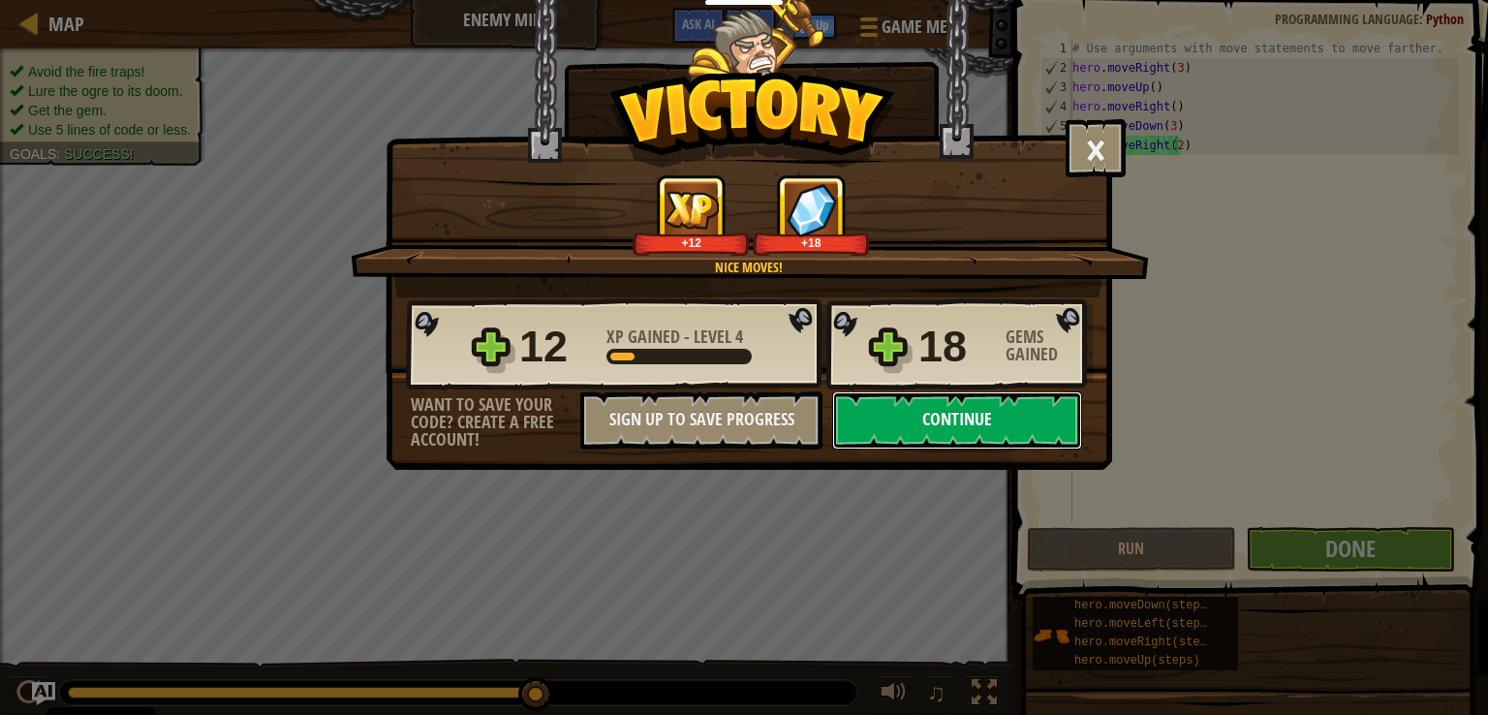
click at [955, 415] on button "Continue" at bounding box center [957, 420] width 250 height 58
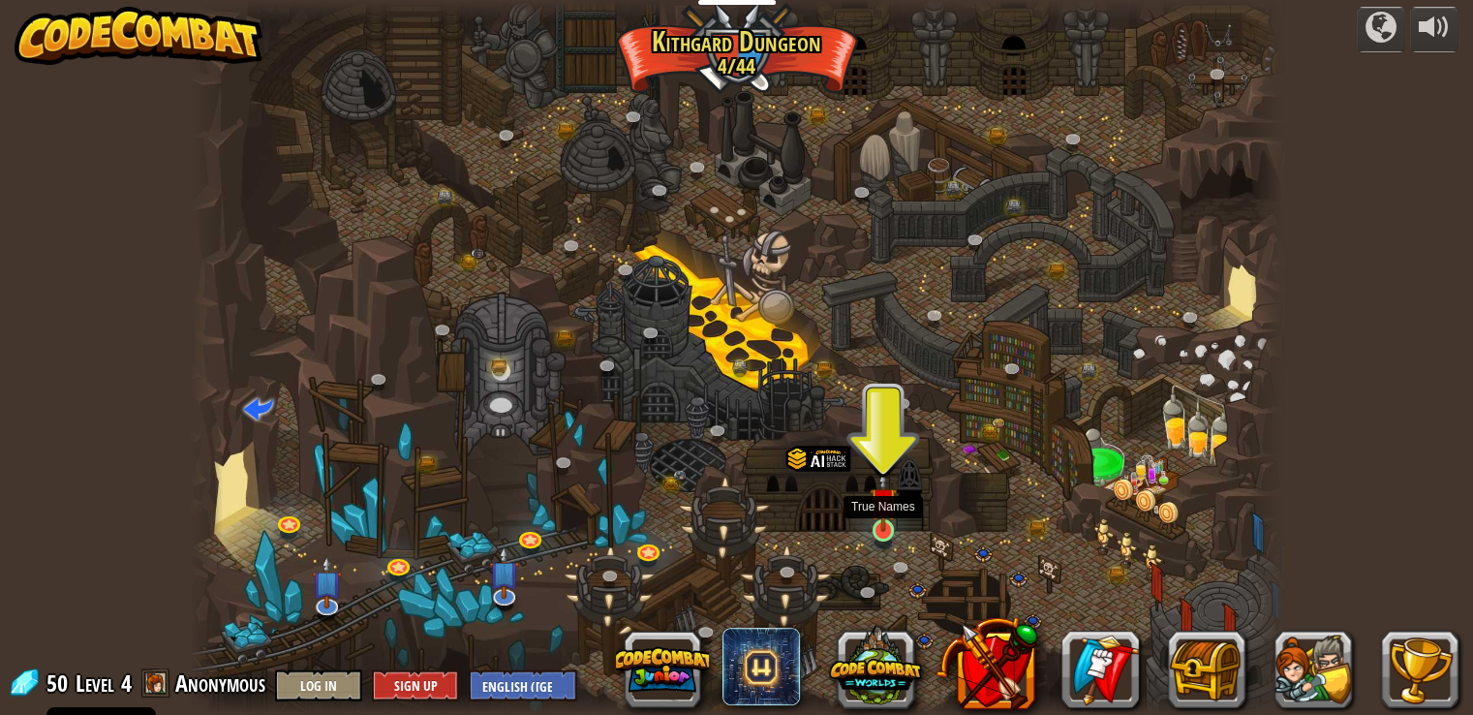
click at [881, 524] on img at bounding box center [883, 501] width 27 height 63
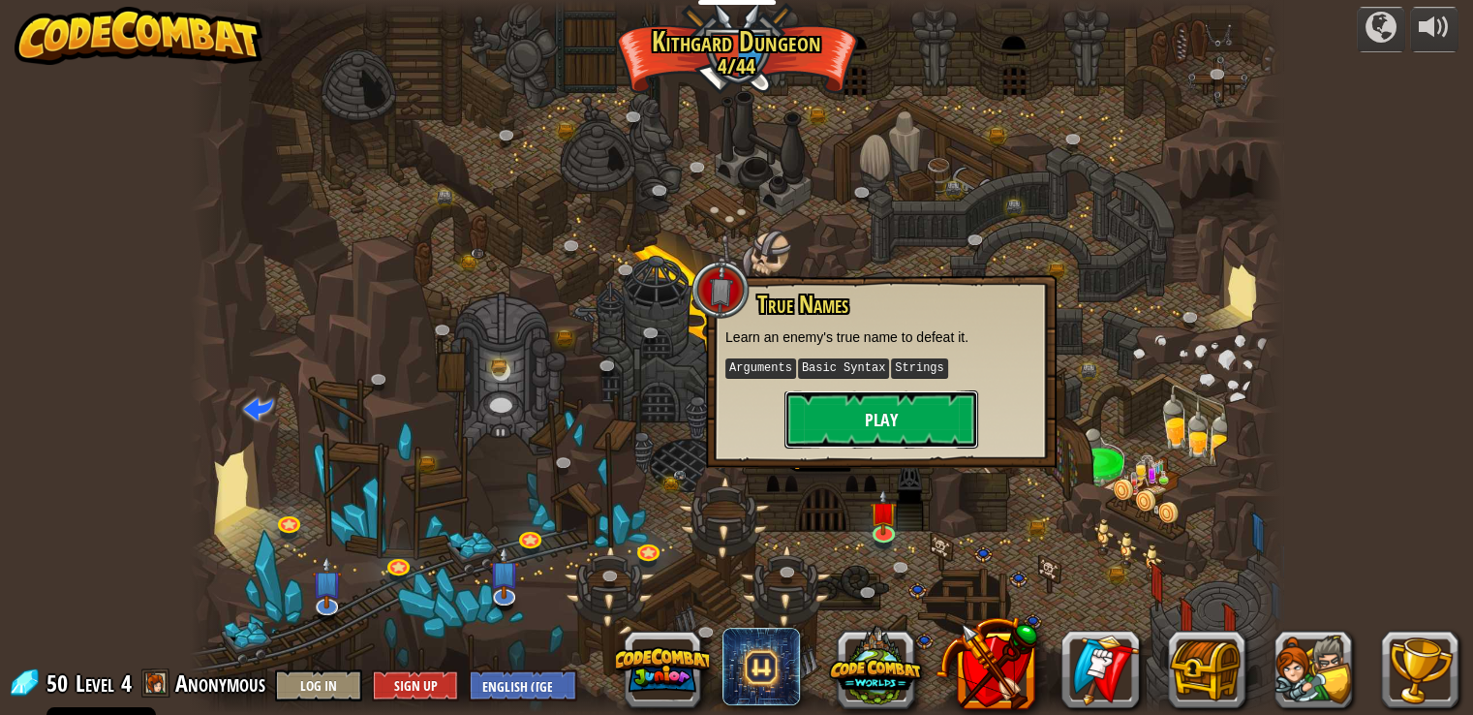
click at [868, 429] on button "Play" at bounding box center [881, 419] width 194 height 58
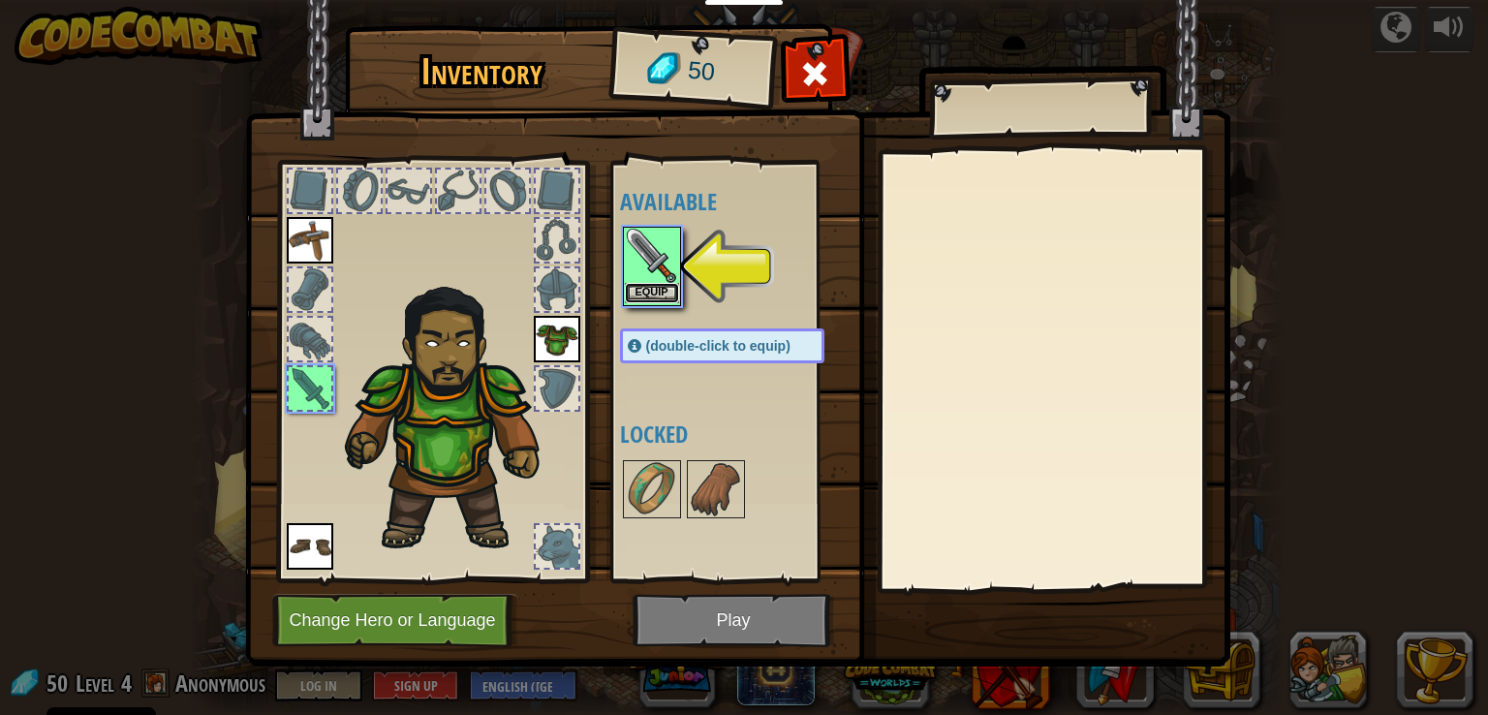
click at [667, 298] on button "Equip" at bounding box center [652, 293] width 54 height 20
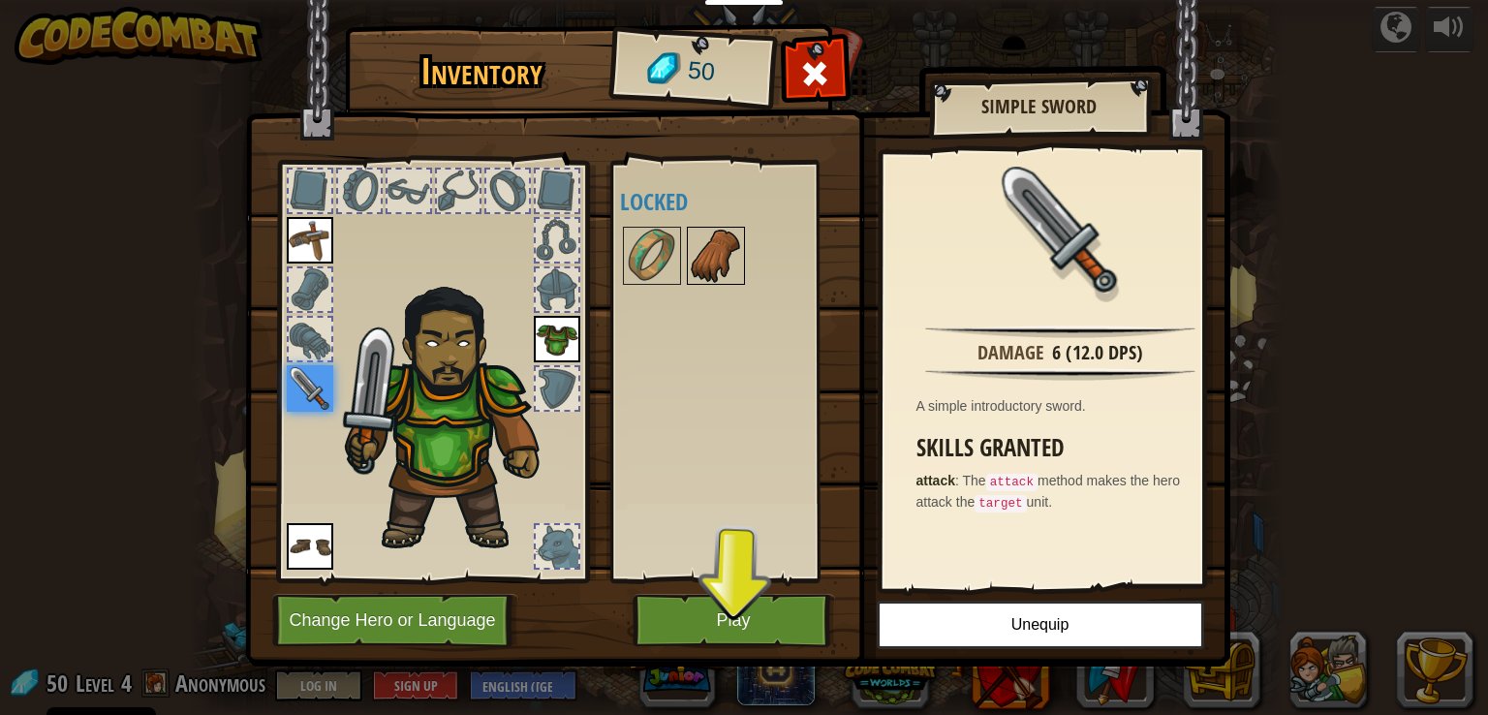
click at [706, 240] on img at bounding box center [716, 256] width 54 height 54
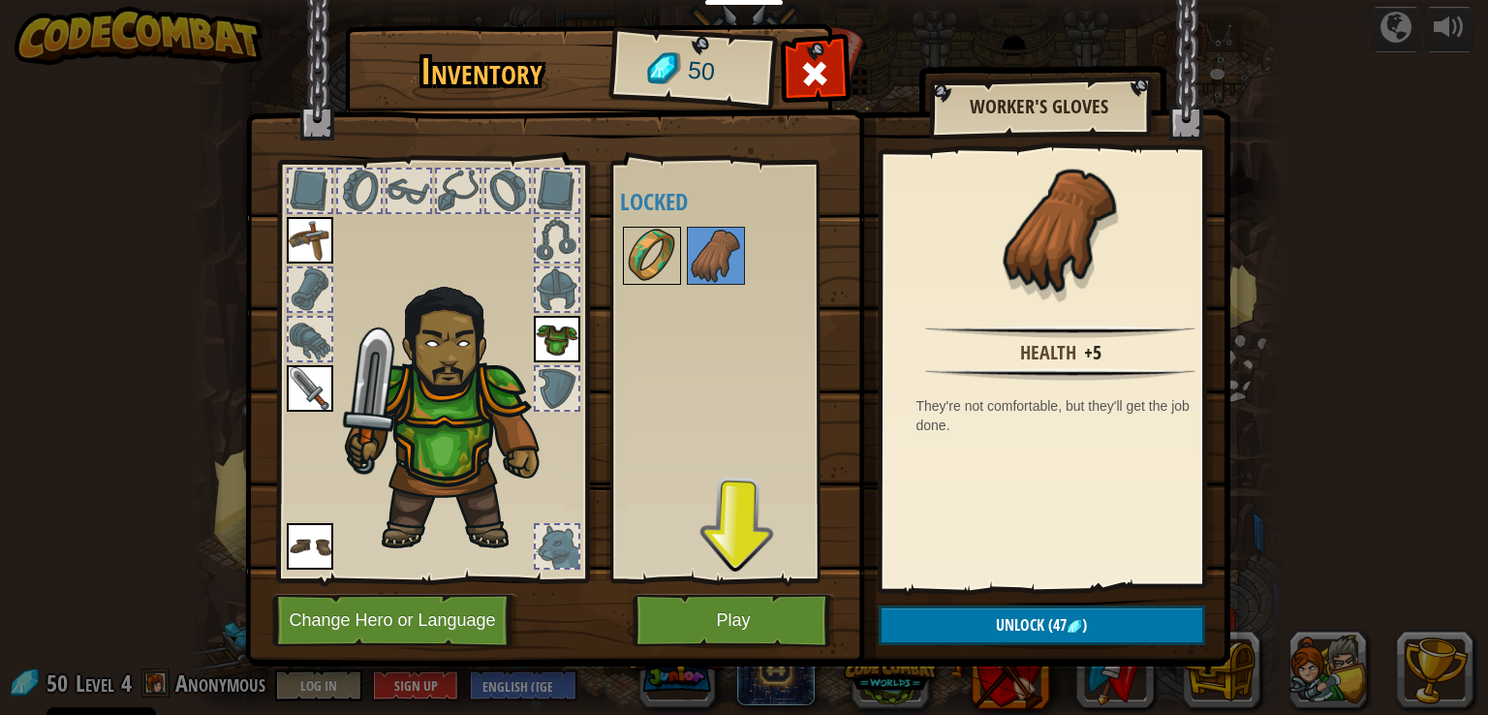
click at [666, 247] on img at bounding box center [652, 256] width 54 height 54
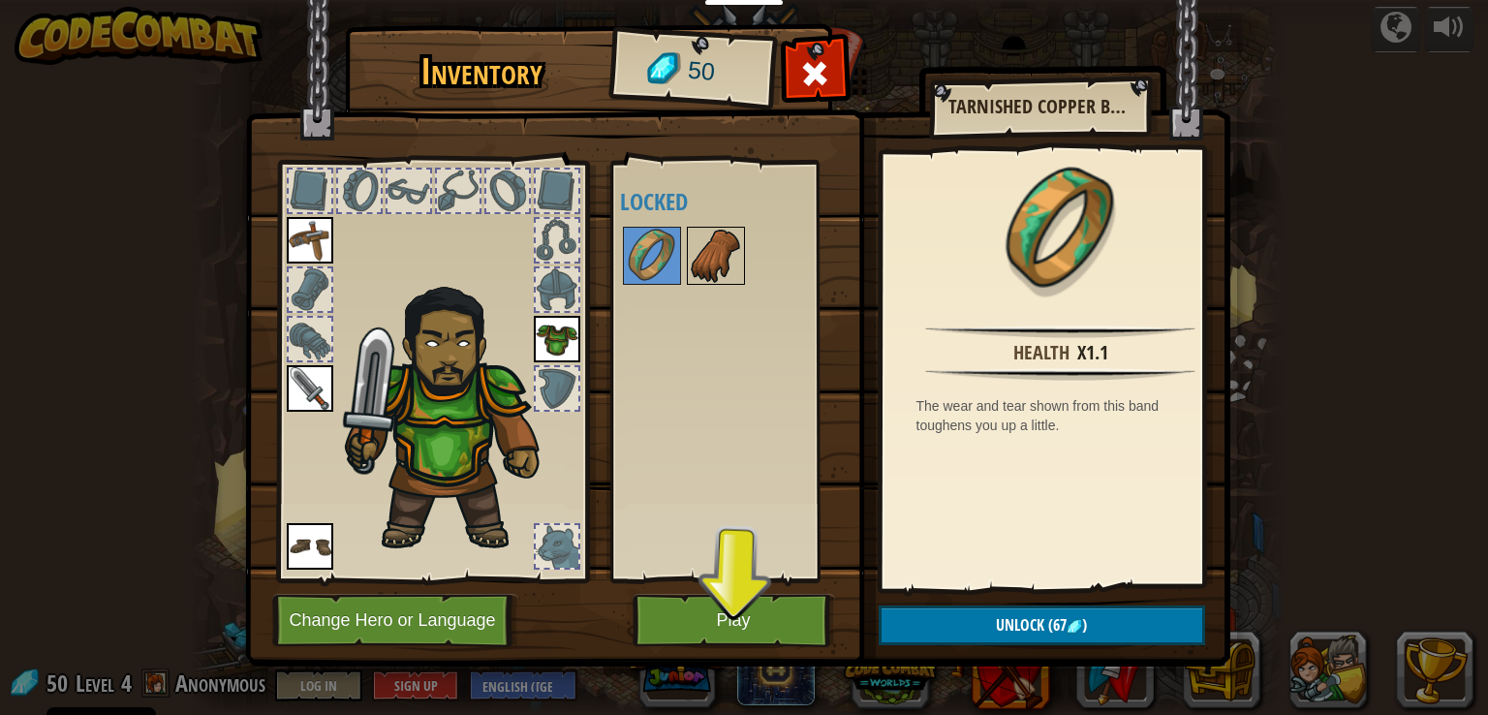
click at [719, 240] on img at bounding box center [716, 256] width 54 height 54
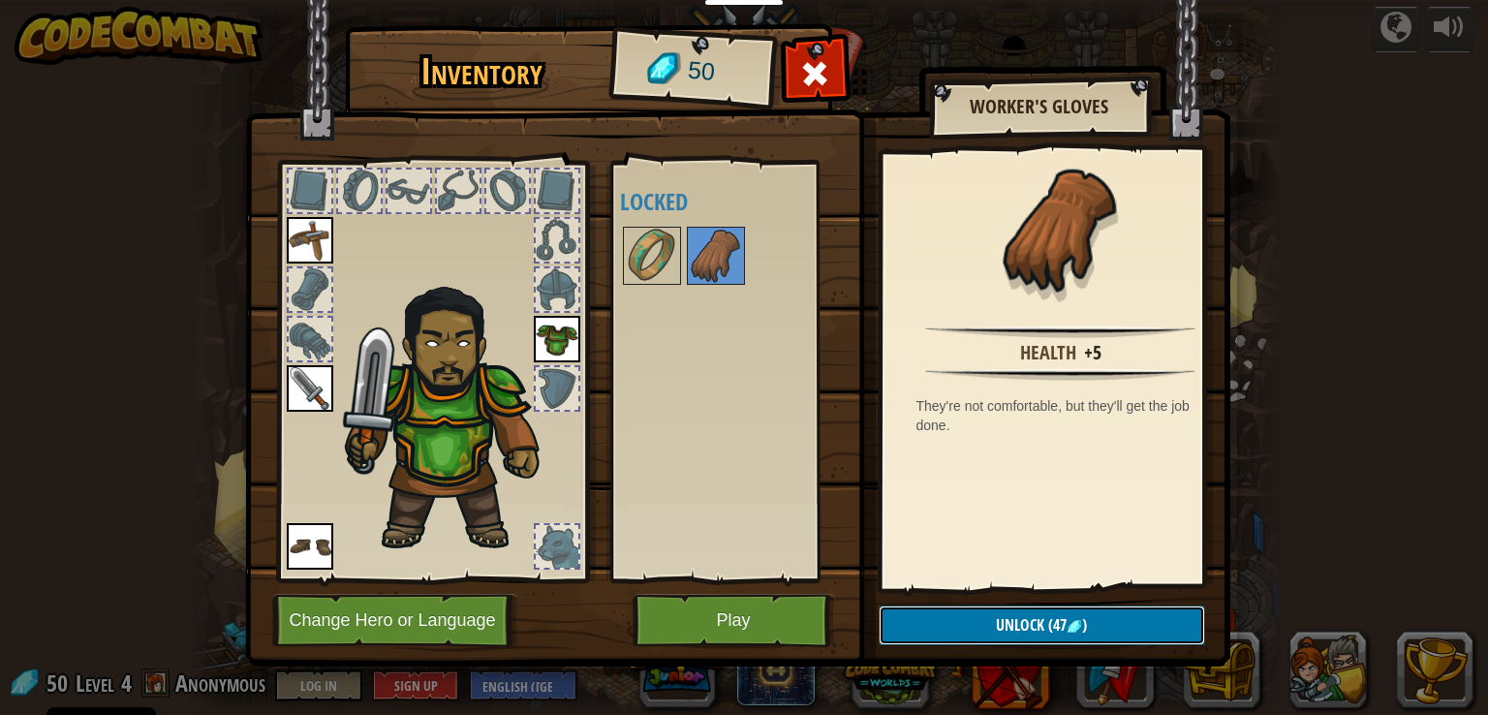
click at [1048, 609] on button "Unlock (47 )" at bounding box center [1041, 625] width 326 height 40
click at [1035, 630] on button "Confirm" at bounding box center [1041, 625] width 326 height 40
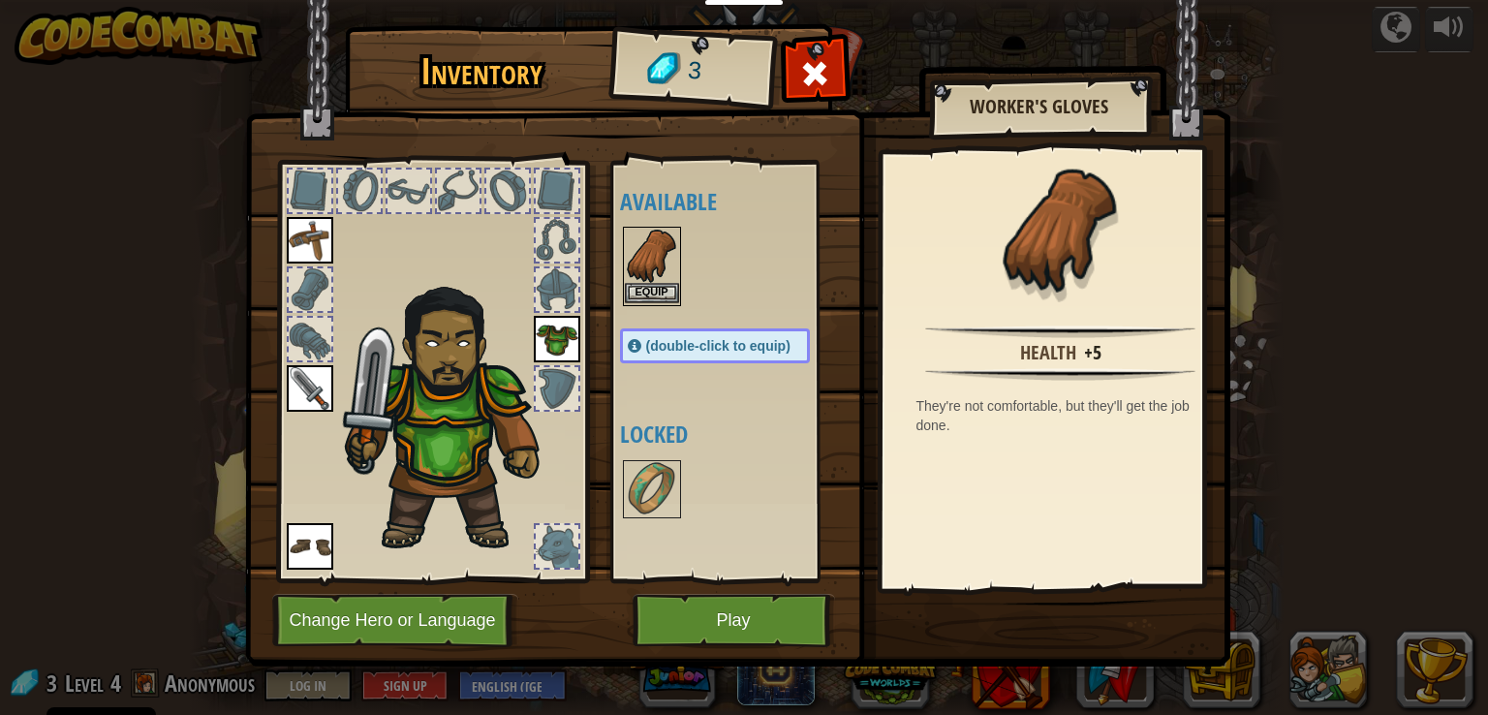
click at [664, 280] on img at bounding box center [652, 256] width 54 height 54
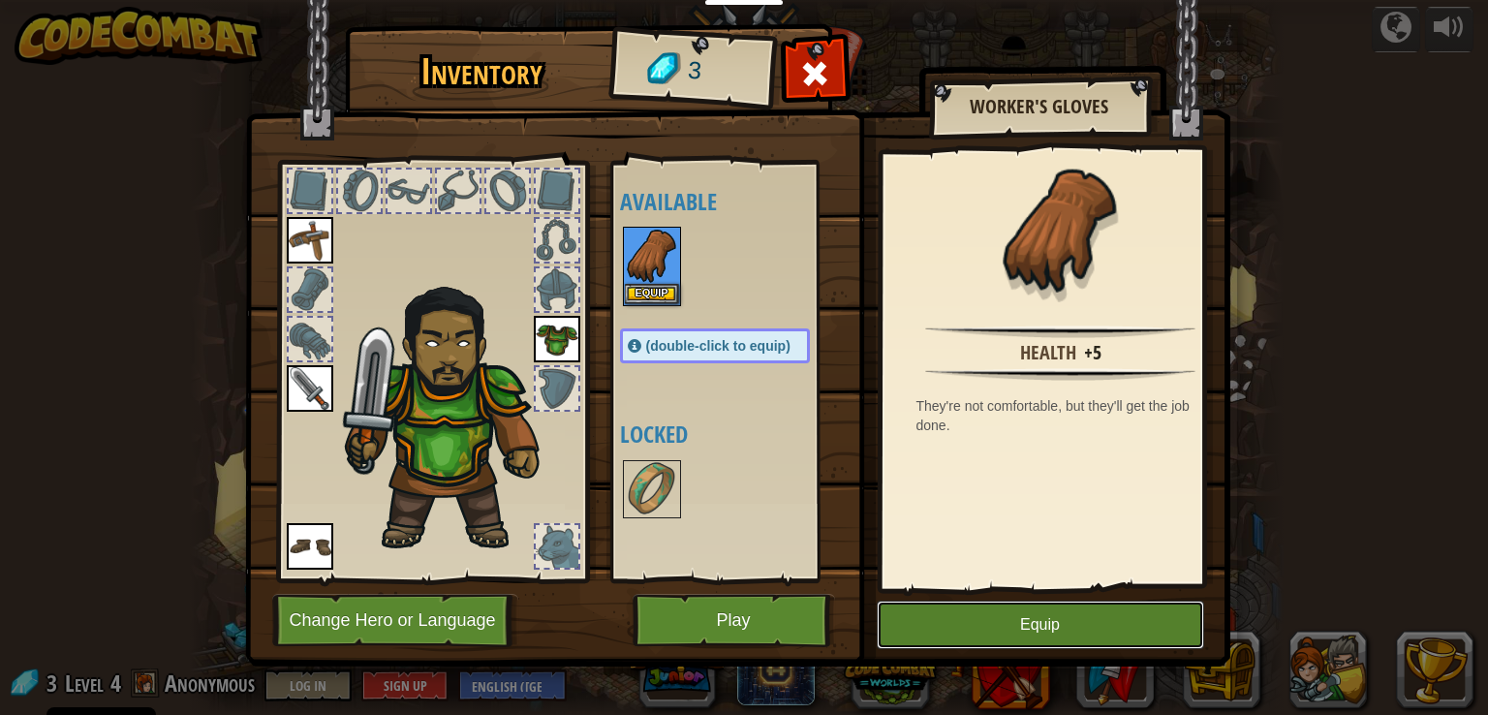
click at [1026, 625] on button "Equip" at bounding box center [1040, 624] width 327 height 48
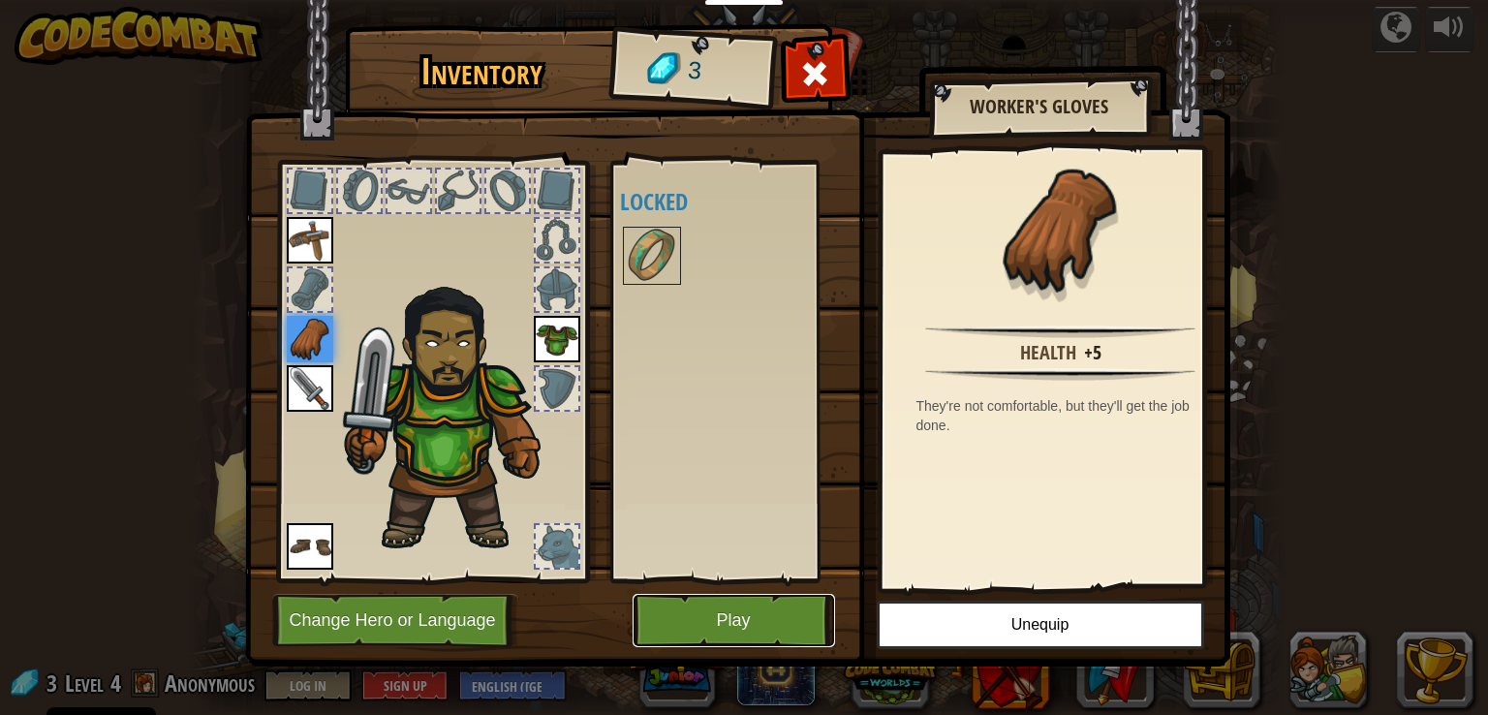
click at [757, 609] on button "Play" at bounding box center [733, 620] width 202 height 53
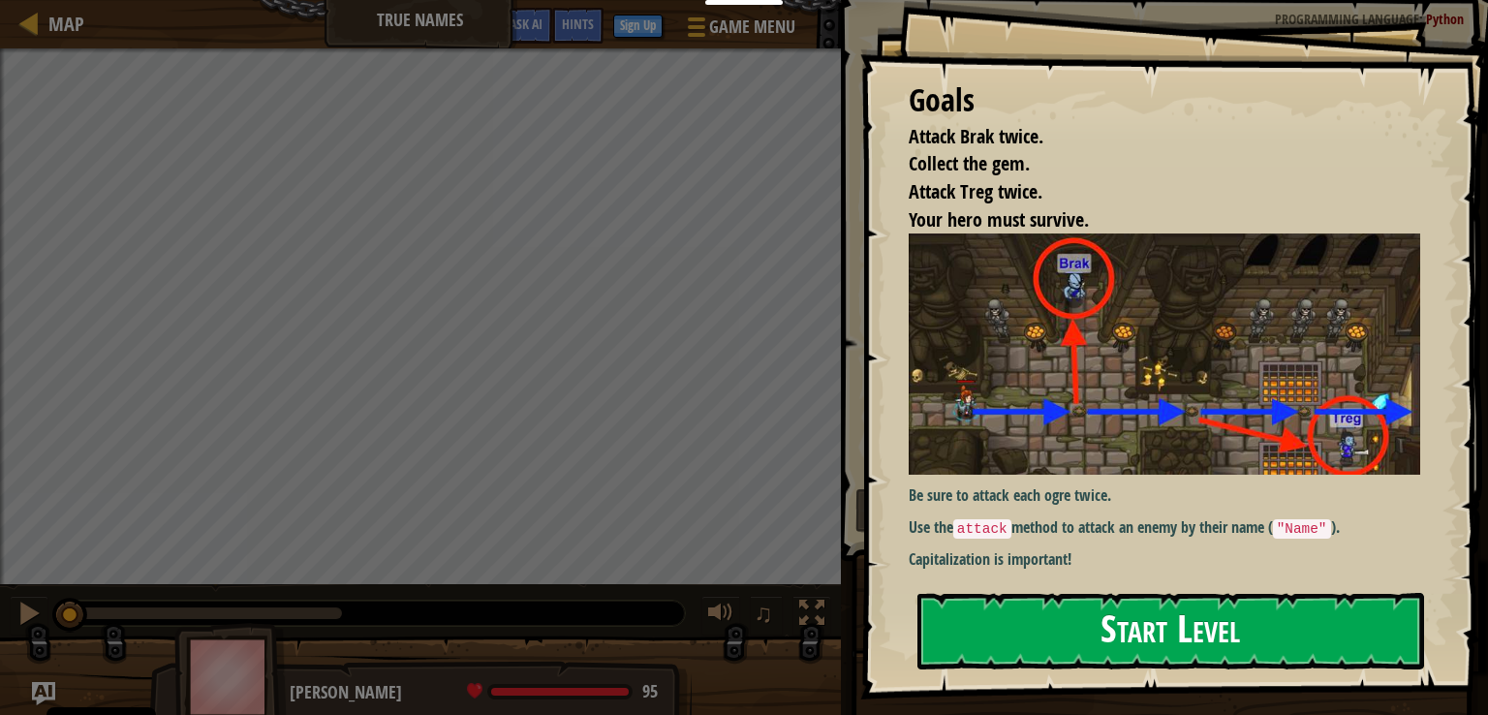
click at [1042, 621] on button "Start Level" at bounding box center [1170, 631] width 507 height 77
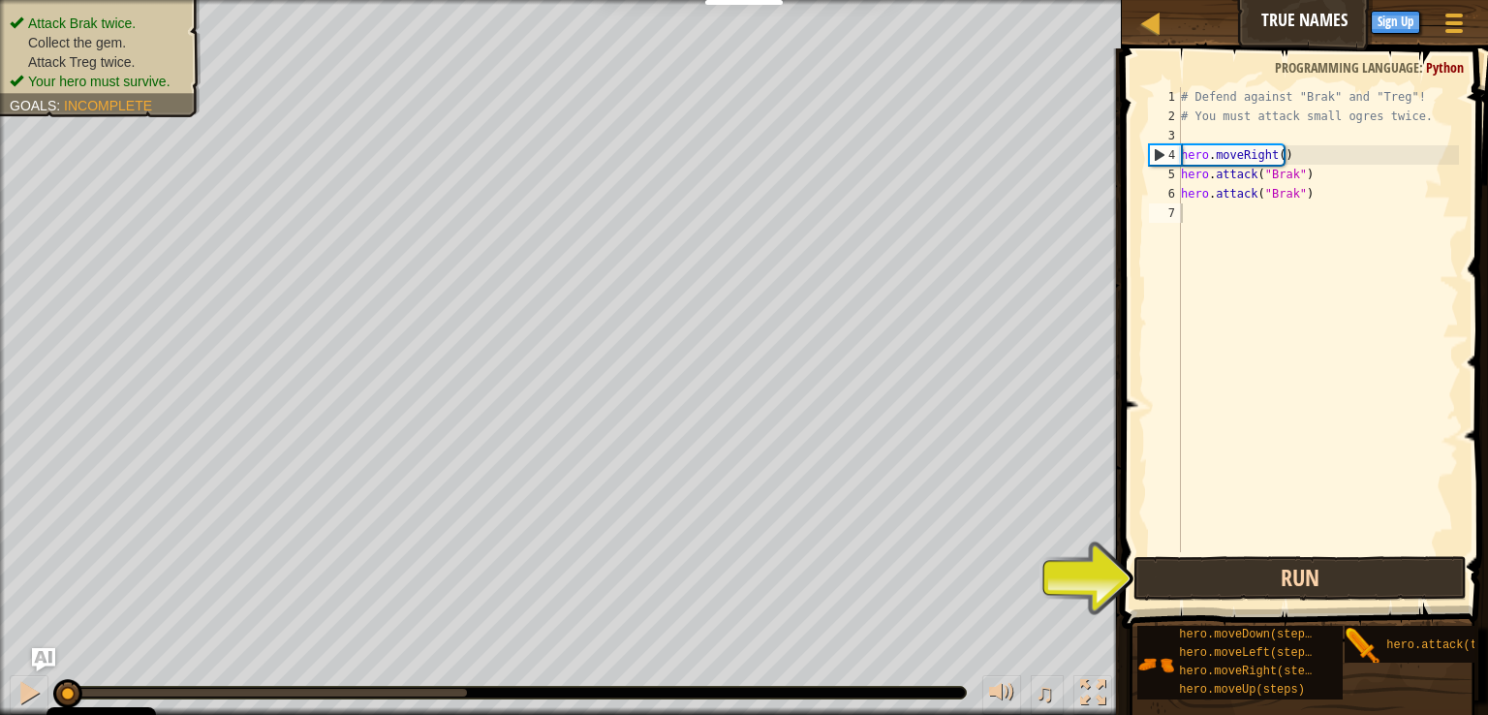
drag, startPoint x: 1273, startPoint y: 554, endPoint x: 1278, endPoint y: 567, distance: 13.9
click at [1273, 563] on div "1 2 3 4 5 6 7 # Defend against "Brak" and "Treg"! # You must attack small ogres…" at bounding box center [1302, 376] width 372 height 637
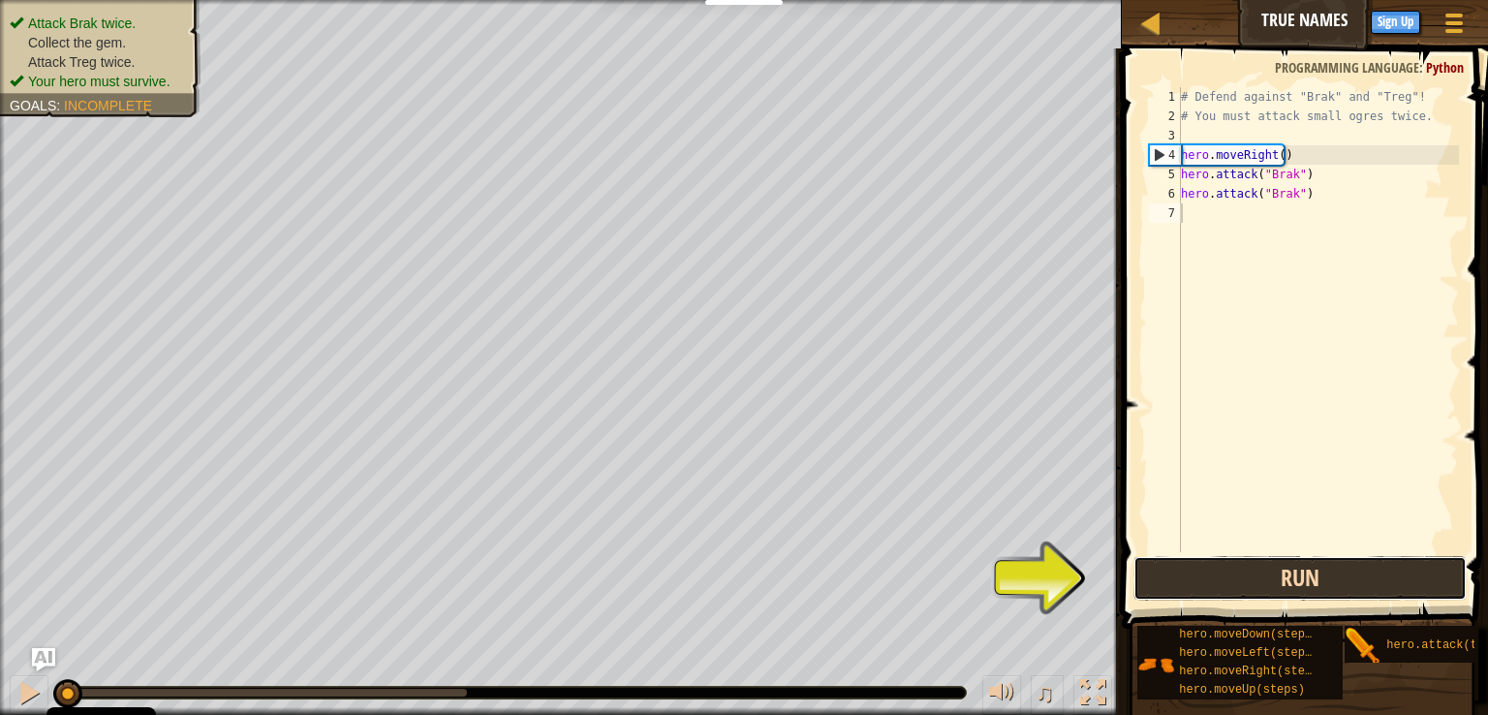
click at [1278, 567] on button "Run" at bounding box center [1299, 578] width 333 height 45
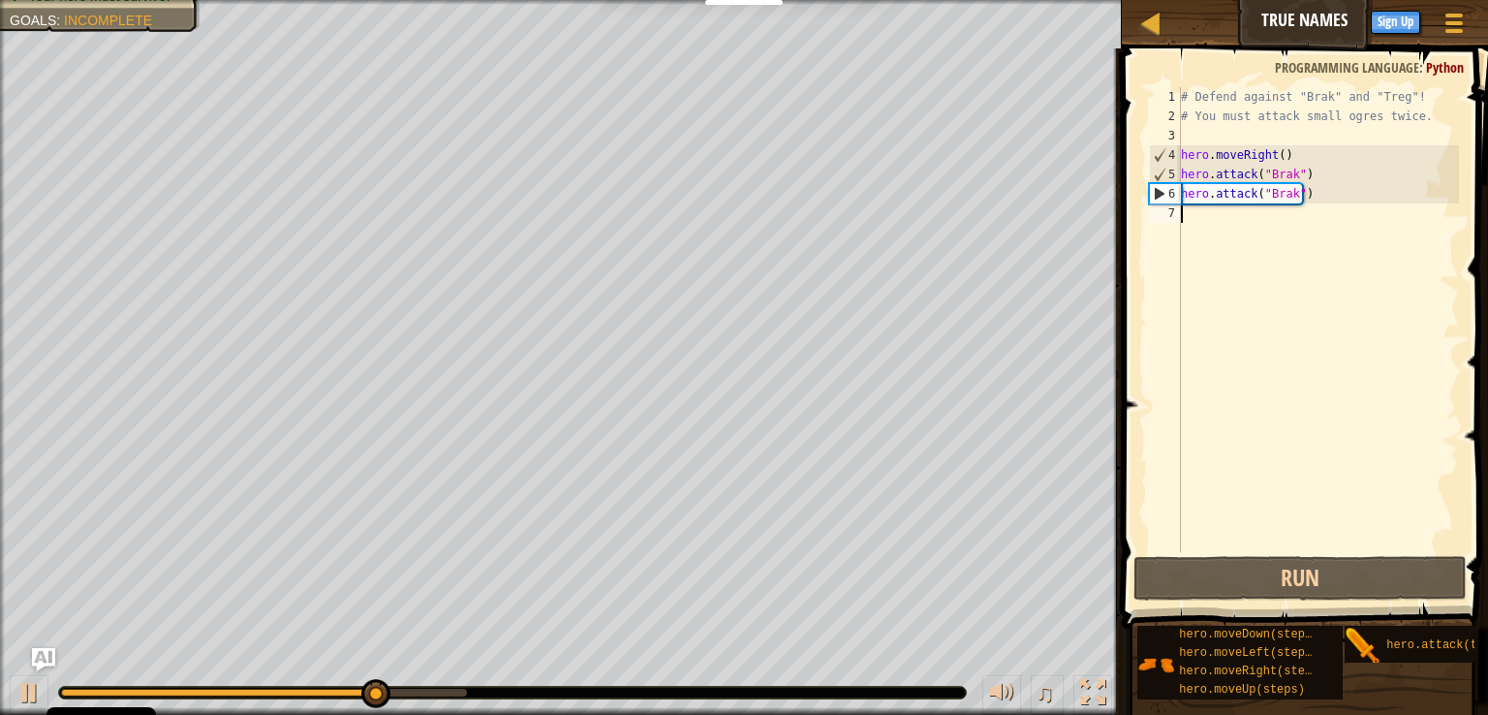
click at [1223, 229] on div "# Defend against "Brak" and "Treg"! # You must attack small ogres twice. hero .…" at bounding box center [1318, 339] width 282 height 504
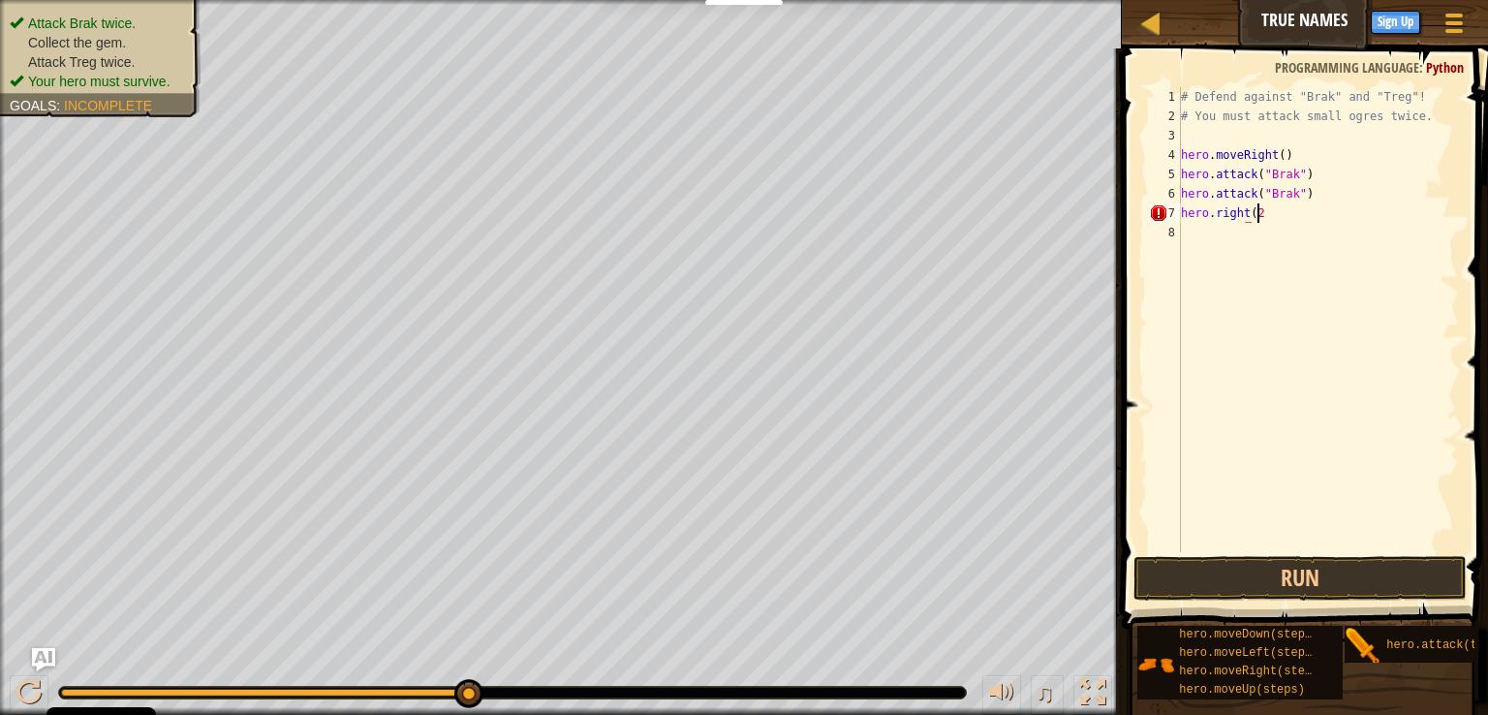
scroll to position [9, 5]
click at [1322, 579] on button "Run" at bounding box center [1299, 578] width 333 height 45
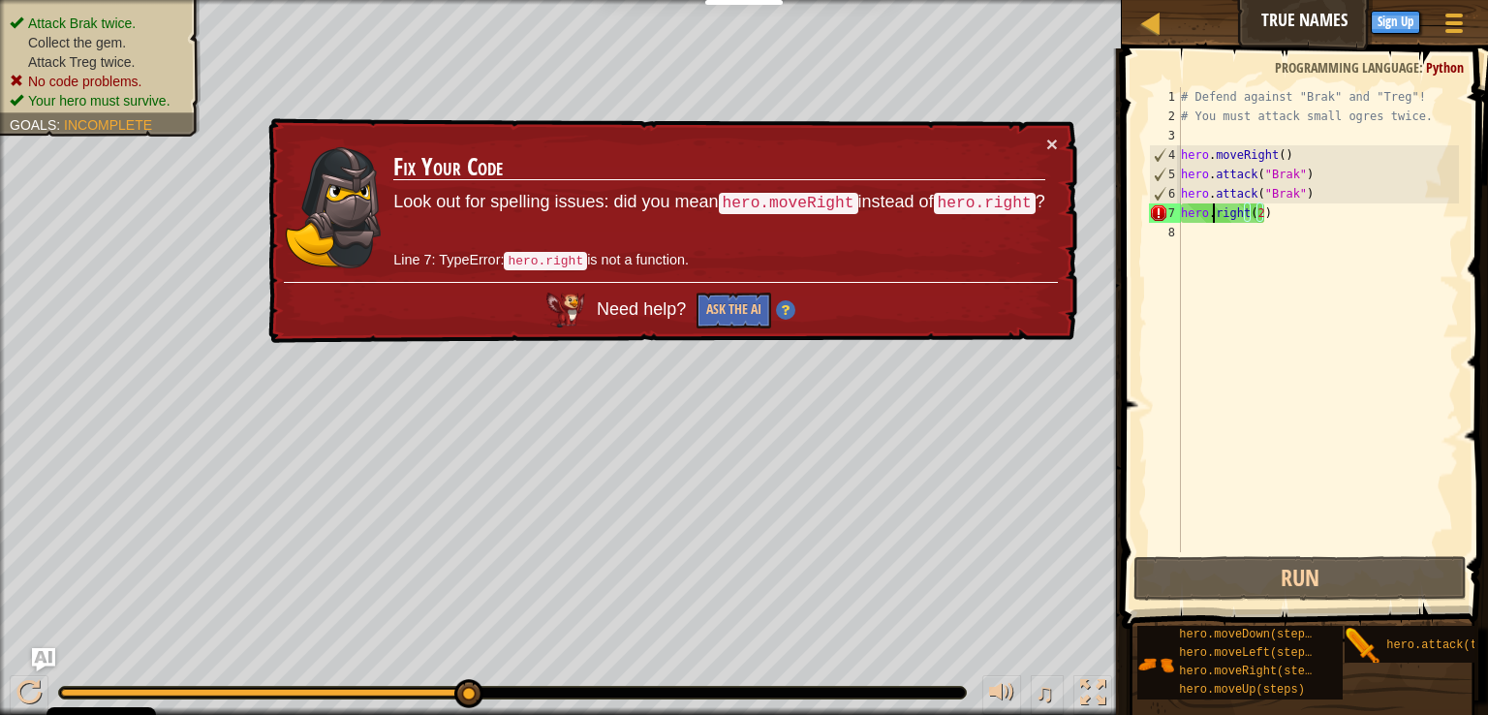
click at [1213, 220] on div "# Defend against "Brak" and "Treg"! # You must attack small ogres twice. hero .…" at bounding box center [1318, 339] width 282 height 504
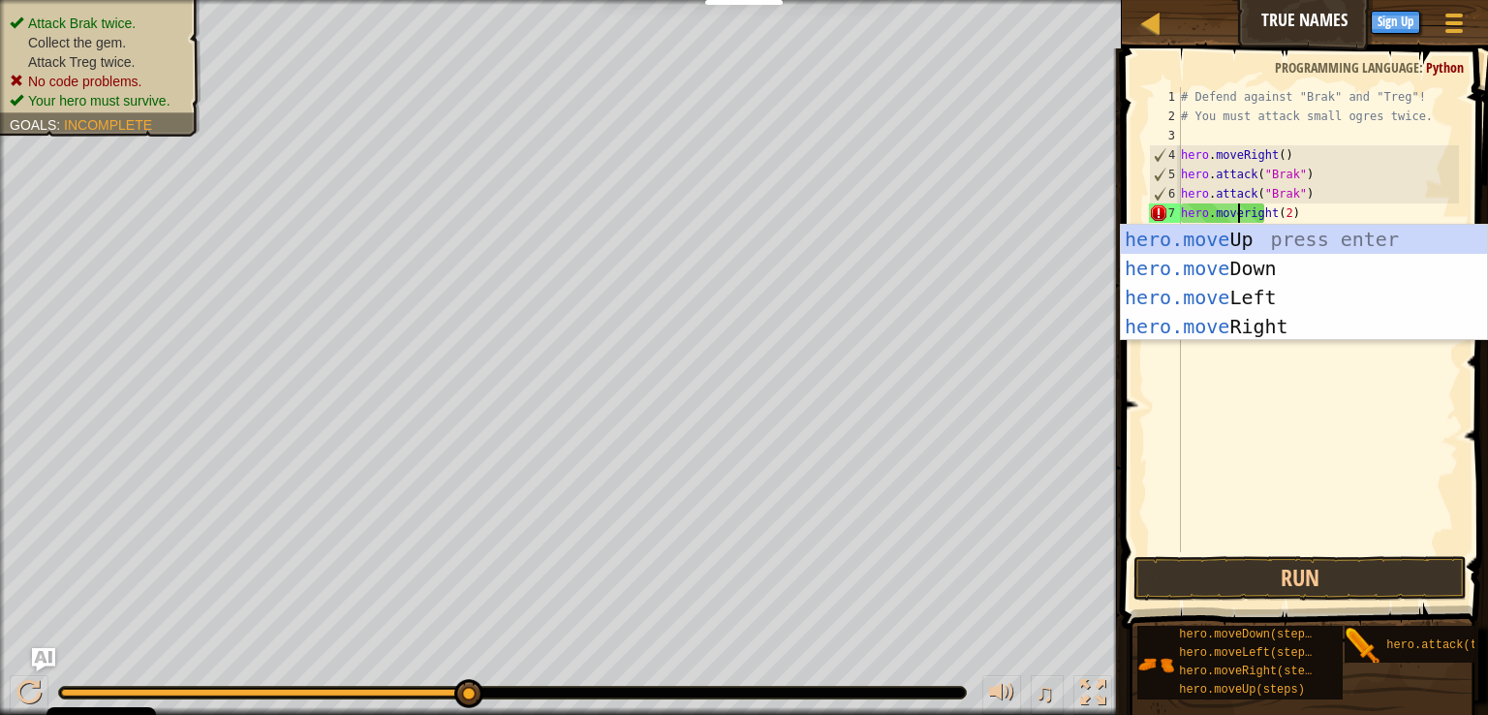
scroll to position [9, 4]
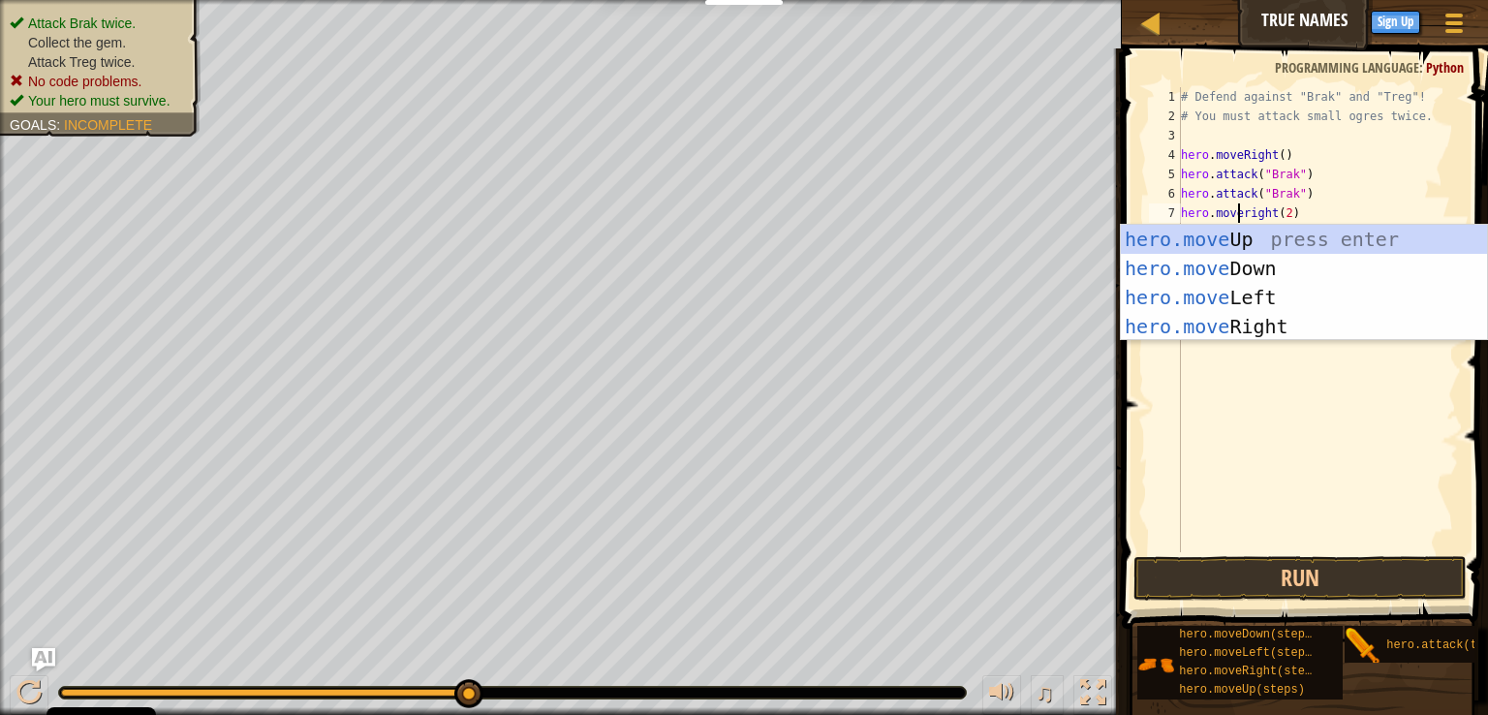
click at [1247, 214] on div "# Defend against "Brak" and "Treg"! # You must attack small ogres twice. hero .…" at bounding box center [1318, 339] width 282 height 504
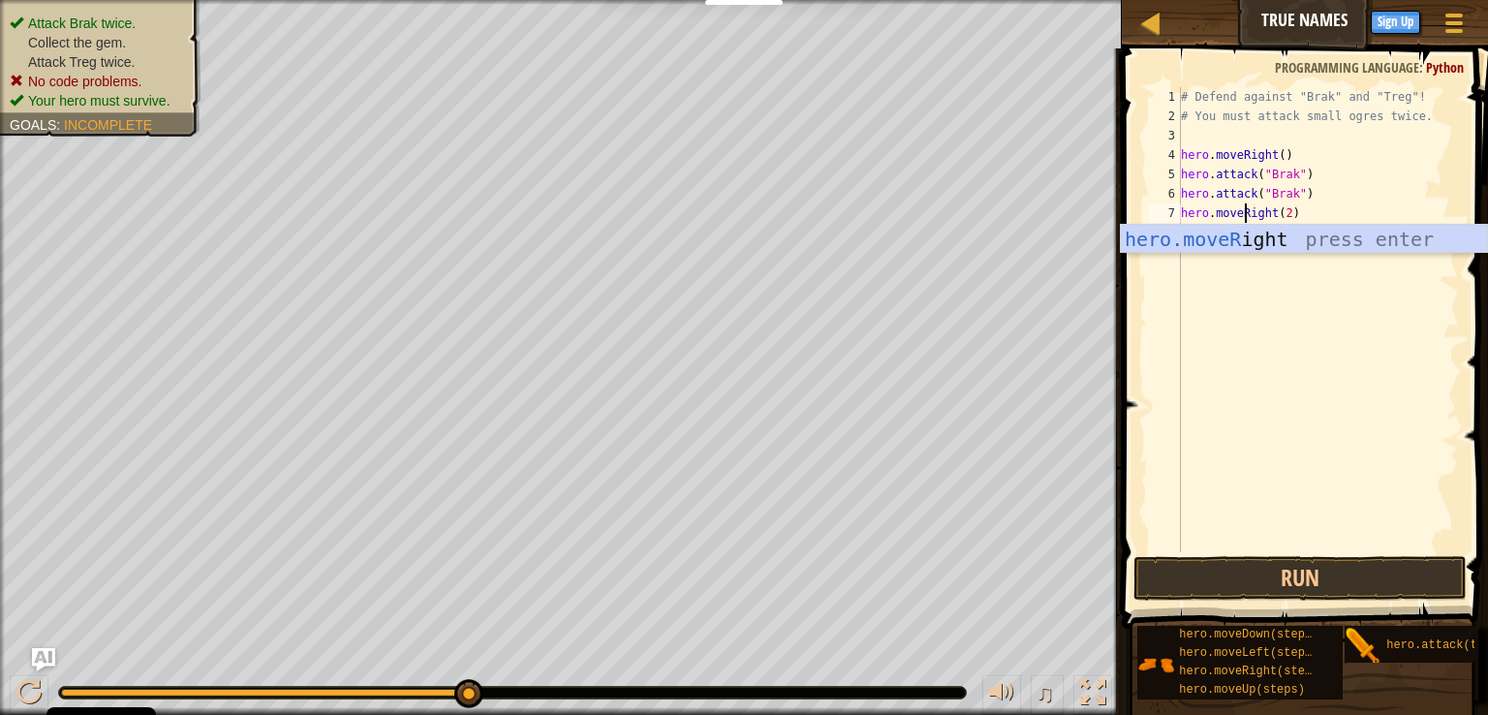
scroll to position [9, 5]
click at [1263, 590] on button "Run" at bounding box center [1299, 578] width 333 height 45
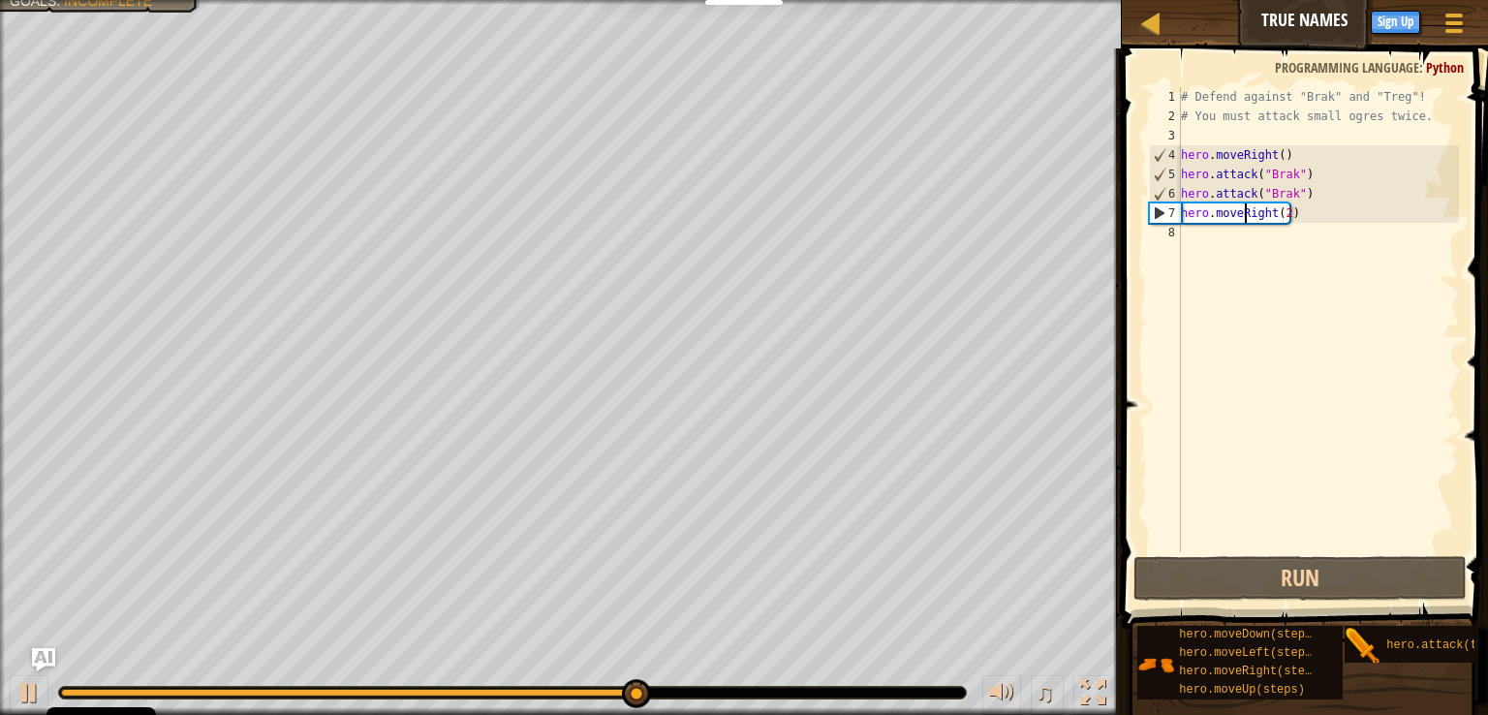
click at [1284, 210] on div "# Defend against "Brak" and "Treg"! # You must attack small ogres twice. hero .…" at bounding box center [1318, 339] width 282 height 504
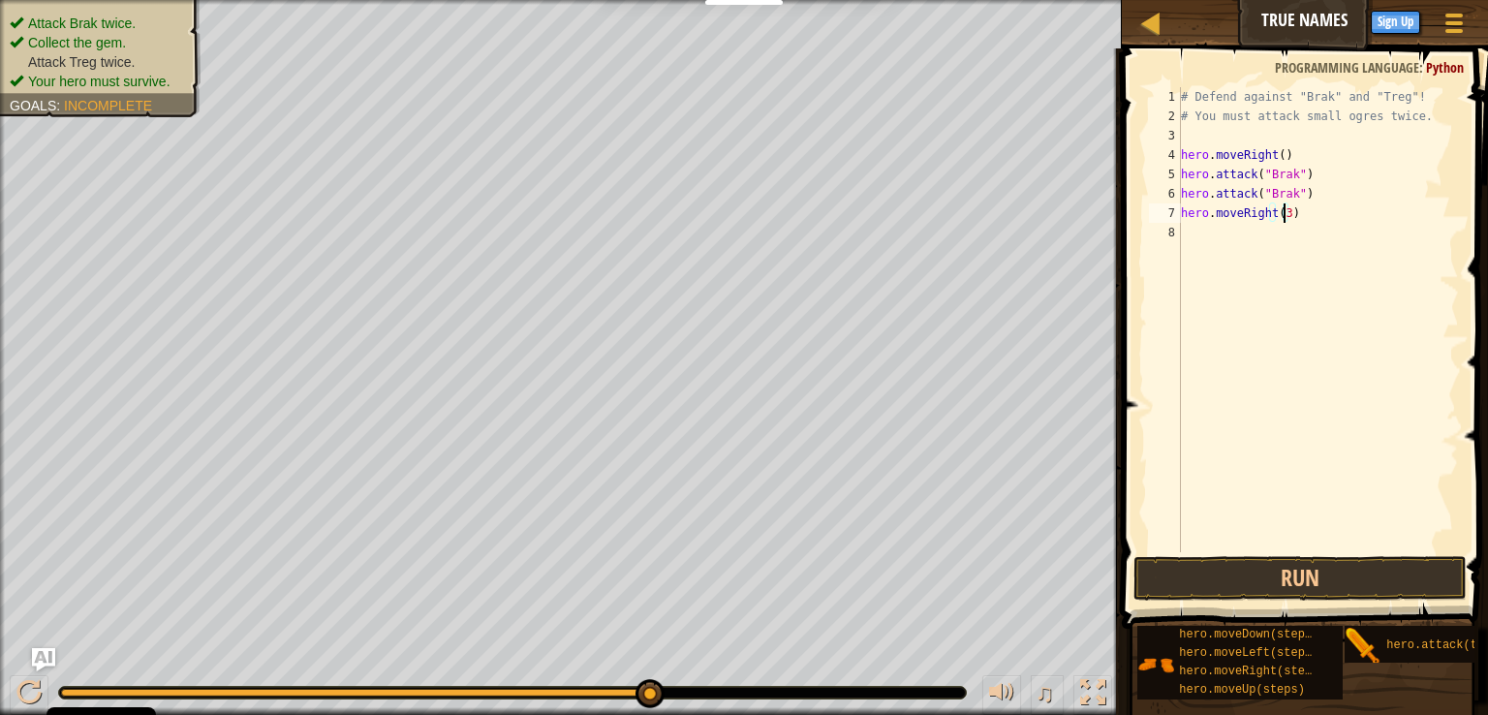
scroll to position [9, 8]
type textarea "hero.moveRight(3)"
click at [1287, 574] on button "Run" at bounding box center [1299, 578] width 333 height 45
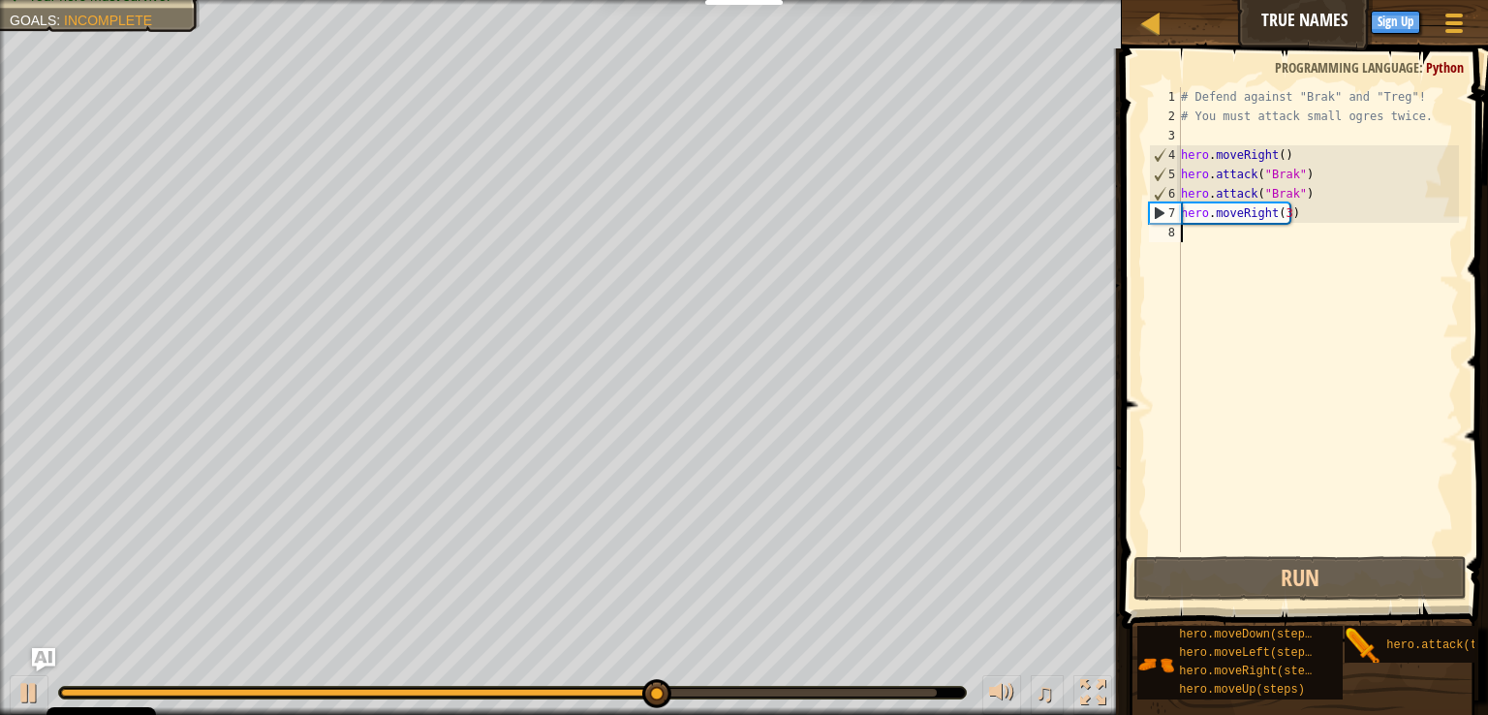
click at [1232, 245] on div "# Defend against "Brak" and "Treg"! # You must attack small ogres twice. hero .…" at bounding box center [1318, 339] width 282 height 504
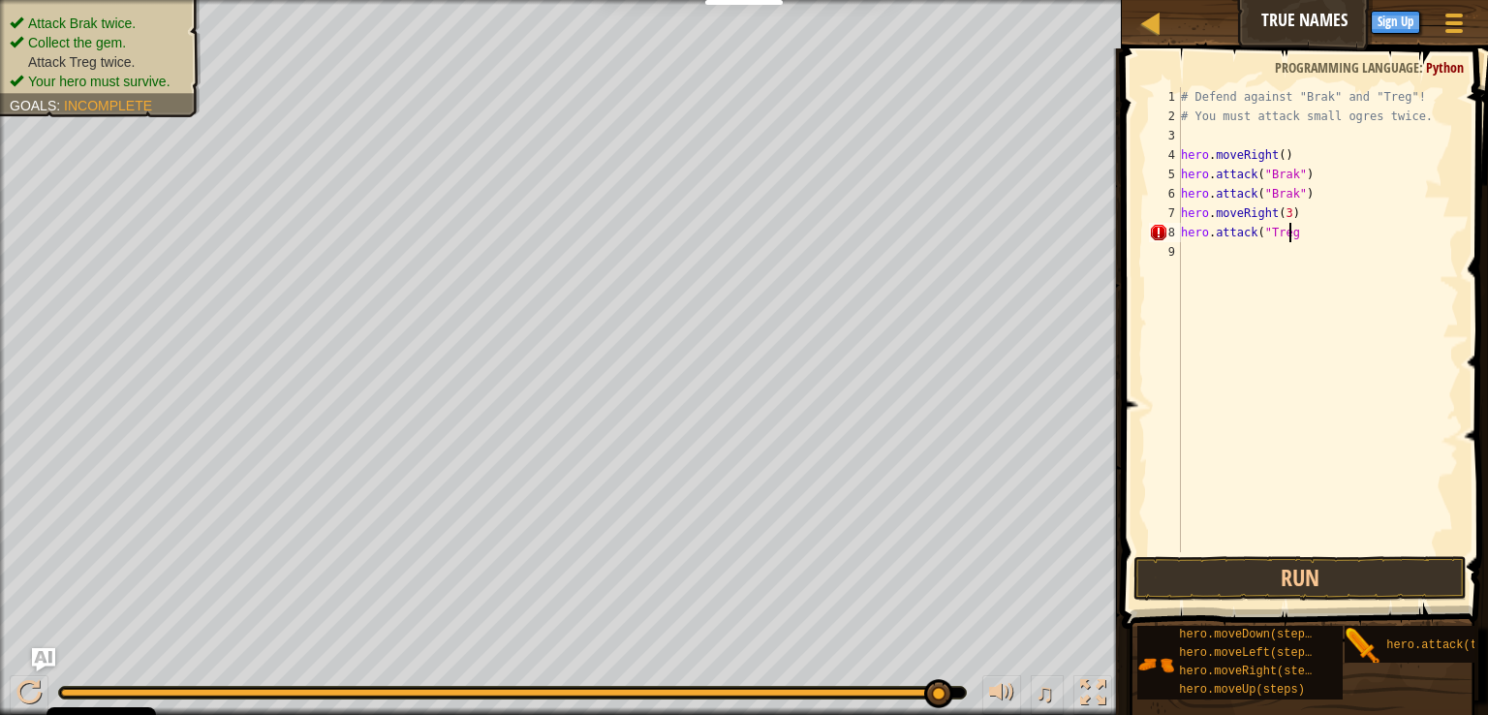
scroll to position [9, 8]
type textarea "hero.attack("Treg")"
click at [1283, 582] on button "Run" at bounding box center [1299, 578] width 333 height 45
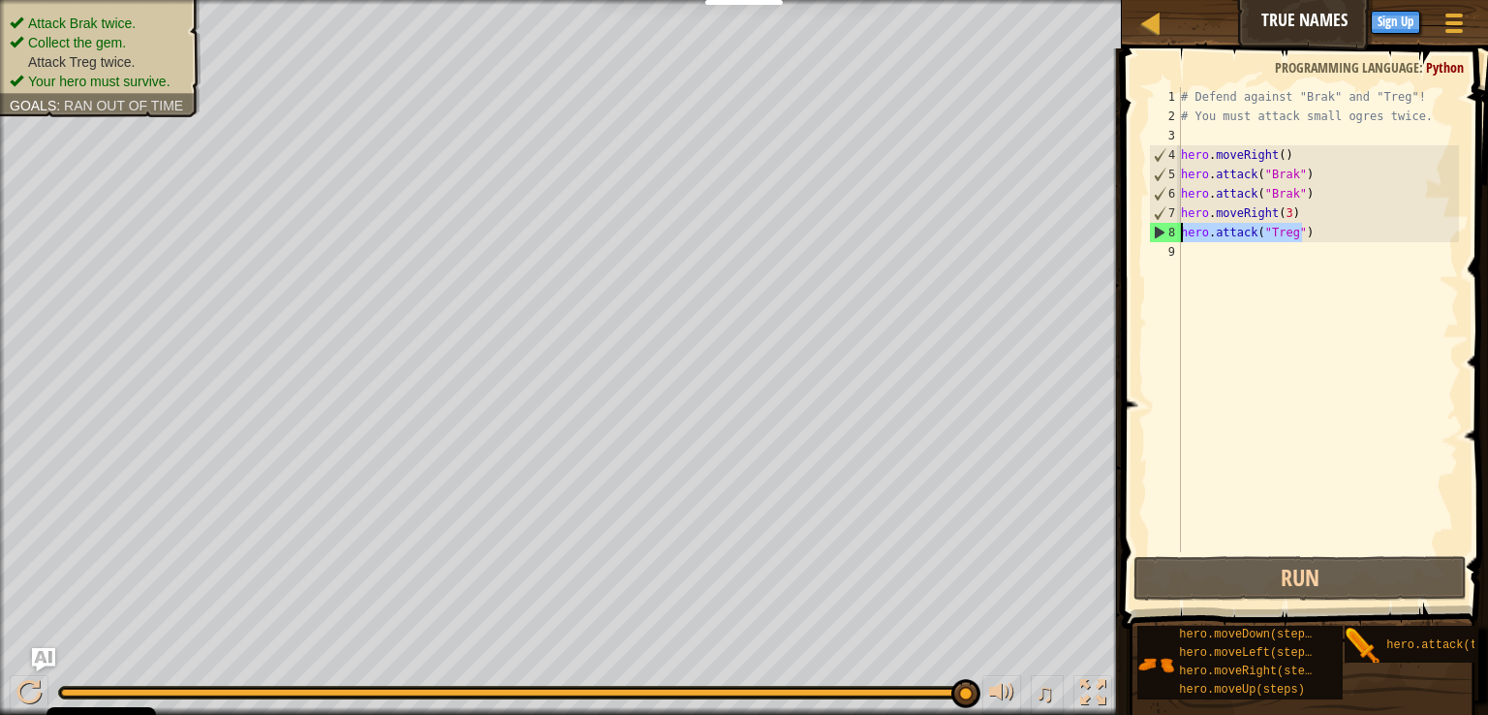
drag, startPoint x: 1308, startPoint y: 232, endPoint x: 1162, endPoint y: 241, distance: 146.5
click at [1162, 241] on div "hero.attack("Treg") 1 2 3 4 5 6 7 8 9 # Defend against "Brak" and "Treg"! # You…" at bounding box center [1302, 319] width 314 height 465
click at [1224, 245] on div "# Defend against "Brak" and "Treg"! # You must attack small ogres twice. hero .…" at bounding box center [1318, 339] width 282 height 504
paste textarea "hero.attack("Treg")"
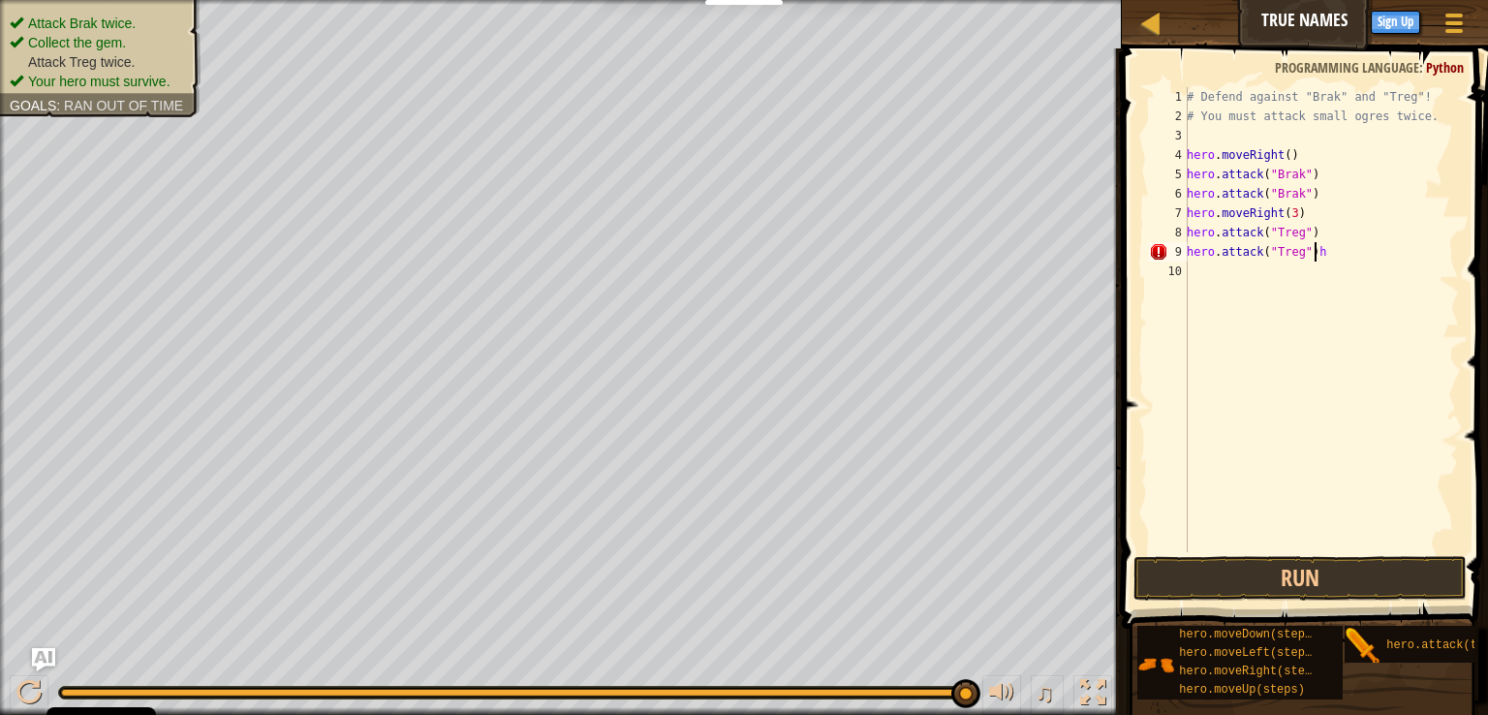
type textarea "hero.attack("Treg")"
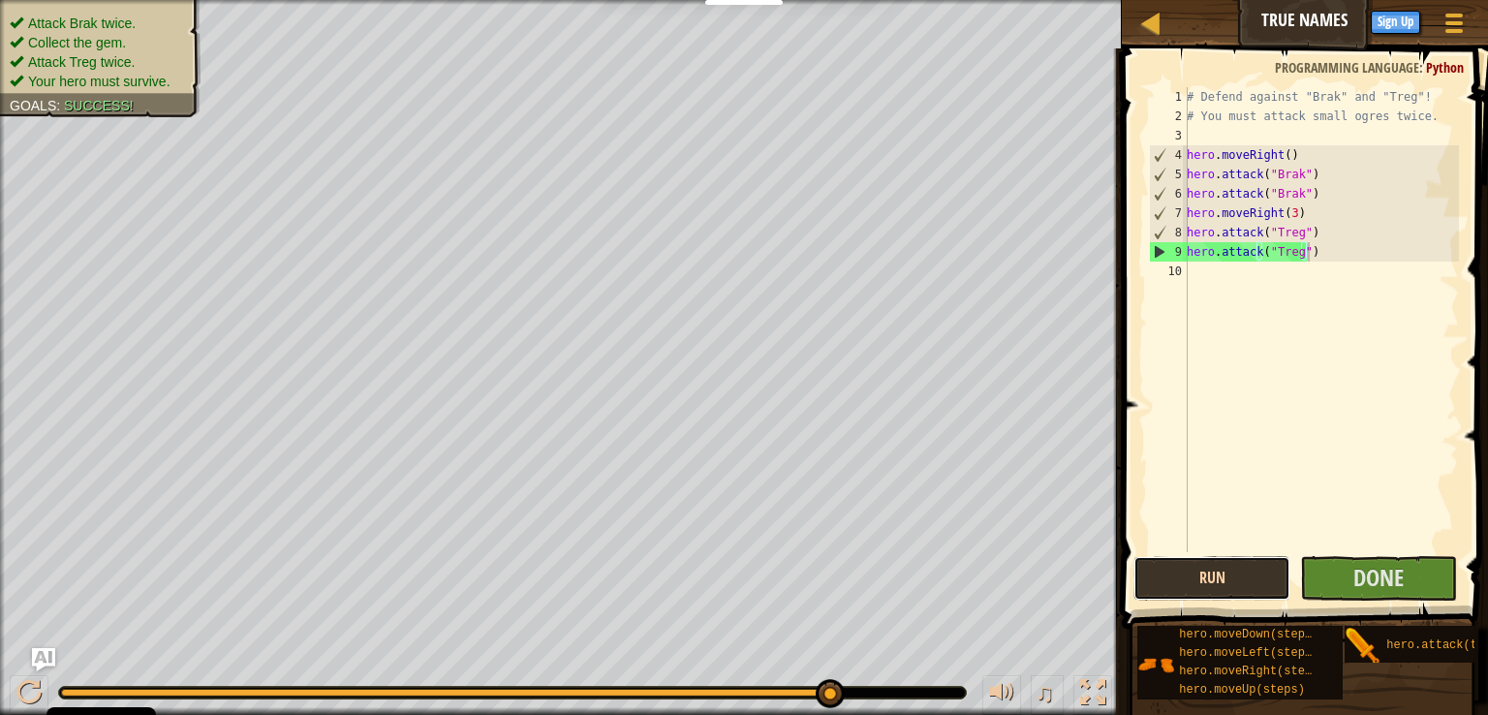
click at [1240, 587] on button "Run" at bounding box center [1211, 578] width 157 height 45
click at [1421, 576] on button "Done" at bounding box center [1378, 578] width 157 height 45
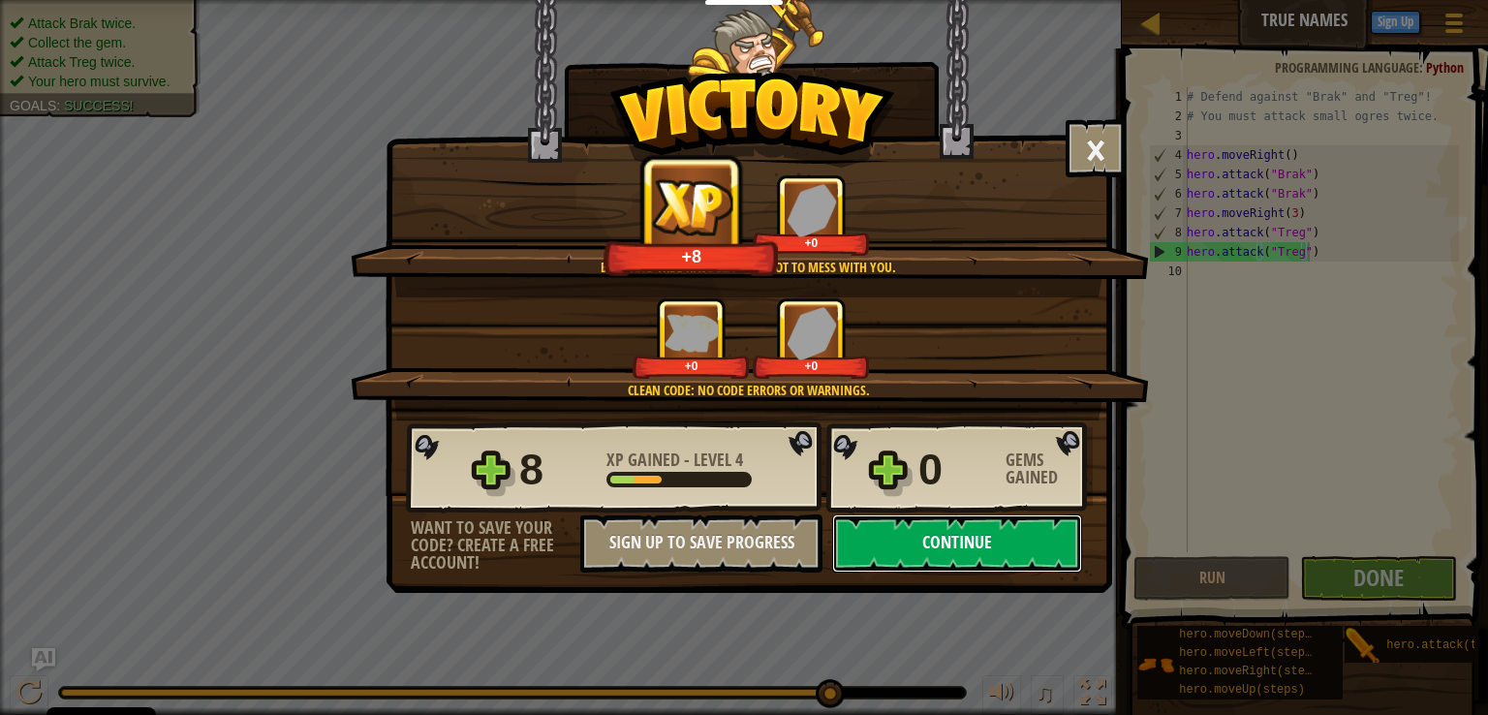
click at [971, 551] on button "Continue" at bounding box center [957, 543] width 250 height 58
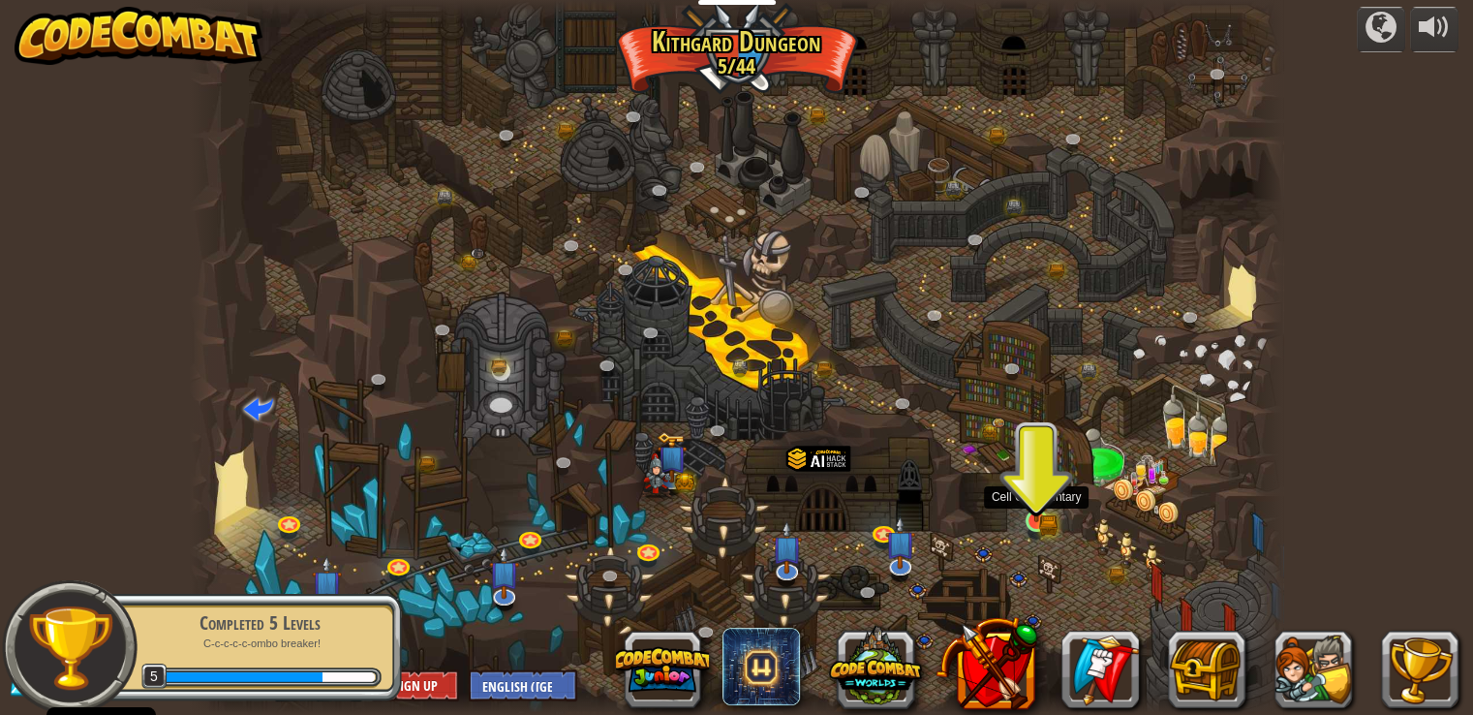
click at [1040, 517] on img at bounding box center [1036, 493] width 27 height 60
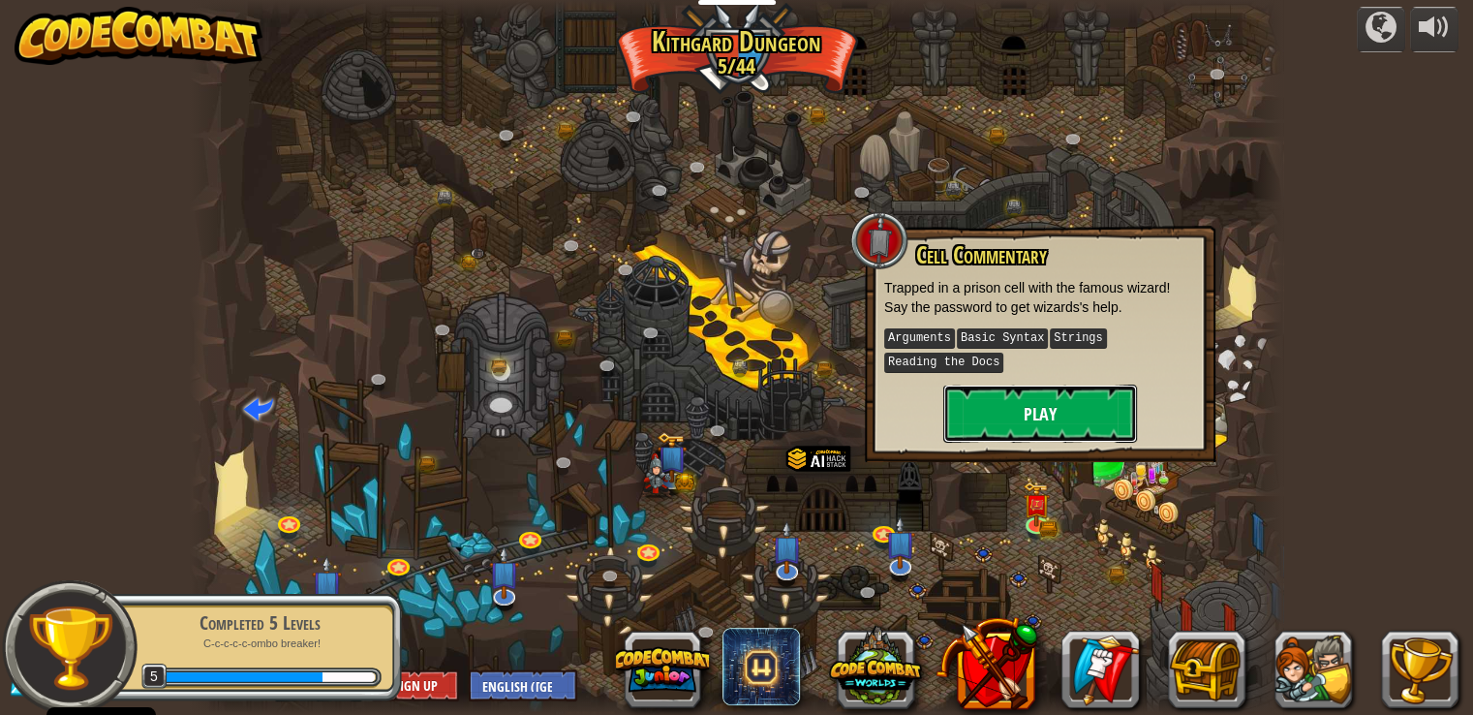
click at [1040, 426] on button "Play" at bounding box center [1040, 413] width 194 height 58
